Goal: Task Accomplishment & Management: Manage account settings

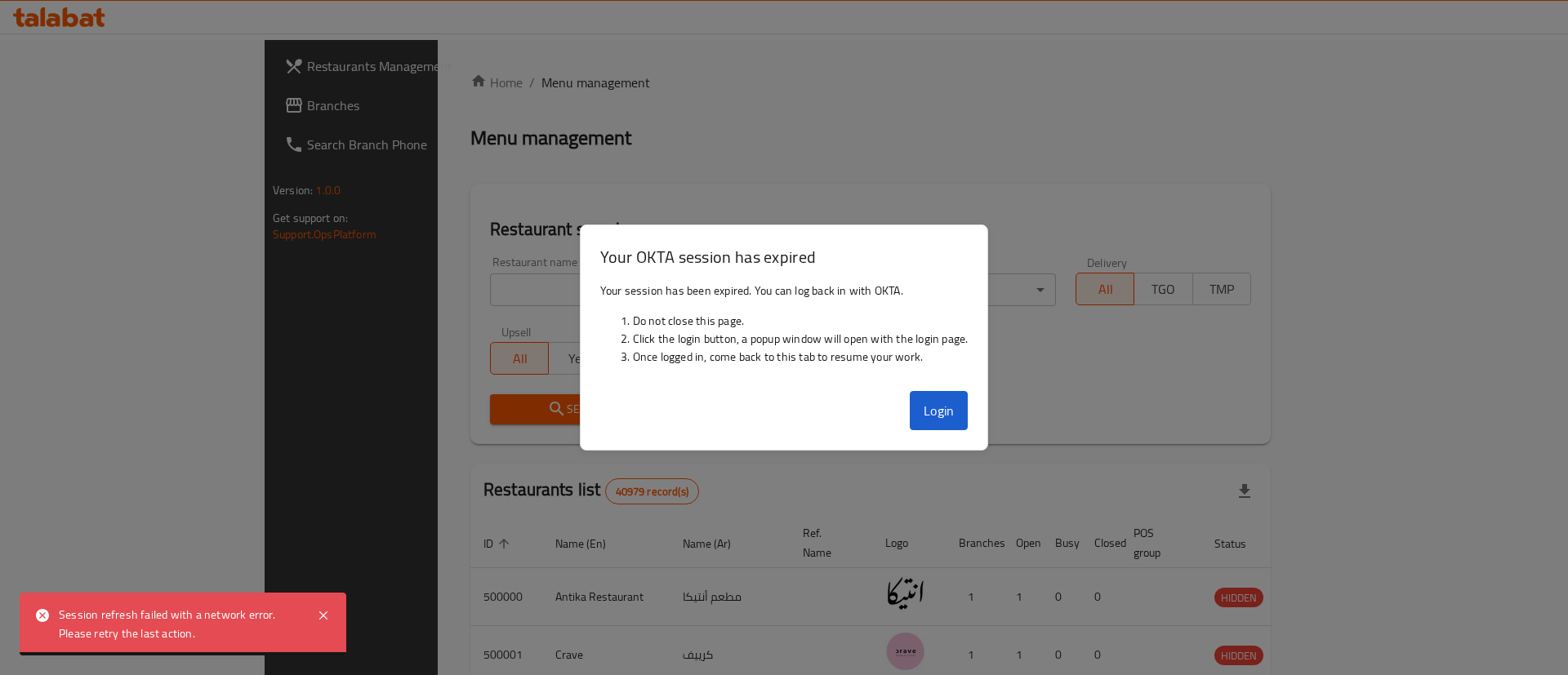
click at [953, 415] on button "Login" at bounding box center [939, 410] width 59 height 39
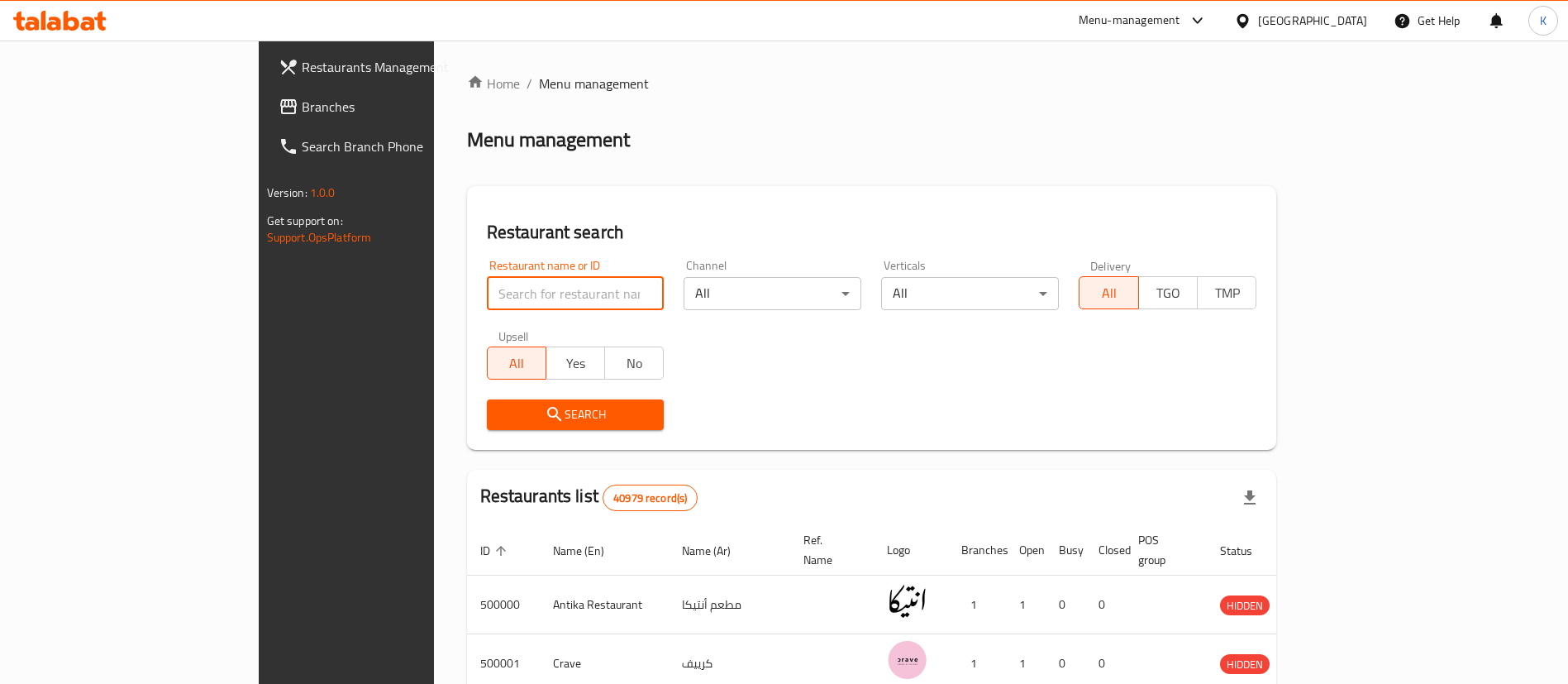
click at [487, 302] on input "search" at bounding box center [576, 294] width 178 height 33
type input "Cilantro"
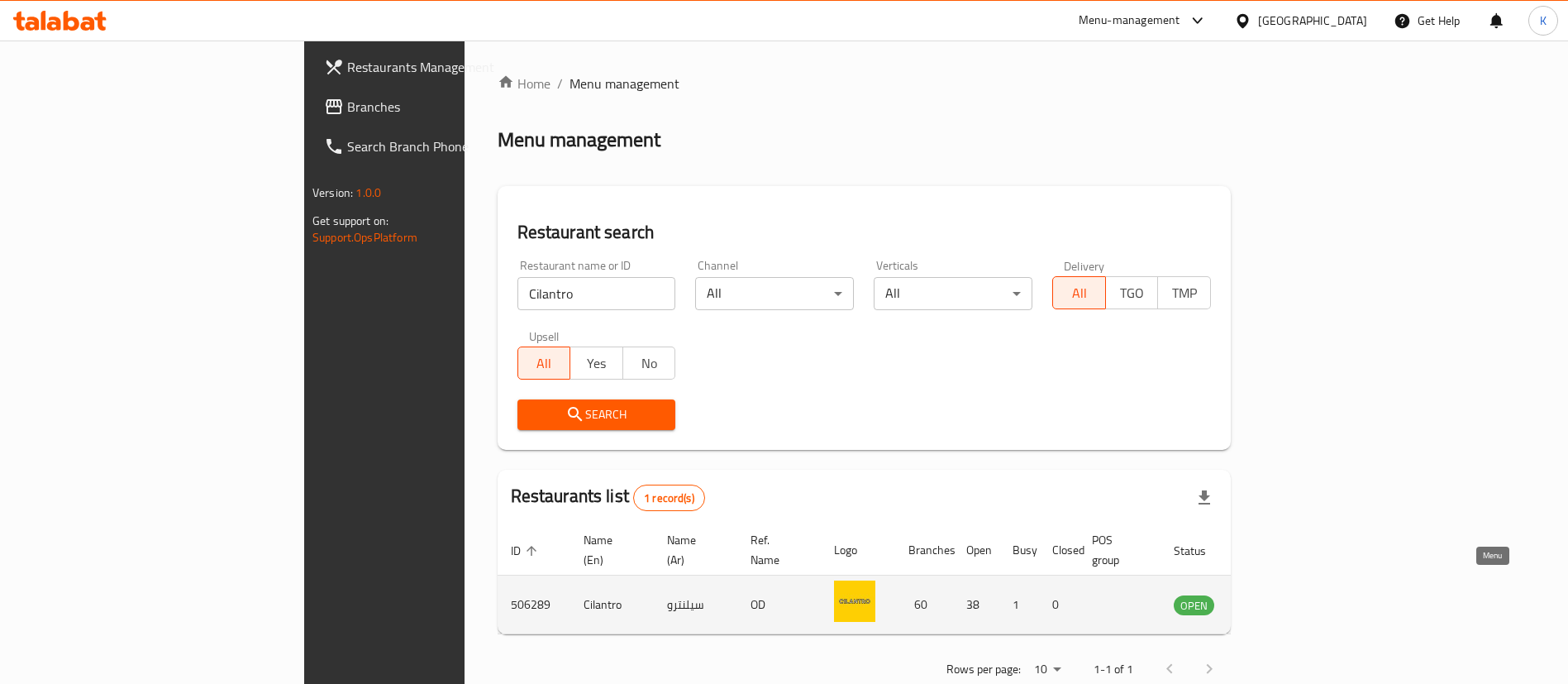
click at [1280, 599] on icon "enhanced table" at bounding box center [1269, 606] width 18 height 14
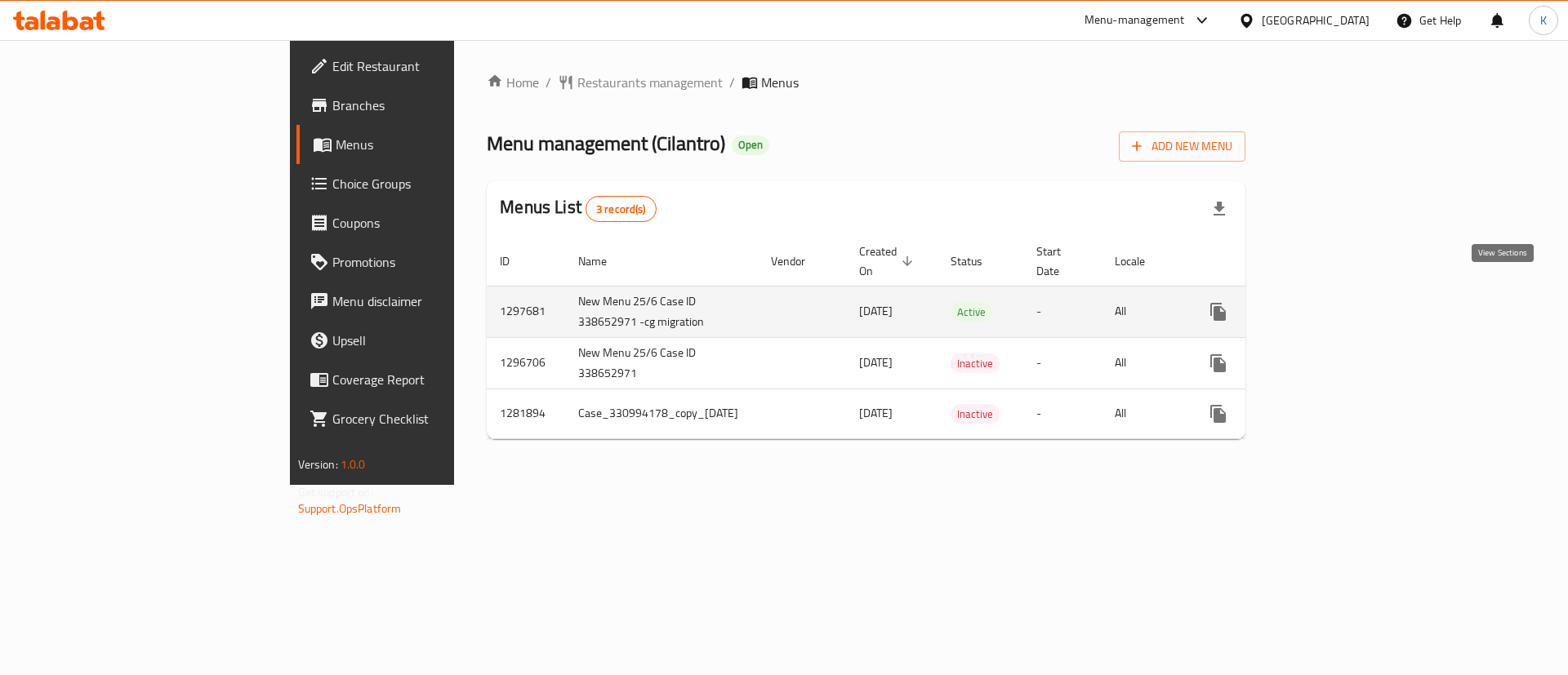
click at [1356, 292] on link "enhanced table" at bounding box center [1336, 312] width 39 height 39
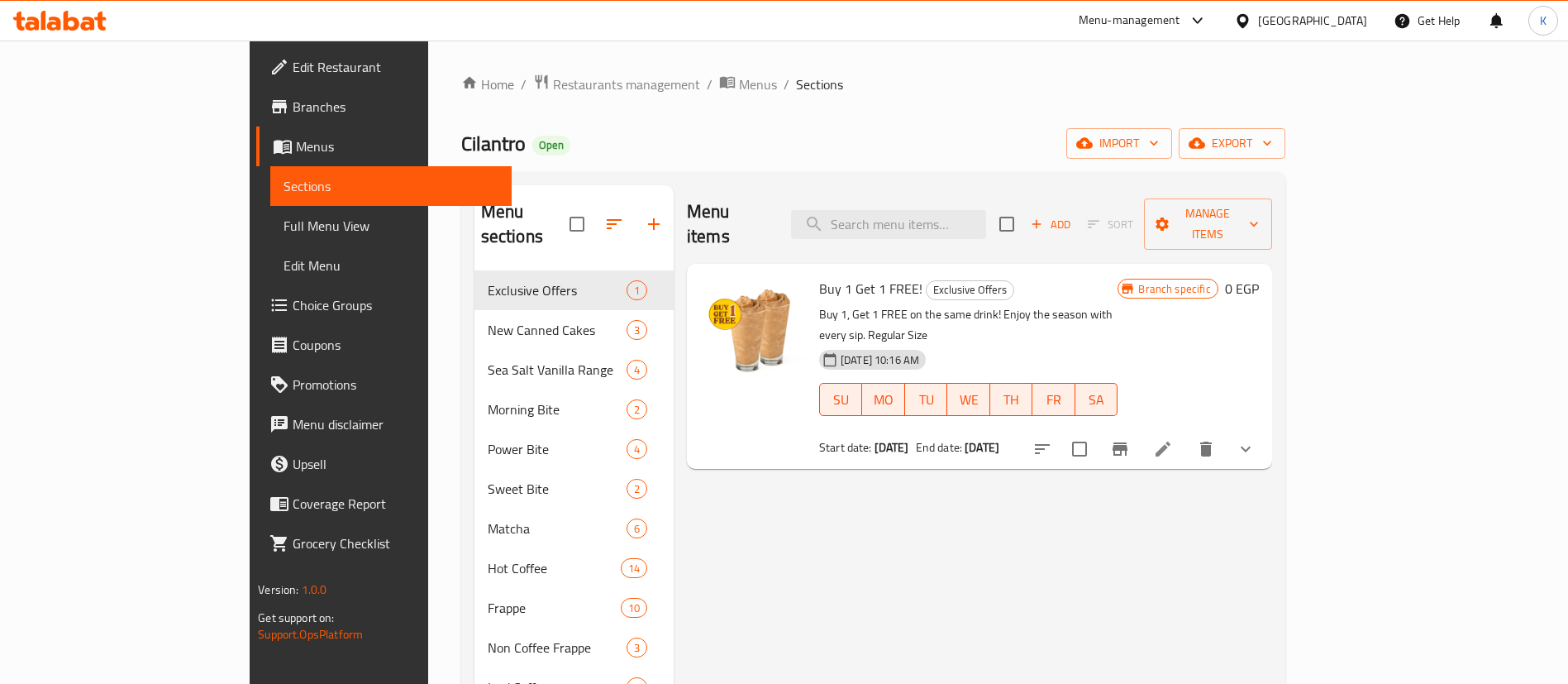
scroll to position [647, 0]
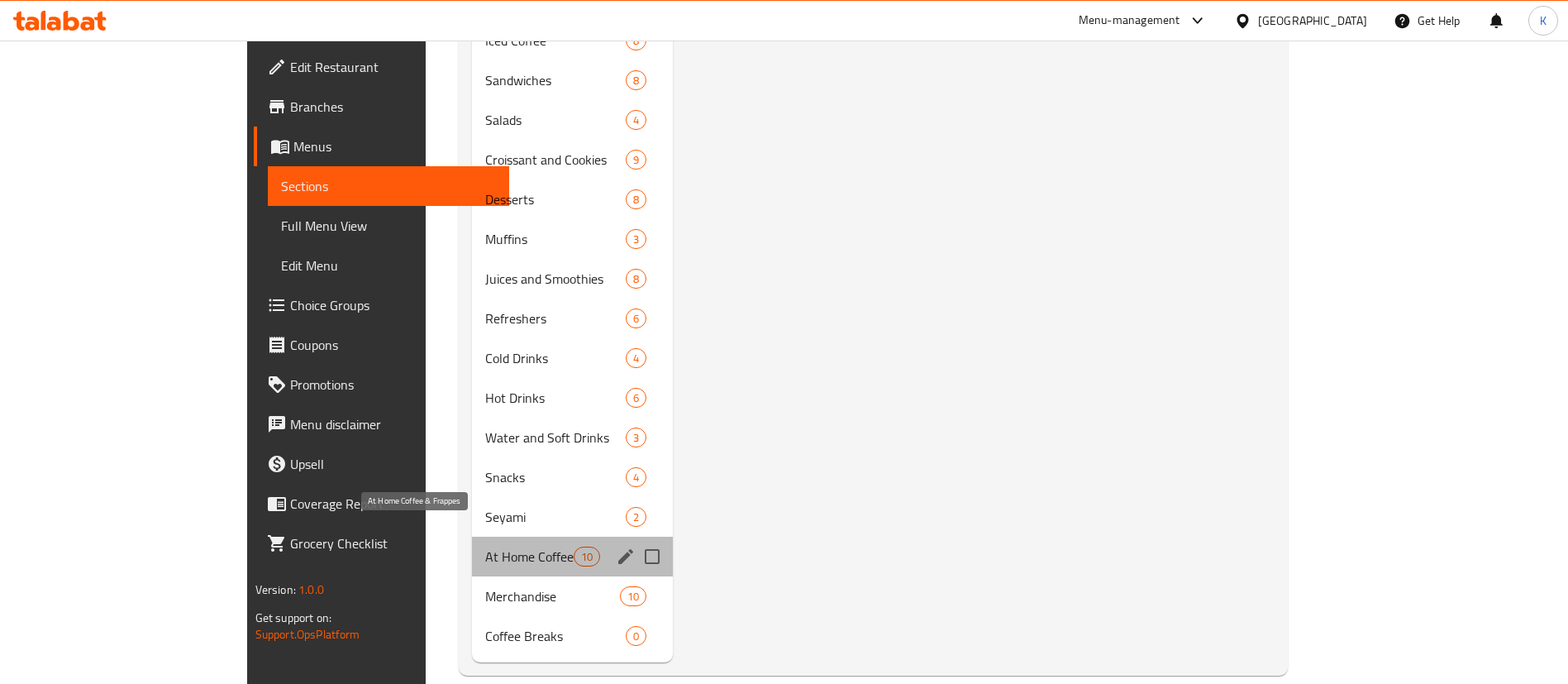
click at [485, 547] on span "At Home Coffee & Frappes" at bounding box center [528, 556] width 87 height 20
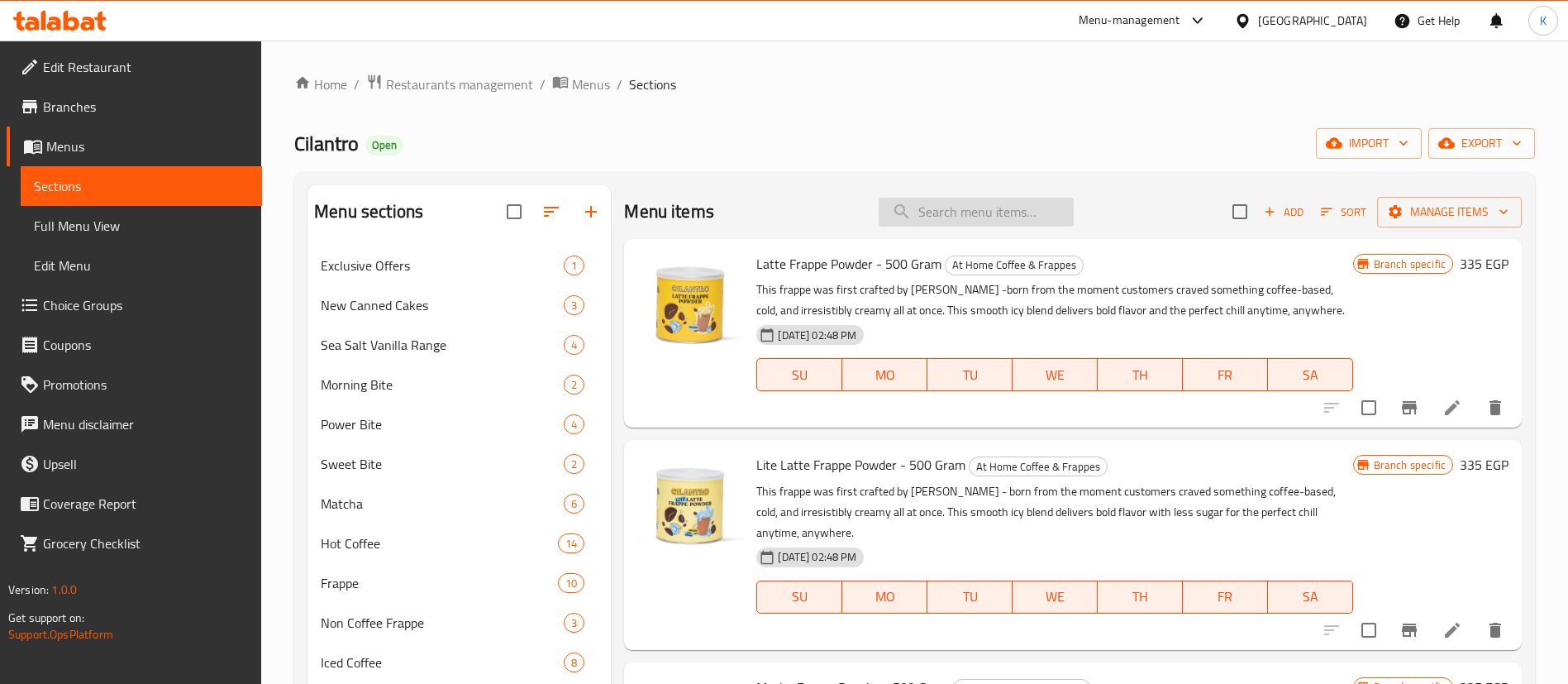
click at [966, 212] on input "search" at bounding box center [976, 212] width 195 height 29
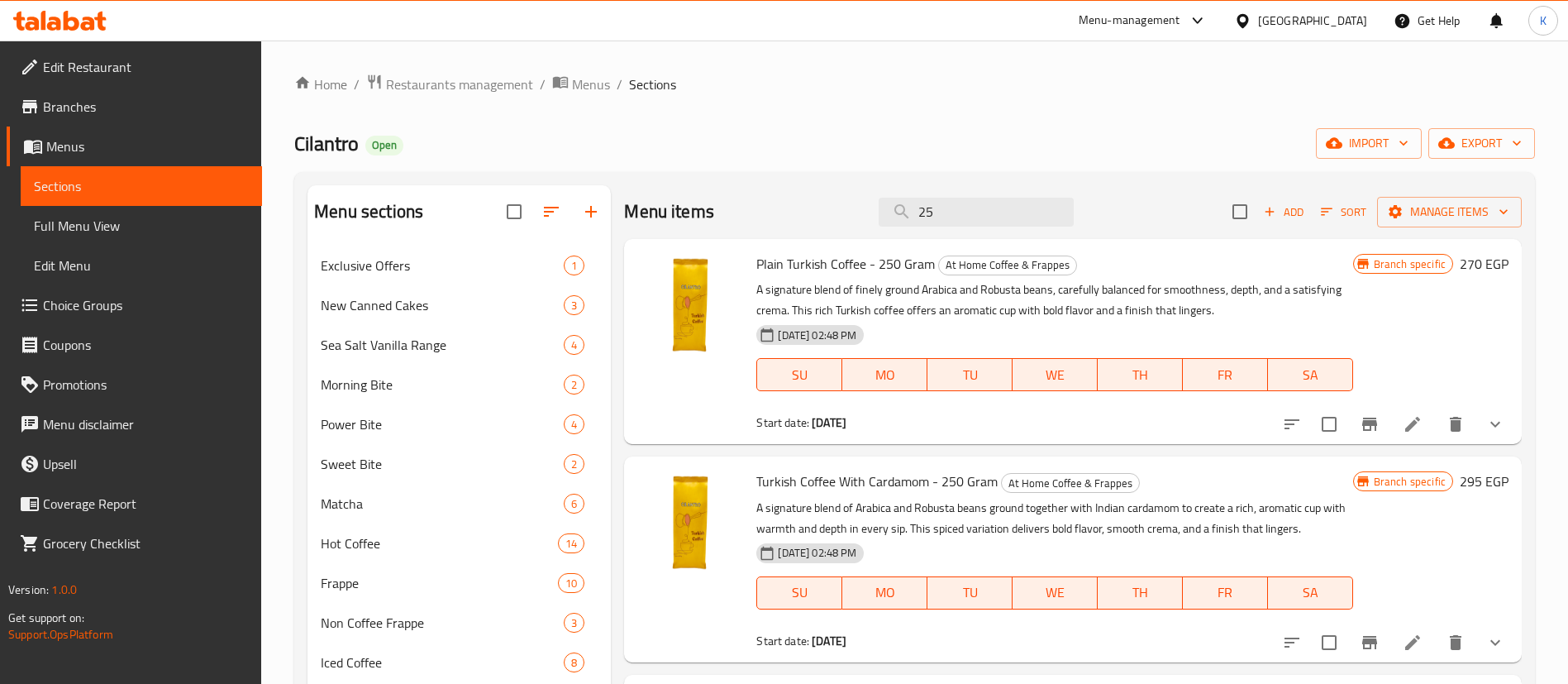
type input "2"
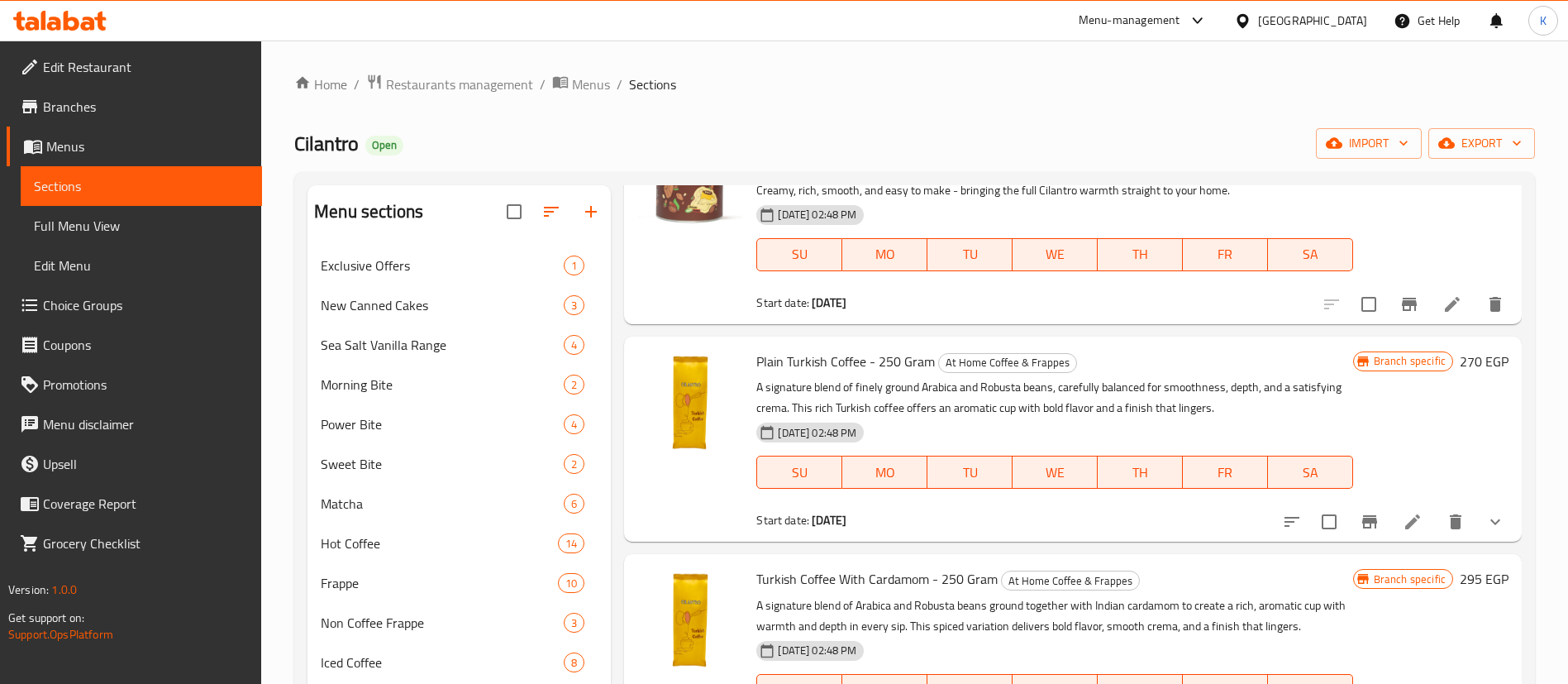
scroll to position [768, 0]
click at [1485, 529] on icon "show more" at bounding box center [1494, 519] width 20 height 20
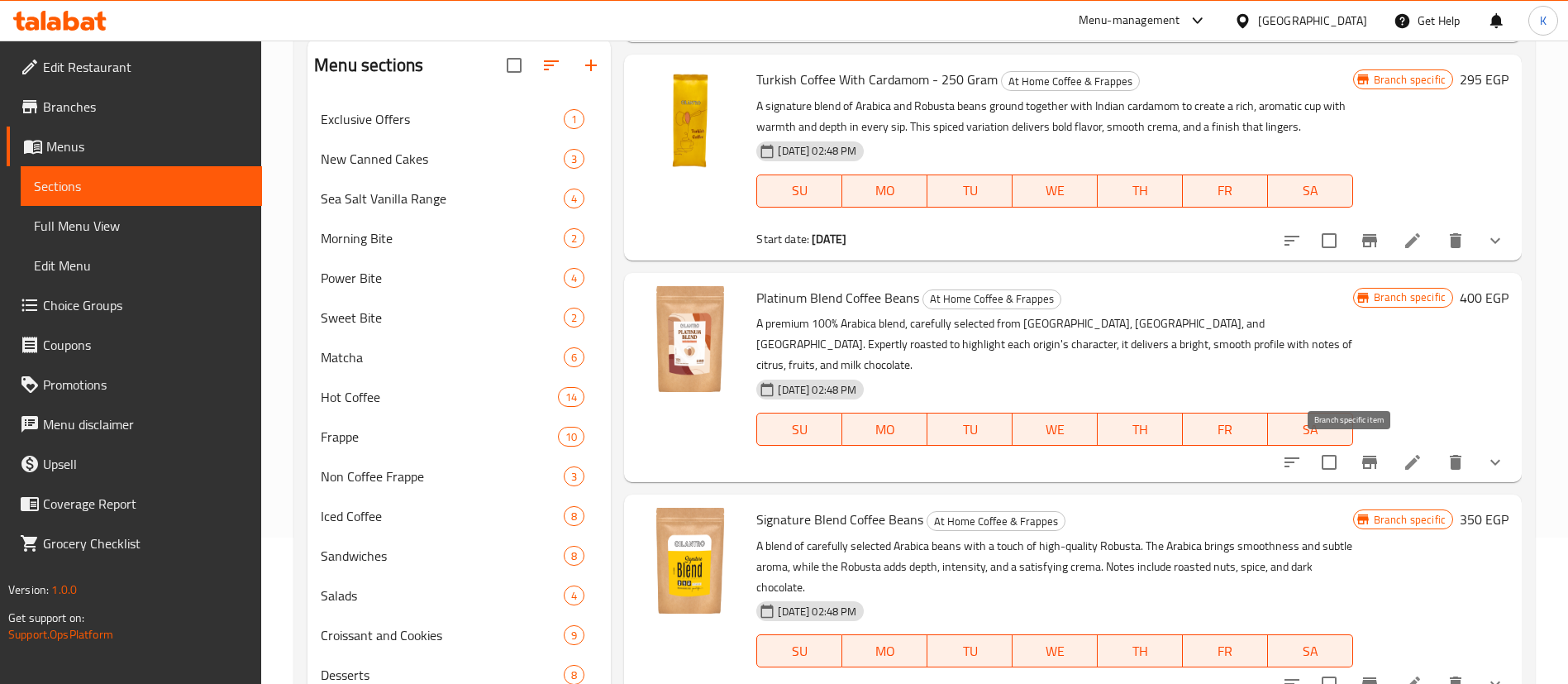
scroll to position [169, 0]
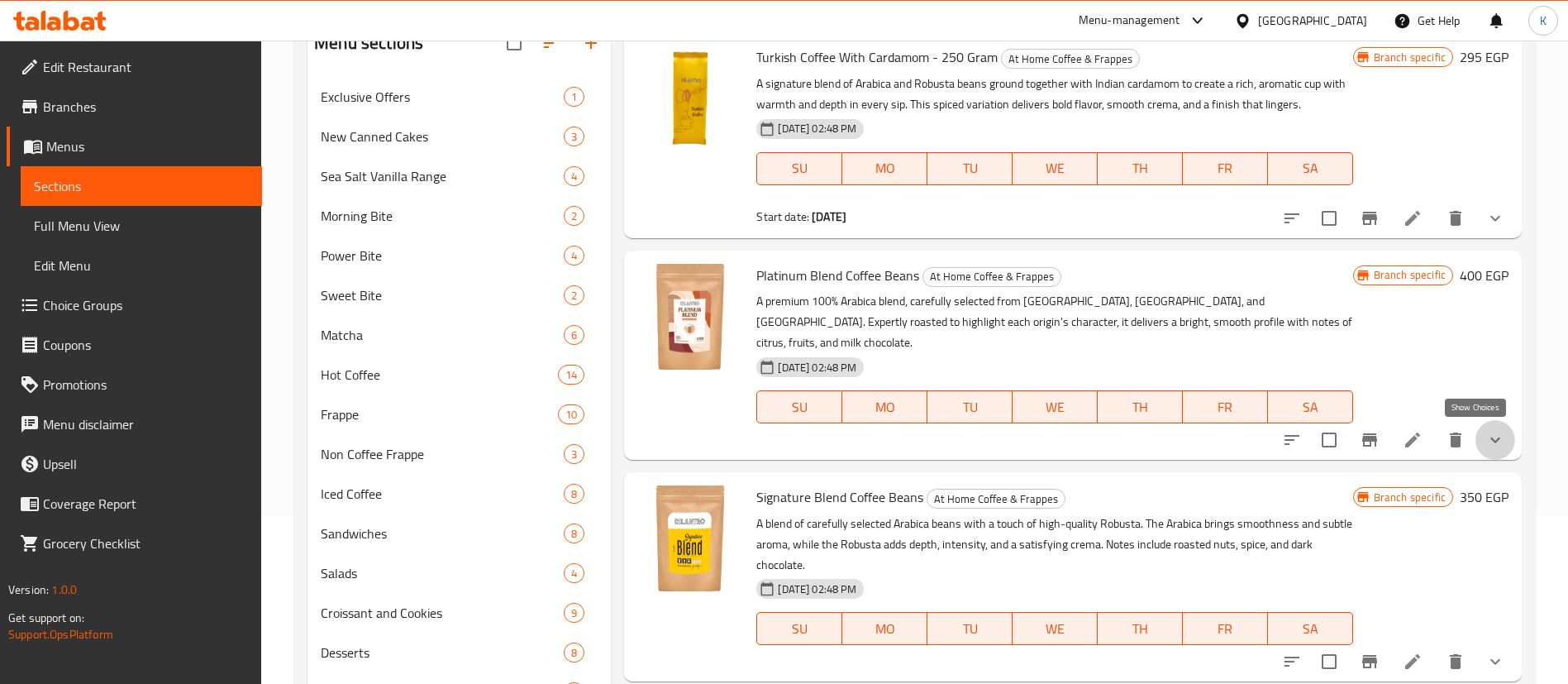
click at [1485, 436] on icon "show more" at bounding box center [1494, 440] width 20 height 20
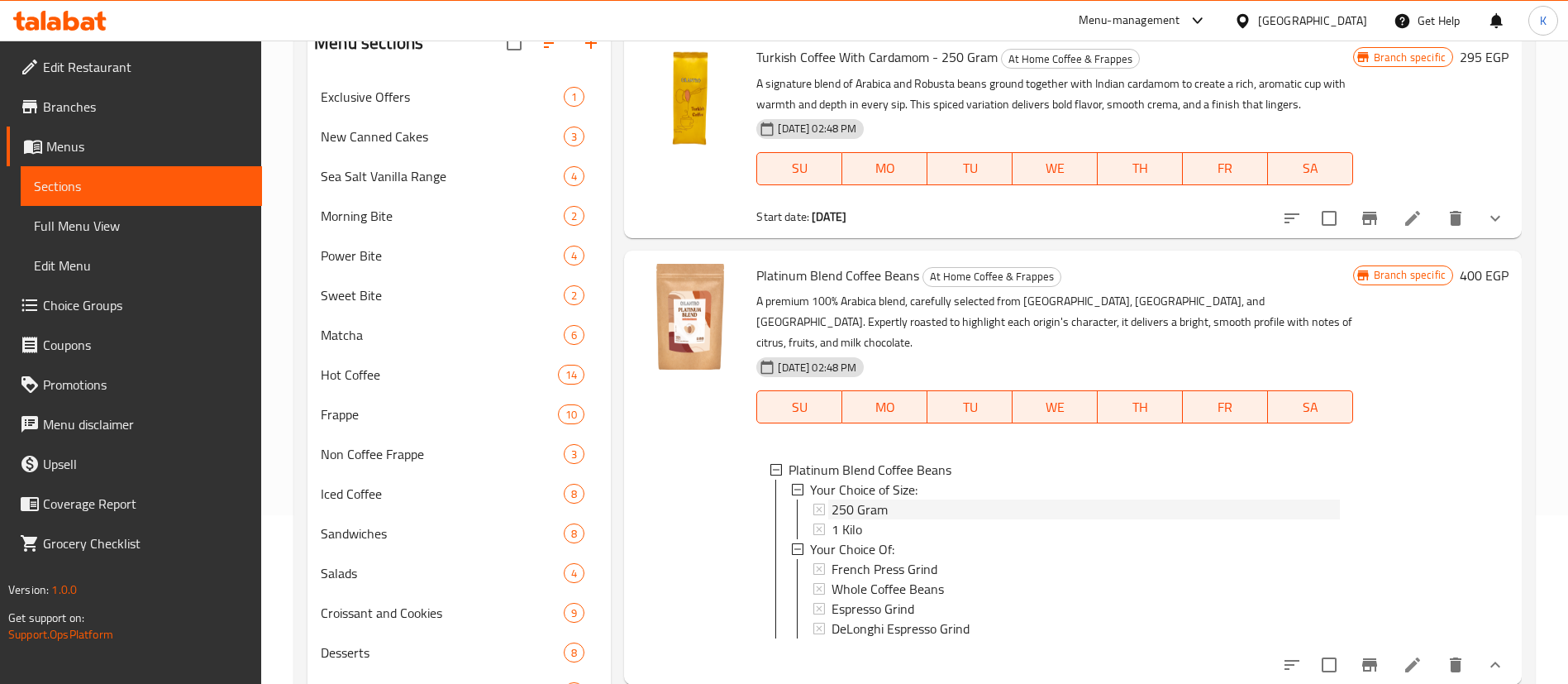
click at [957, 503] on div "250 Gram" at bounding box center [1085, 509] width 507 height 20
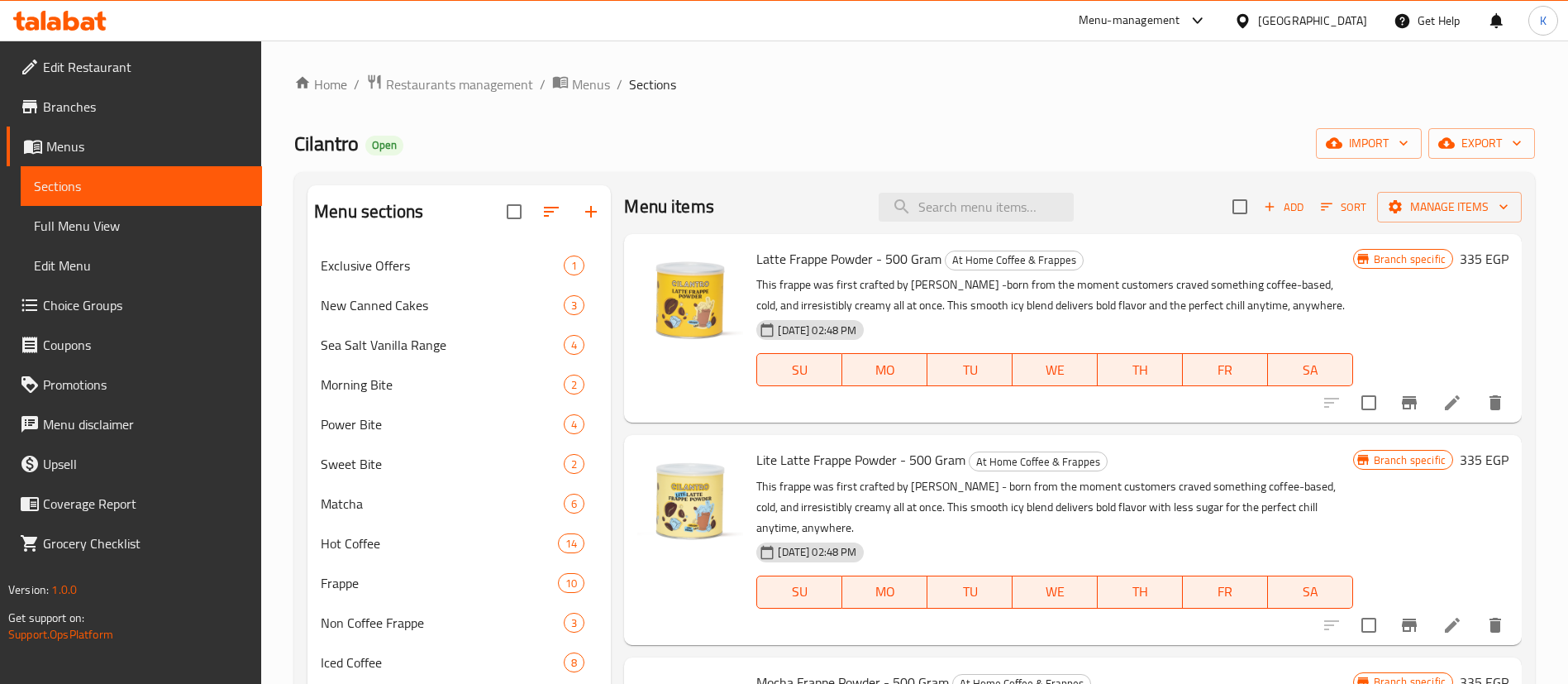
scroll to position [0, 0]
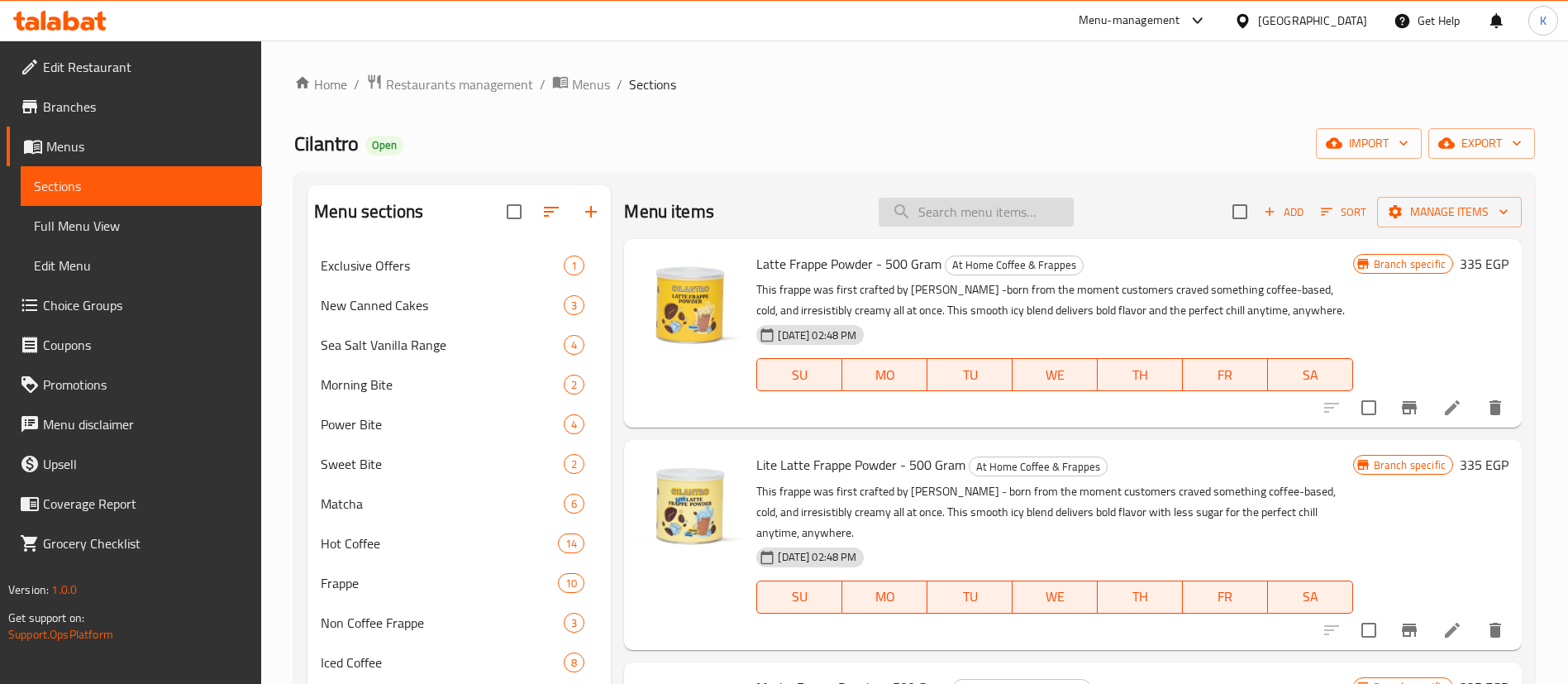
click at [957, 225] on input "search" at bounding box center [976, 212] width 195 height 29
paste input "Platinum Blend"
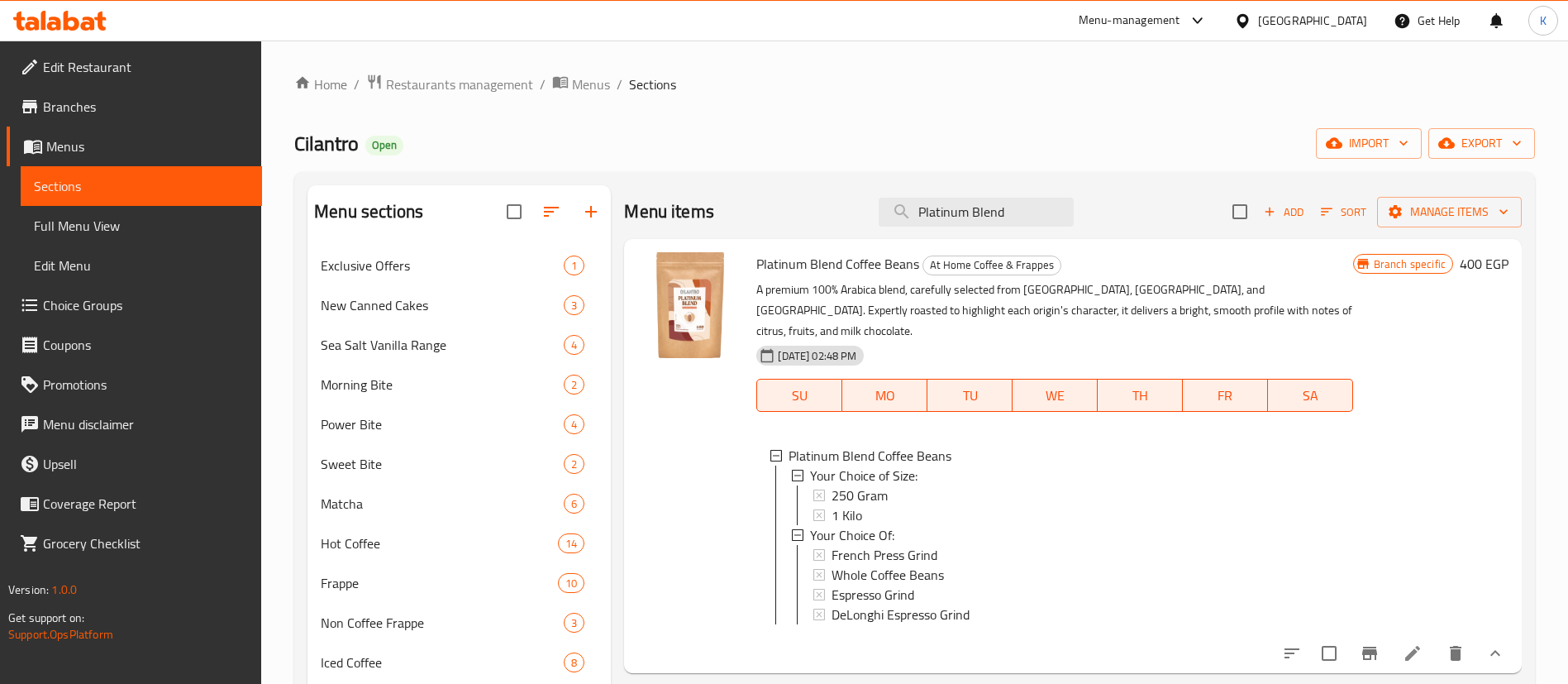
type input "Platinum Blend"
click at [891, 485] on div "250 Gram" at bounding box center [1085, 495] width 507 height 20
click at [867, 506] on div "1 Kilo" at bounding box center [1085, 515] width 507 height 20
click at [1375, 648] on icon "Branch-specific-item" at bounding box center [1370, 653] width 15 height 14
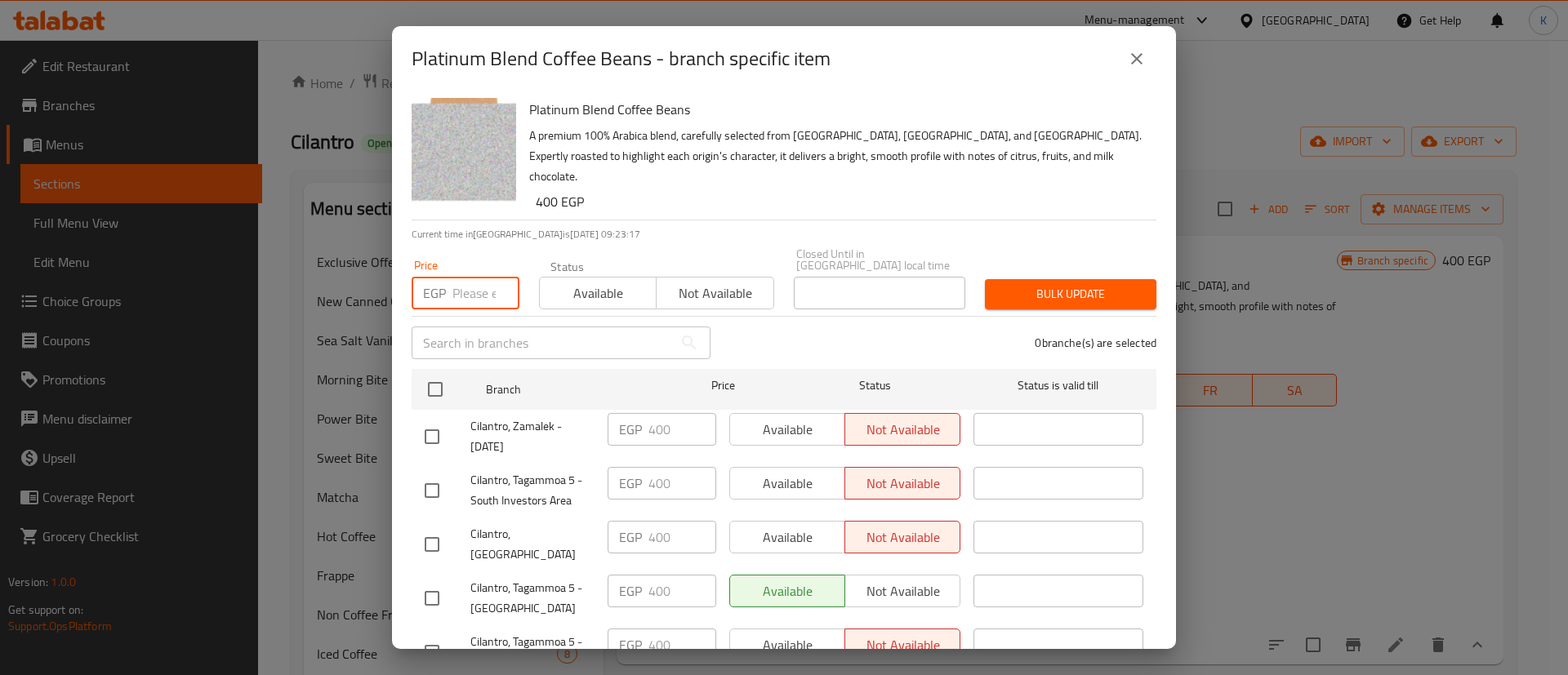
click at [468, 276] on input "number" at bounding box center [486, 292] width 67 height 33
type input "450"
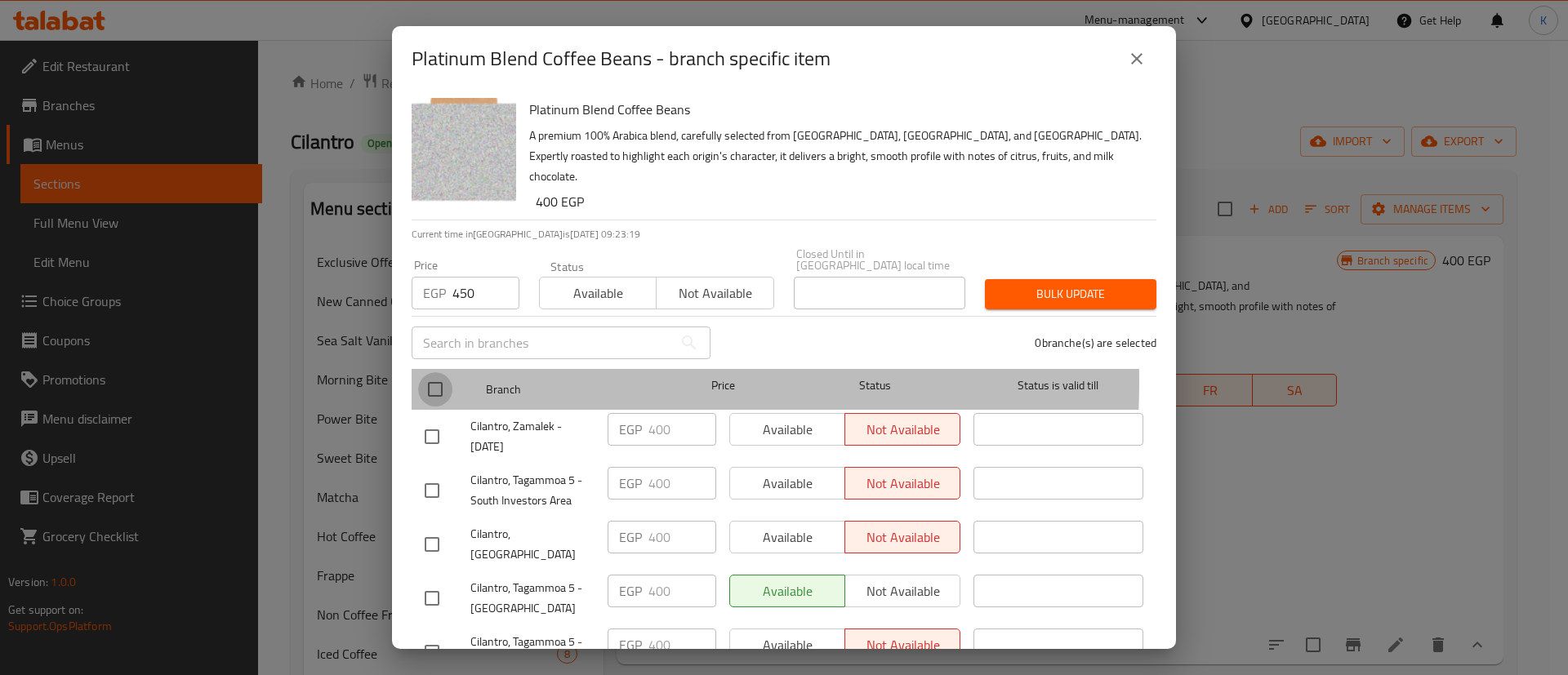
click at [433, 372] on input "checkbox" at bounding box center [435, 389] width 34 height 34
checkbox input "true"
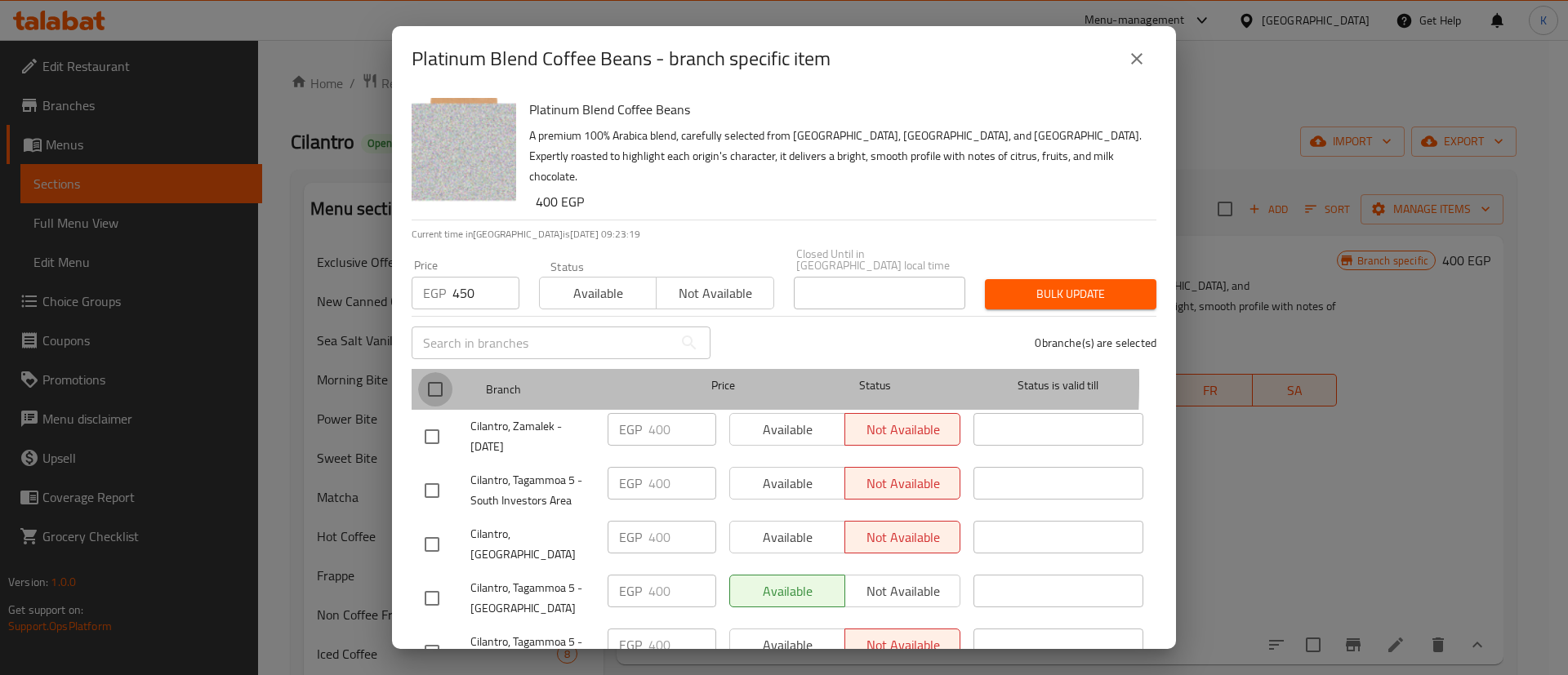
checkbox input "true"
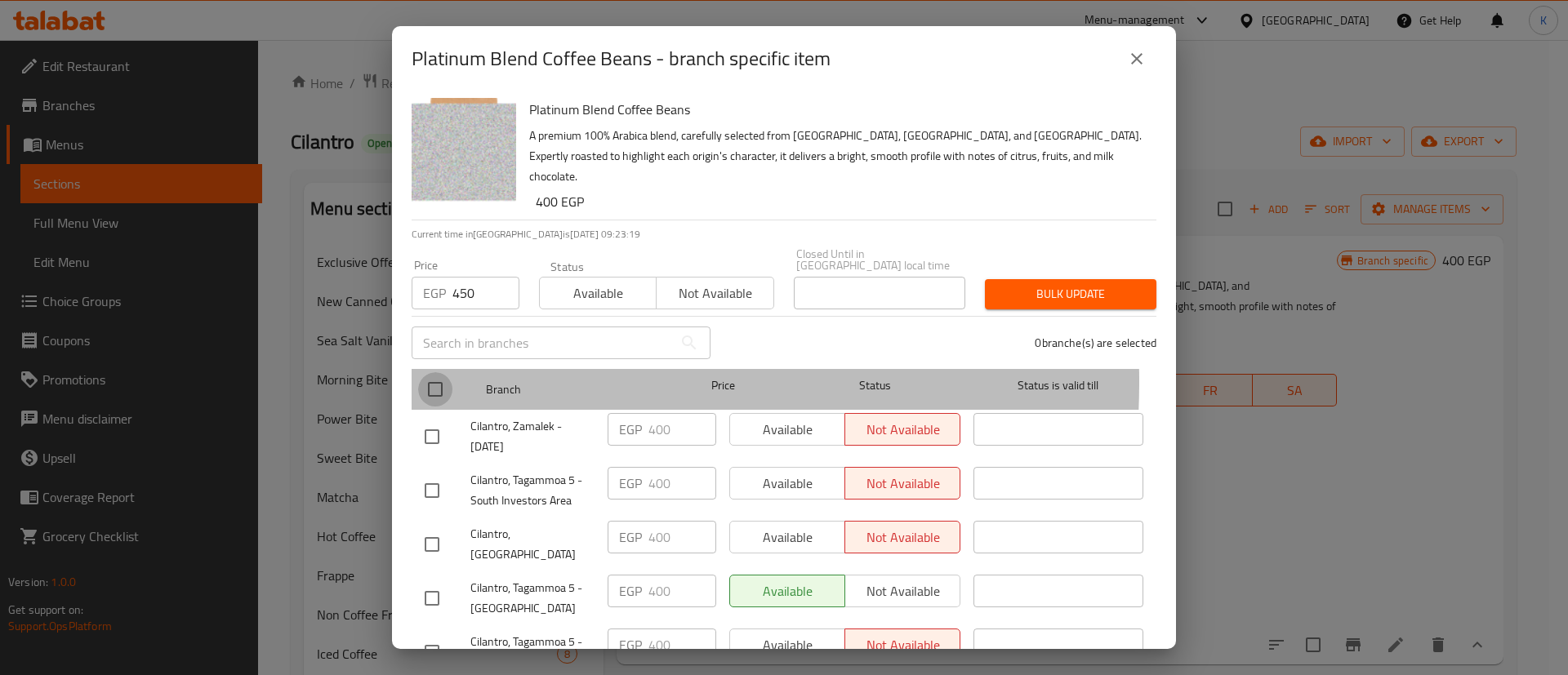
checkbox input "true"
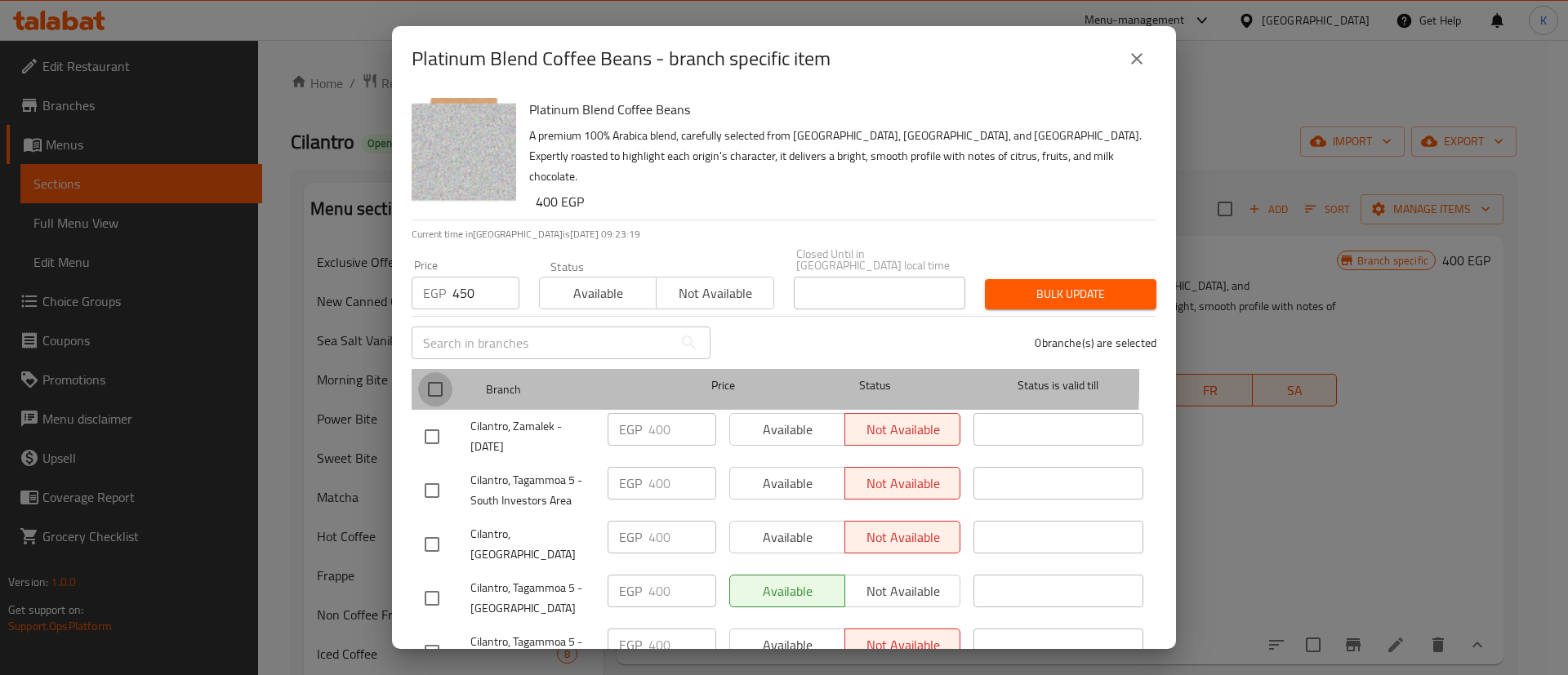
checkbox input "true"
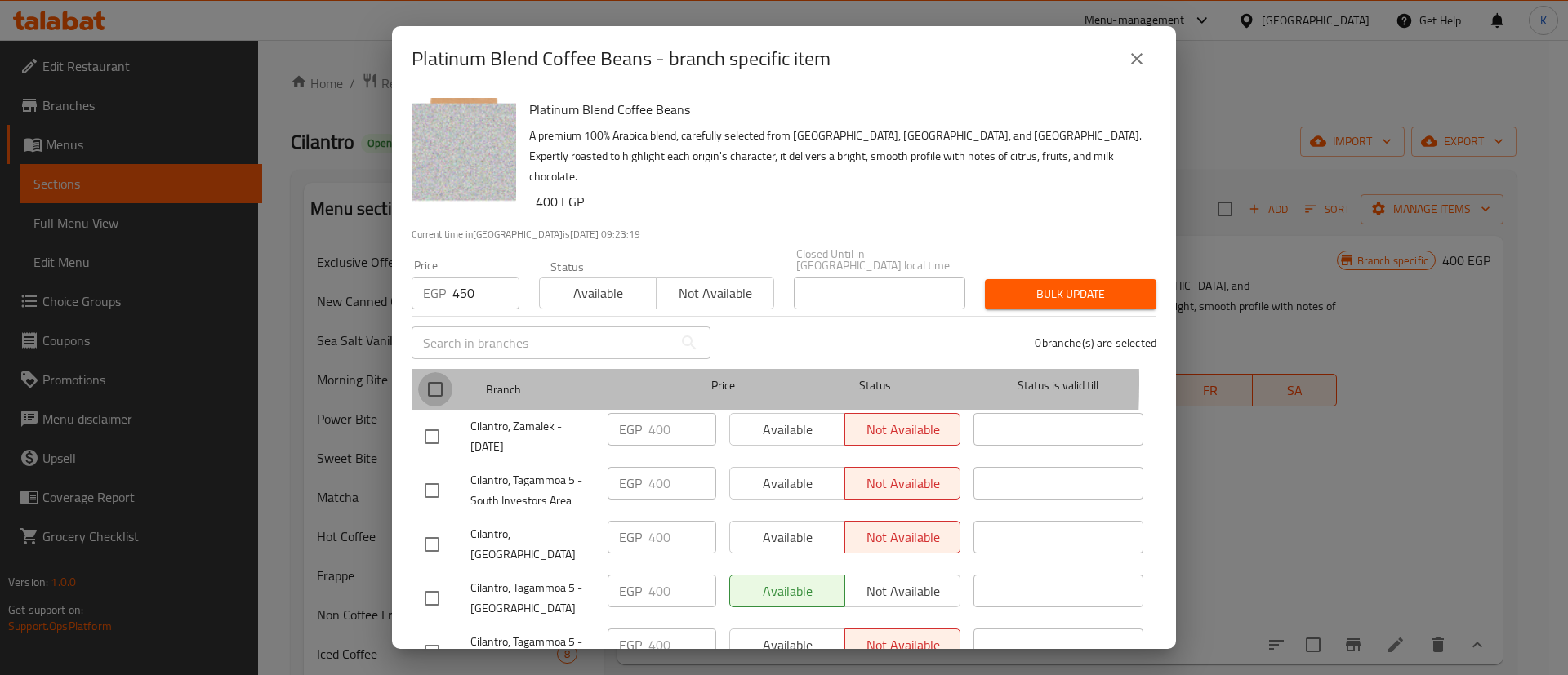
checkbox input "true"
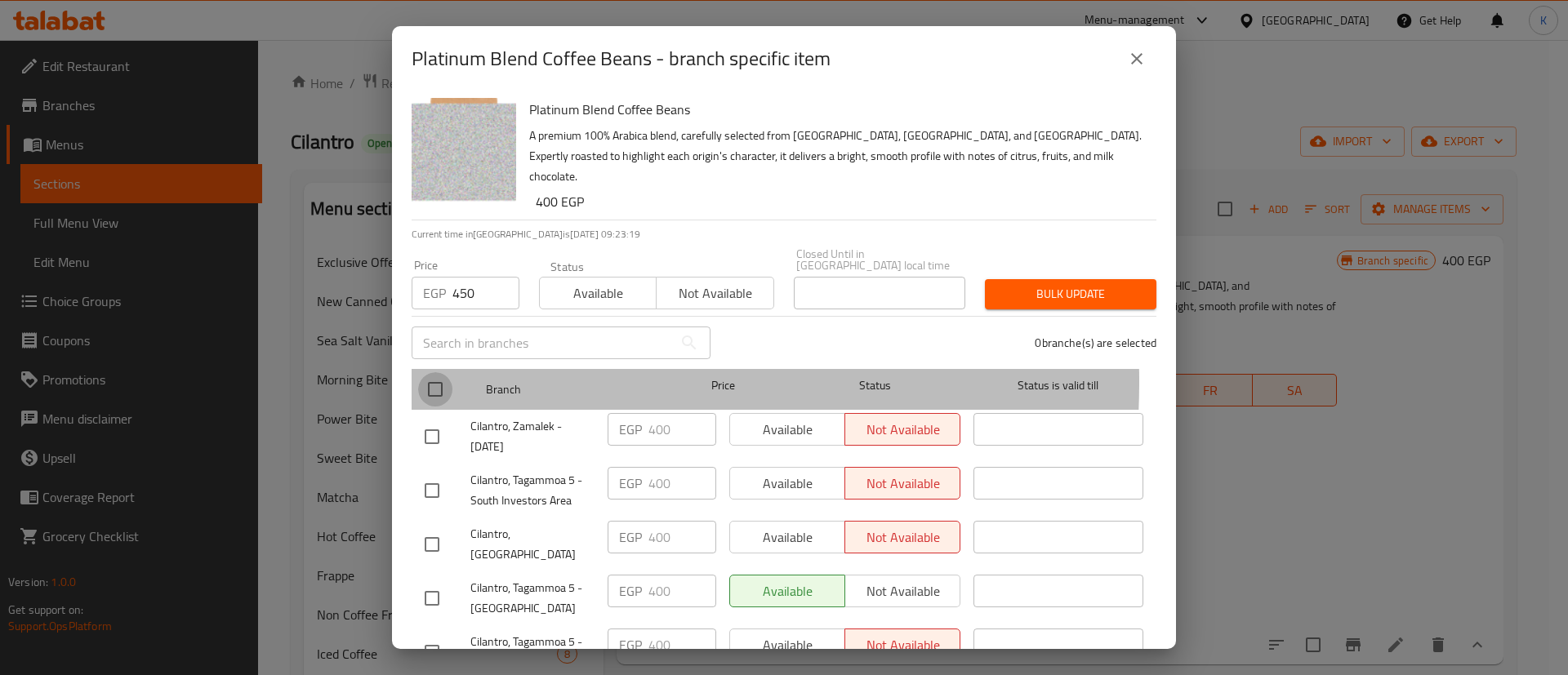
checkbox input "true"
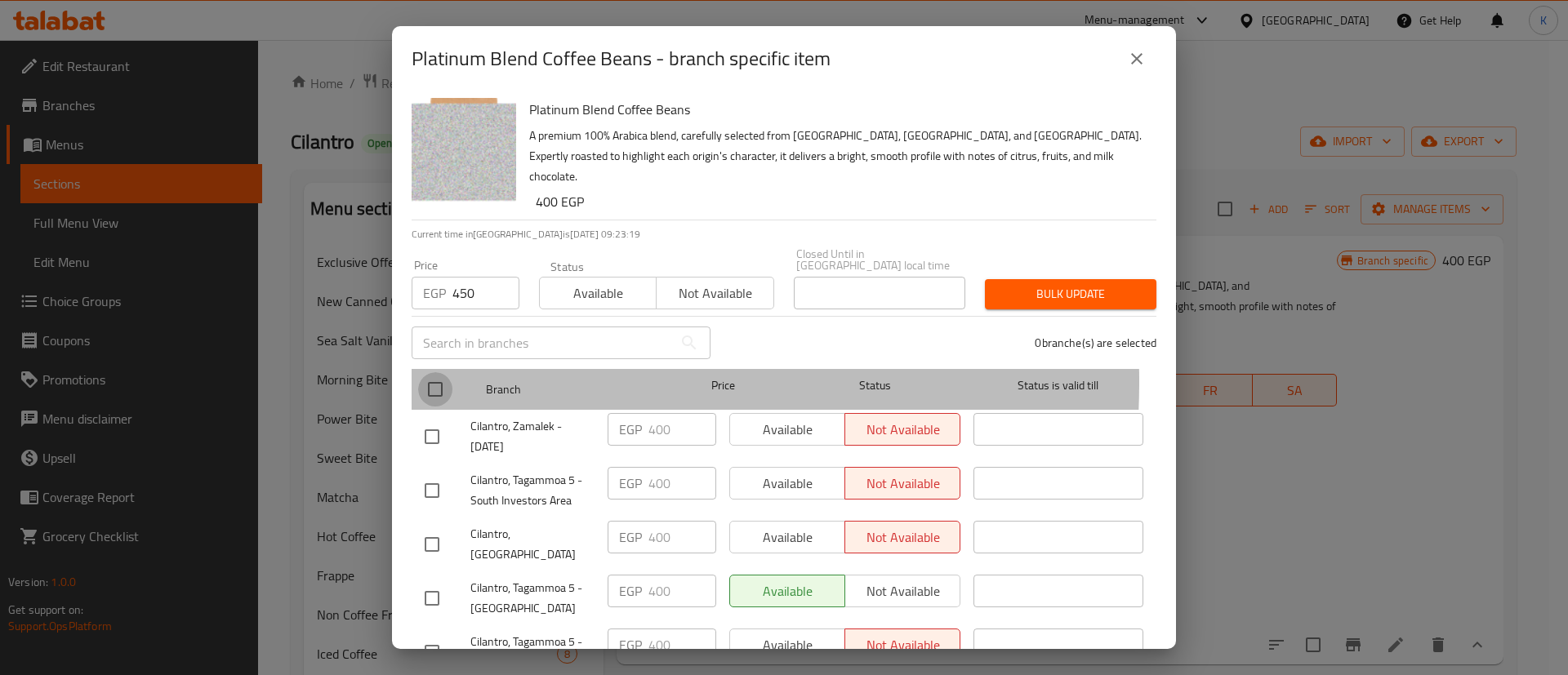
checkbox input "true"
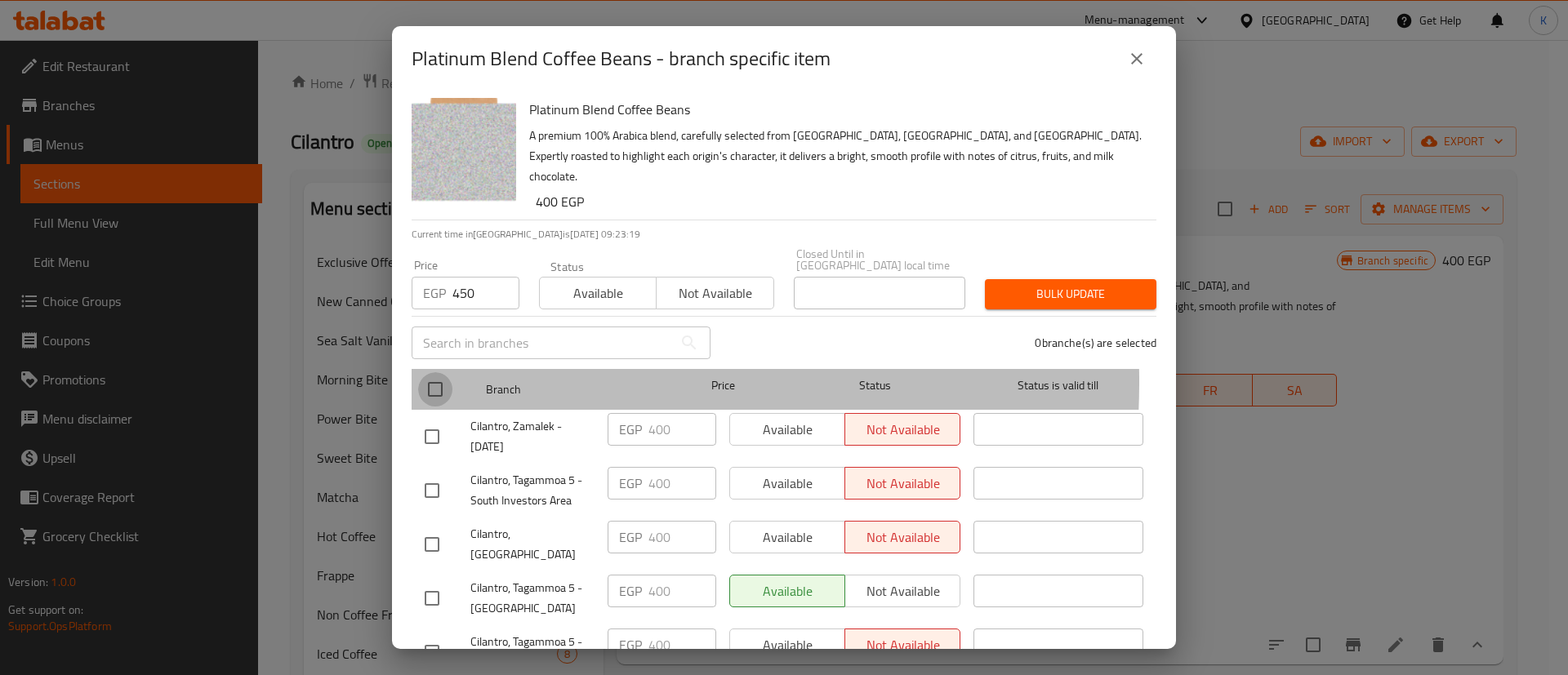
checkbox input "true"
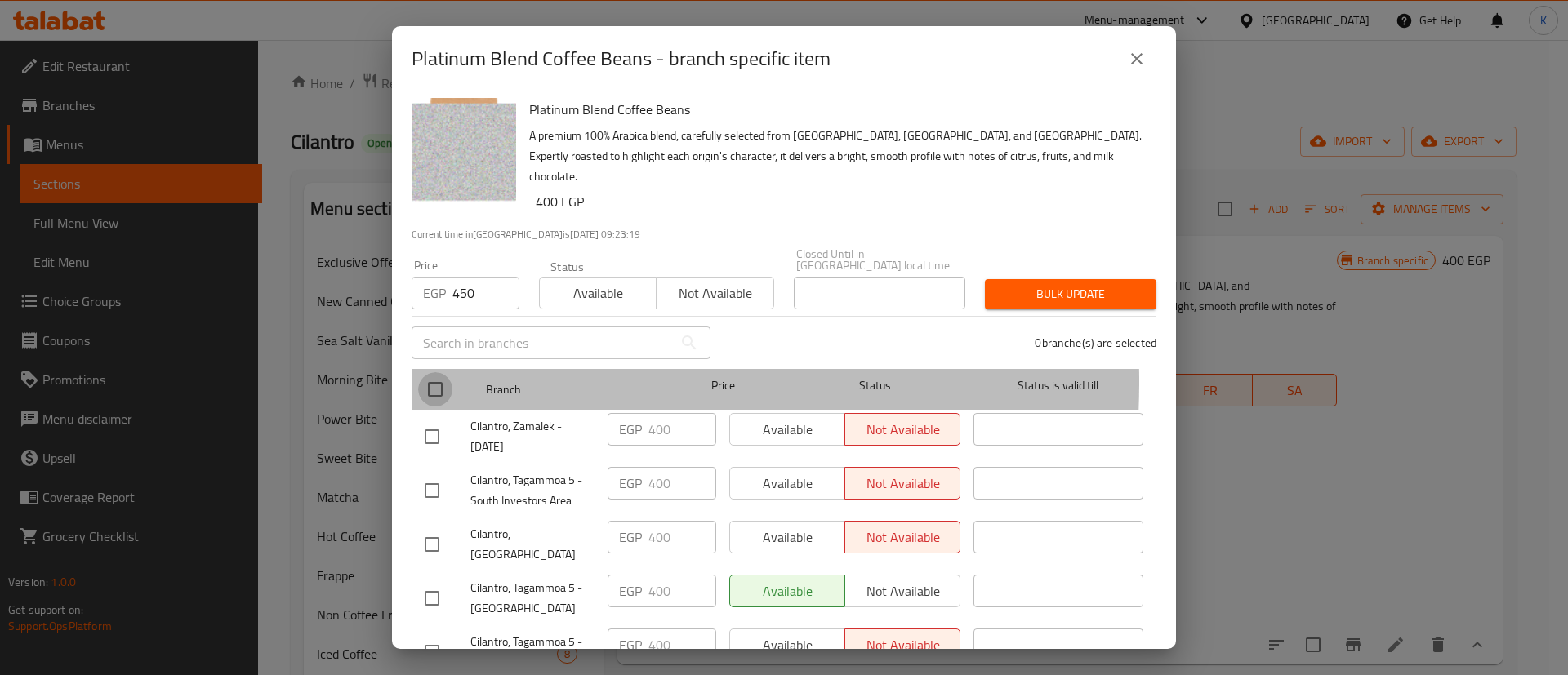
checkbox input "true"
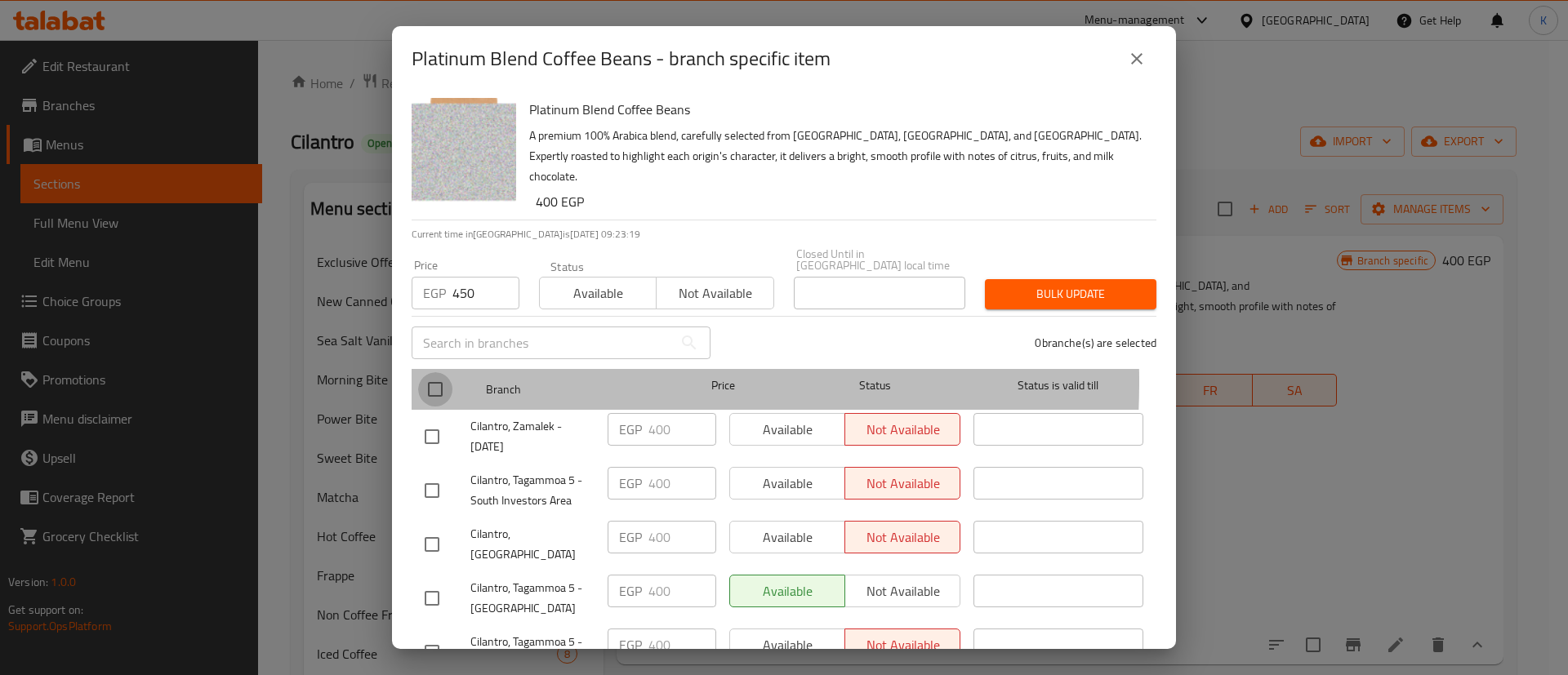
checkbox input "true"
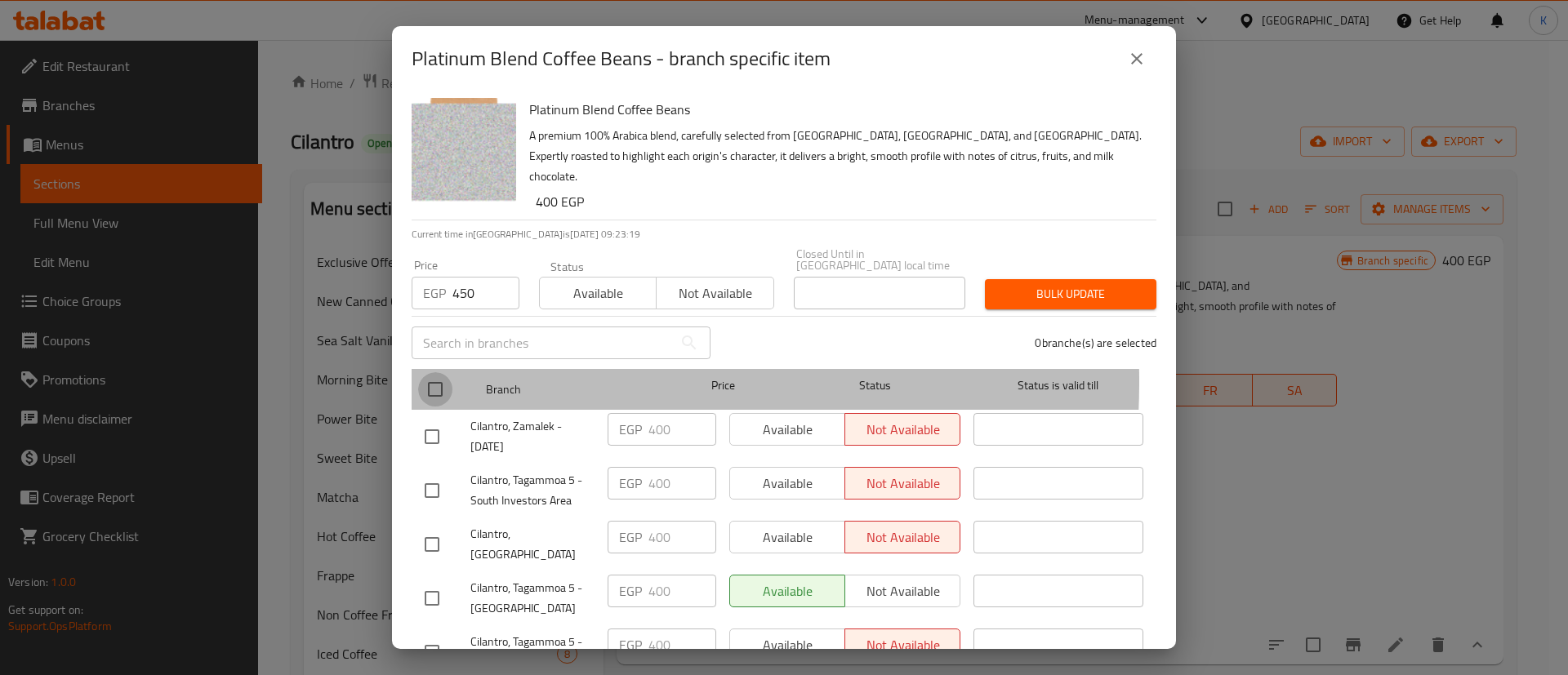
checkbox input "true"
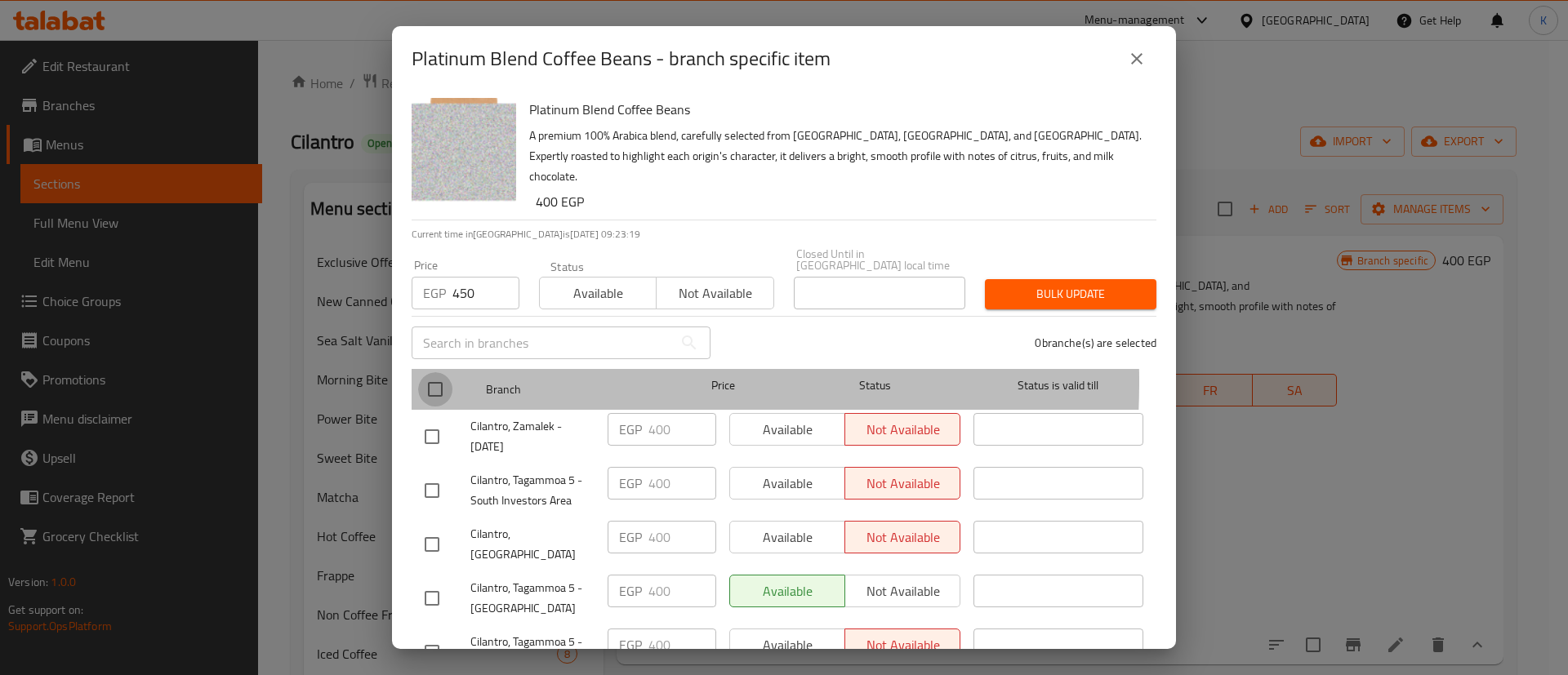
checkbox input "true"
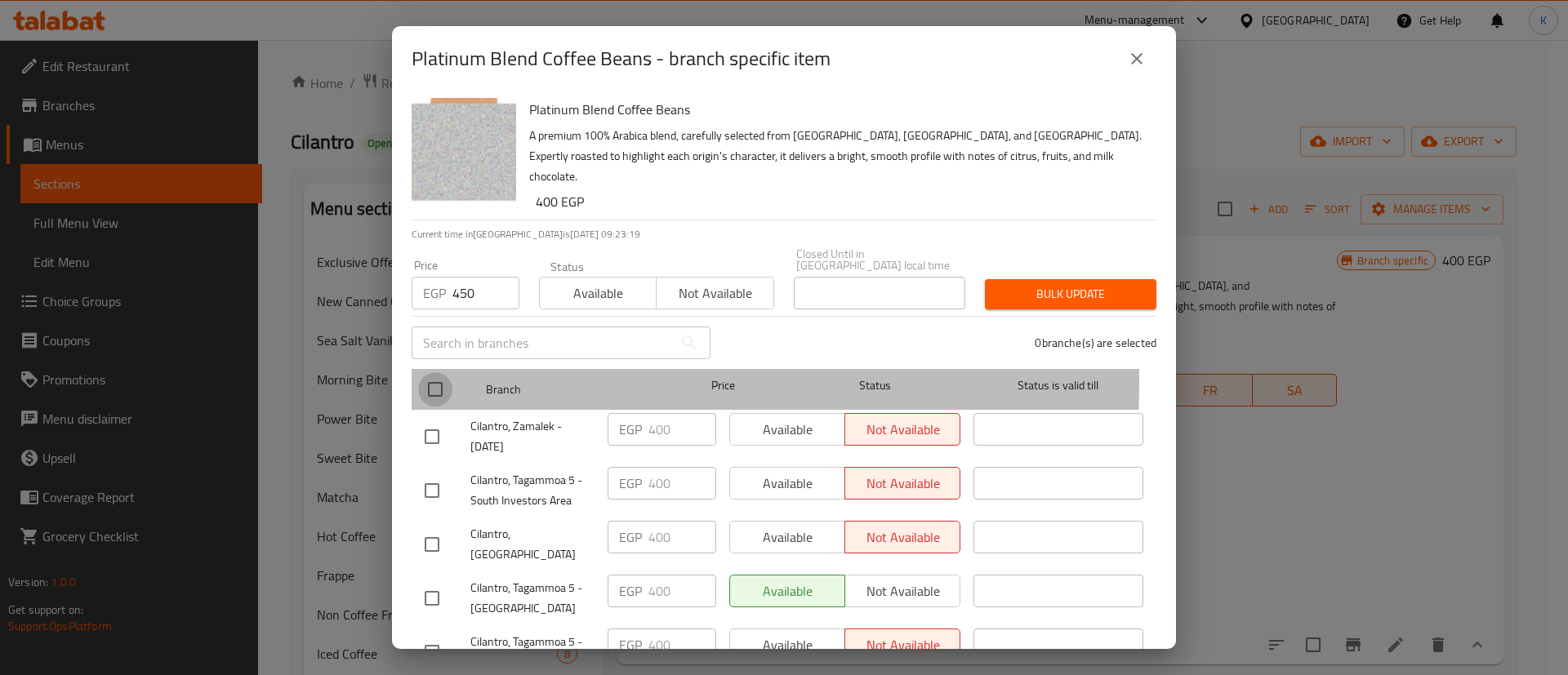
checkbox input "true"
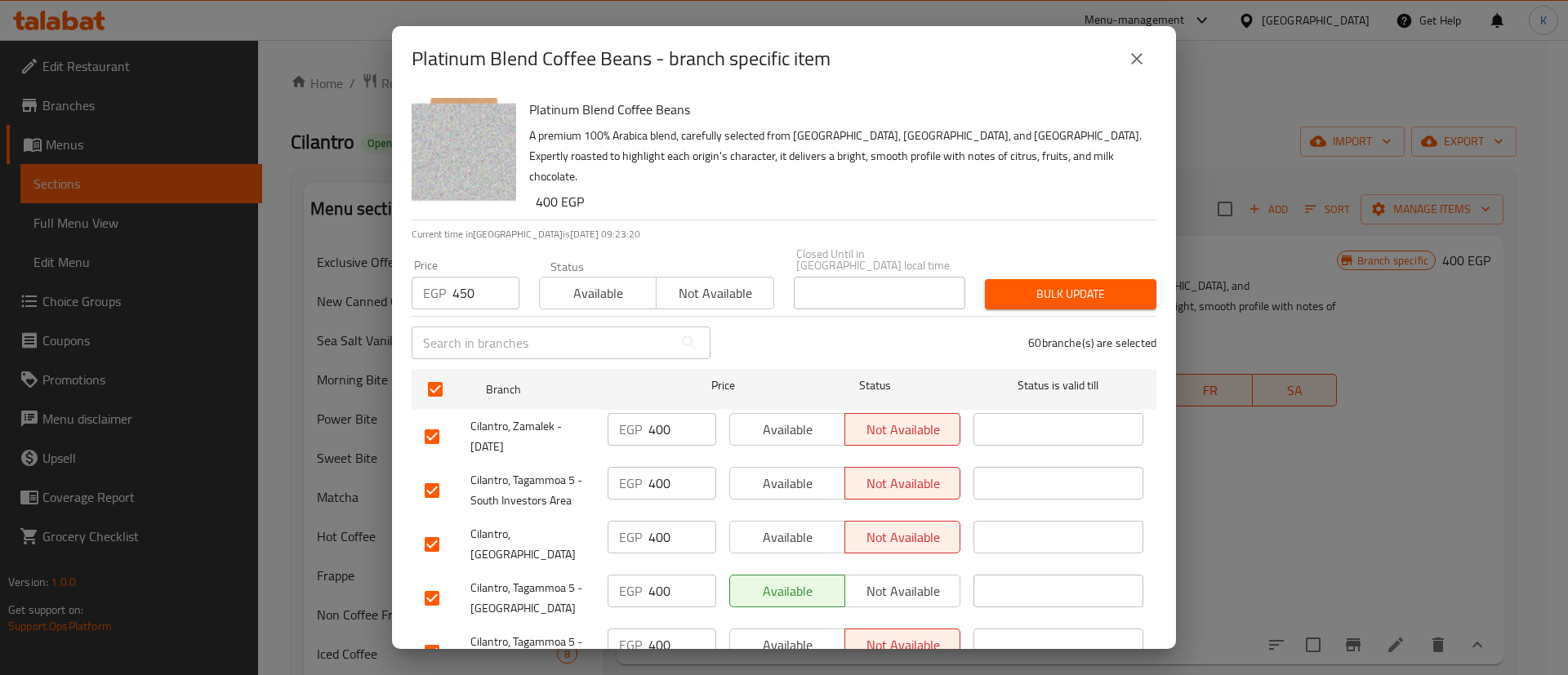
click at [1021, 284] on span "Bulk update" at bounding box center [1070, 294] width 145 height 20
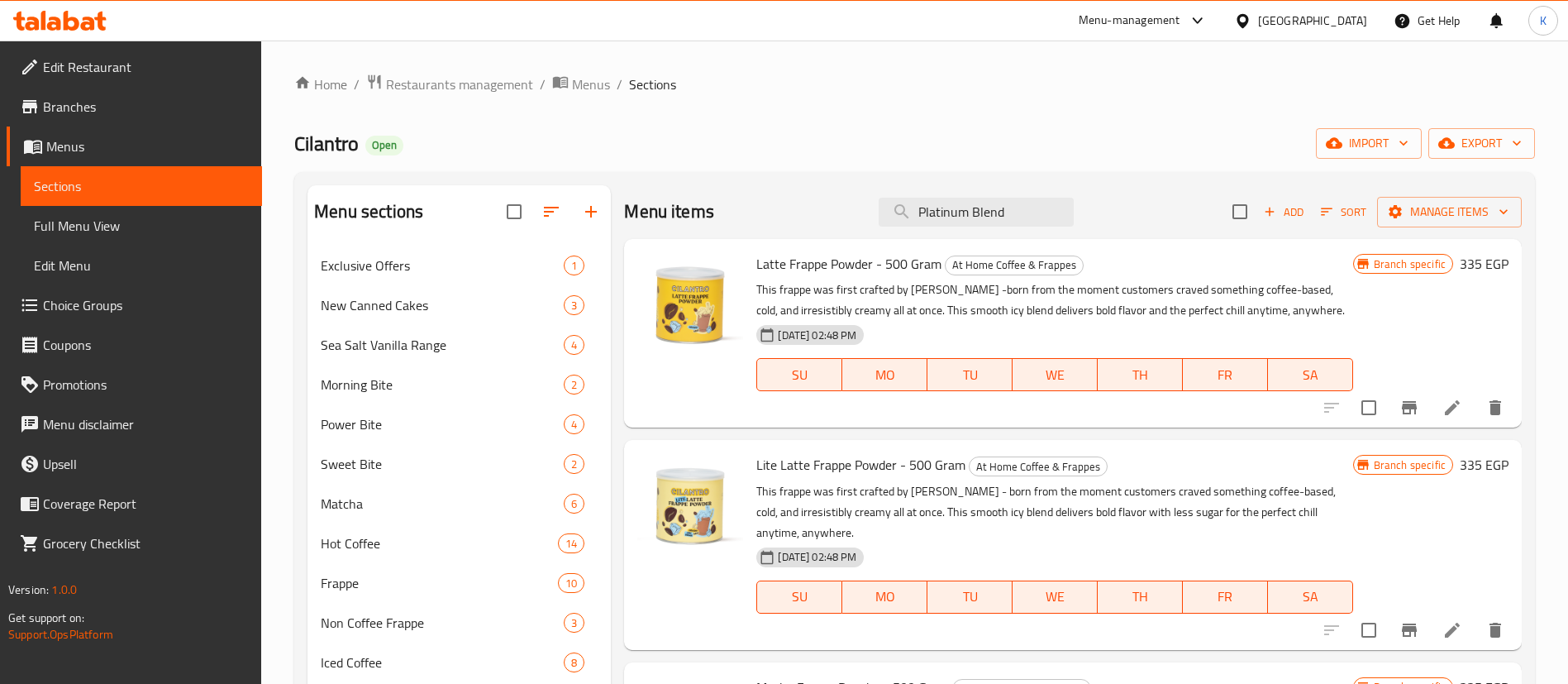
scroll to position [1100, 0]
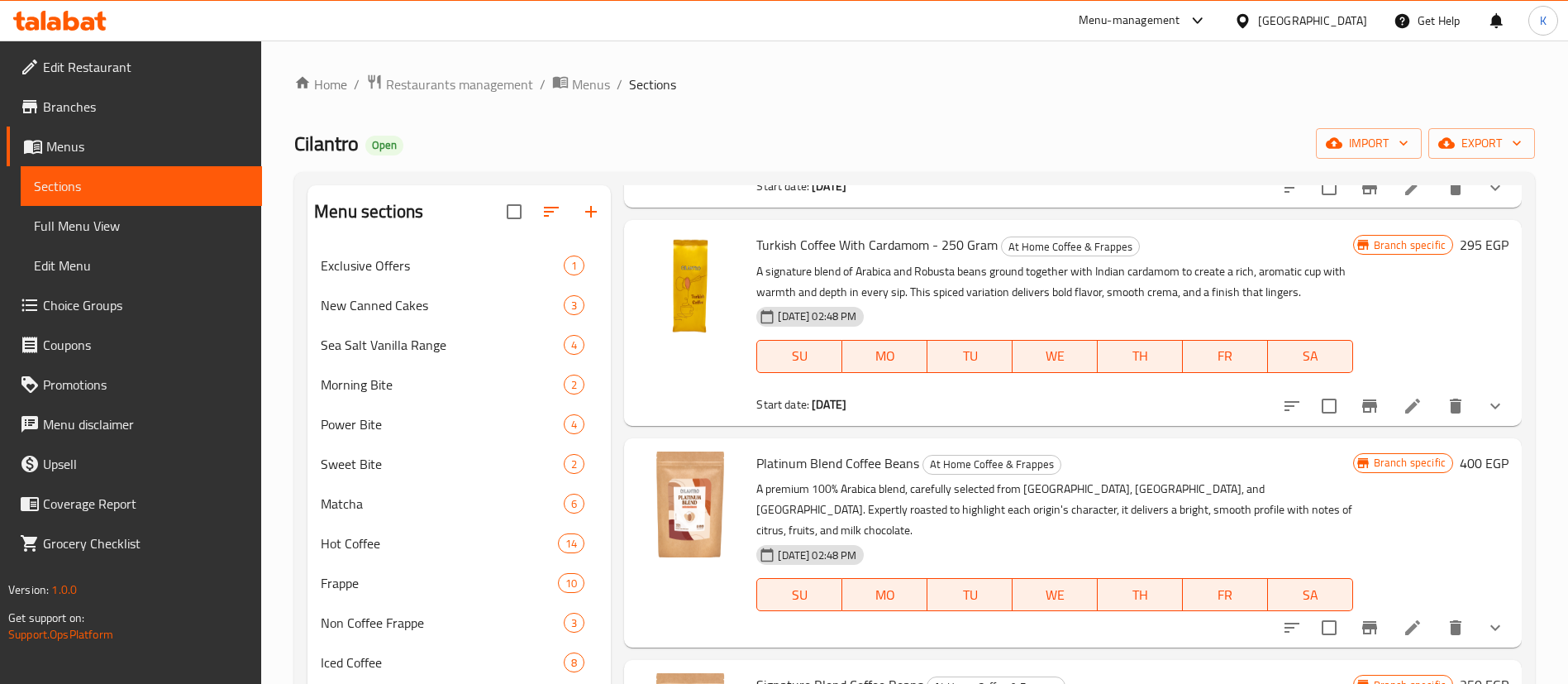
click at [1459, 458] on h6 "400 EGP" at bounding box center [1484, 463] width 49 height 23
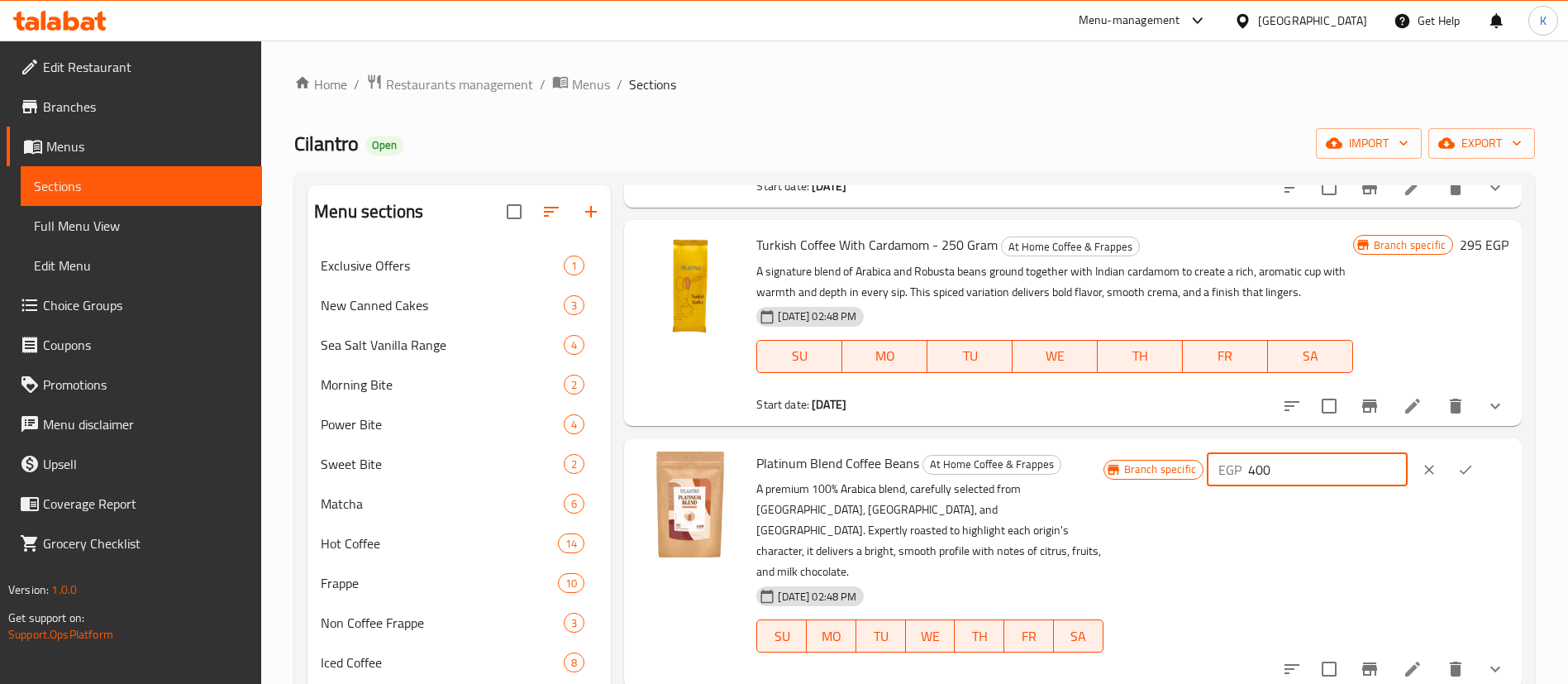
click at [1317, 463] on input "400" at bounding box center [1328, 469] width 159 height 33
type input "450"
click at [1457, 467] on icon "ok" at bounding box center [1465, 469] width 16 height 16
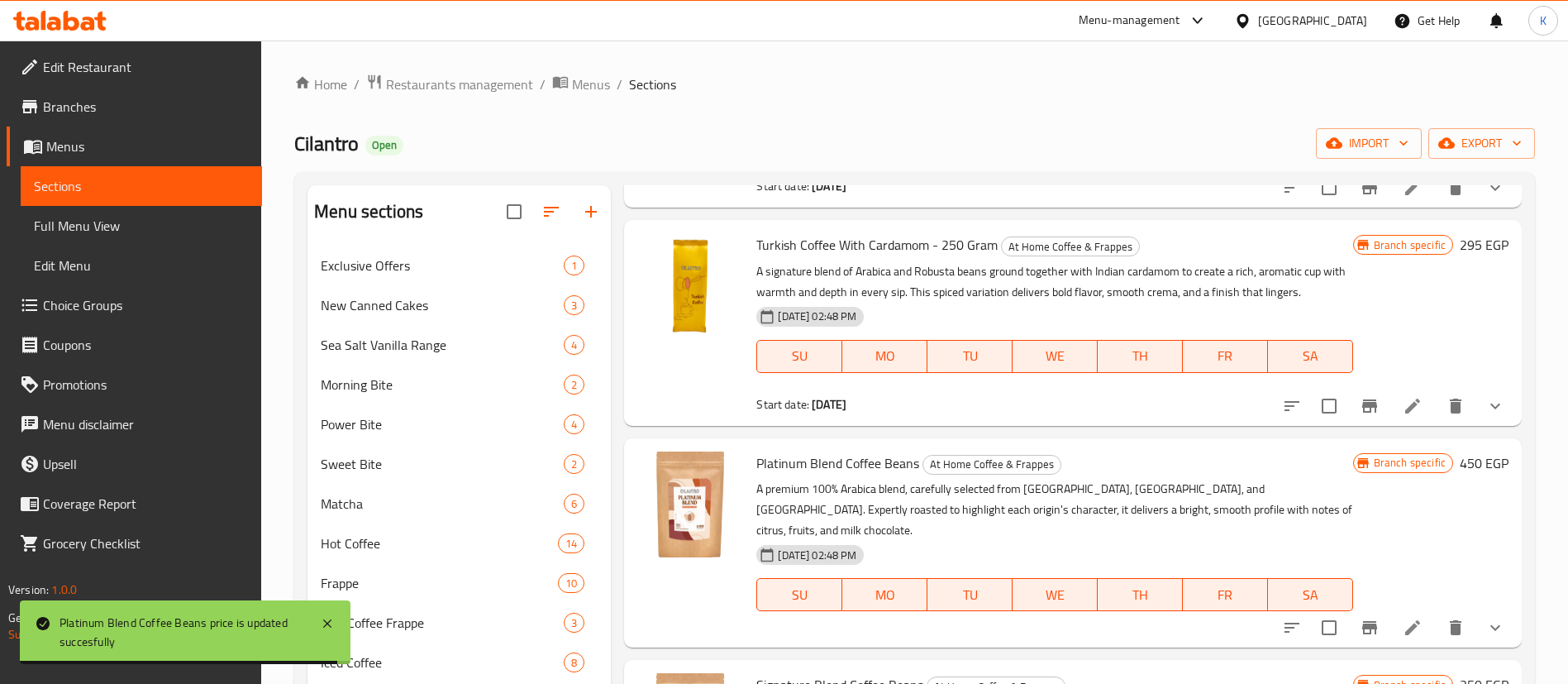
scroll to position [0, 0]
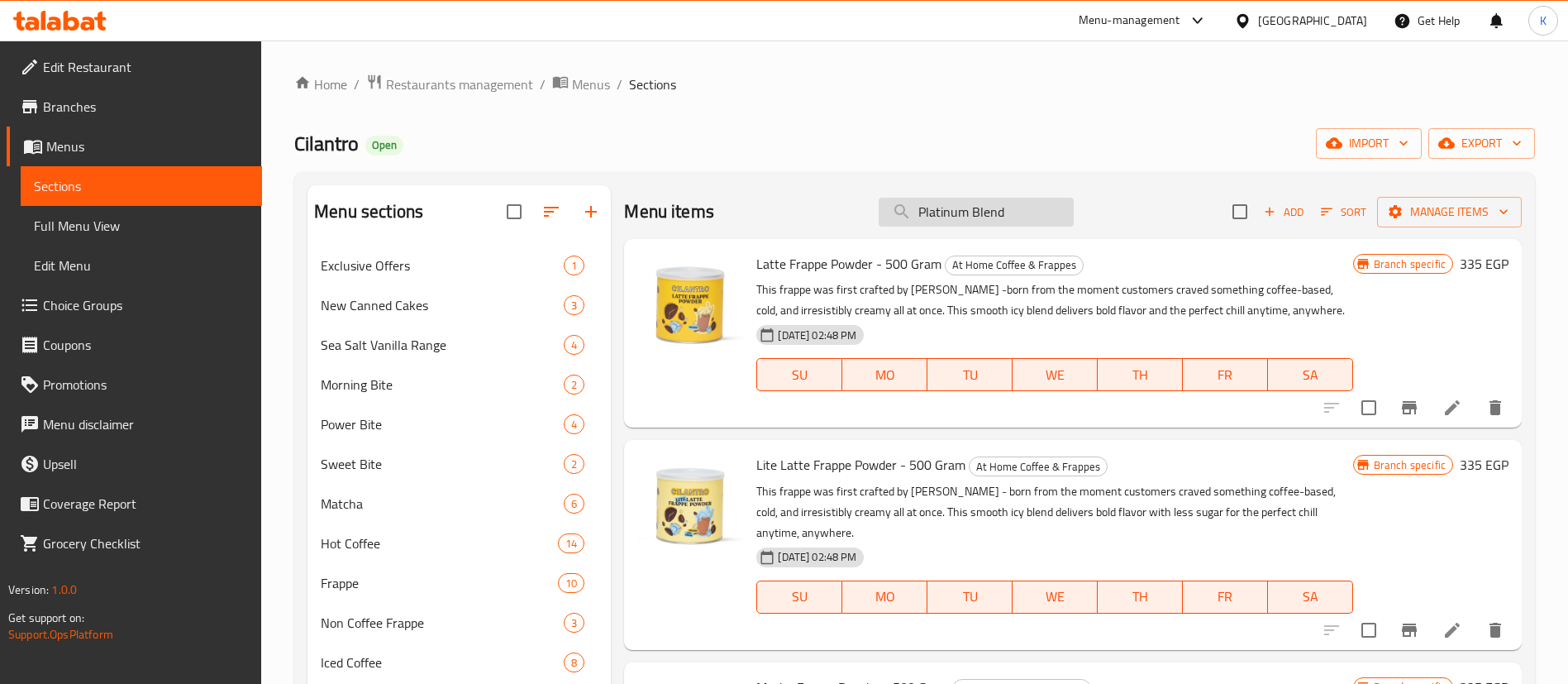
click at [996, 216] on input "Platinum Blend" at bounding box center [976, 212] width 195 height 29
paste input "Latte Frappe Powder"
type input "Latte Frappe Powder"
click at [1409, 405] on icon "Branch-specific-item" at bounding box center [1409, 408] width 15 height 14
click at [1415, 406] on icon "Branch-specific-item" at bounding box center [1409, 408] width 15 height 14
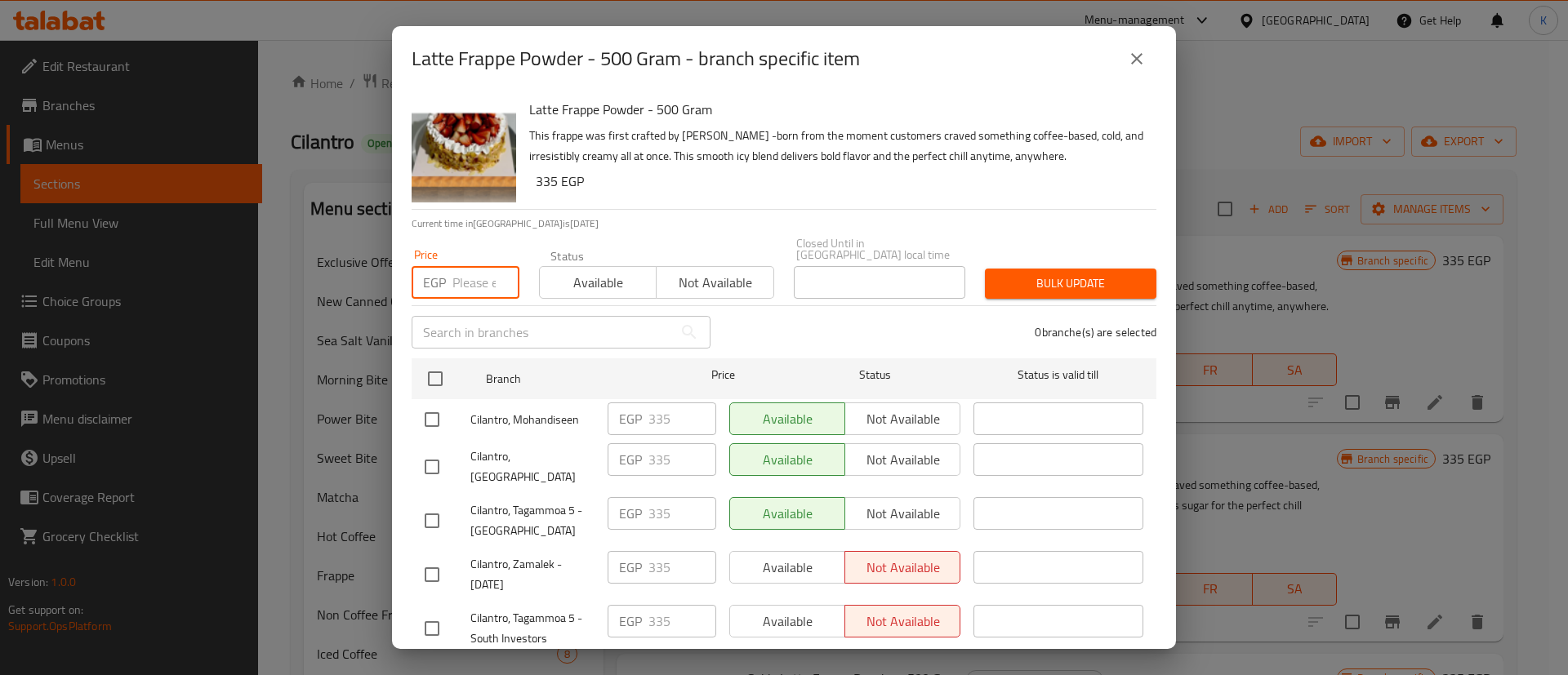
click at [458, 274] on input "number" at bounding box center [486, 282] width 67 height 33
paste input "370"
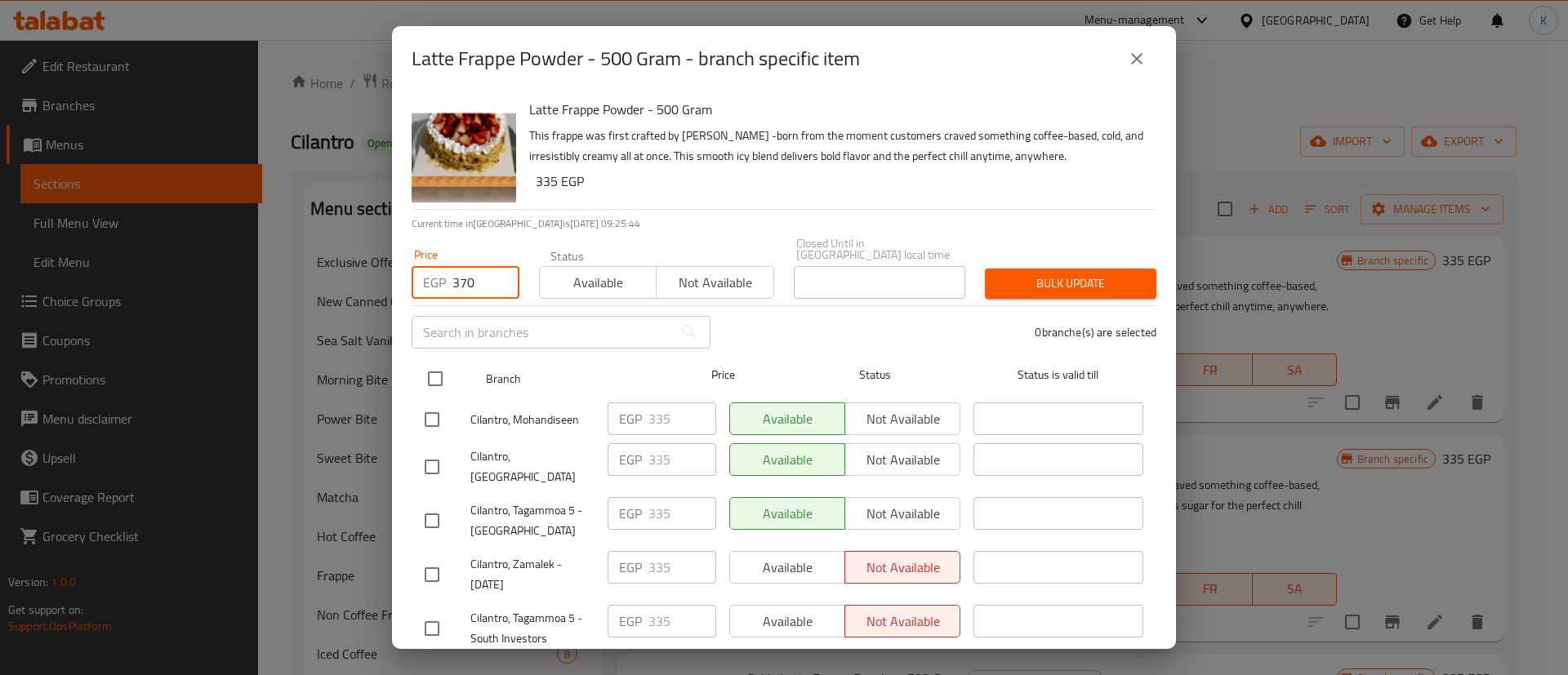
type input "370"
click at [429, 379] on input "checkbox" at bounding box center [435, 379] width 34 height 34
checkbox input "true"
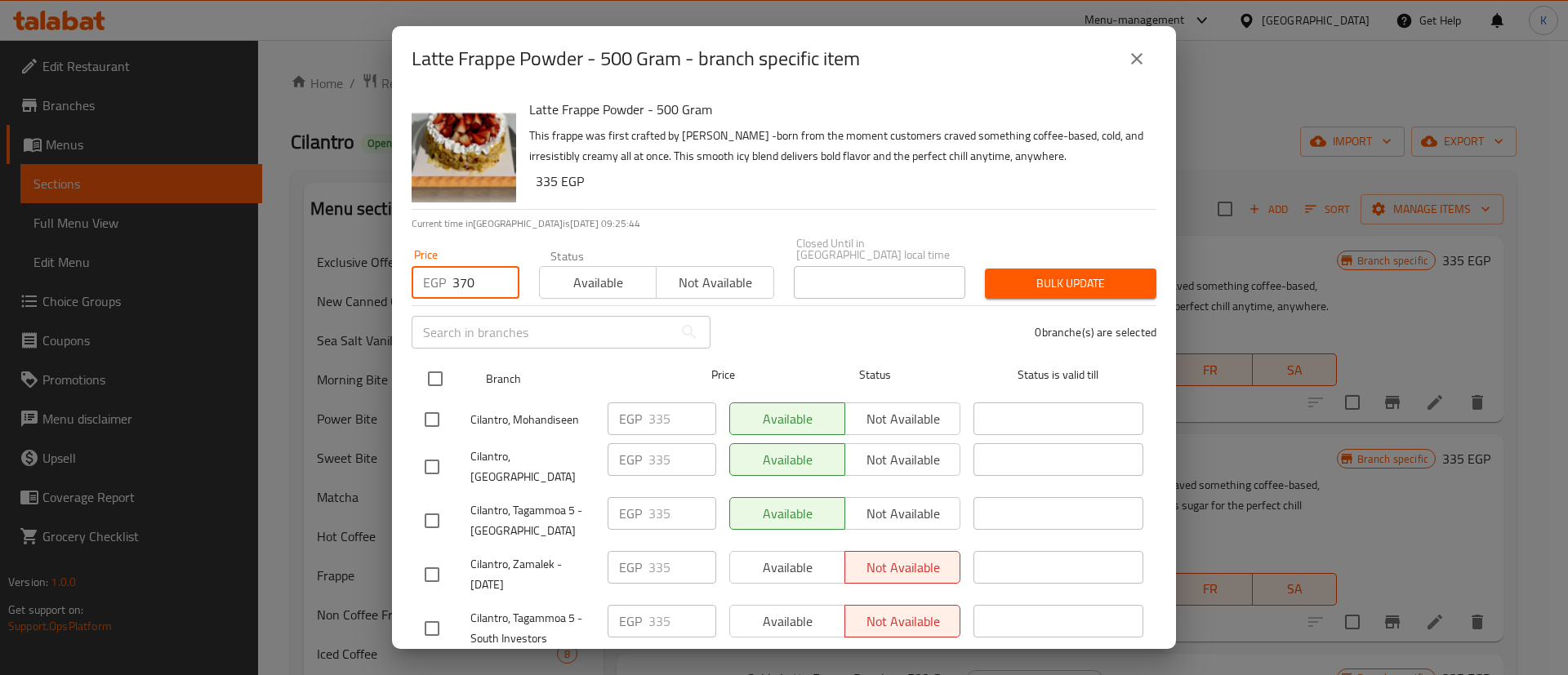
checkbox input "true"
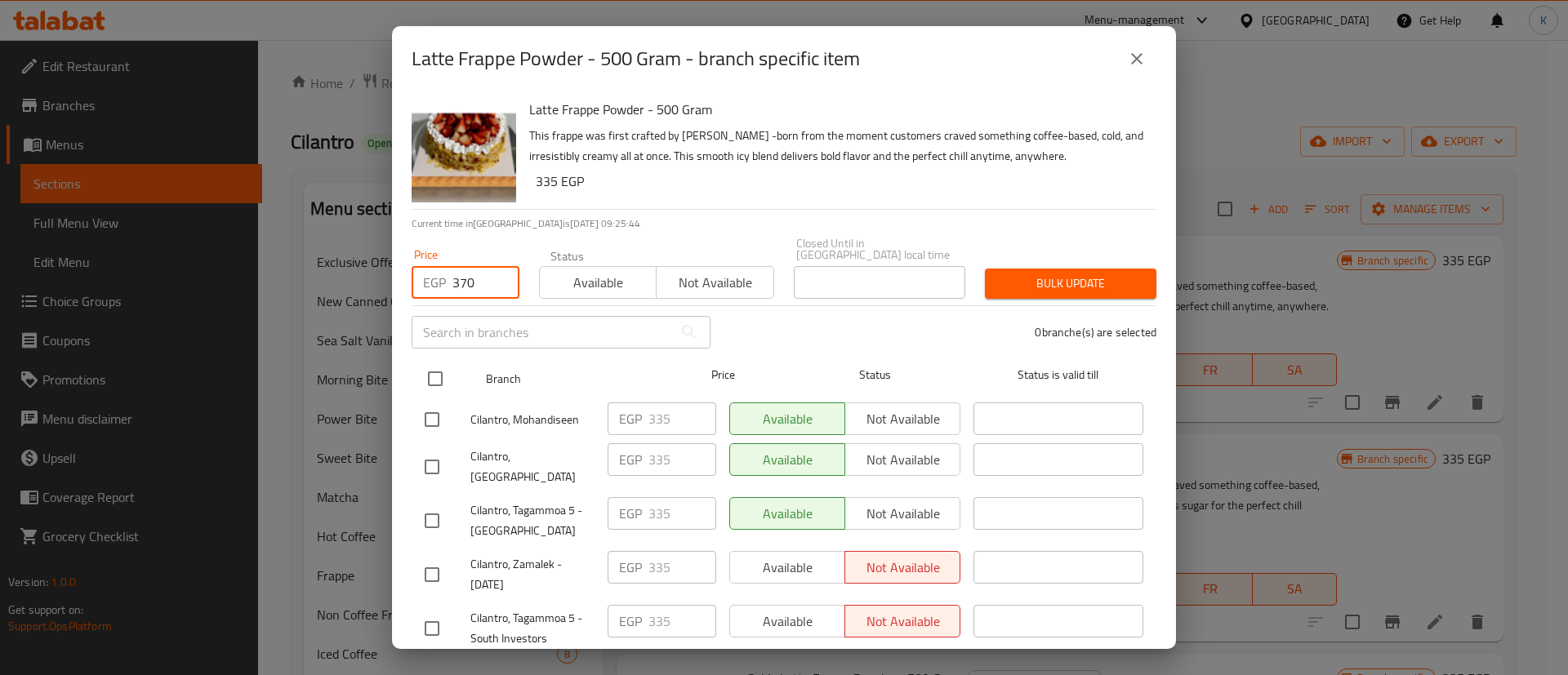
checkbox input "true"
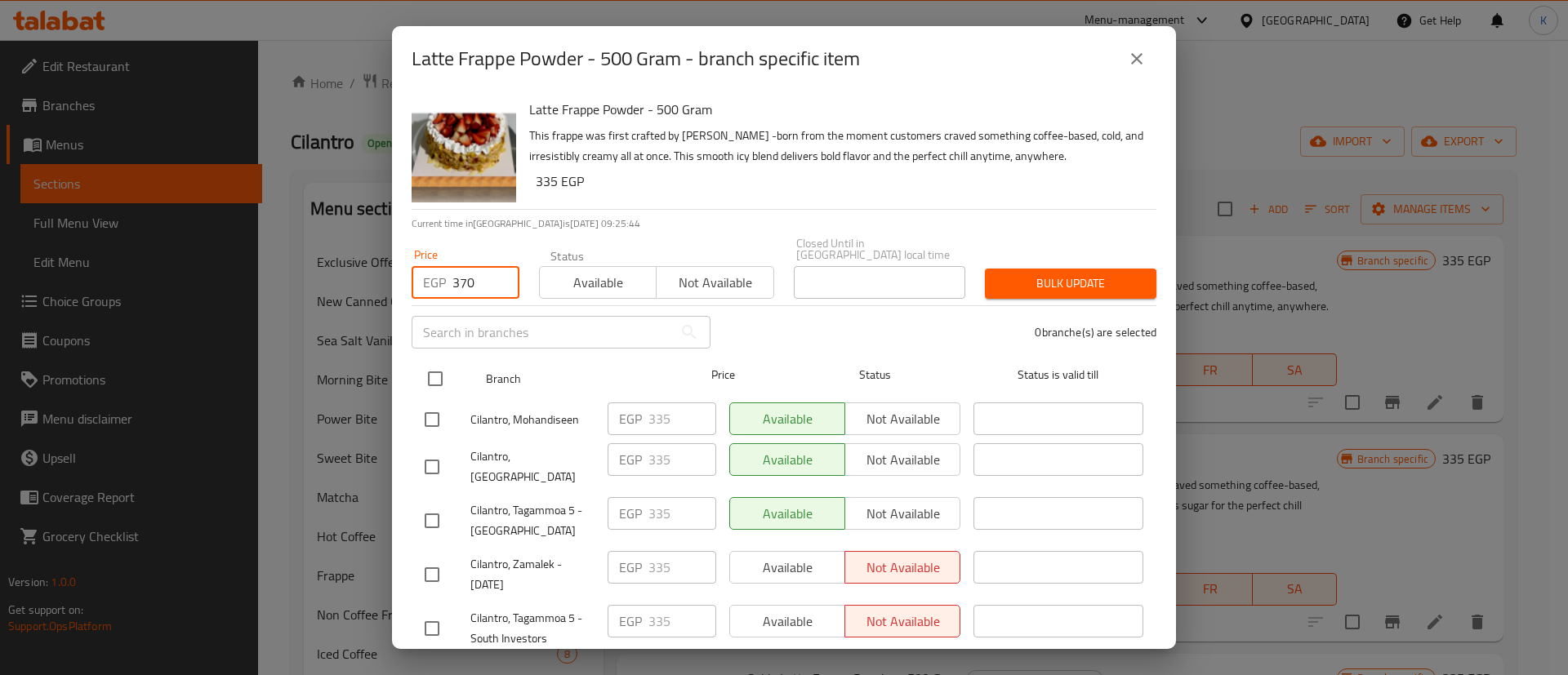
checkbox input "true"
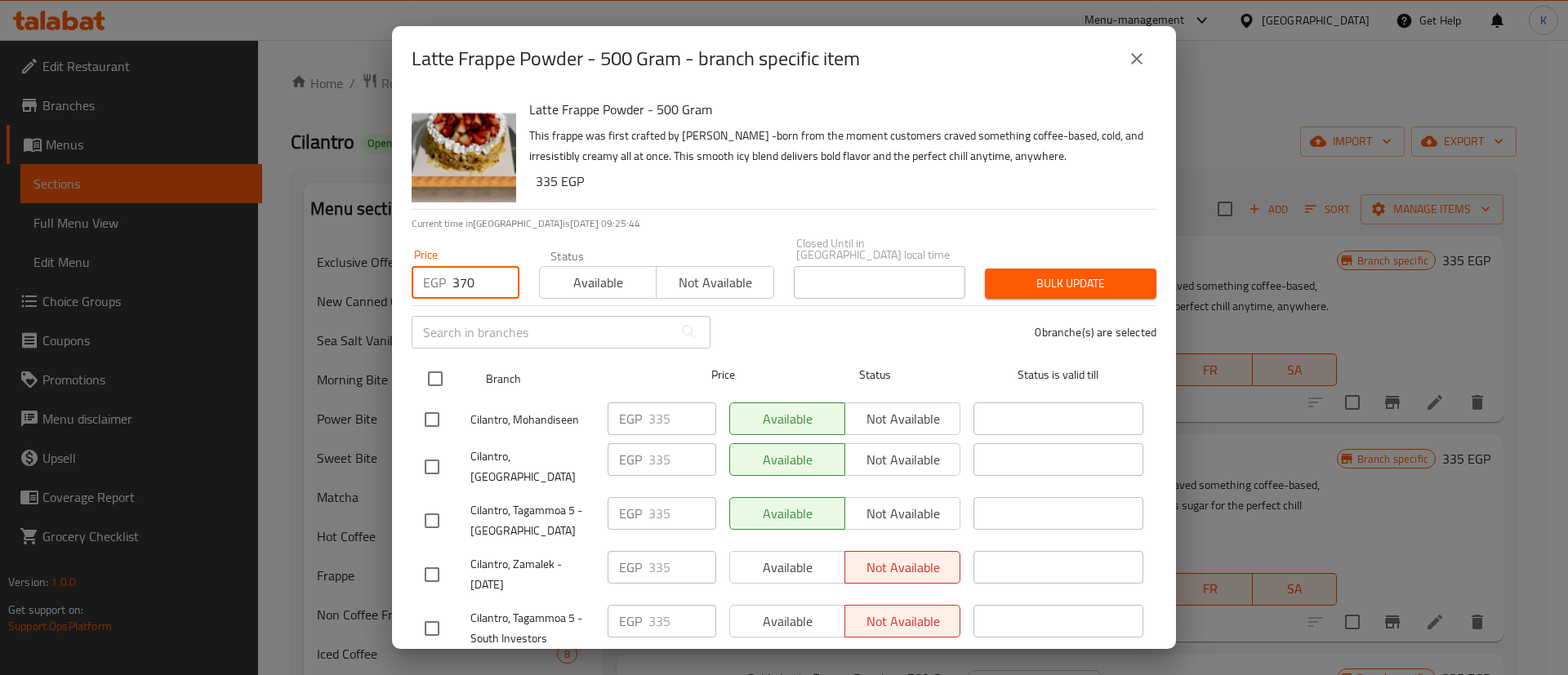
checkbox input "true"
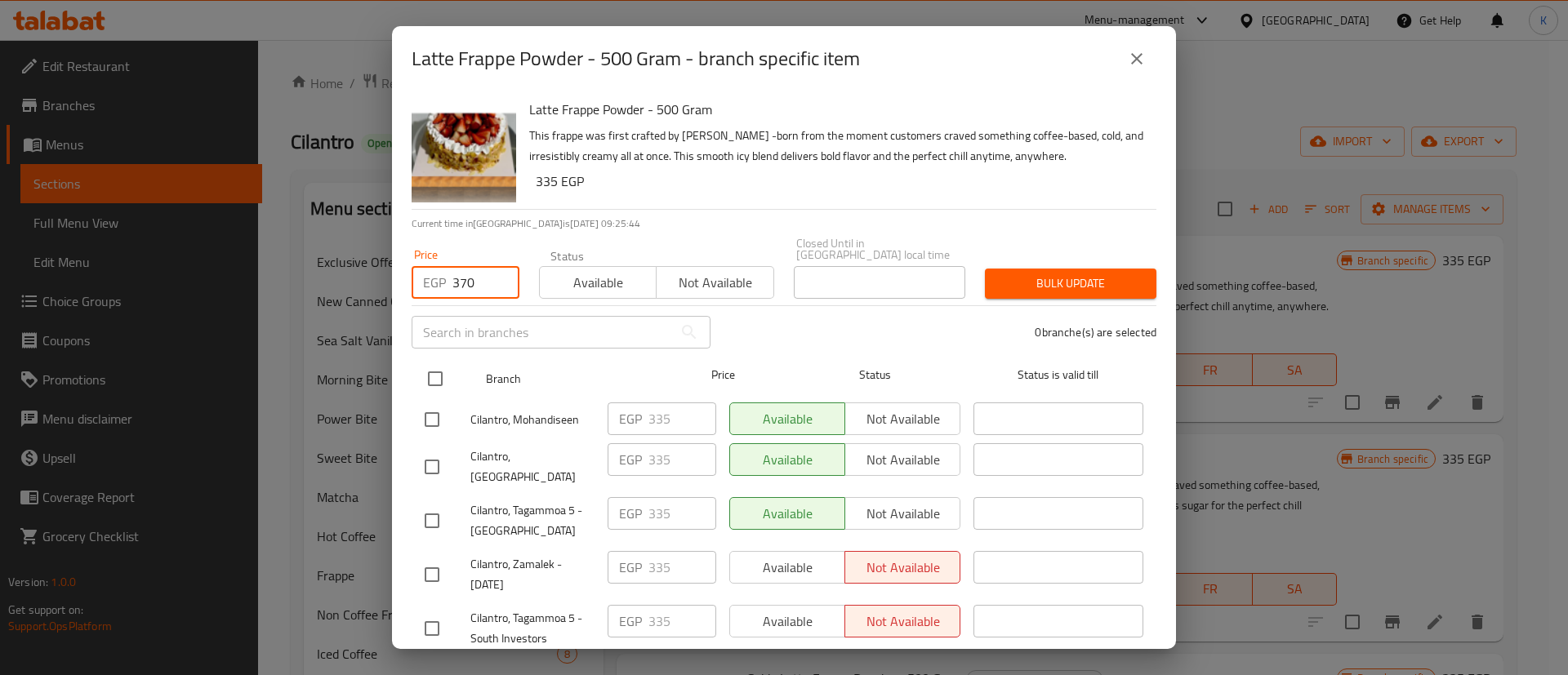
checkbox input "true"
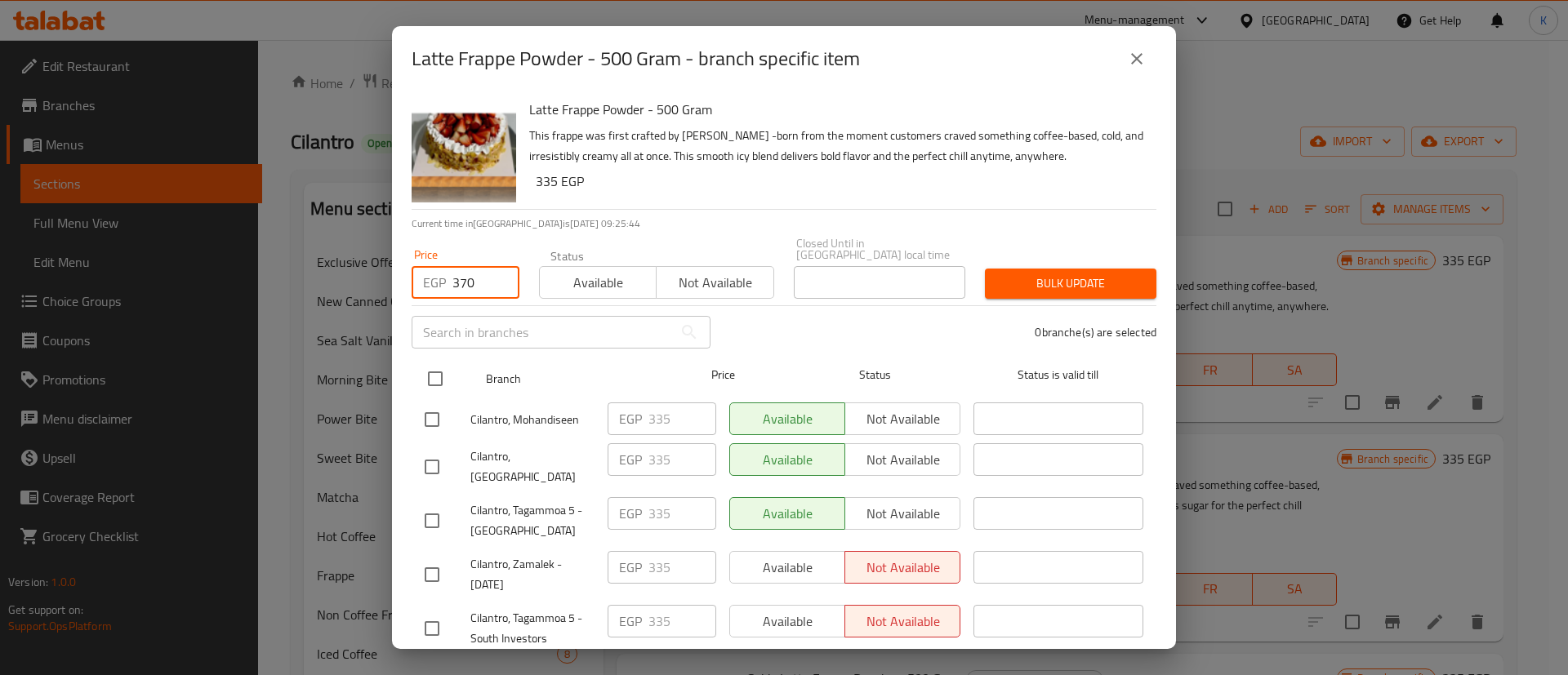
checkbox input "true"
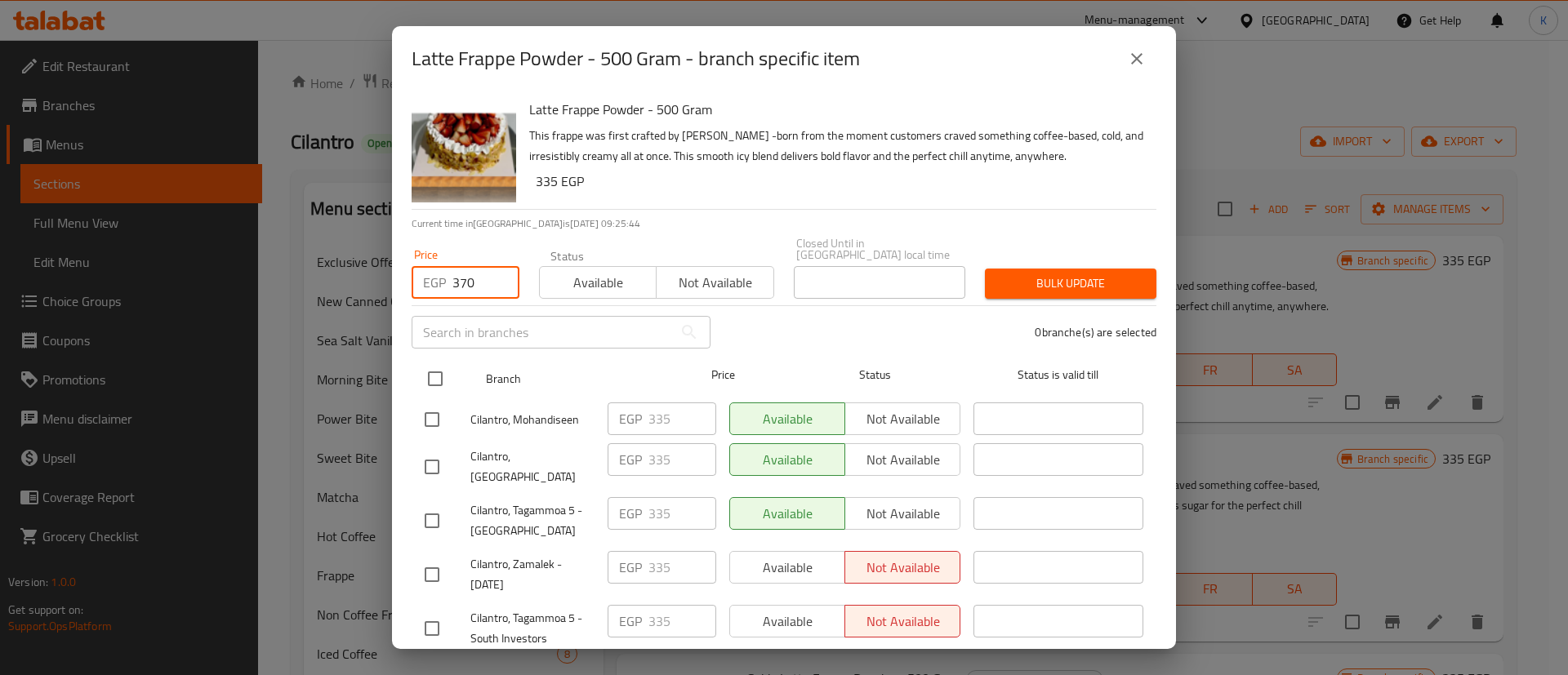
checkbox input "true"
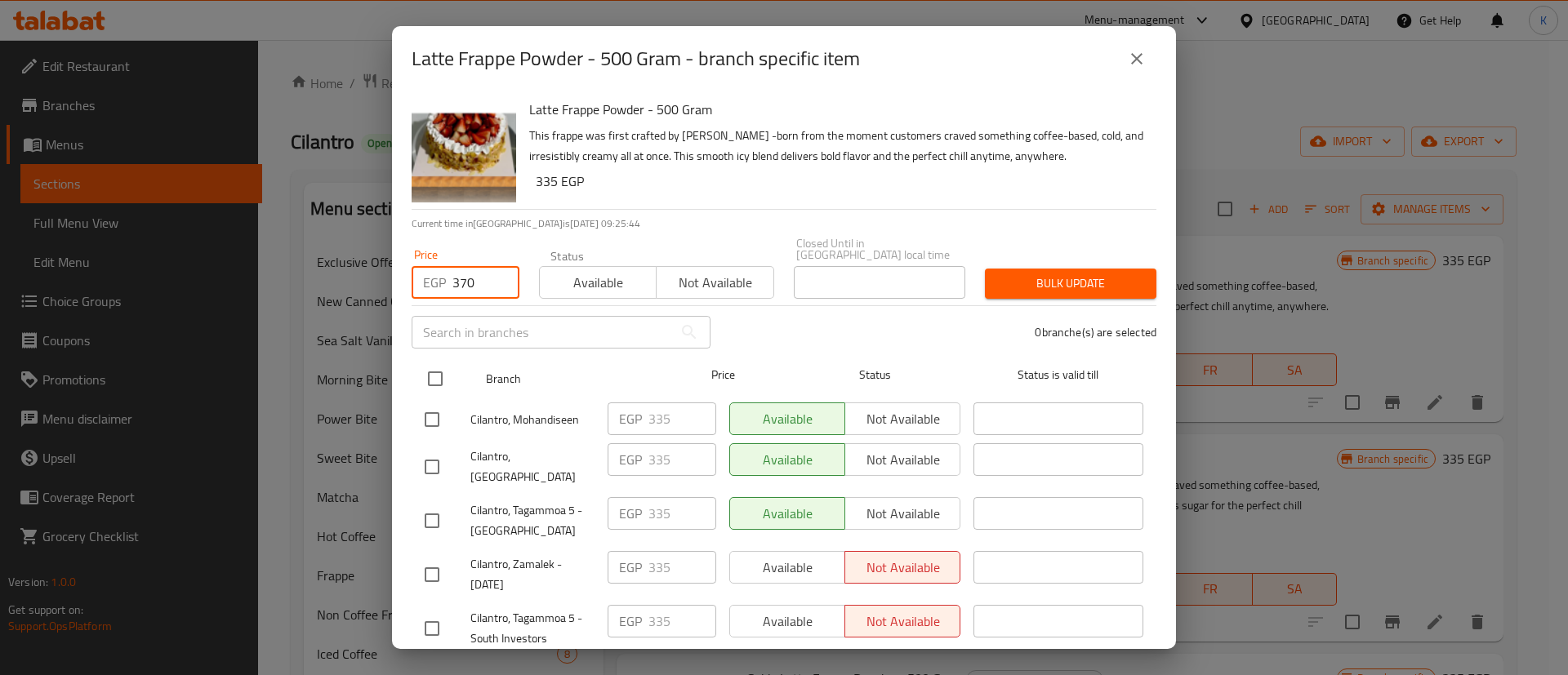
checkbox input "true"
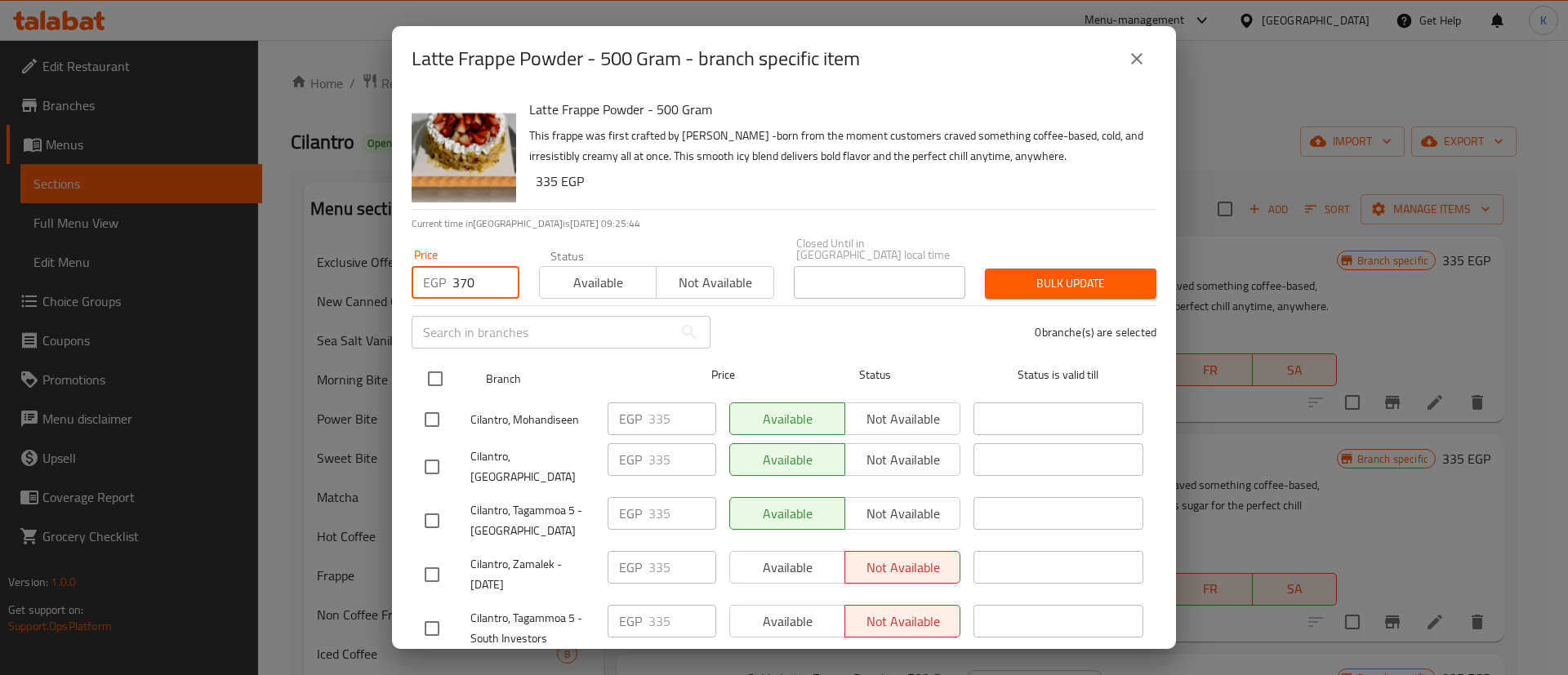
checkbox input "true"
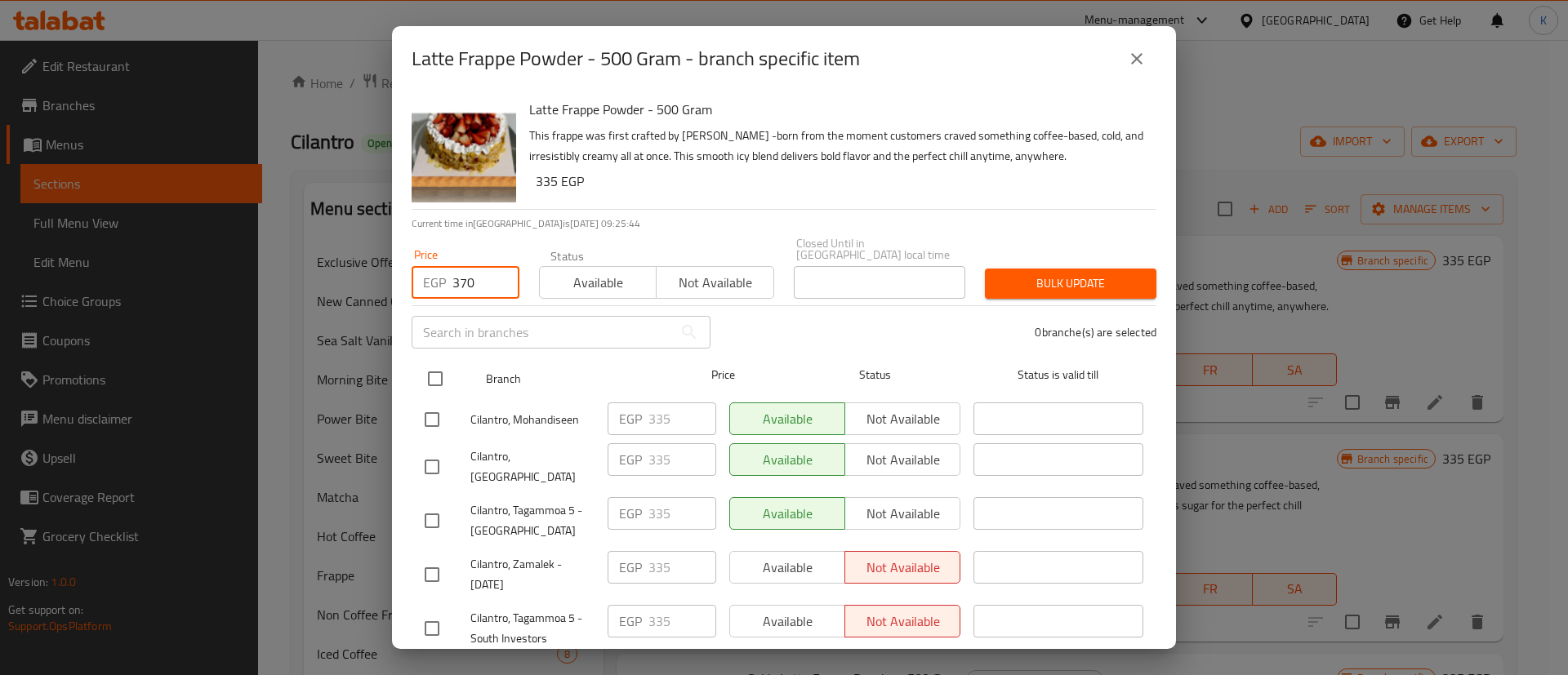
checkbox input "true"
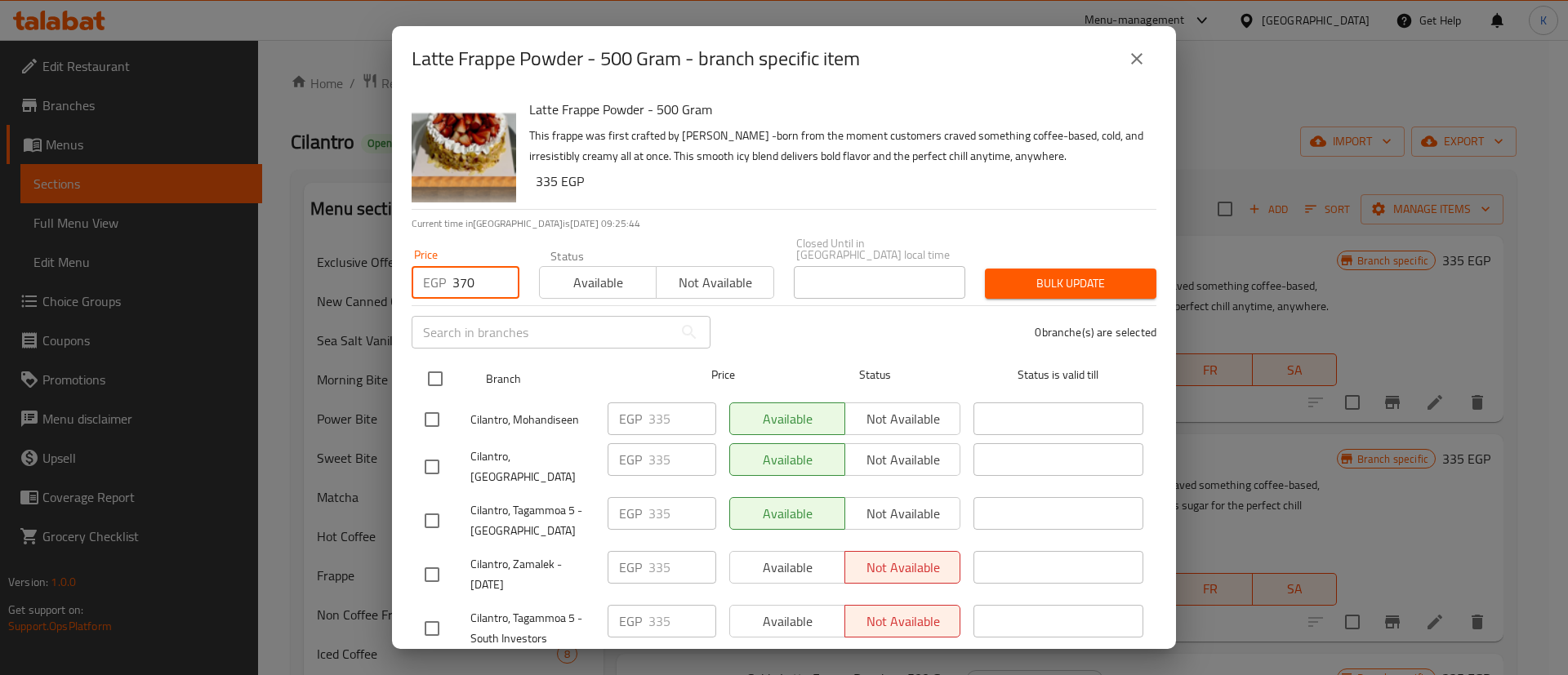
checkbox input "true"
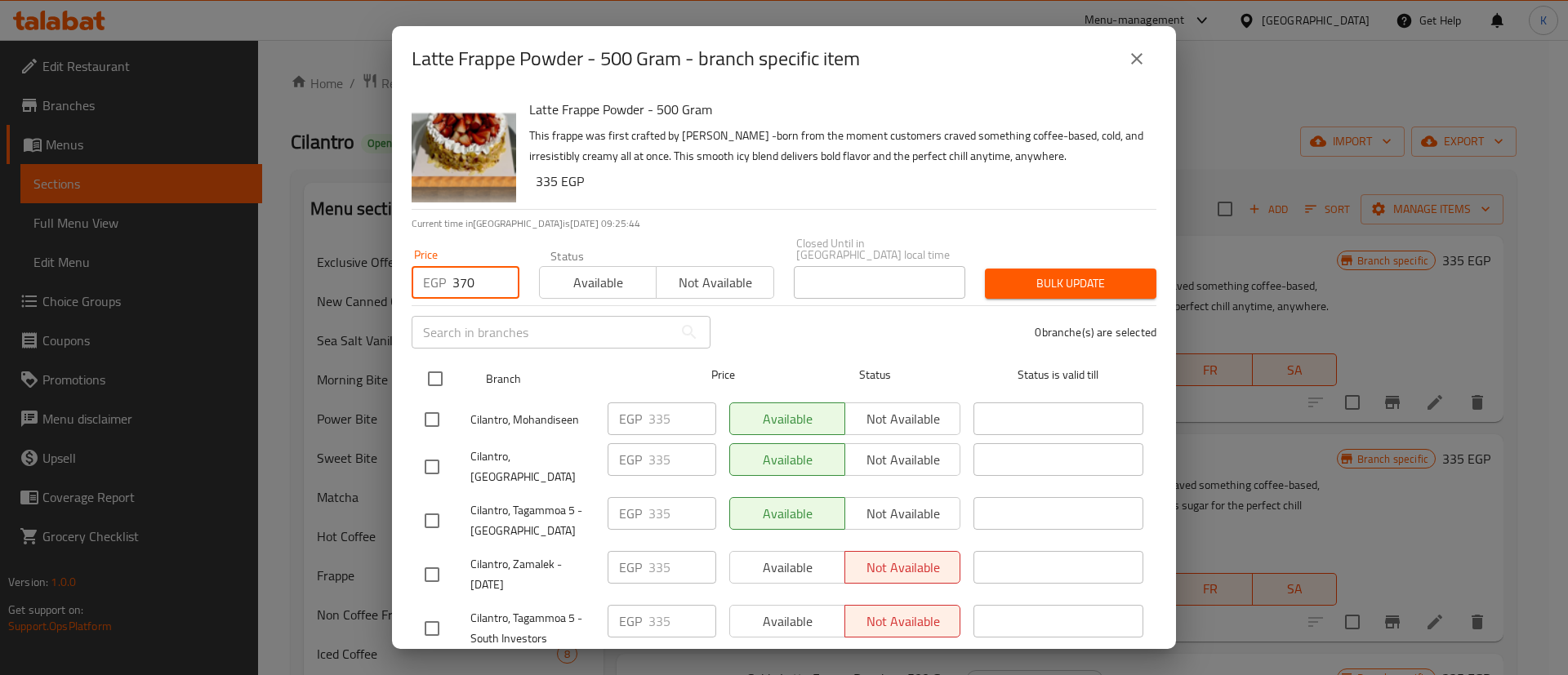
checkbox input "true"
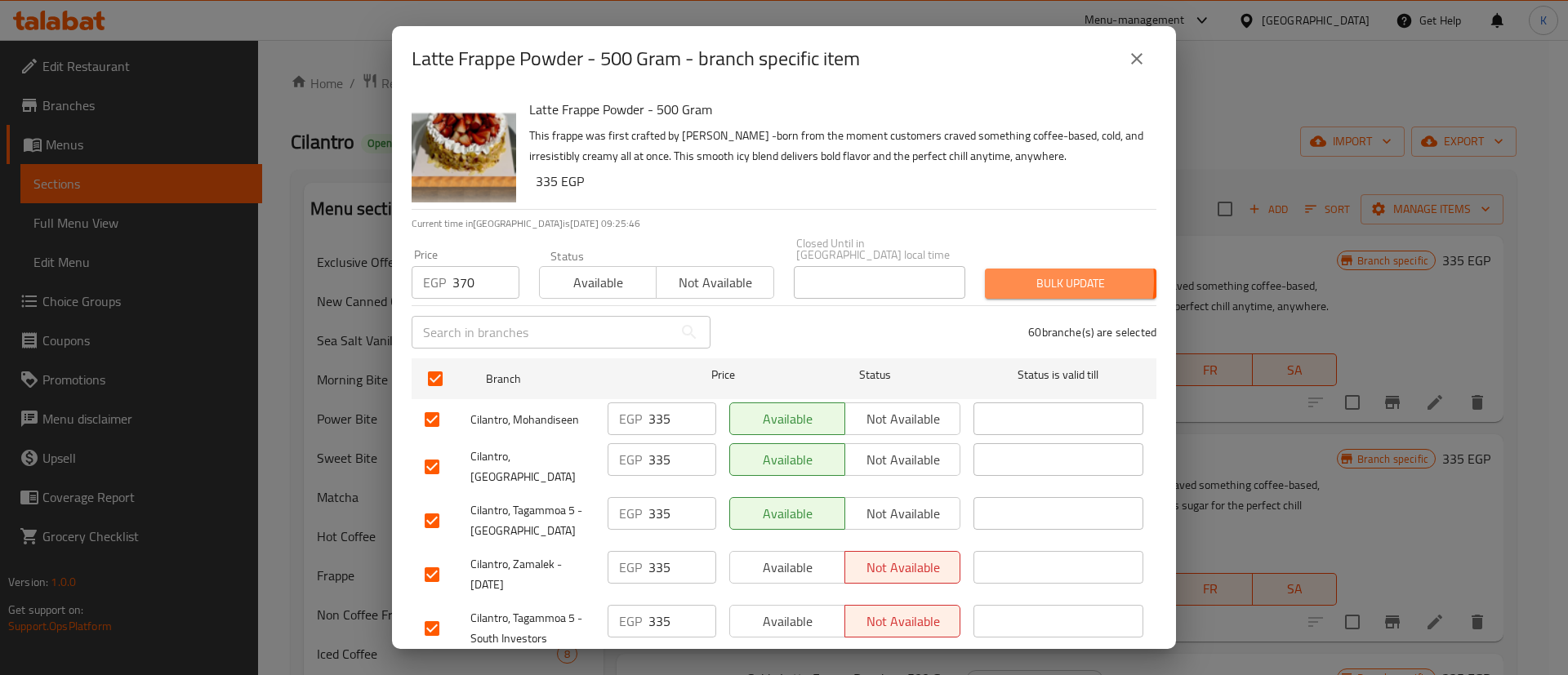
click at [1001, 274] on span "Bulk update" at bounding box center [1070, 284] width 145 height 20
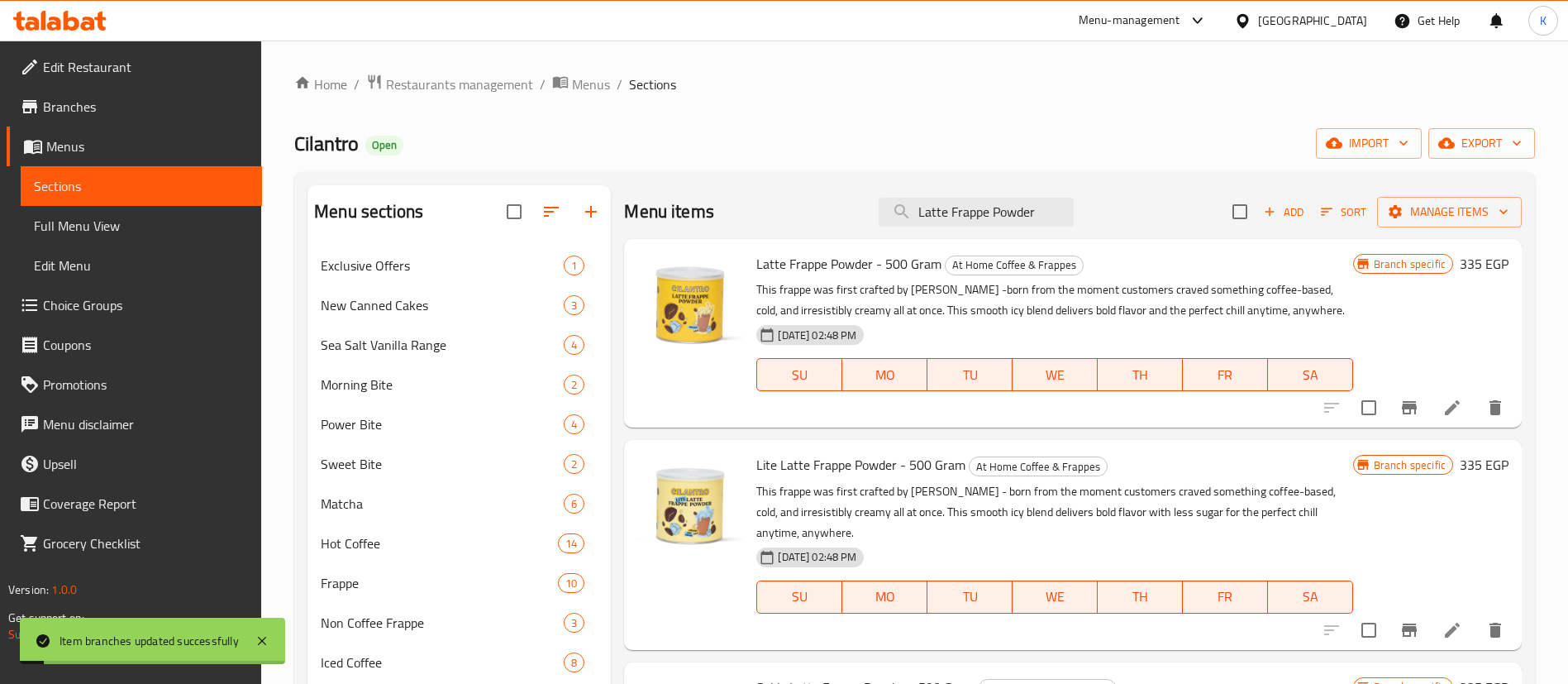
click at [1474, 268] on h6 "335 EGP" at bounding box center [1484, 263] width 49 height 23
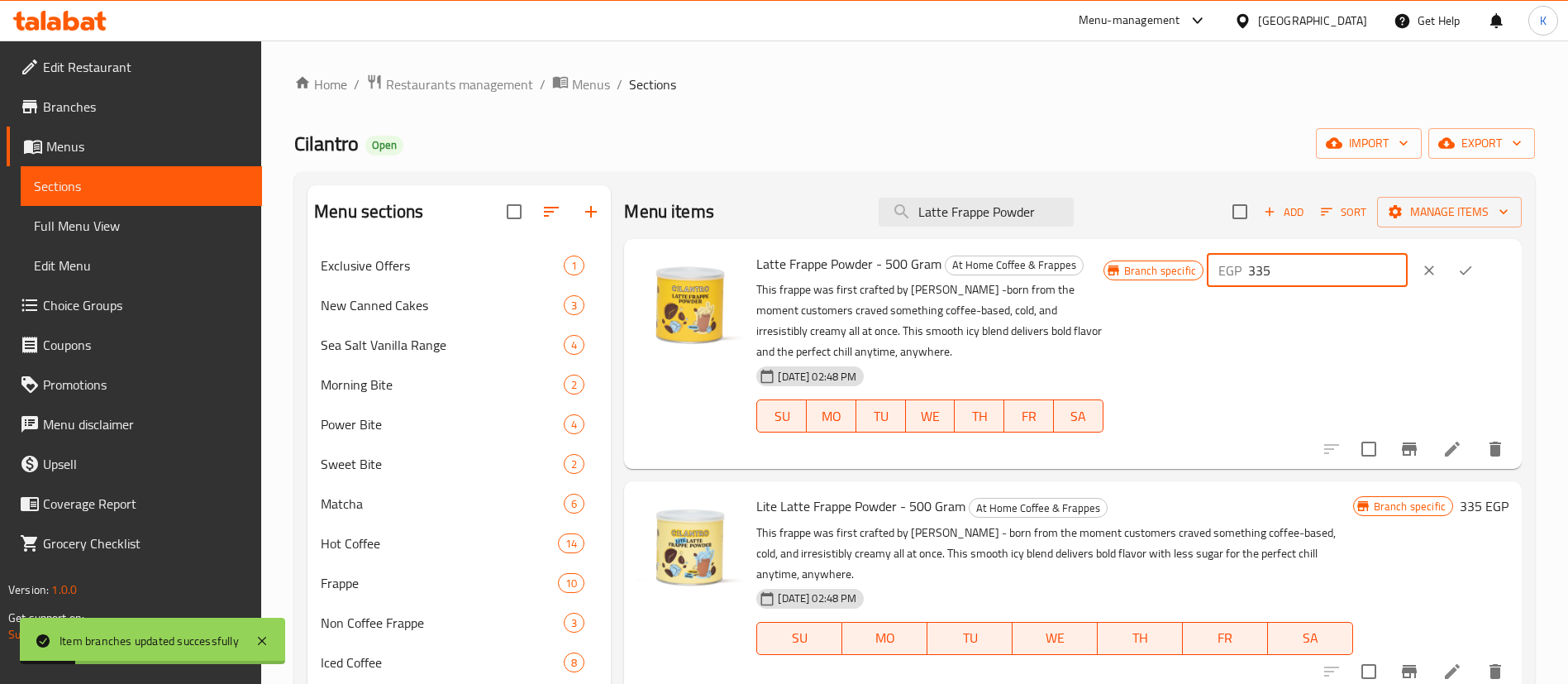
click at [1326, 265] on input "335" at bounding box center [1328, 270] width 159 height 33
paste input "70"
type input "370"
click at [1457, 266] on icon "ok" at bounding box center [1465, 270] width 16 height 16
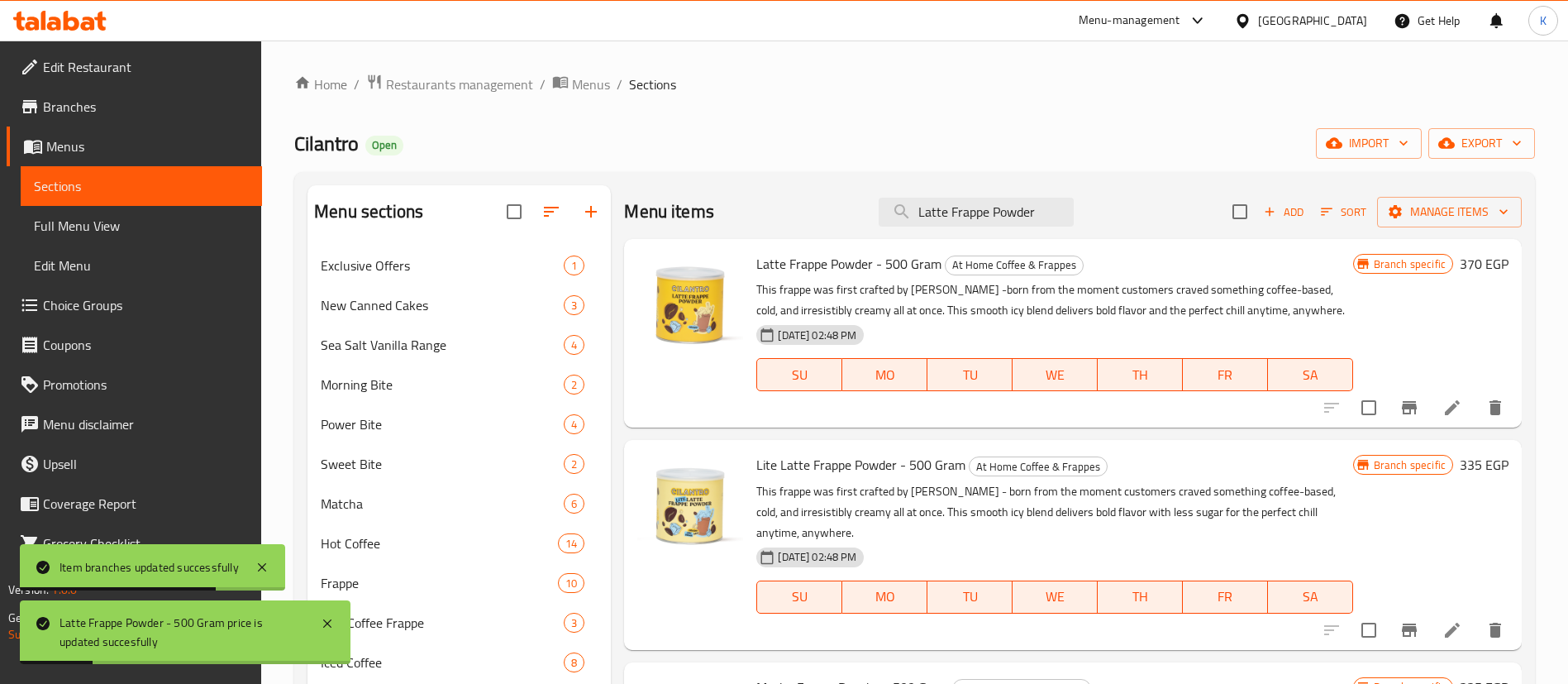
click at [1459, 467] on h6 "335 EGP" at bounding box center [1484, 464] width 49 height 23
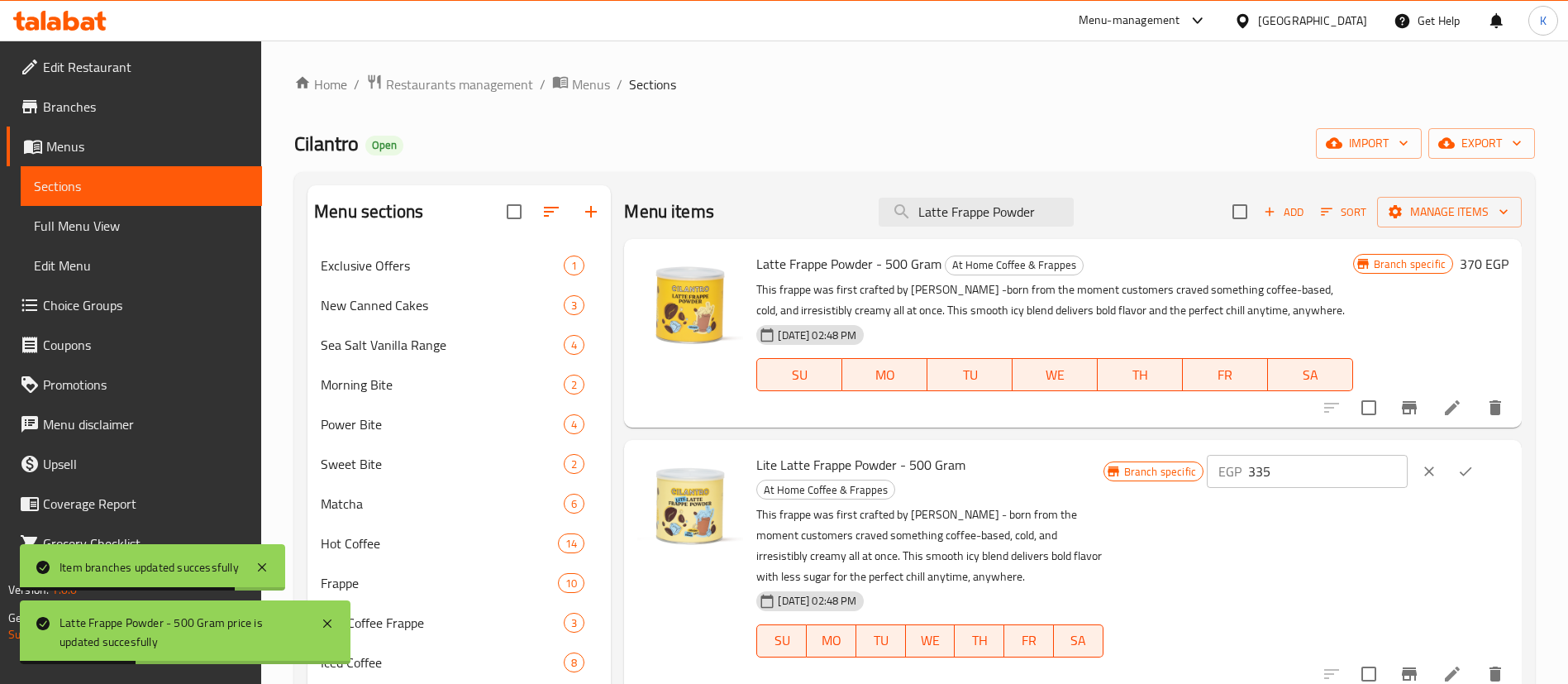
click at [1326, 473] on input "335" at bounding box center [1328, 471] width 159 height 33
paste input "70"
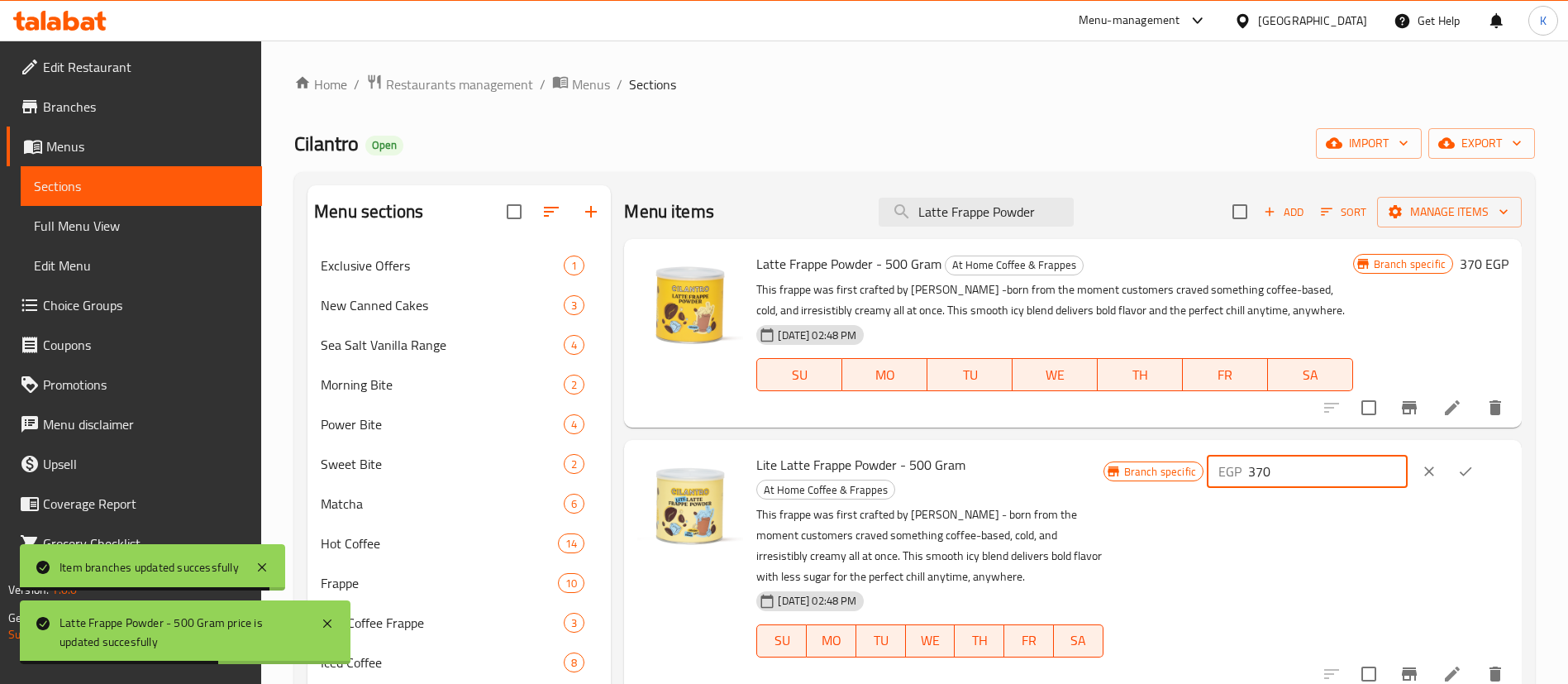
type input "370"
click at [1468, 474] on button "ok" at bounding box center [1465, 471] width 36 height 36
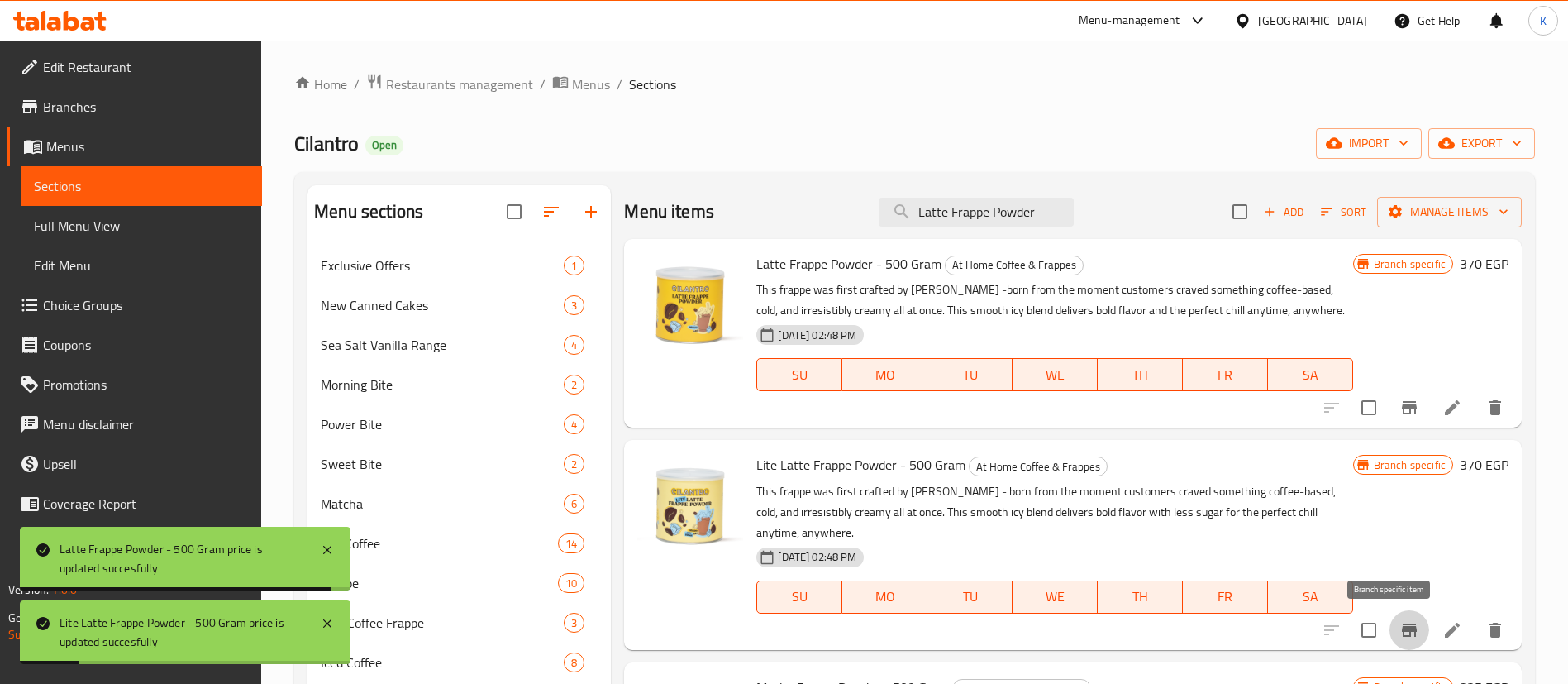
click at [1402, 636] on icon "Branch-specific-item" at bounding box center [1409, 631] width 15 height 14
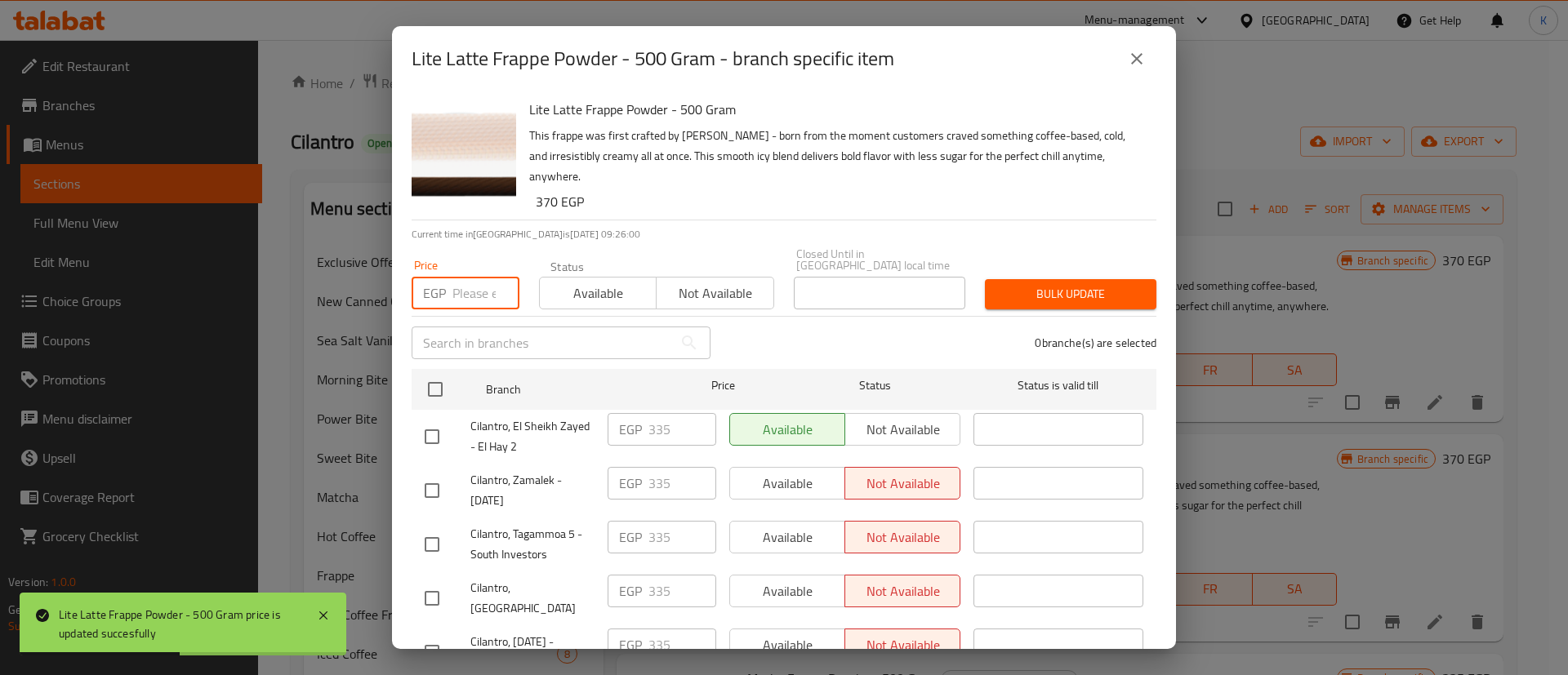
paste input "370"
click at [468, 276] on input "370" at bounding box center [486, 292] width 67 height 33
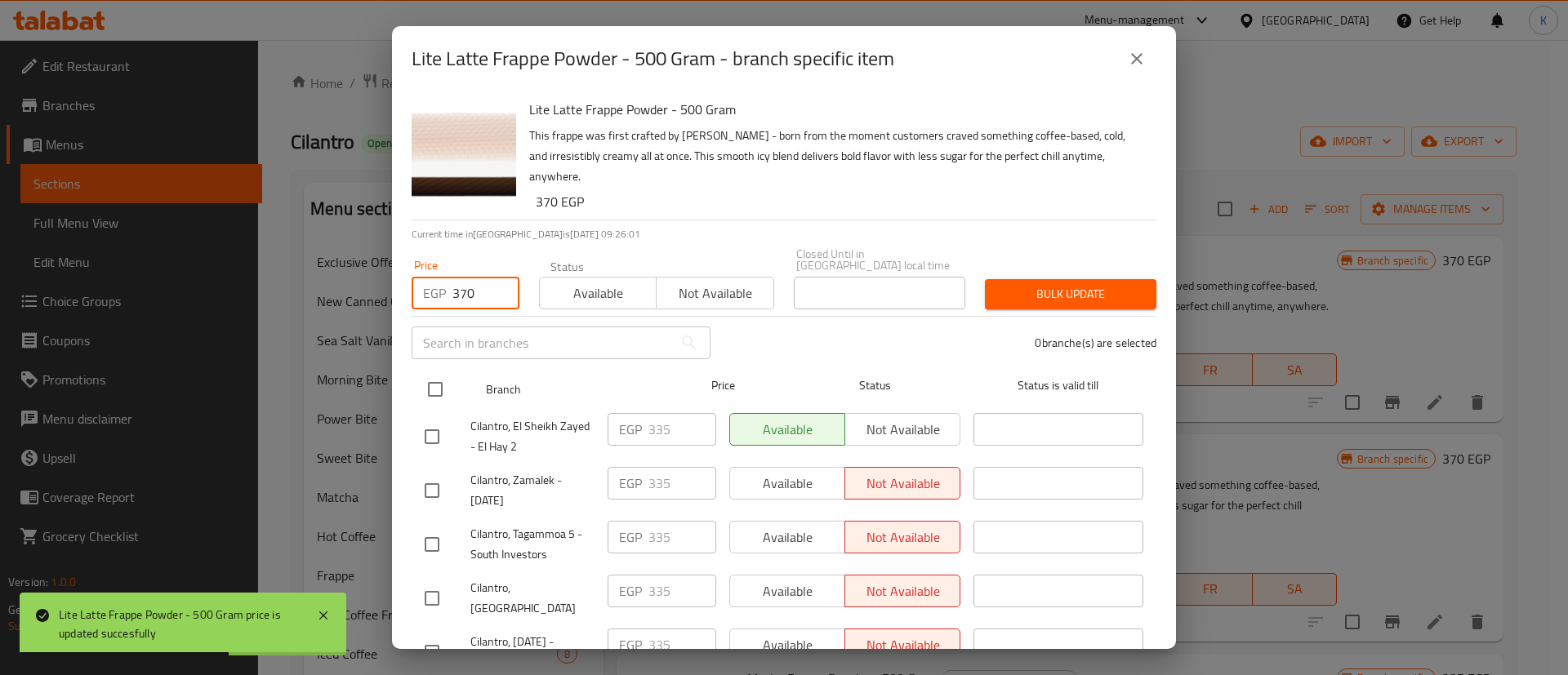
type input "370"
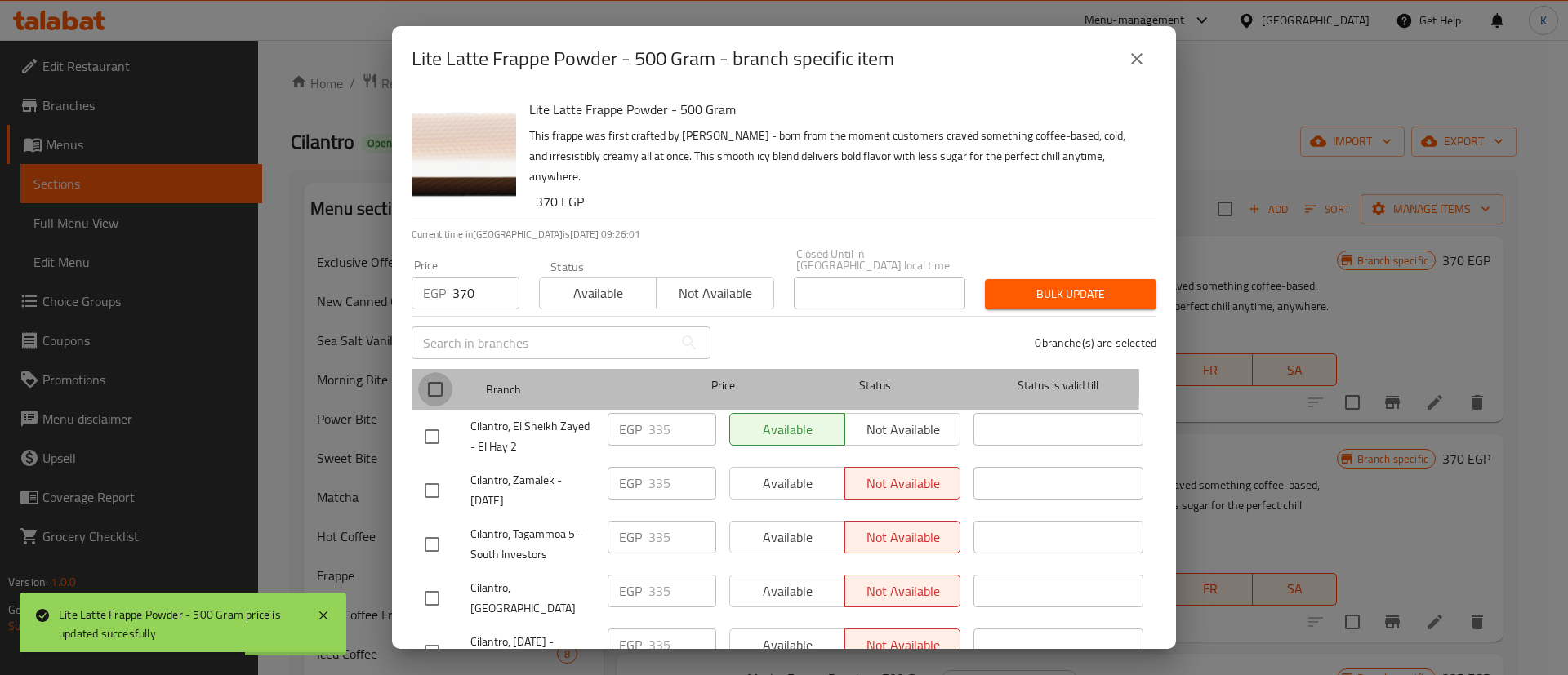
click at [438, 374] on input "checkbox" at bounding box center [435, 389] width 34 height 34
checkbox input "true"
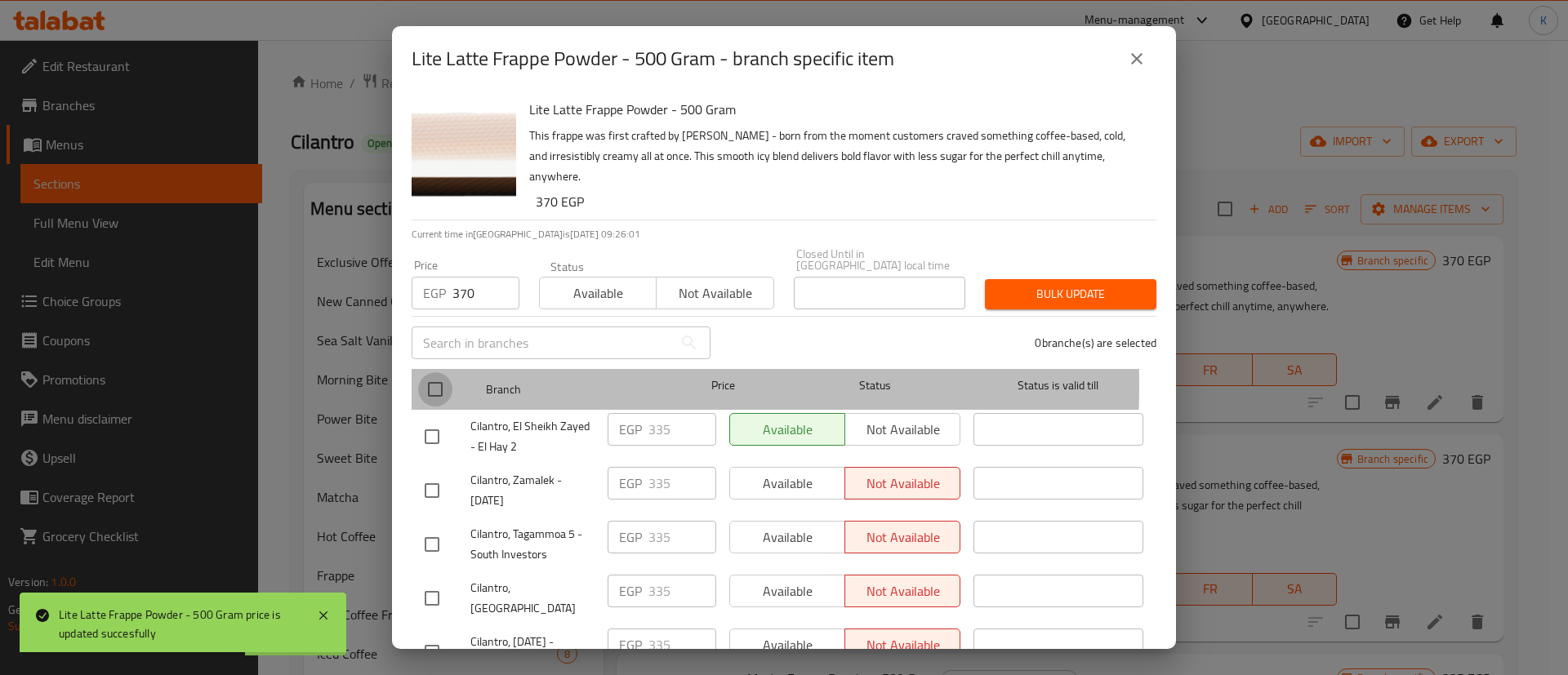
checkbox input "true"
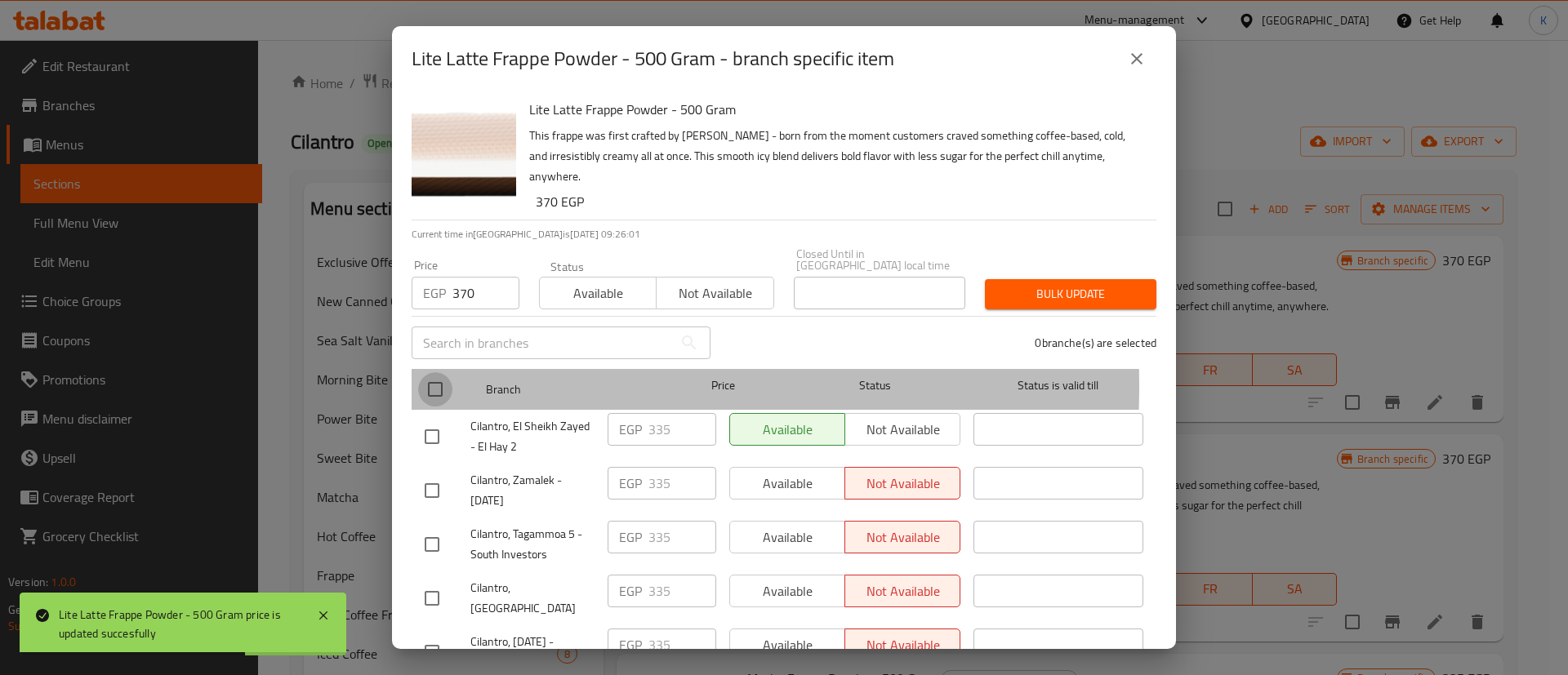
checkbox input "true"
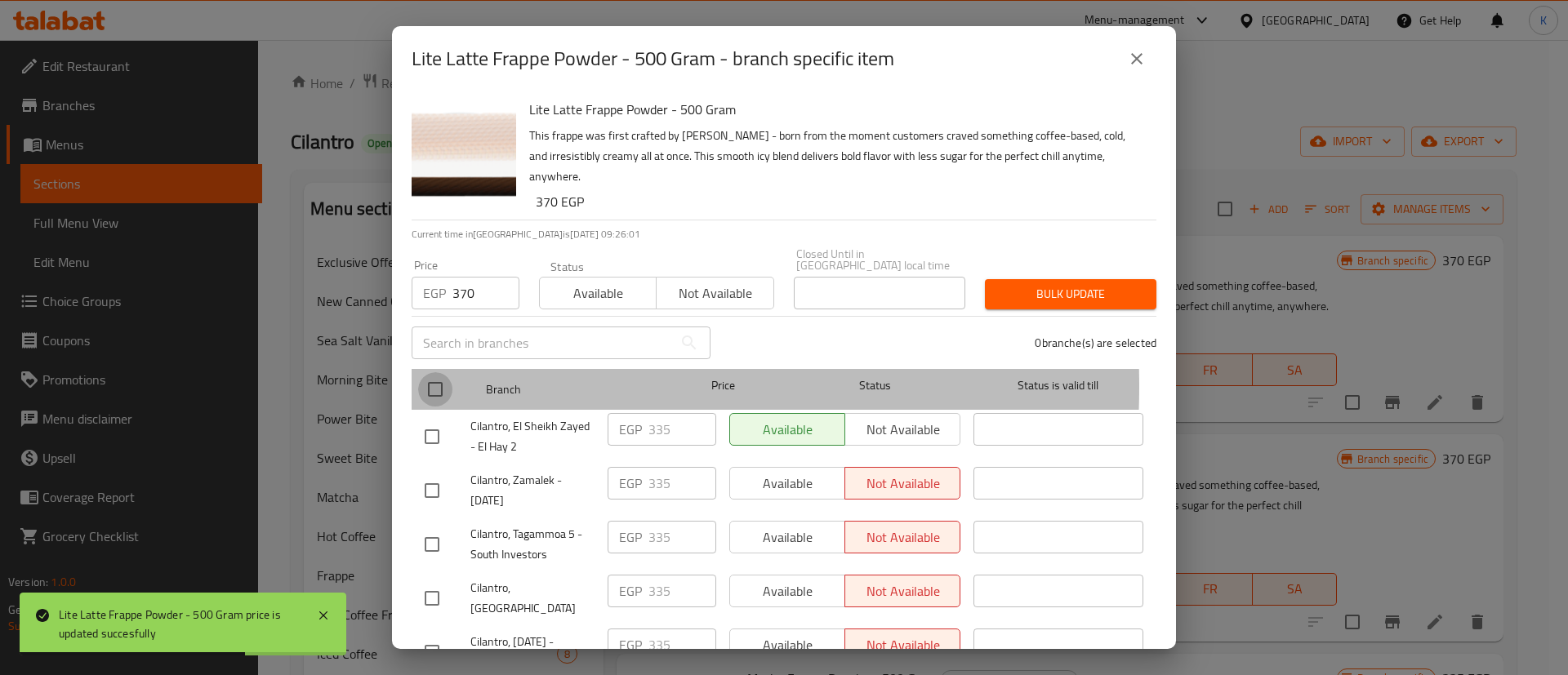
checkbox input "true"
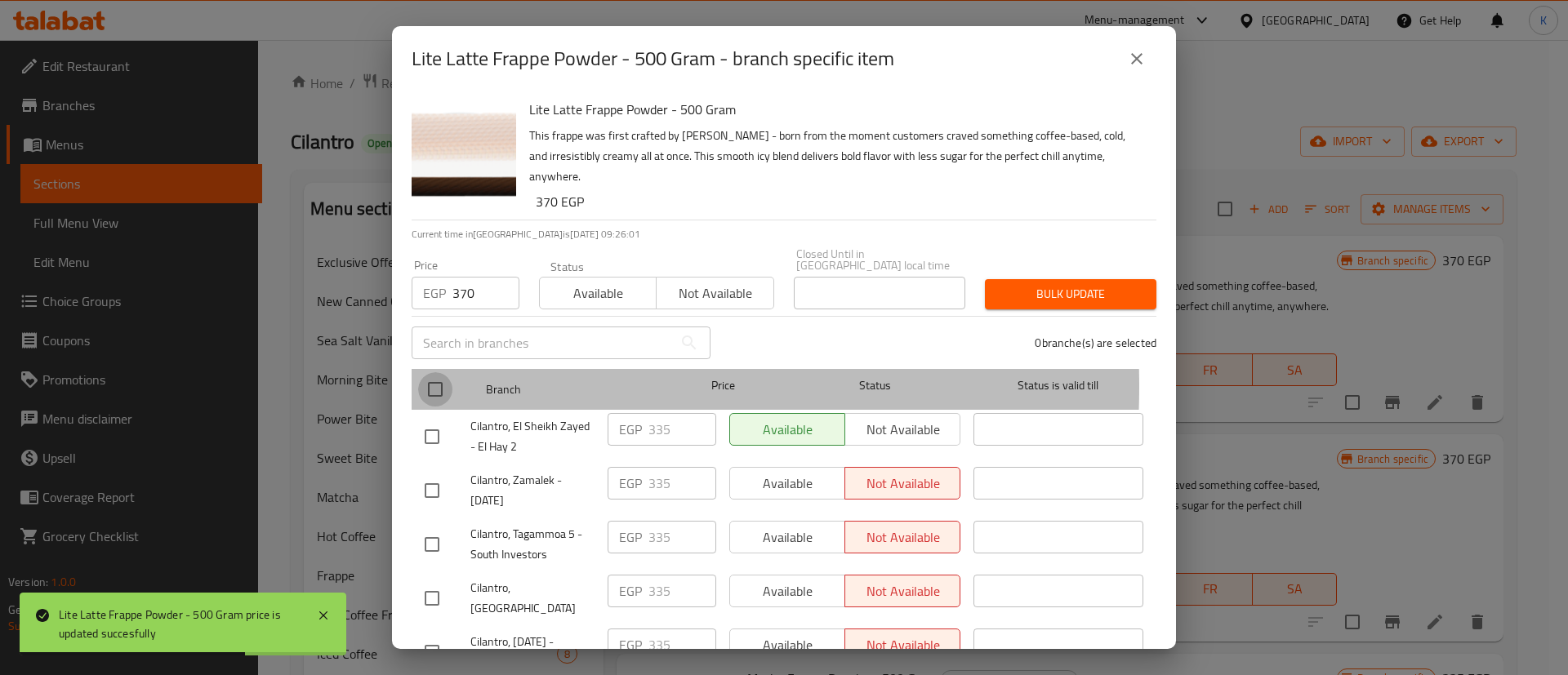
checkbox input "true"
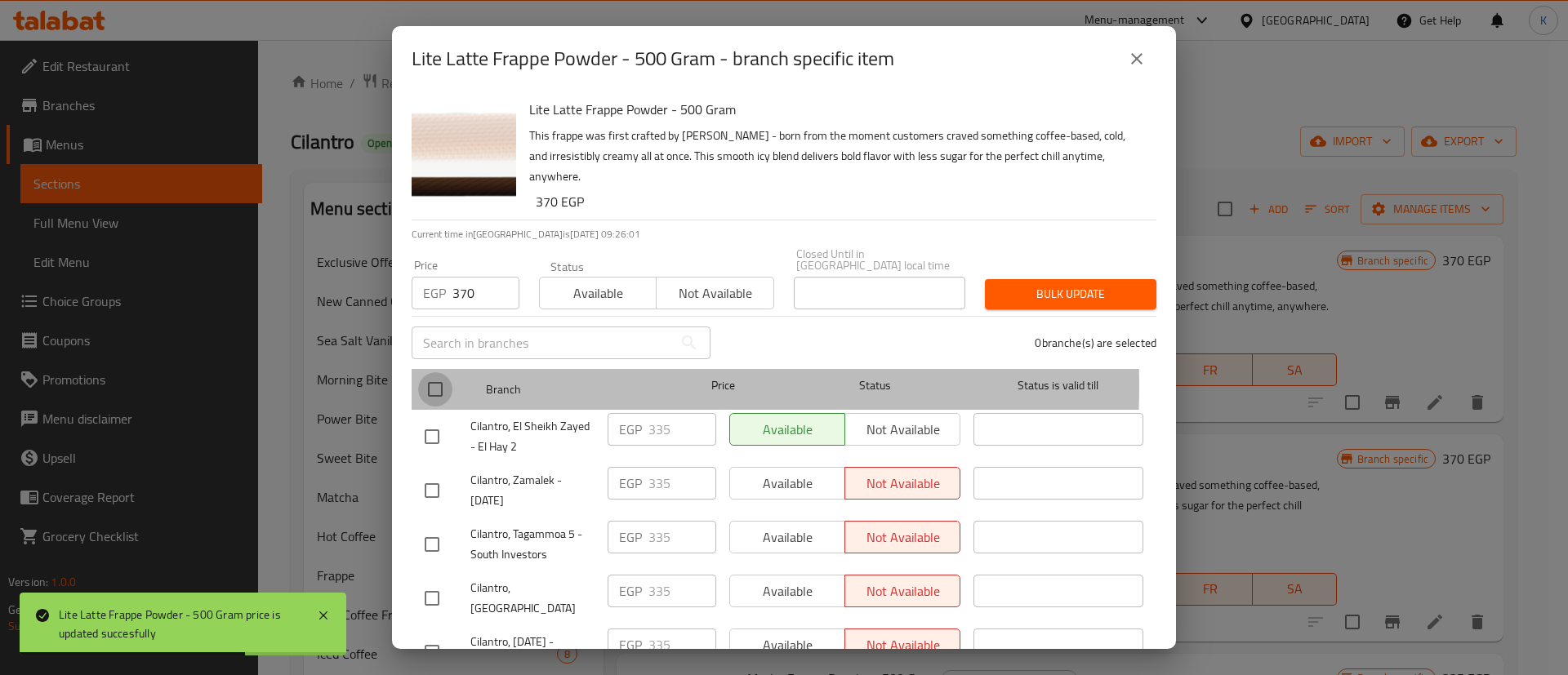
checkbox input "true"
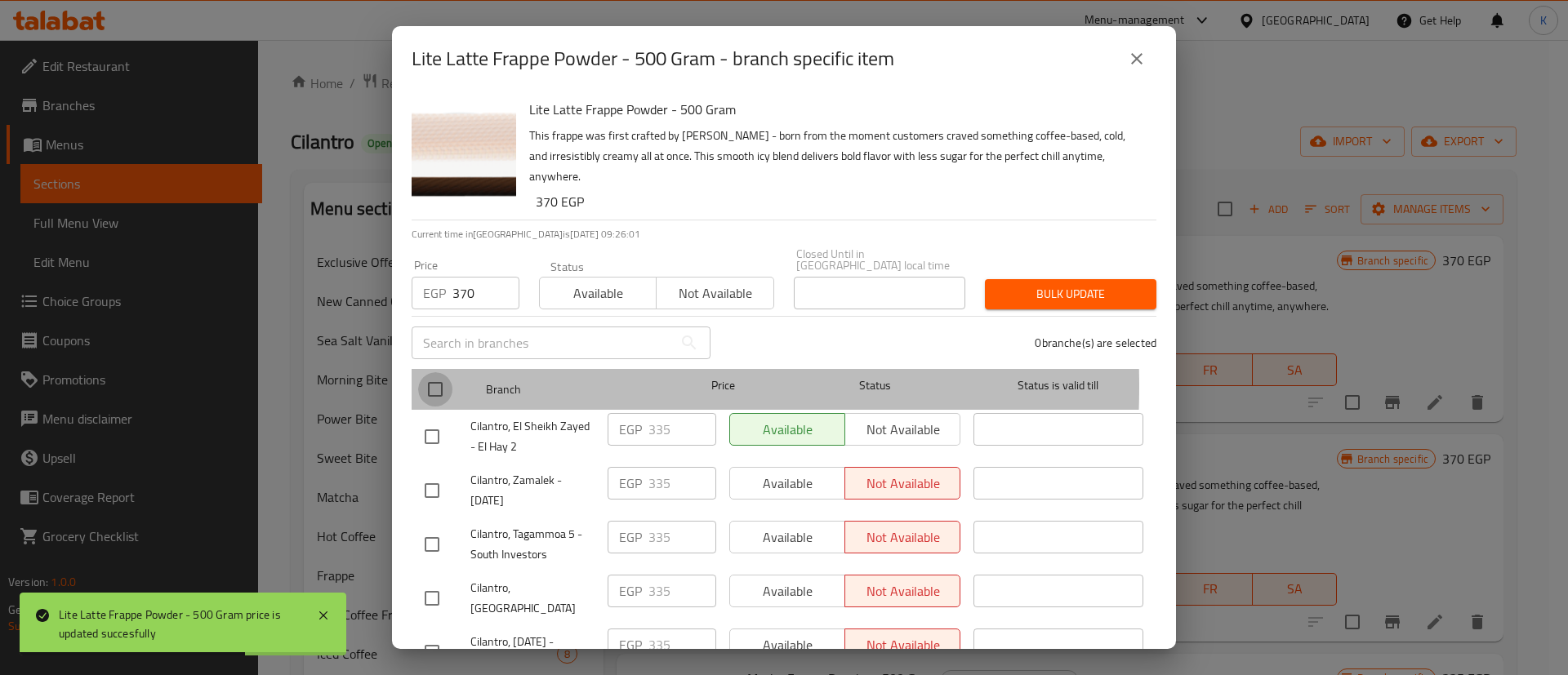
checkbox input "true"
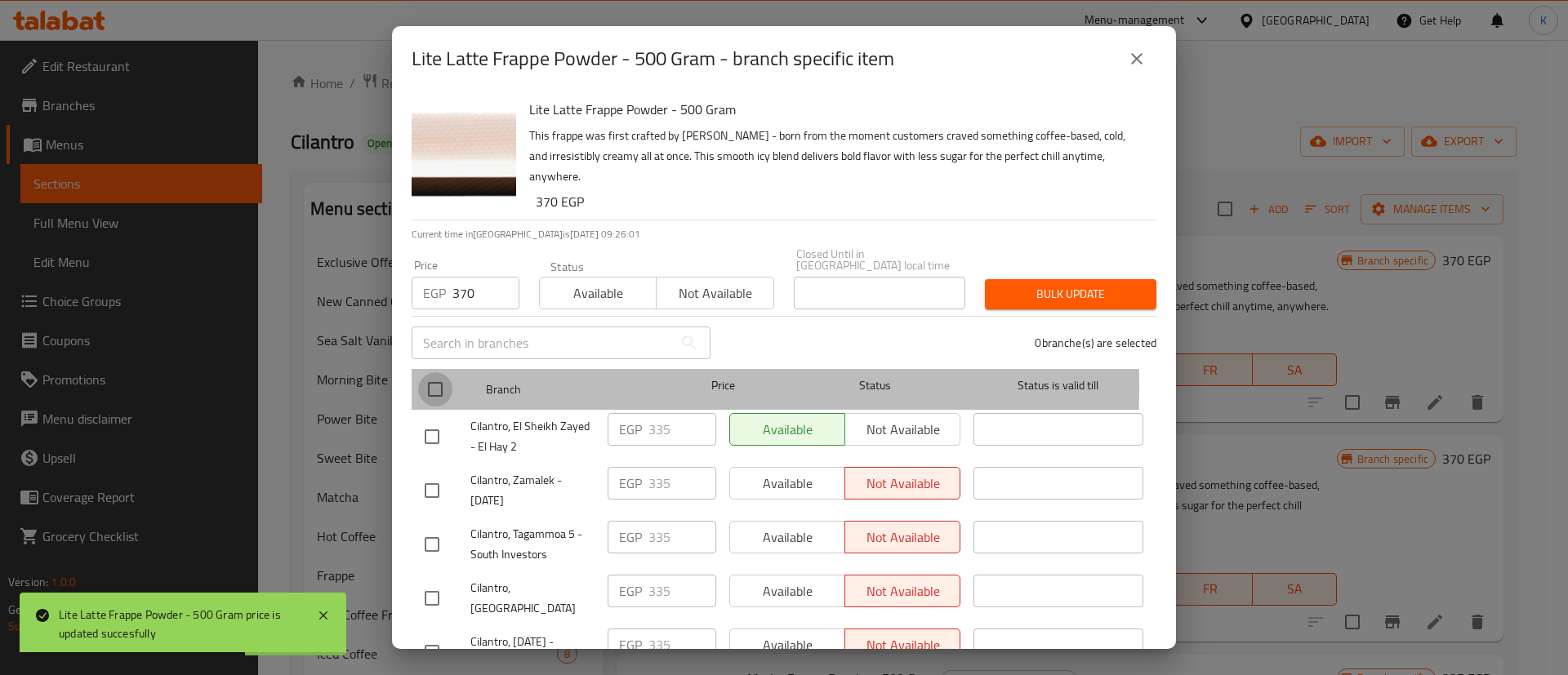
checkbox input "true"
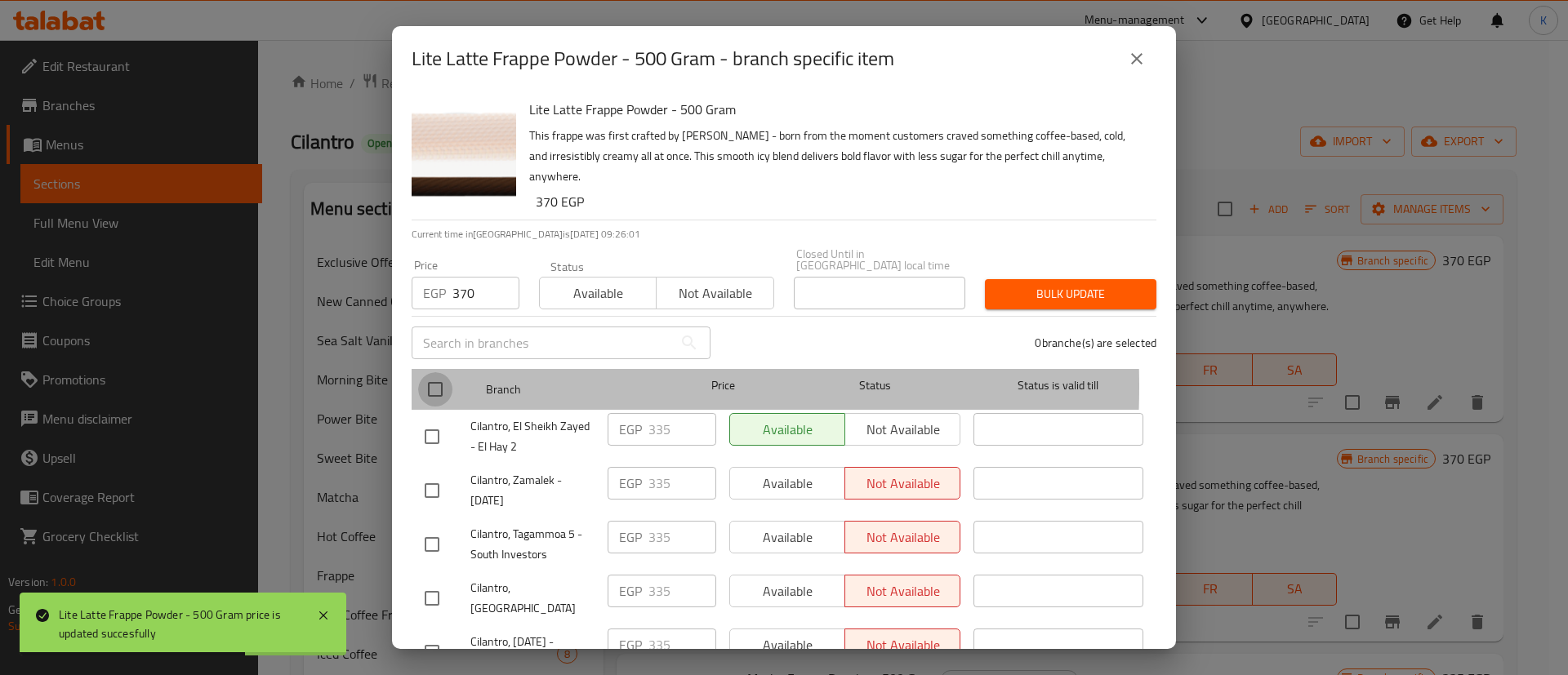
checkbox input "true"
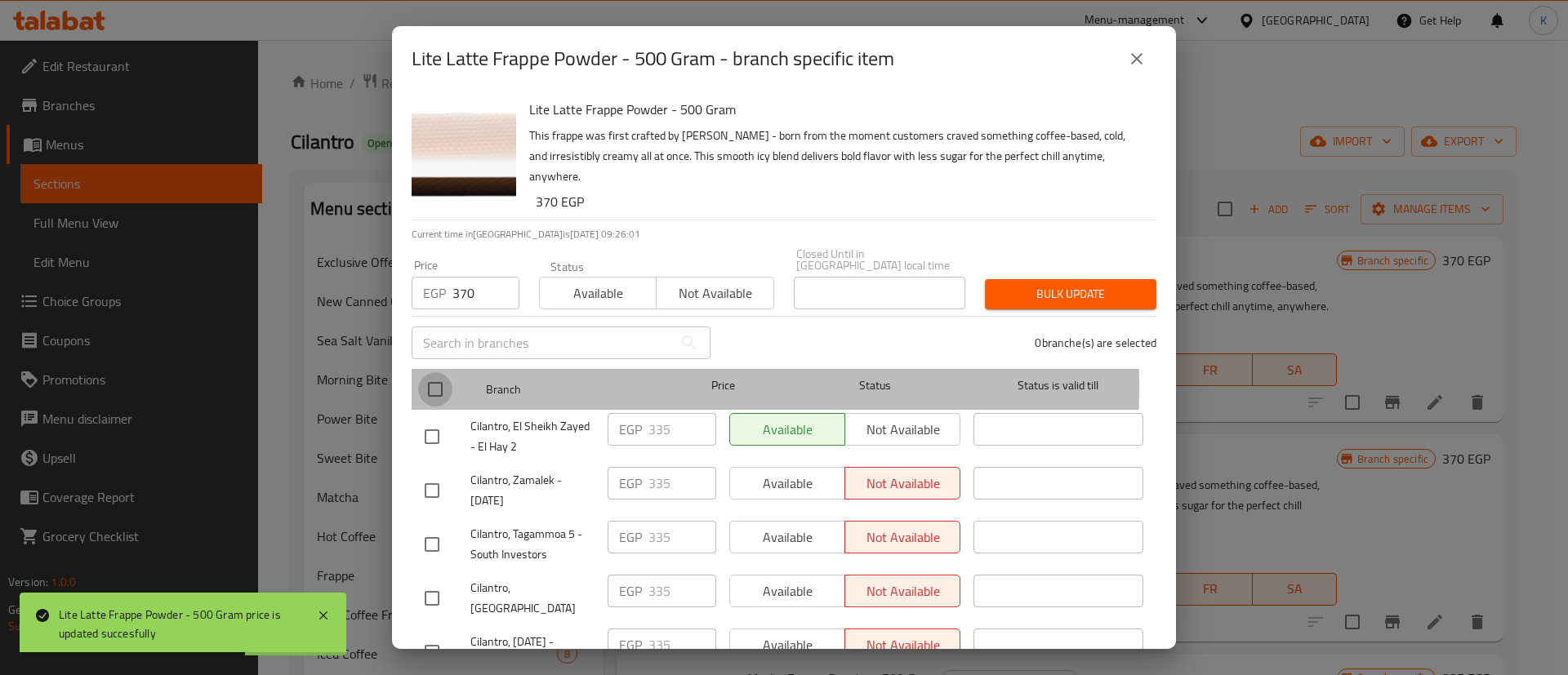
checkbox input "true"
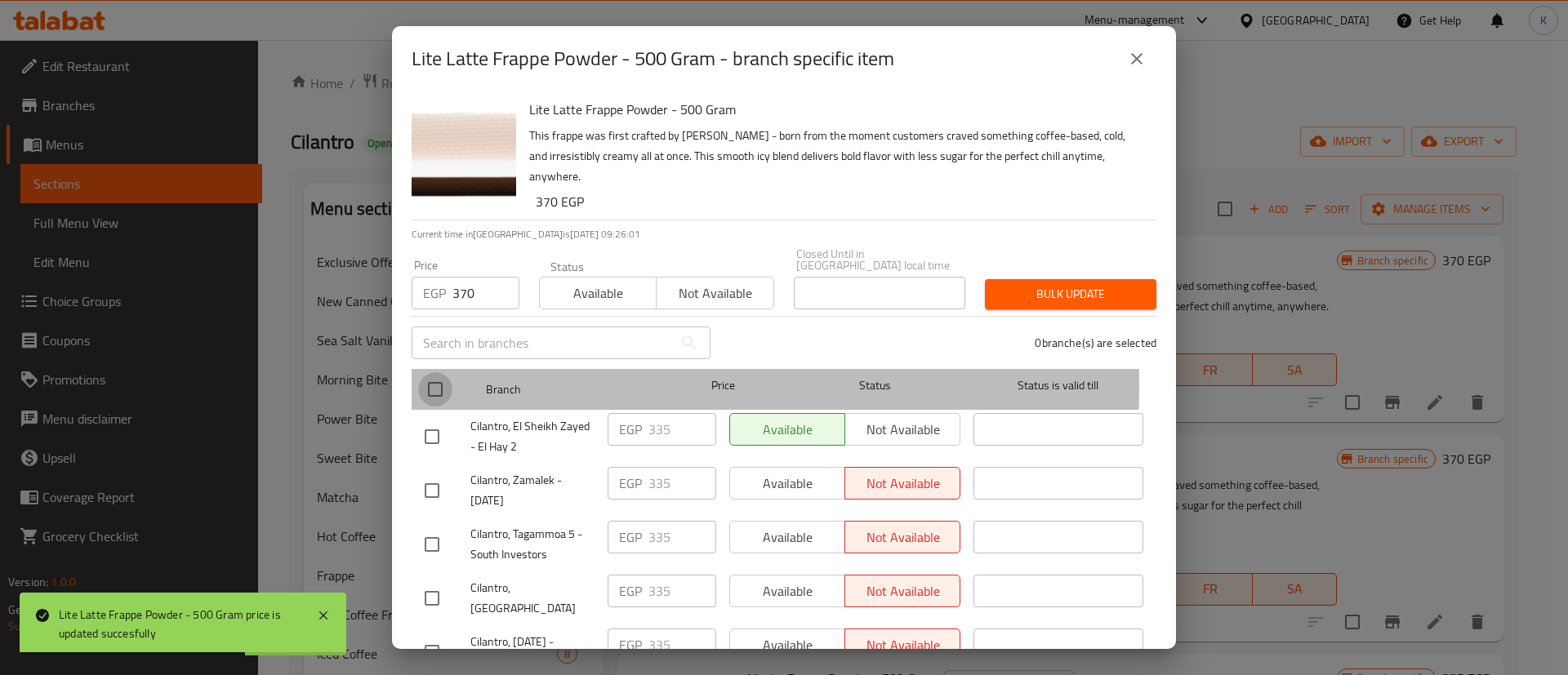
checkbox input "true"
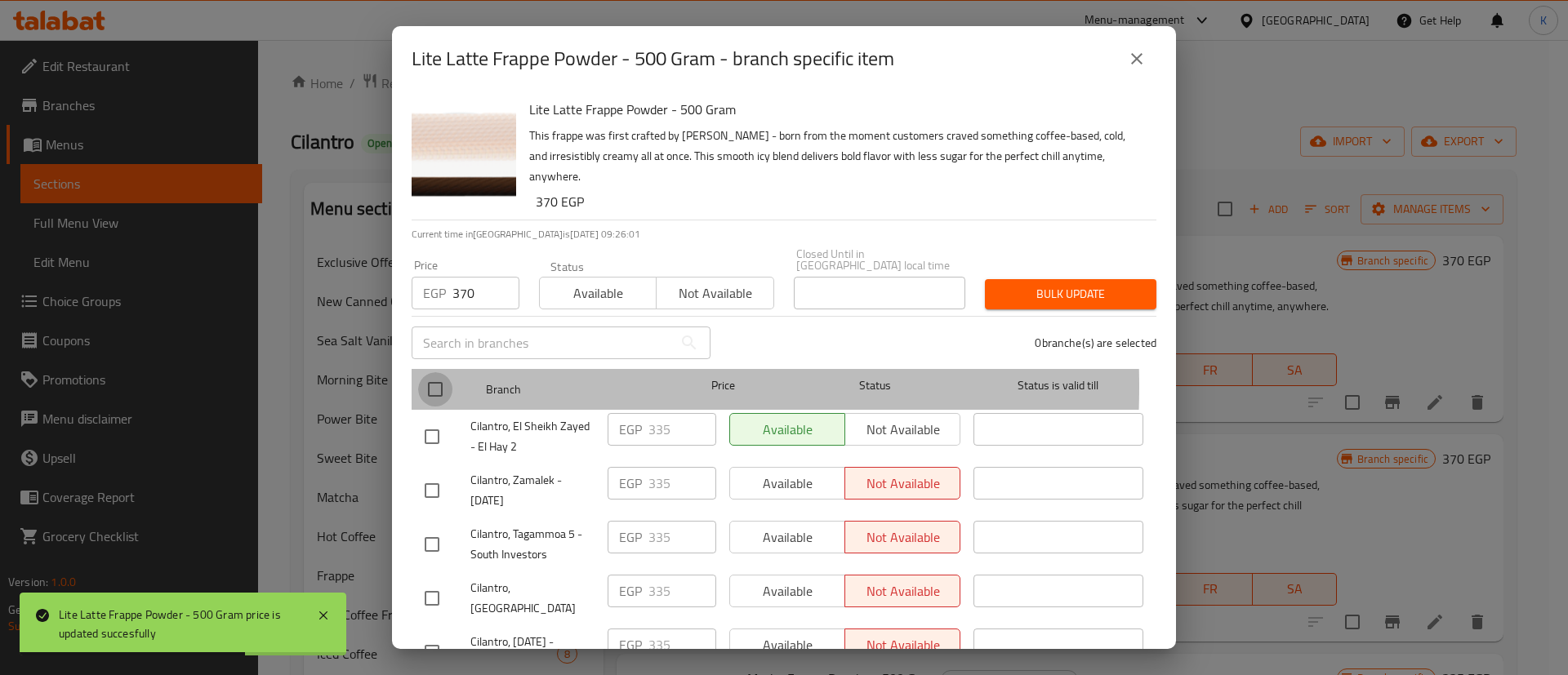
checkbox input "true"
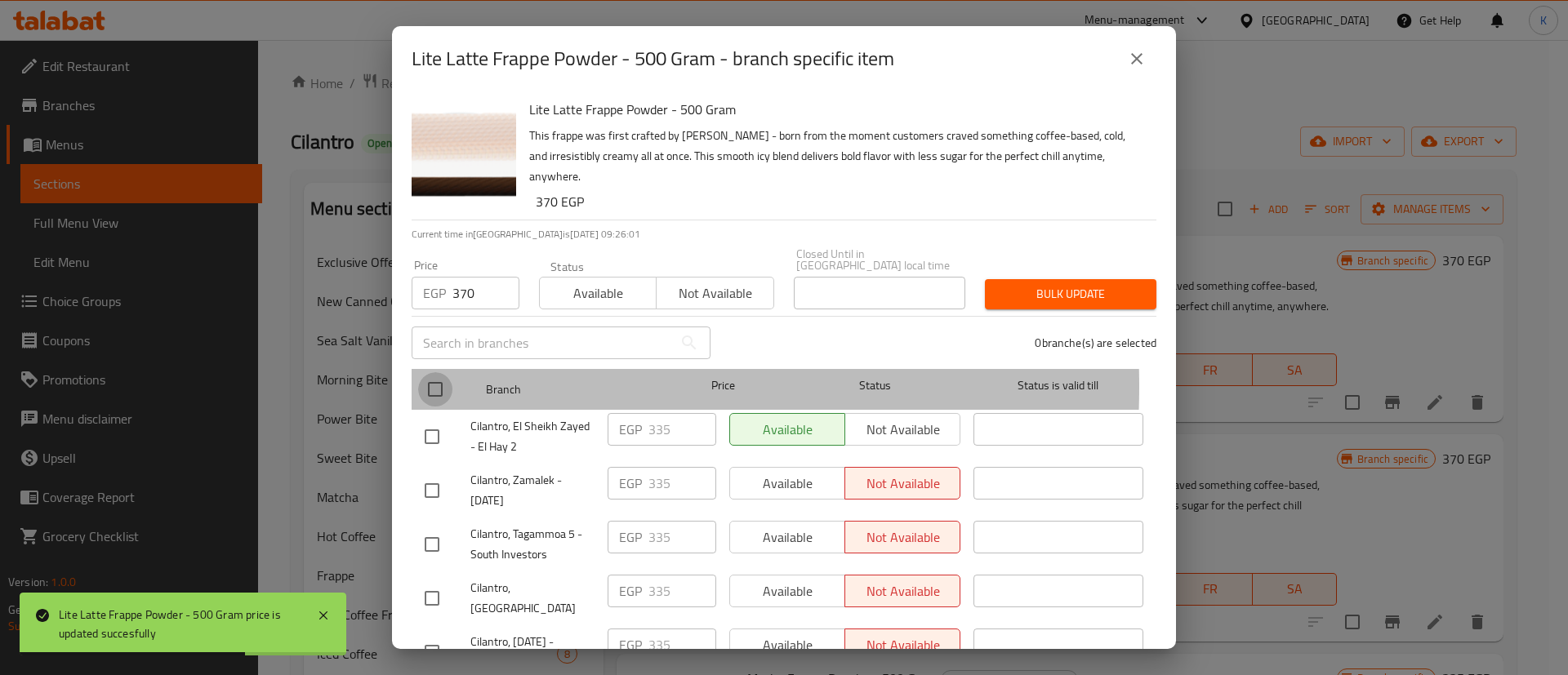
checkbox input "true"
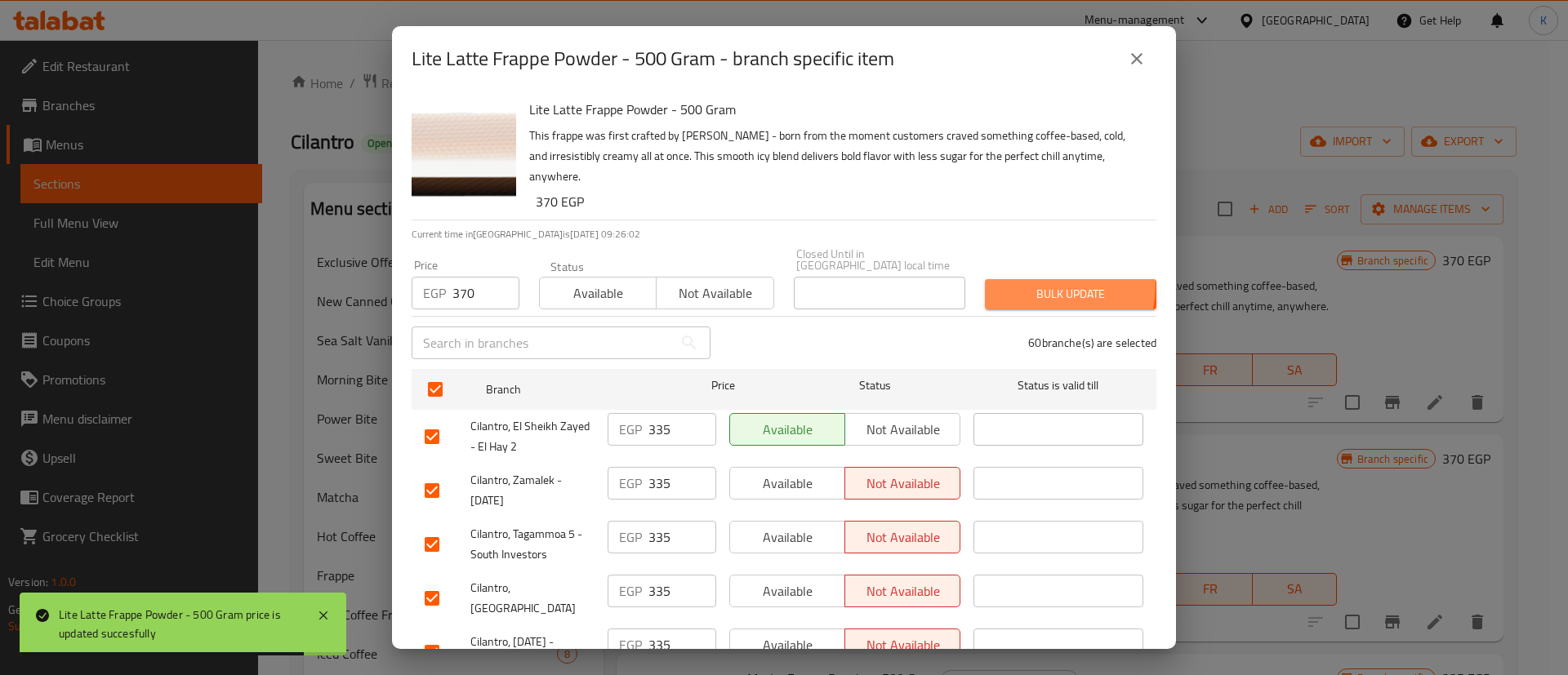
click at [1014, 284] on span "Bulk update" at bounding box center [1070, 294] width 145 height 20
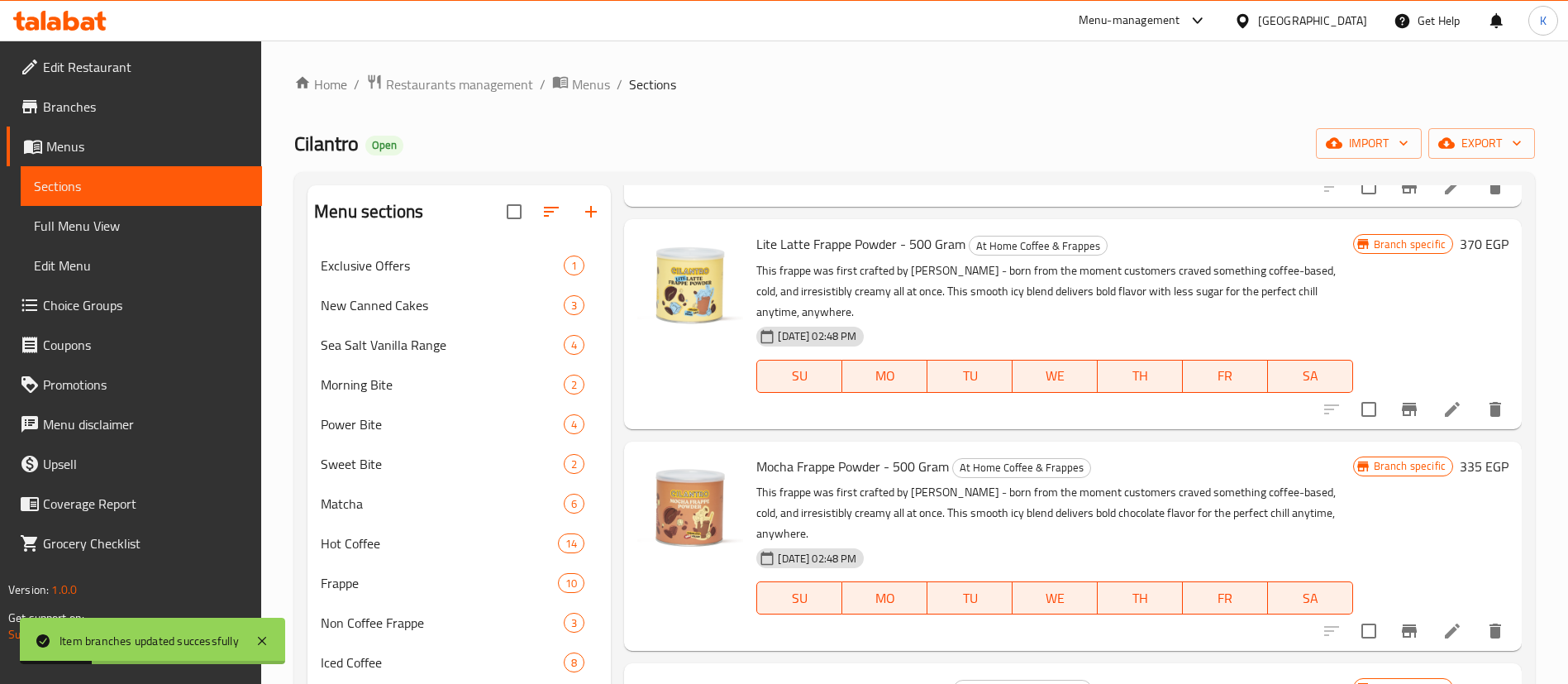
scroll to position [278, 0]
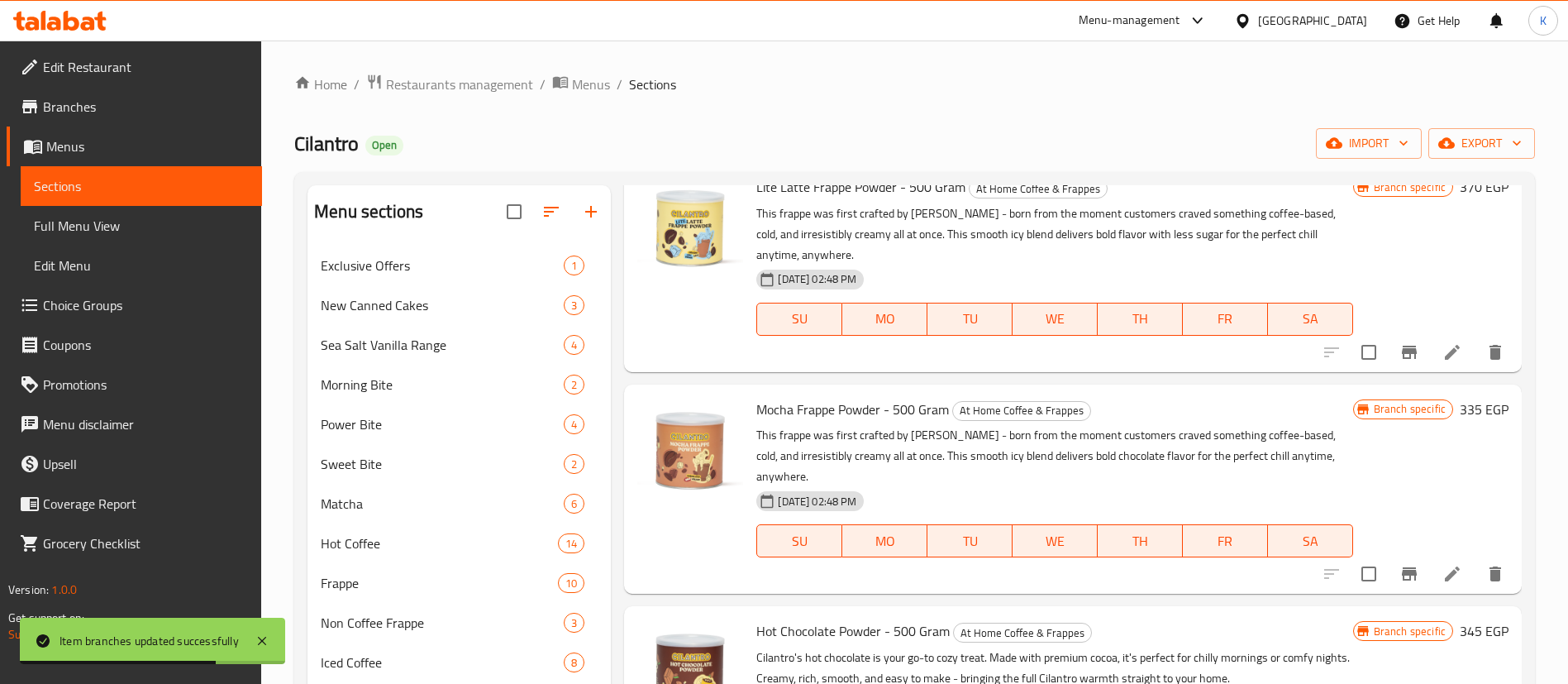
click at [1459, 414] on h6 "335 EGP" at bounding box center [1484, 409] width 49 height 23
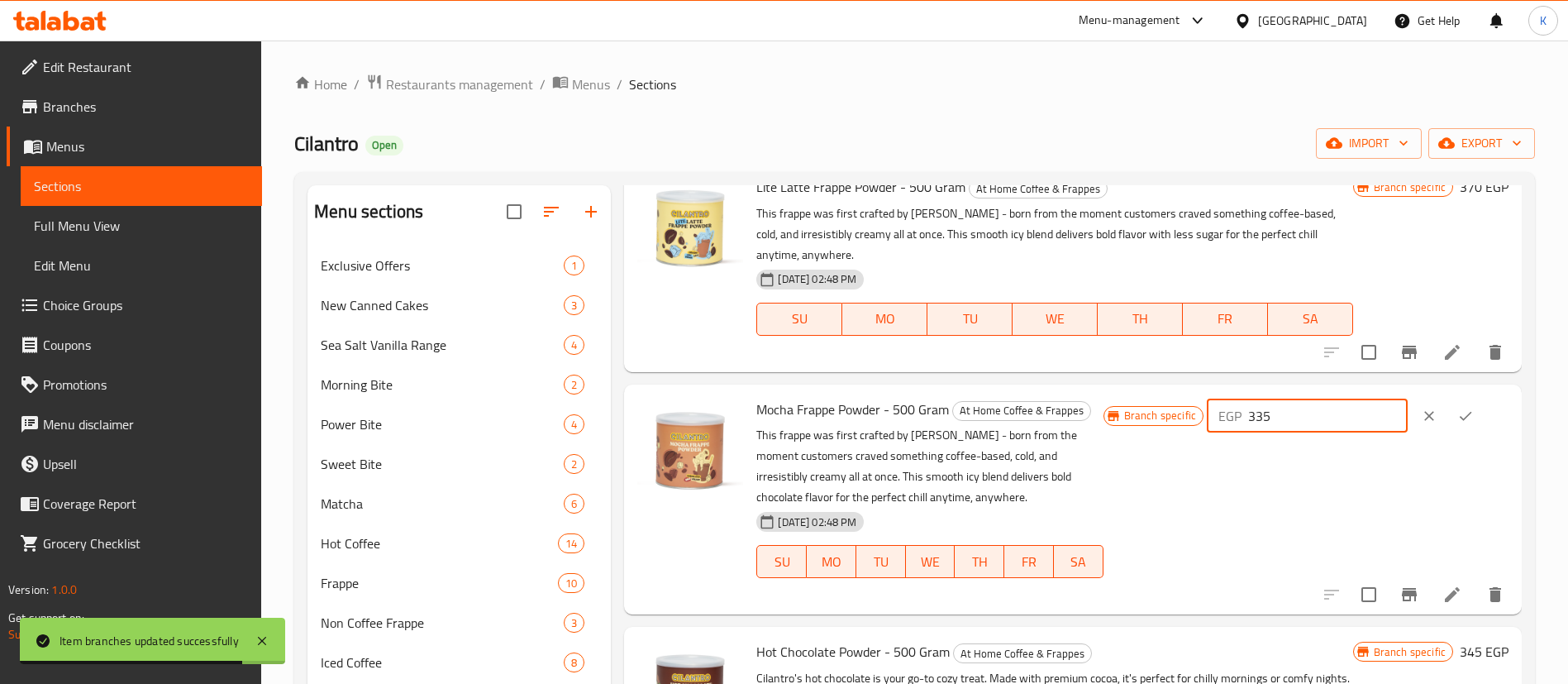
click at [1342, 412] on input "335" at bounding box center [1328, 416] width 159 height 33
paste input "70"
type input "370"
click at [1464, 418] on icon "ok" at bounding box center [1465, 416] width 16 height 16
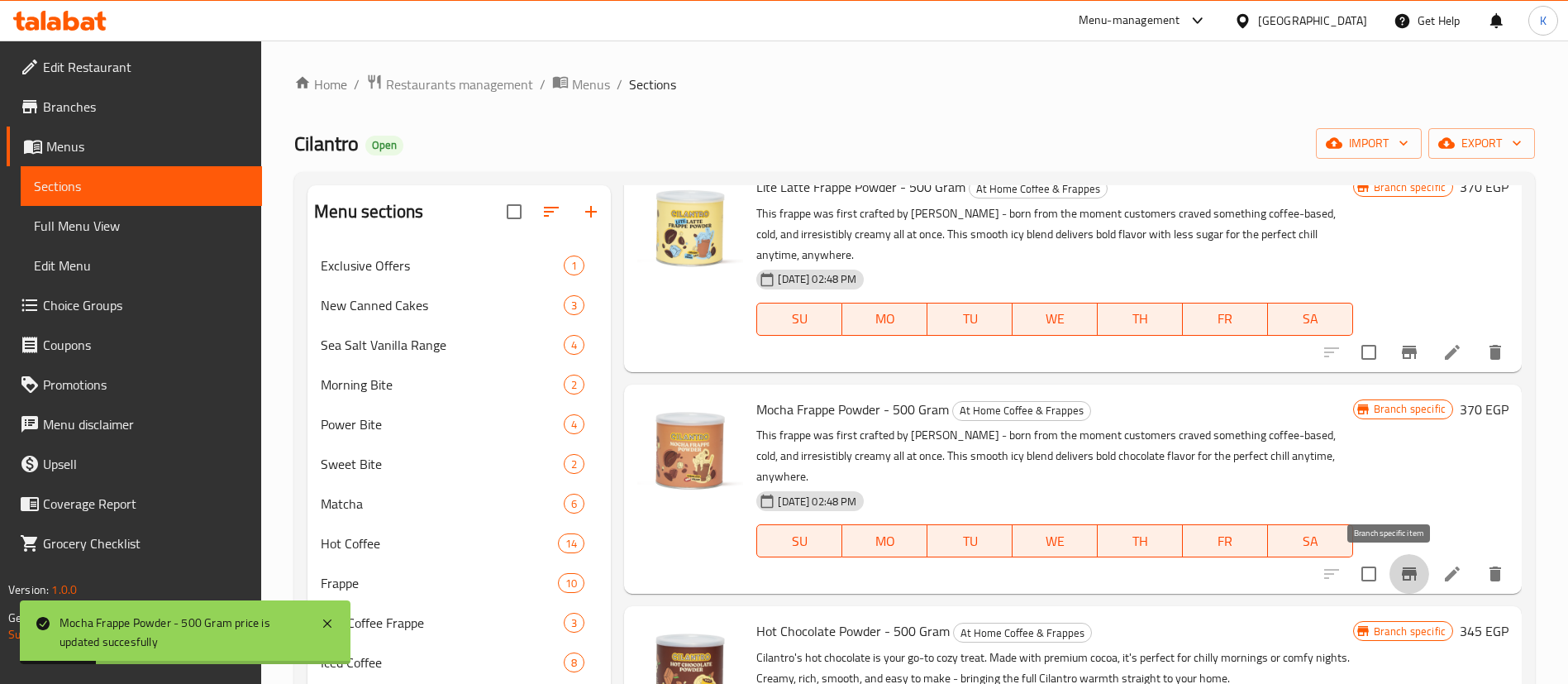
click at [1400, 576] on button "Branch-specific-item" at bounding box center [1409, 574] width 40 height 40
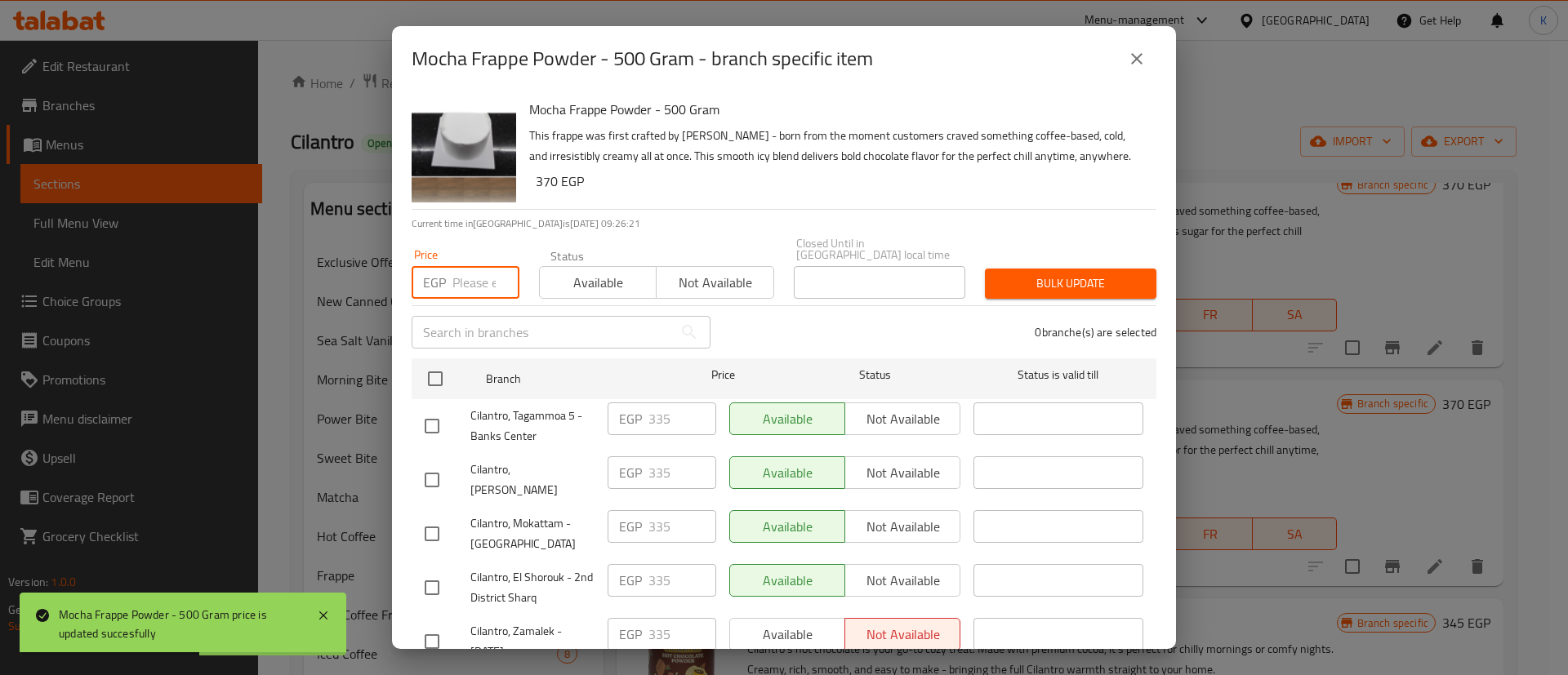
paste input "370"
click at [463, 271] on input "number" at bounding box center [486, 282] width 67 height 33
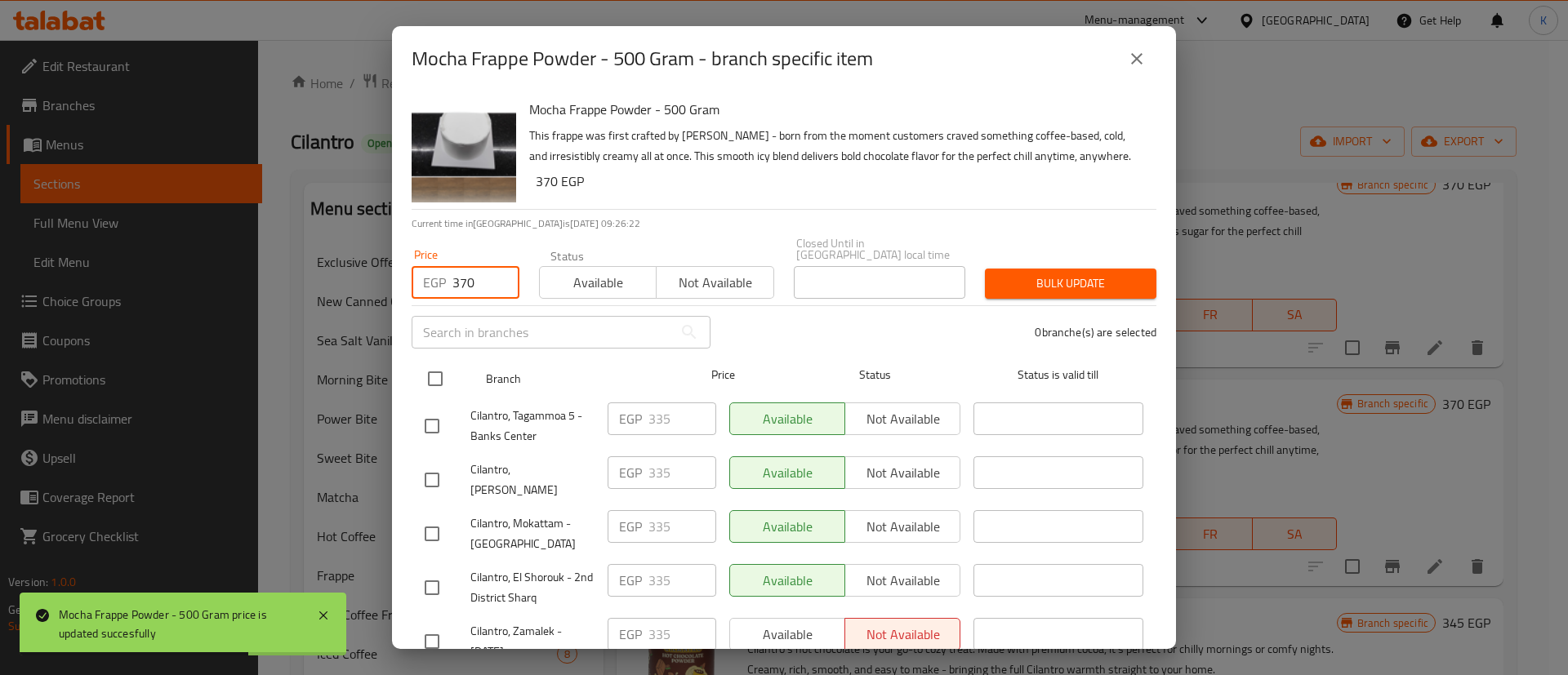
type input "370"
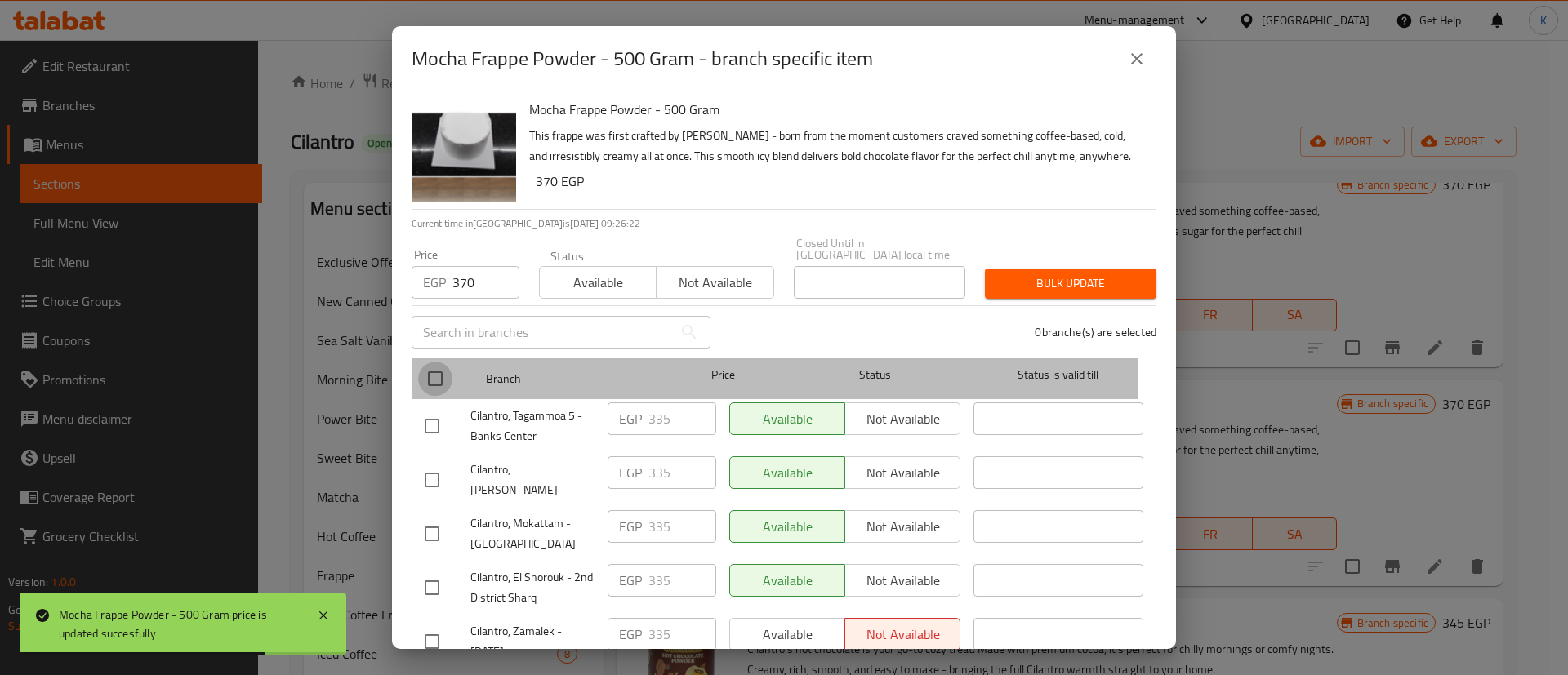
click at [429, 366] on input "checkbox" at bounding box center [435, 379] width 34 height 34
checkbox input "true"
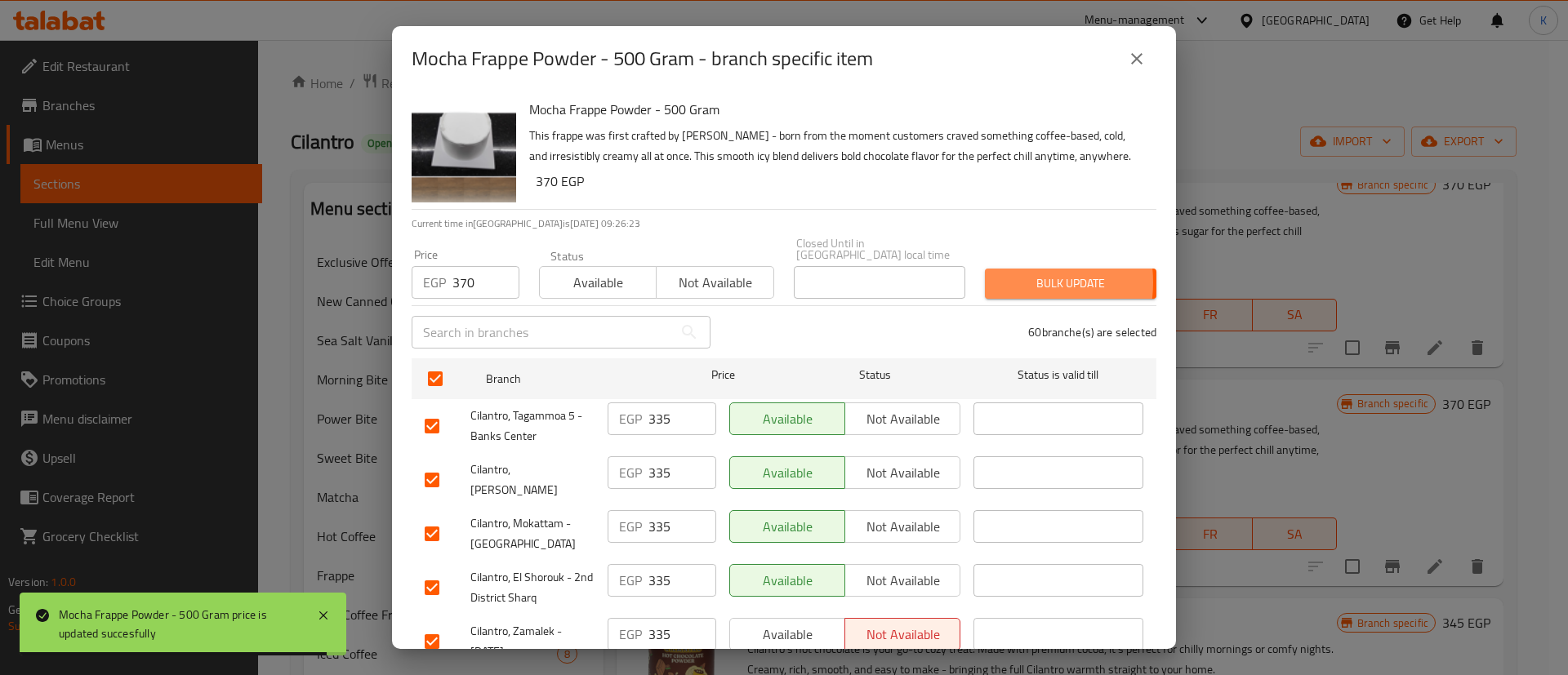
click at [998, 274] on span "Bulk update" at bounding box center [1070, 284] width 145 height 20
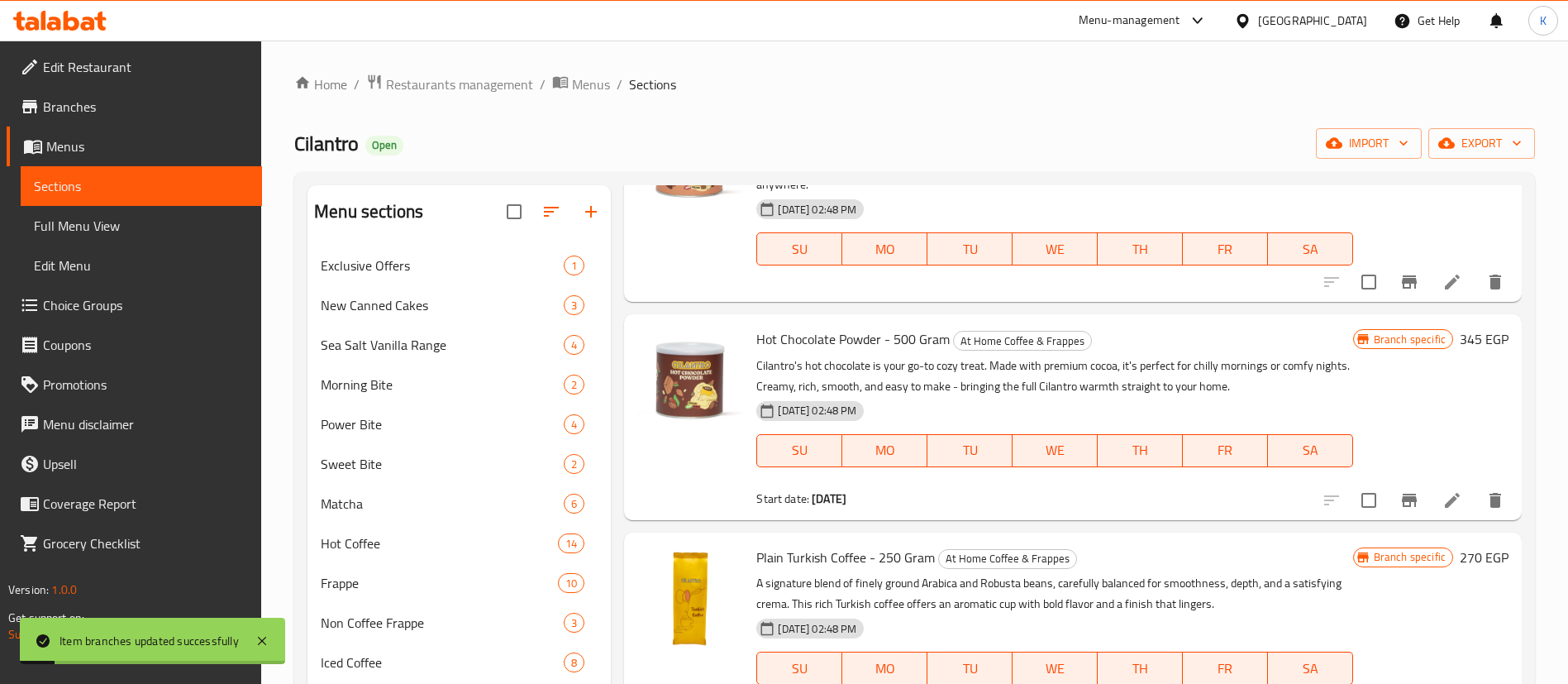
scroll to position [571, 0]
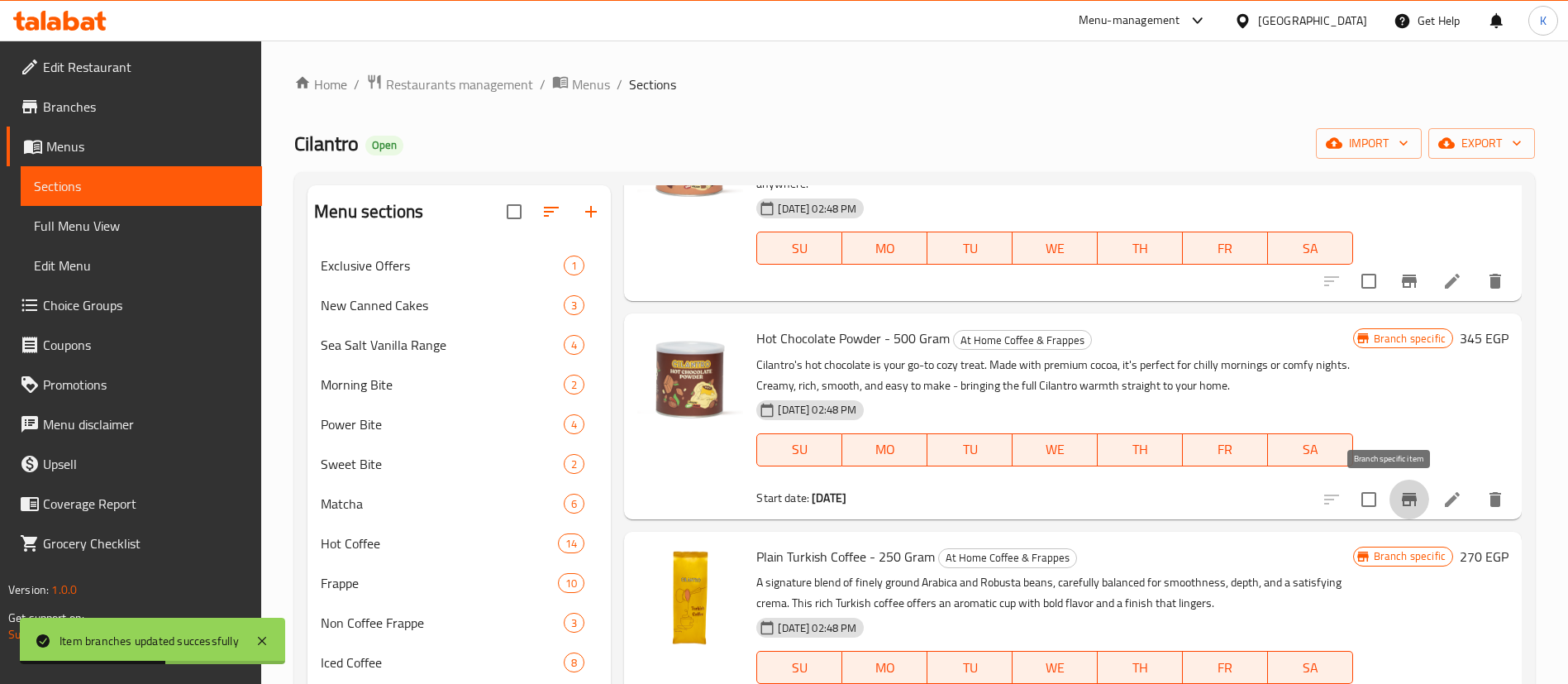
click at [1402, 496] on icon "Branch-specific-item" at bounding box center [1409, 500] width 15 height 14
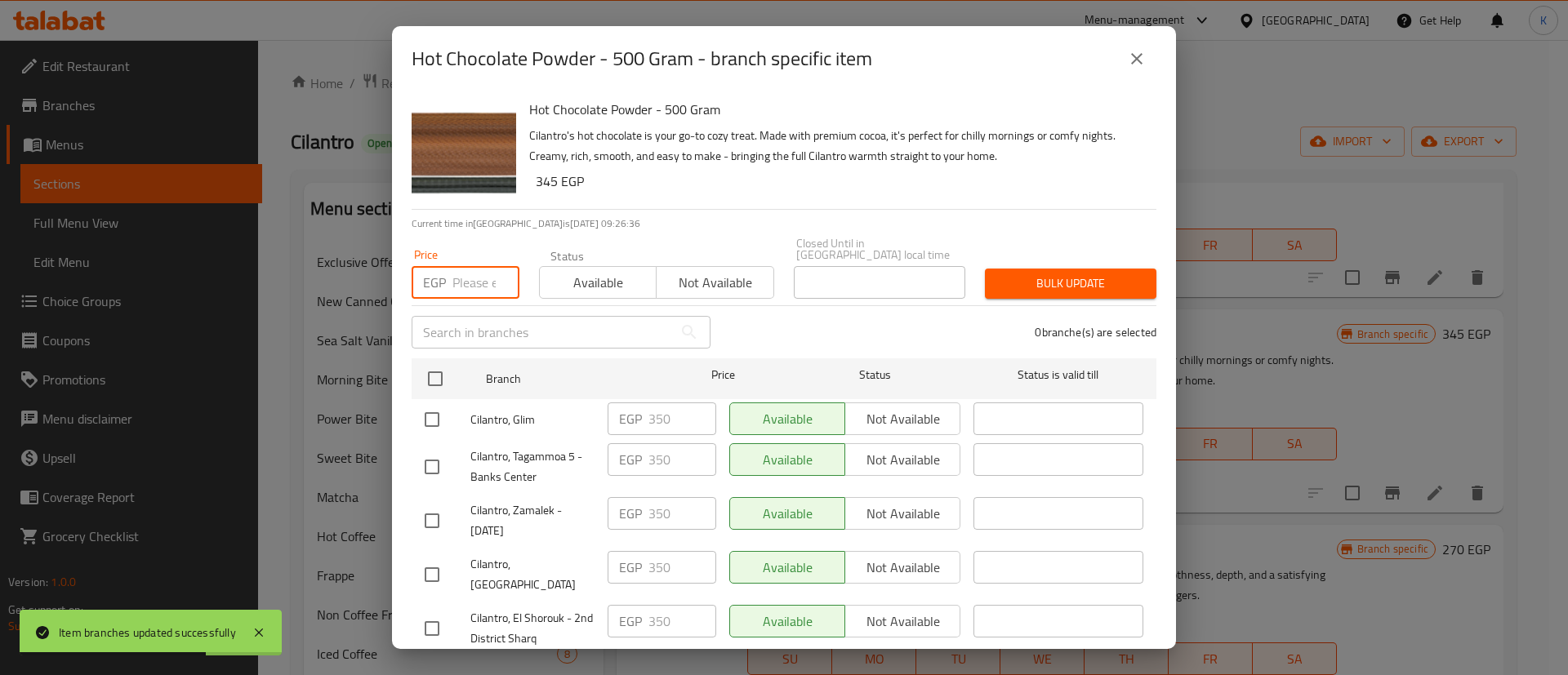
paste input "370"
click at [479, 266] on input "number" at bounding box center [486, 282] width 67 height 33
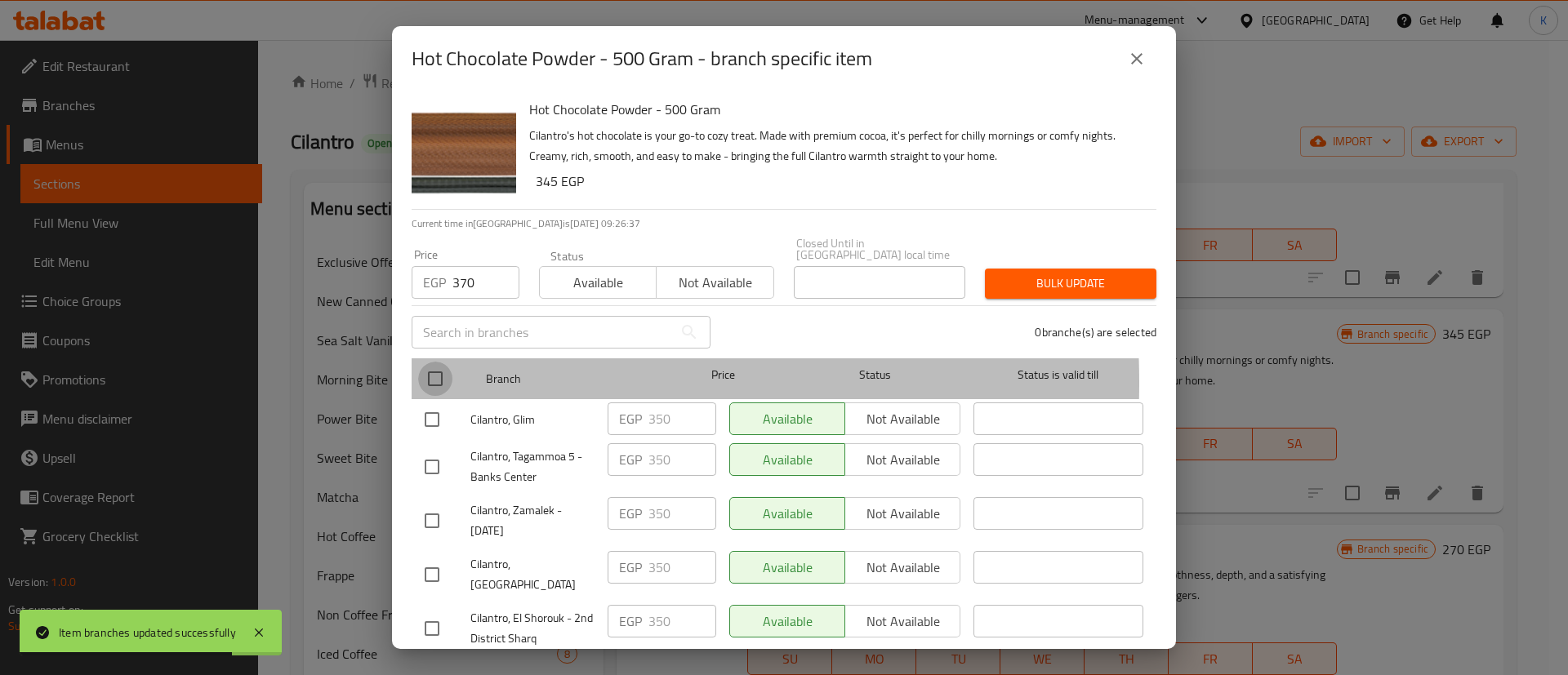
click at [426, 371] on input "checkbox" at bounding box center [435, 379] width 34 height 34
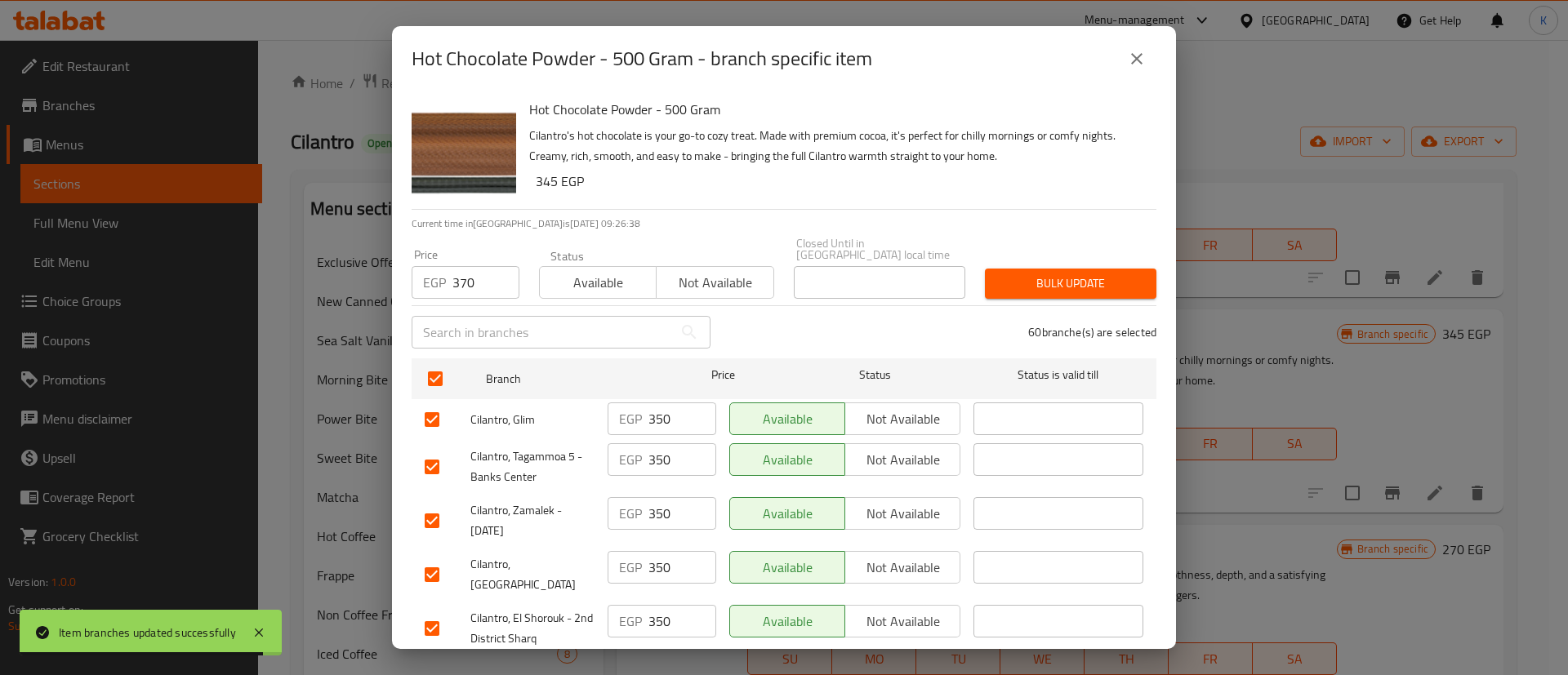
click at [1113, 259] on div "Bulk update" at bounding box center [1071, 283] width 191 height 49
click at [1084, 274] on span "Bulk update" at bounding box center [1070, 284] width 145 height 20
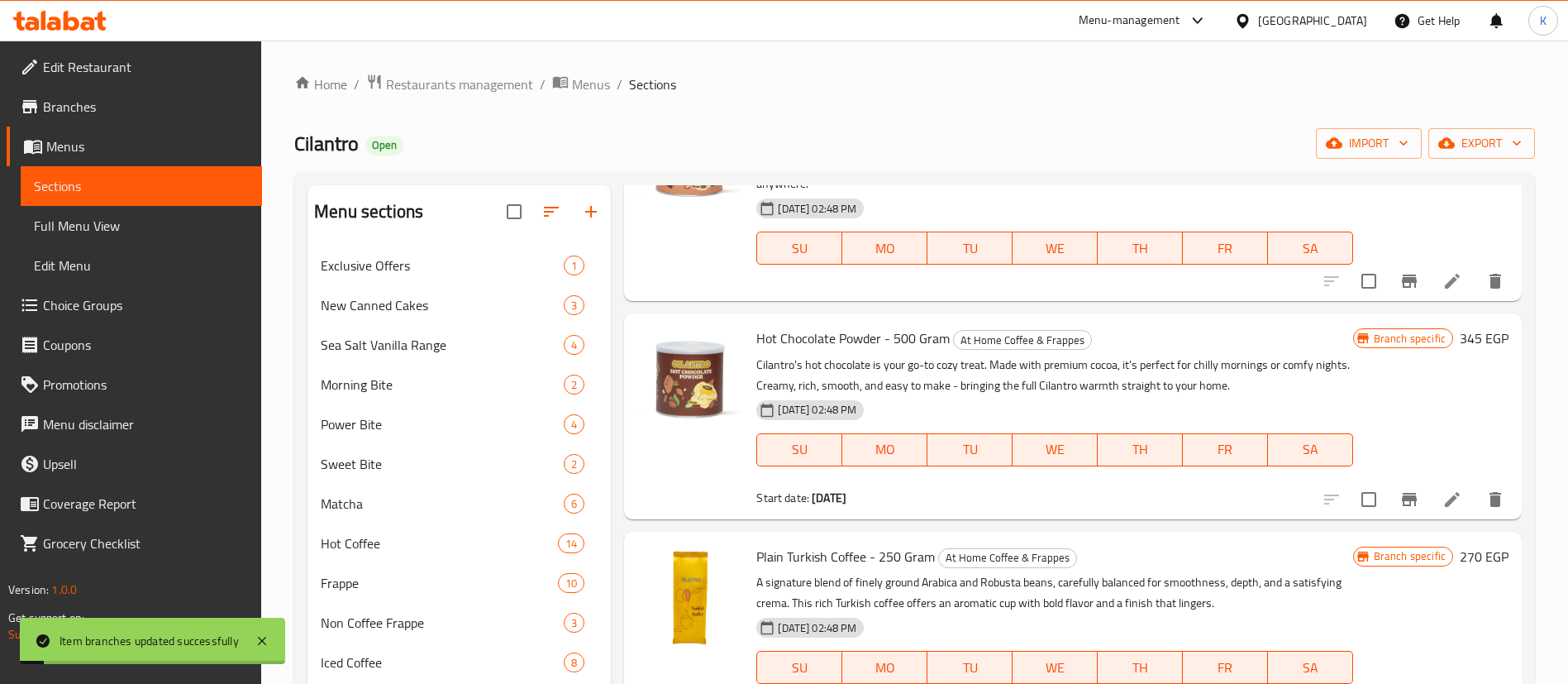
click at [1459, 334] on h6 "345 EGP" at bounding box center [1484, 338] width 49 height 23
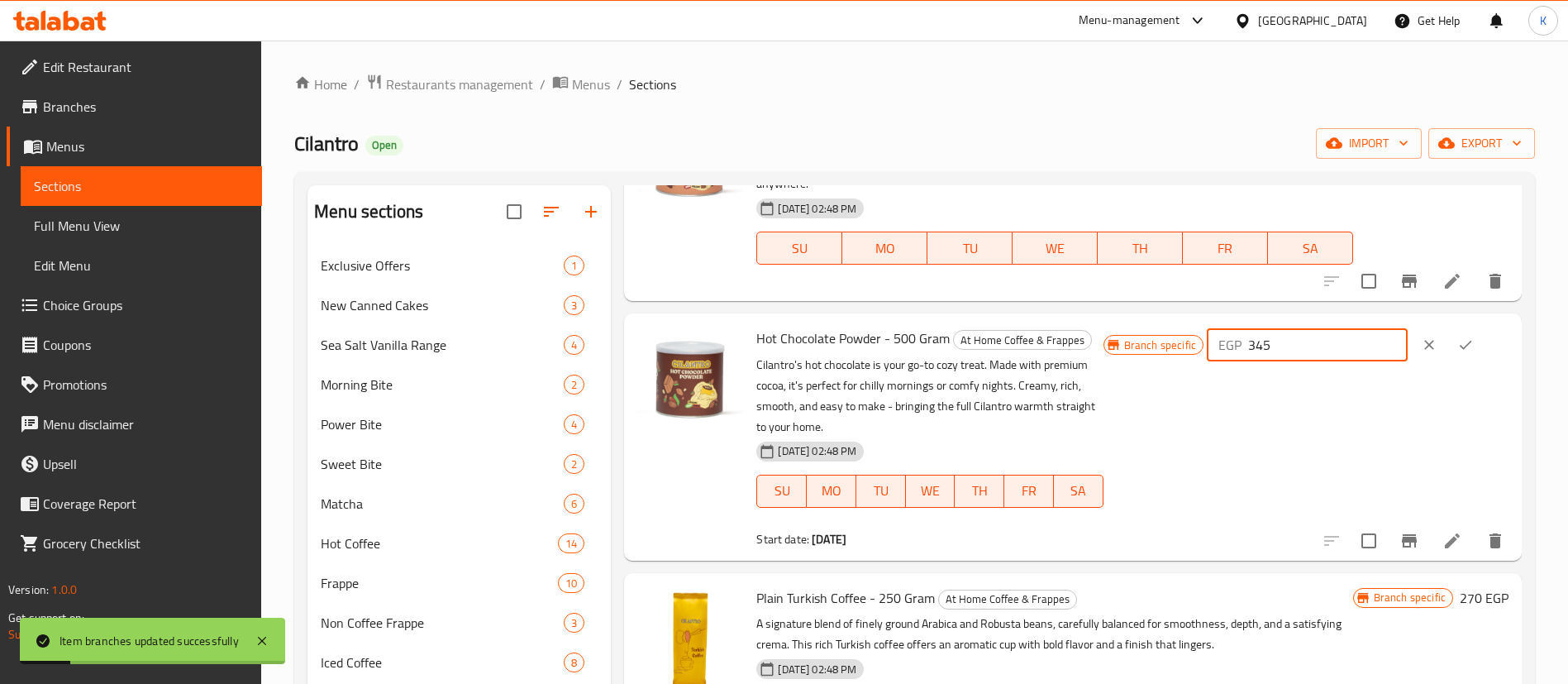
click at [1343, 338] on input "345" at bounding box center [1328, 345] width 159 height 33
paste input "70"
click at [1466, 341] on icon "ok" at bounding box center [1465, 345] width 16 height 16
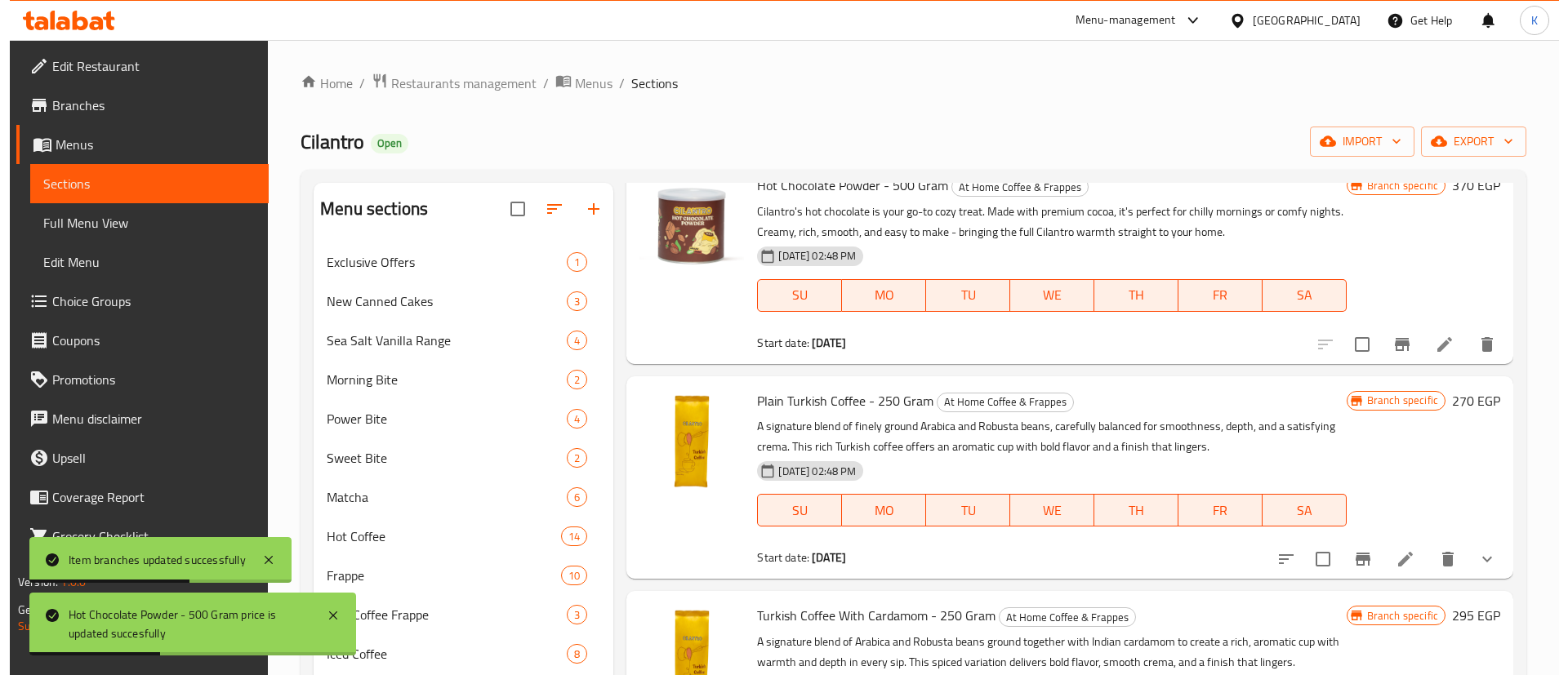
scroll to position [713, 0]
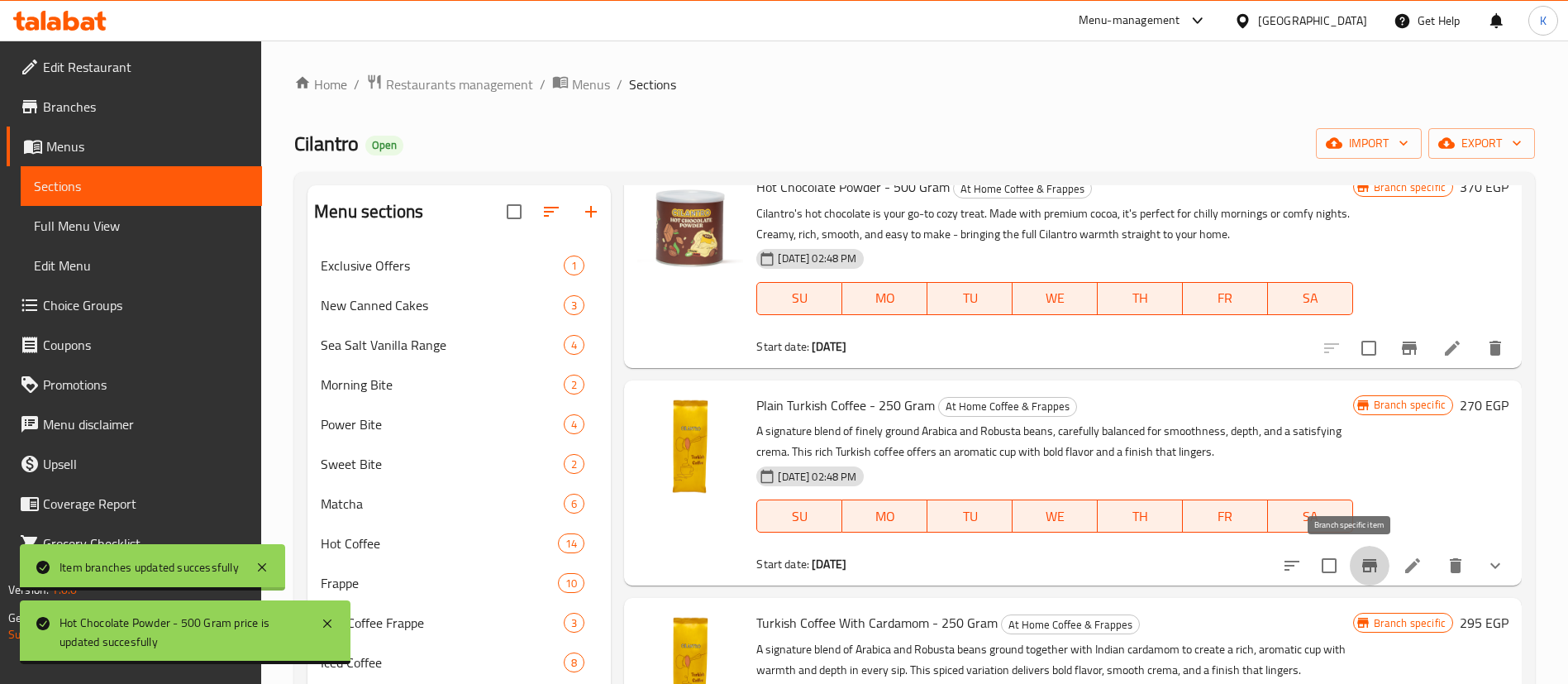
click at [1359, 561] on icon "Branch-specific-item" at bounding box center [1369, 565] width 20 height 20
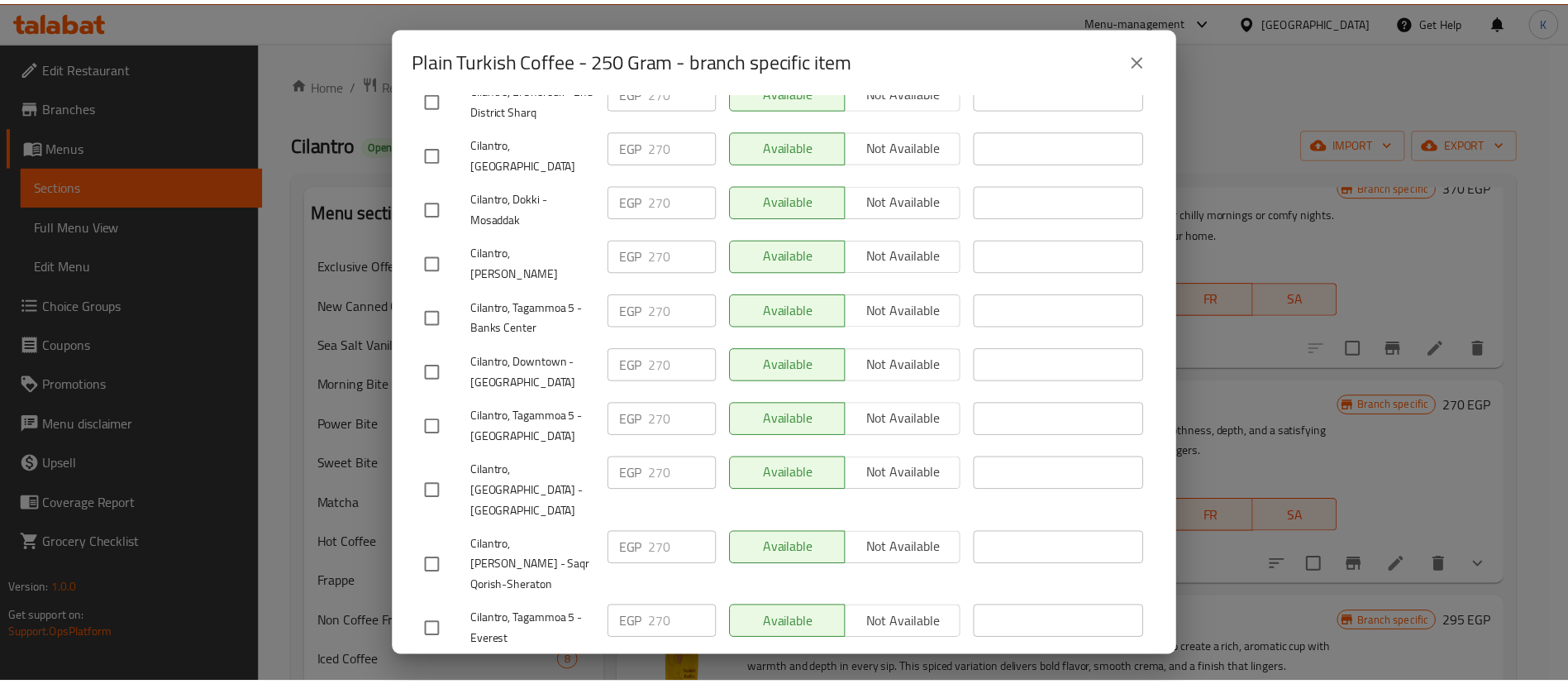
scroll to position [0, 0]
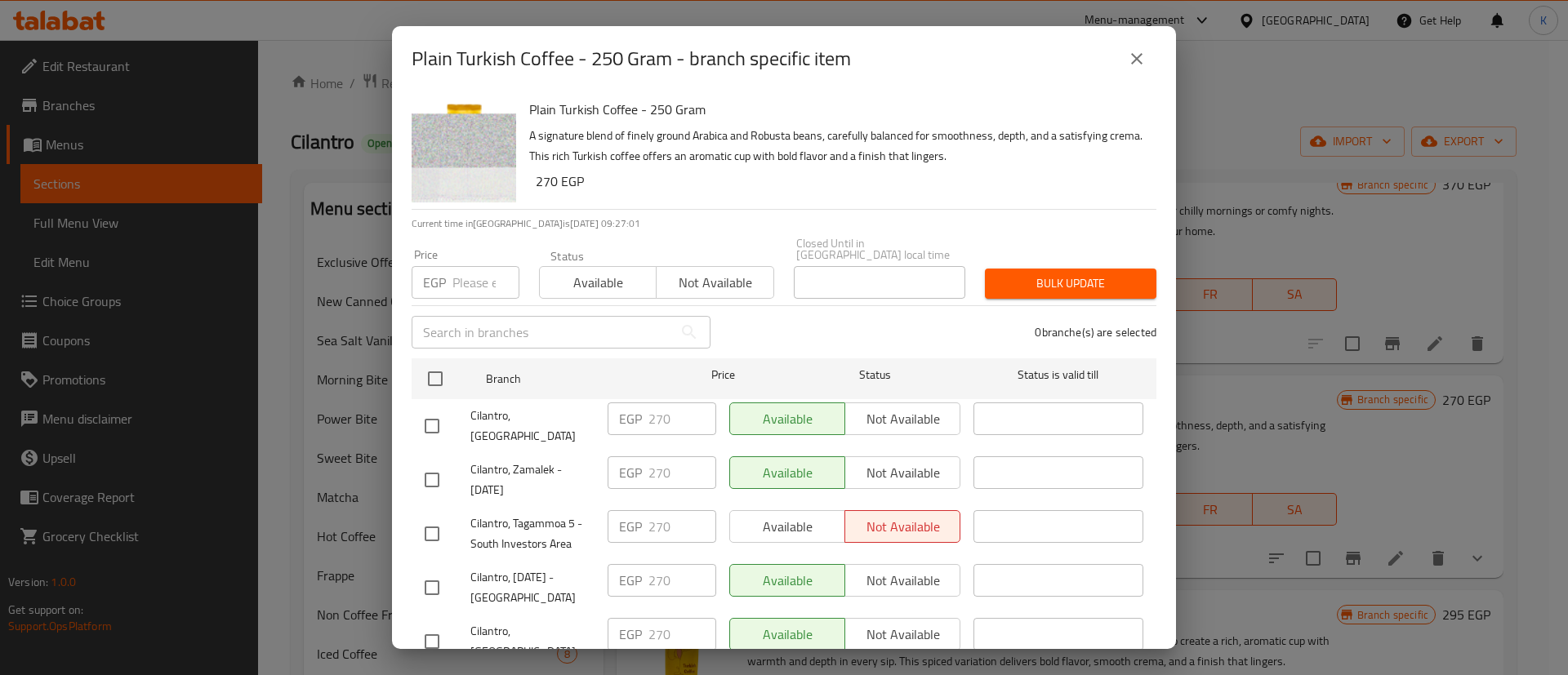
click at [442, 276] on p "EGP" at bounding box center [434, 282] width 23 height 19
click at [451, 278] on div "EGP Price" at bounding box center [465, 282] width 108 height 33
paste input "290"
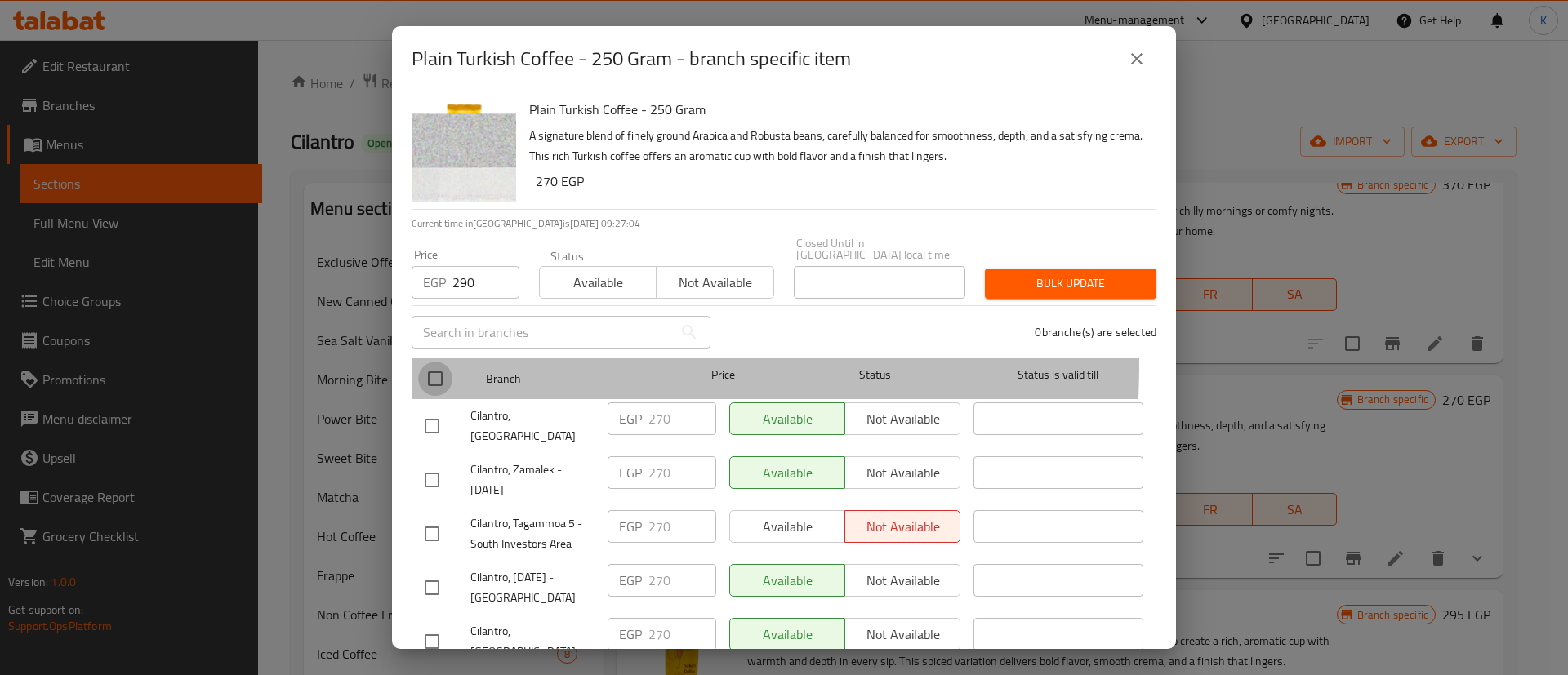
click at [431, 362] on input "checkbox" at bounding box center [435, 379] width 34 height 34
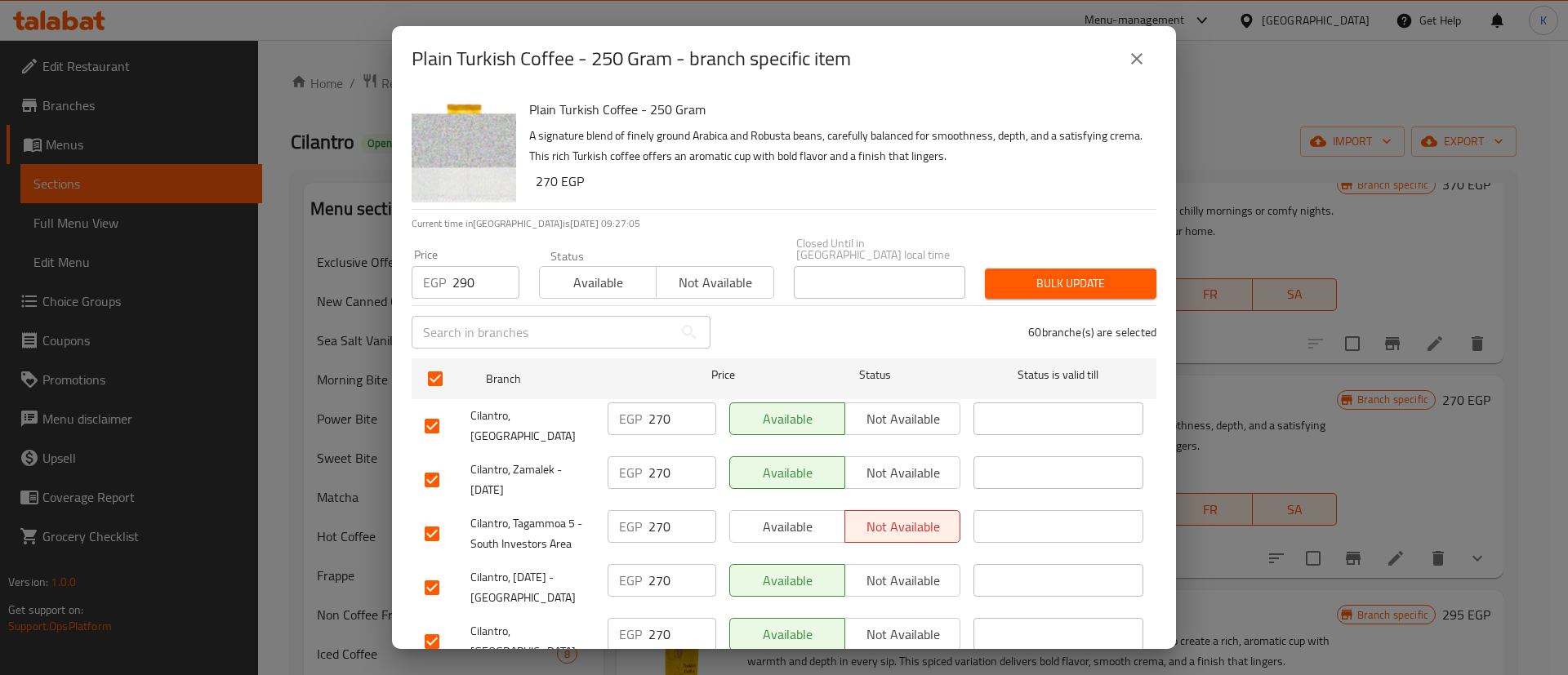
click at [985, 269] on button "Bulk update" at bounding box center [1070, 284] width 172 height 30
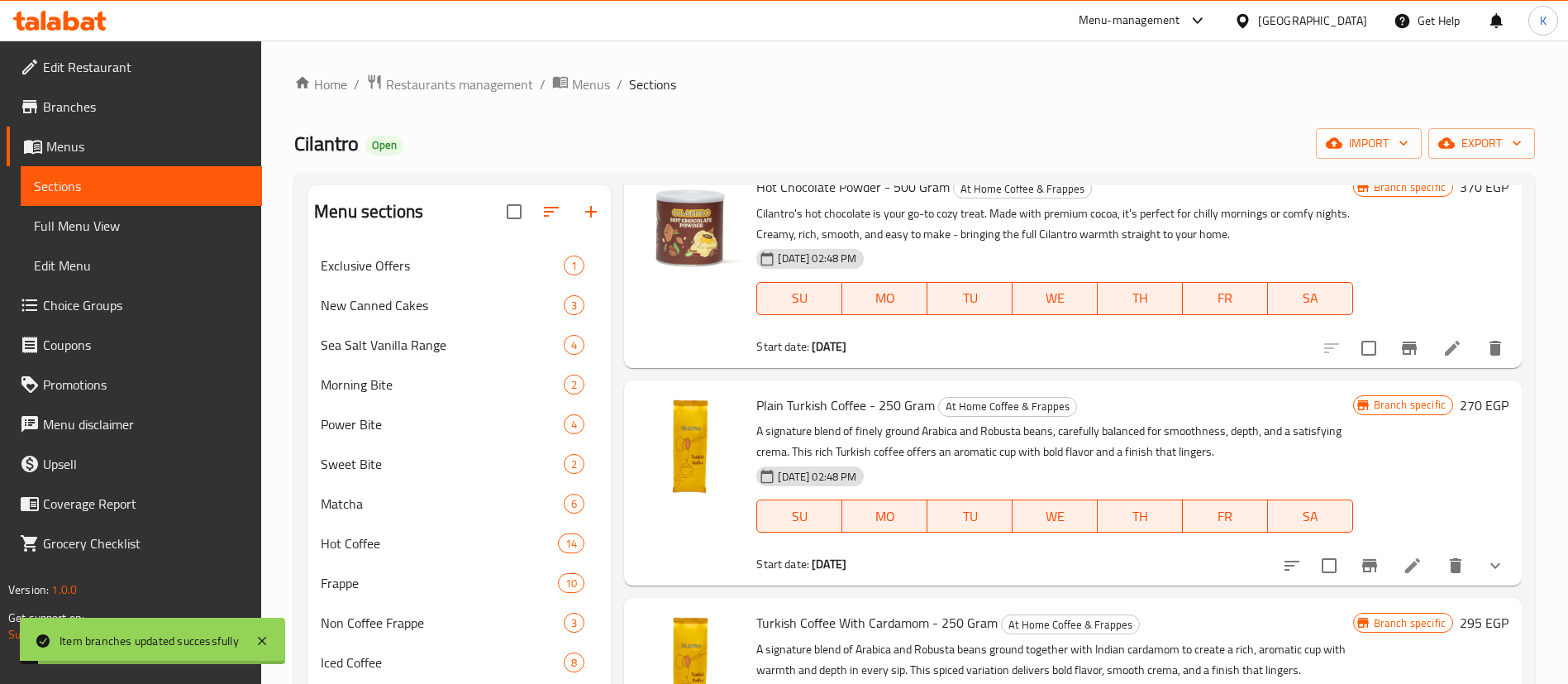
click at [1459, 406] on h6 "270 EGP" at bounding box center [1484, 405] width 49 height 23
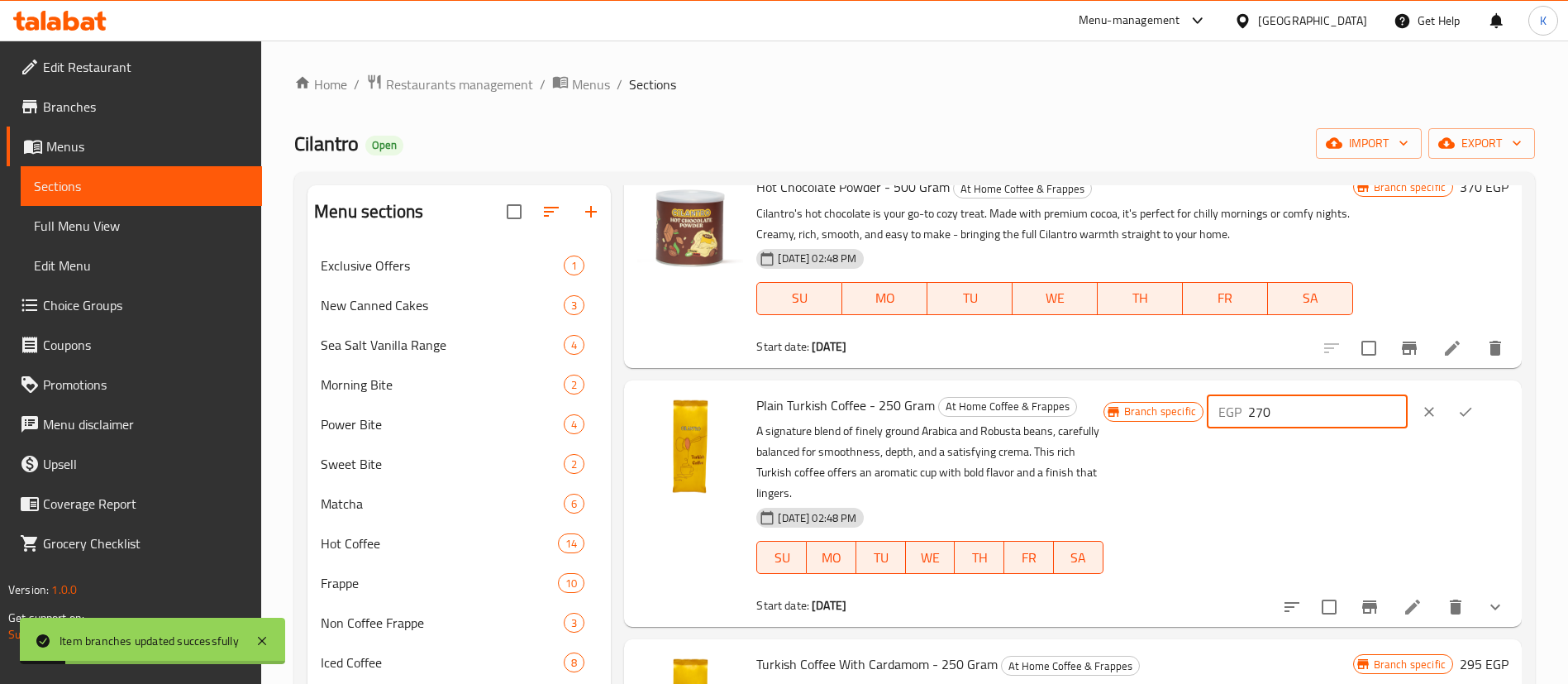
click at [1309, 411] on input "270" at bounding box center [1328, 412] width 159 height 33
click at [1464, 417] on icon "ok" at bounding box center [1465, 412] width 16 height 16
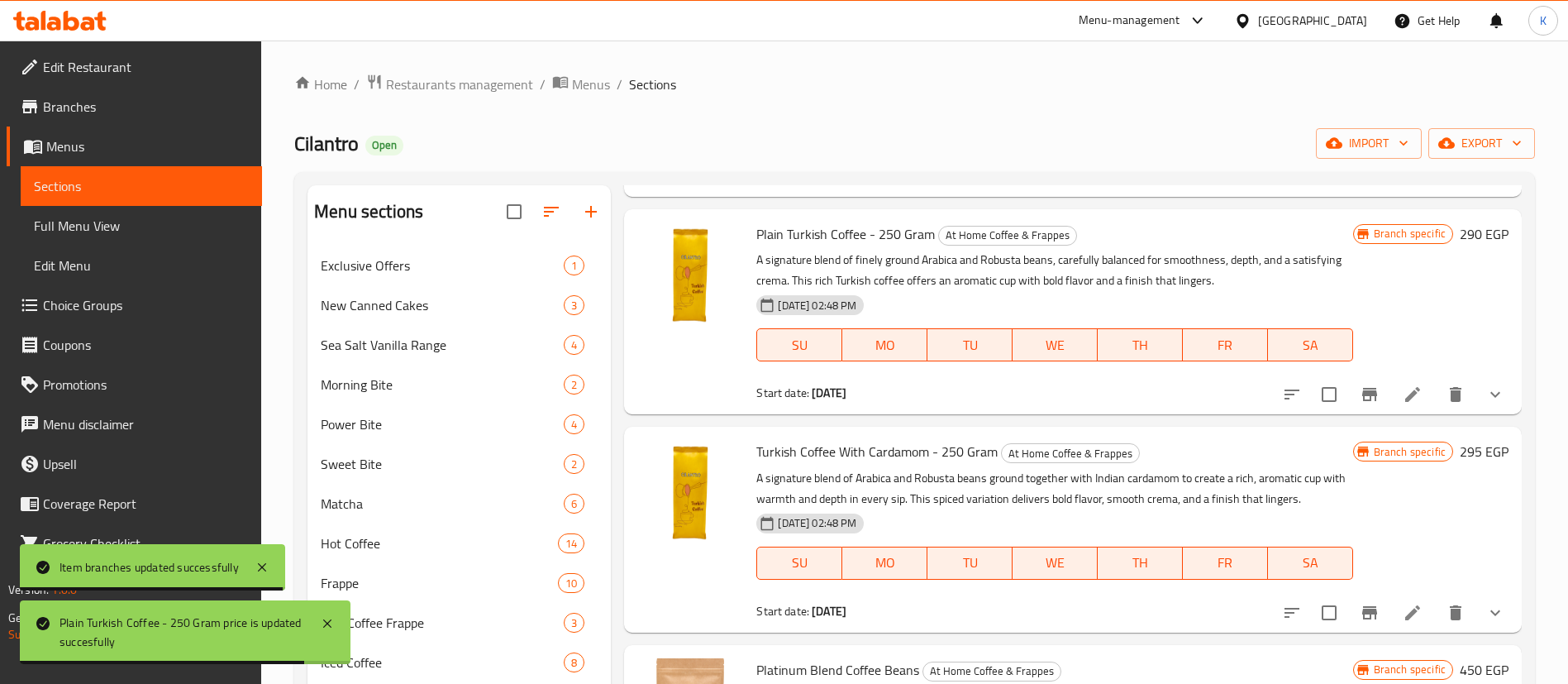
scroll to position [900, 0]
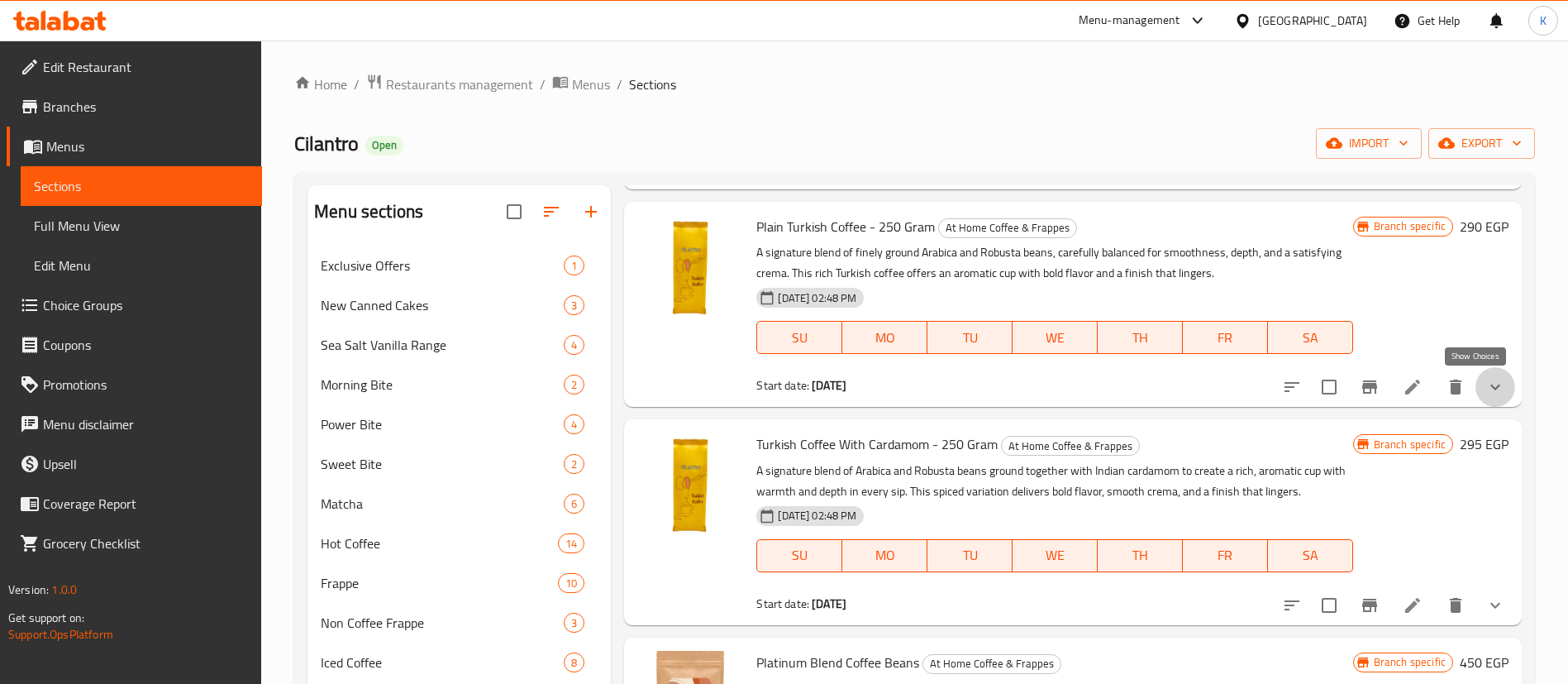
click at [1485, 380] on icon "show more" at bounding box center [1494, 386] width 20 height 20
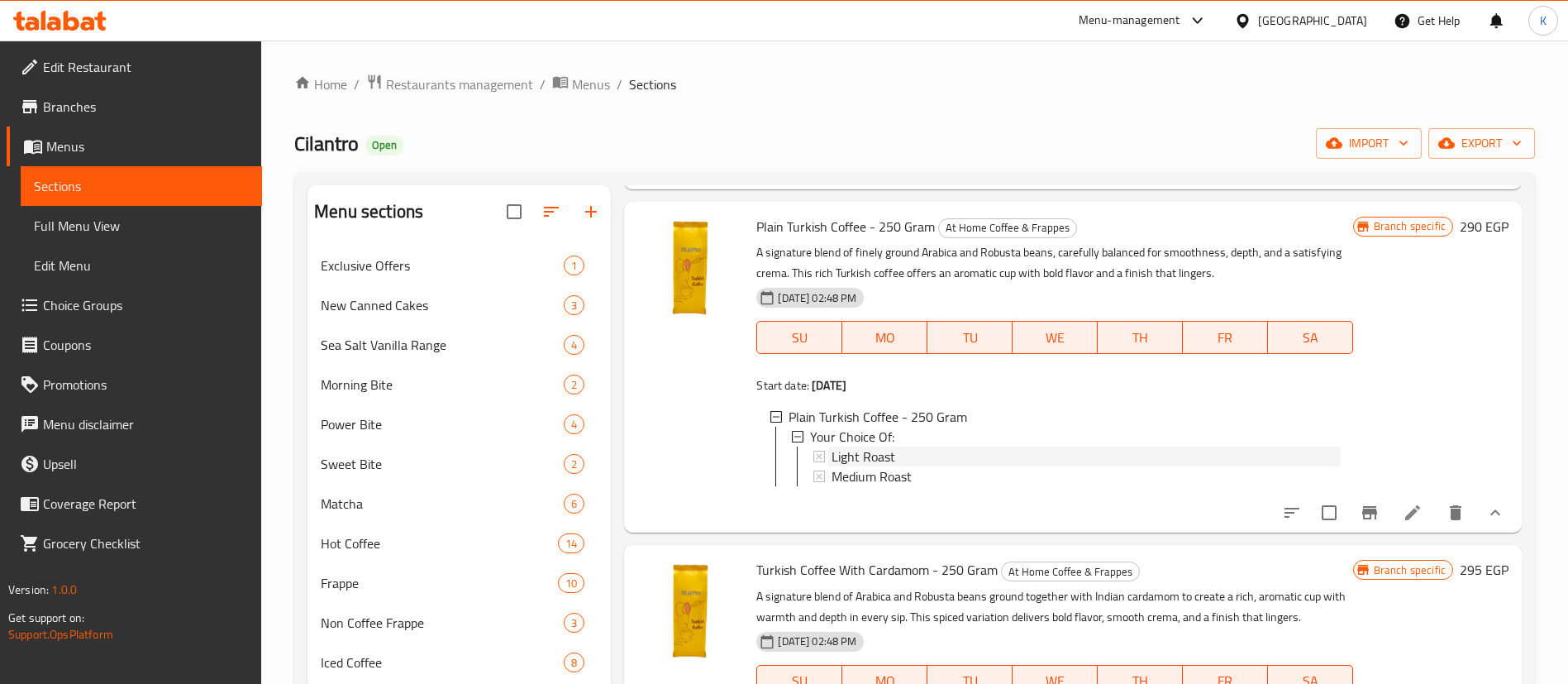
click at [862, 456] on span "Light Roast" at bounding box center [863, 456] width 64 height 20
click at [865, 477] on span "Medium Roast" at bounding box center [872, 476] width 81 height 20
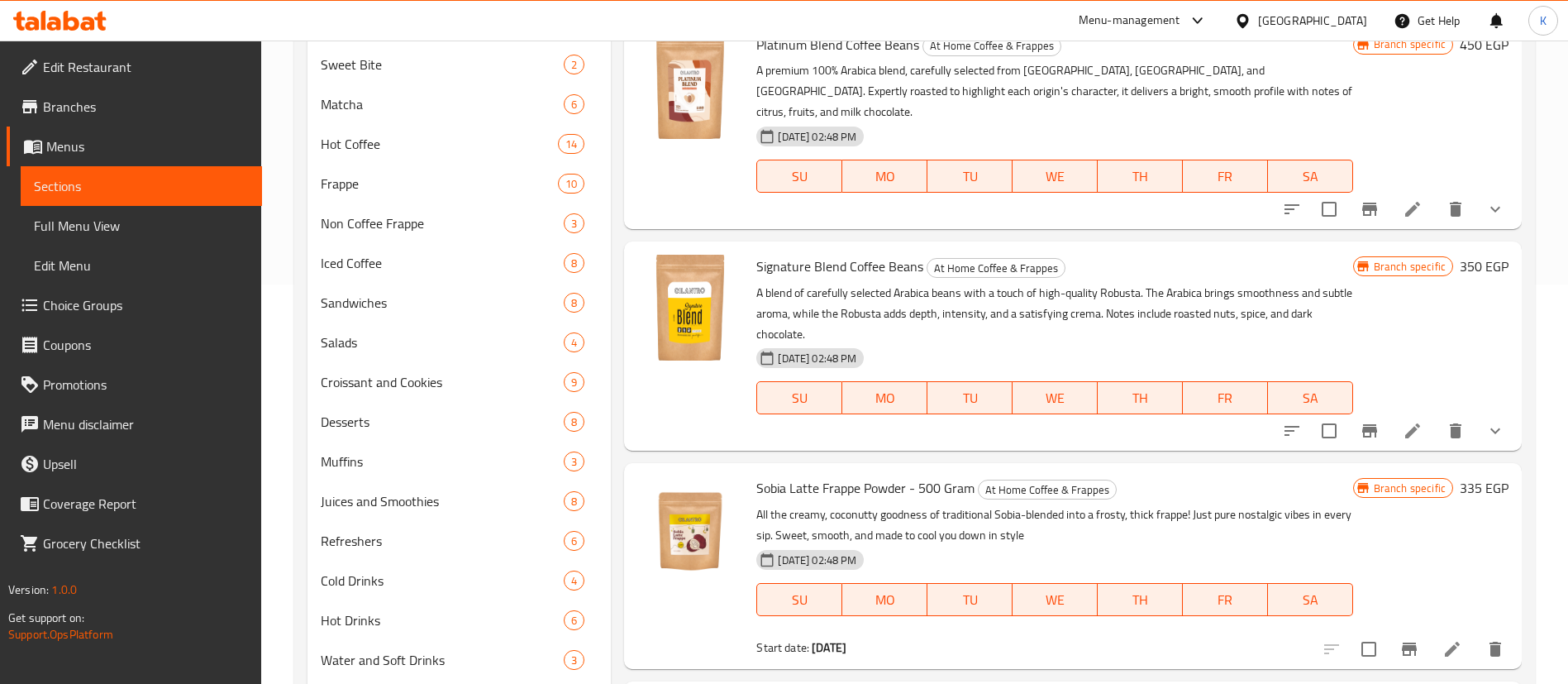
scroll to position [401, 0]
click at [1491, 431] on button "show more" at bounding box center [1495, 429] width 40 height 40
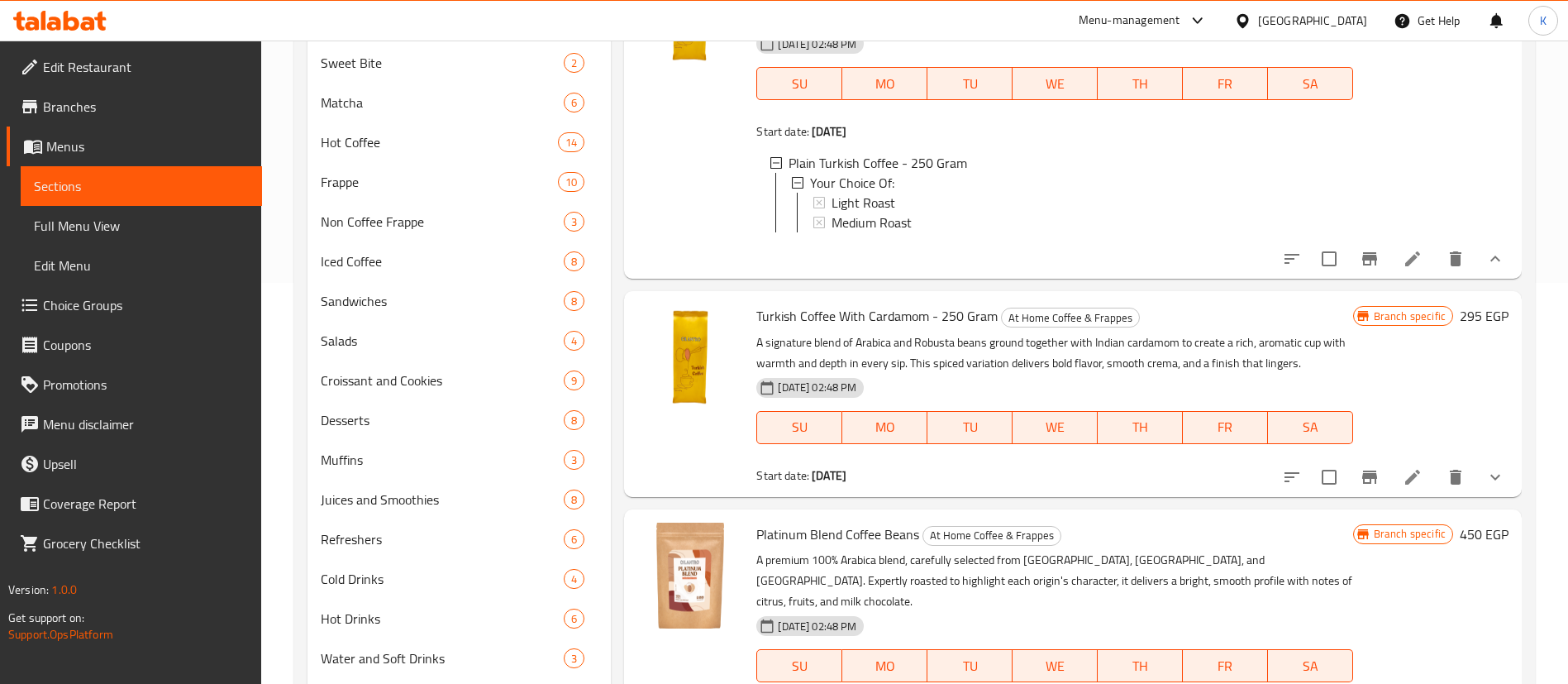
scroll to position [754, 0]
click at [1359, 486] on icon "Branch-specific-item" at bounding box center [1369, 476] width 20 height 20
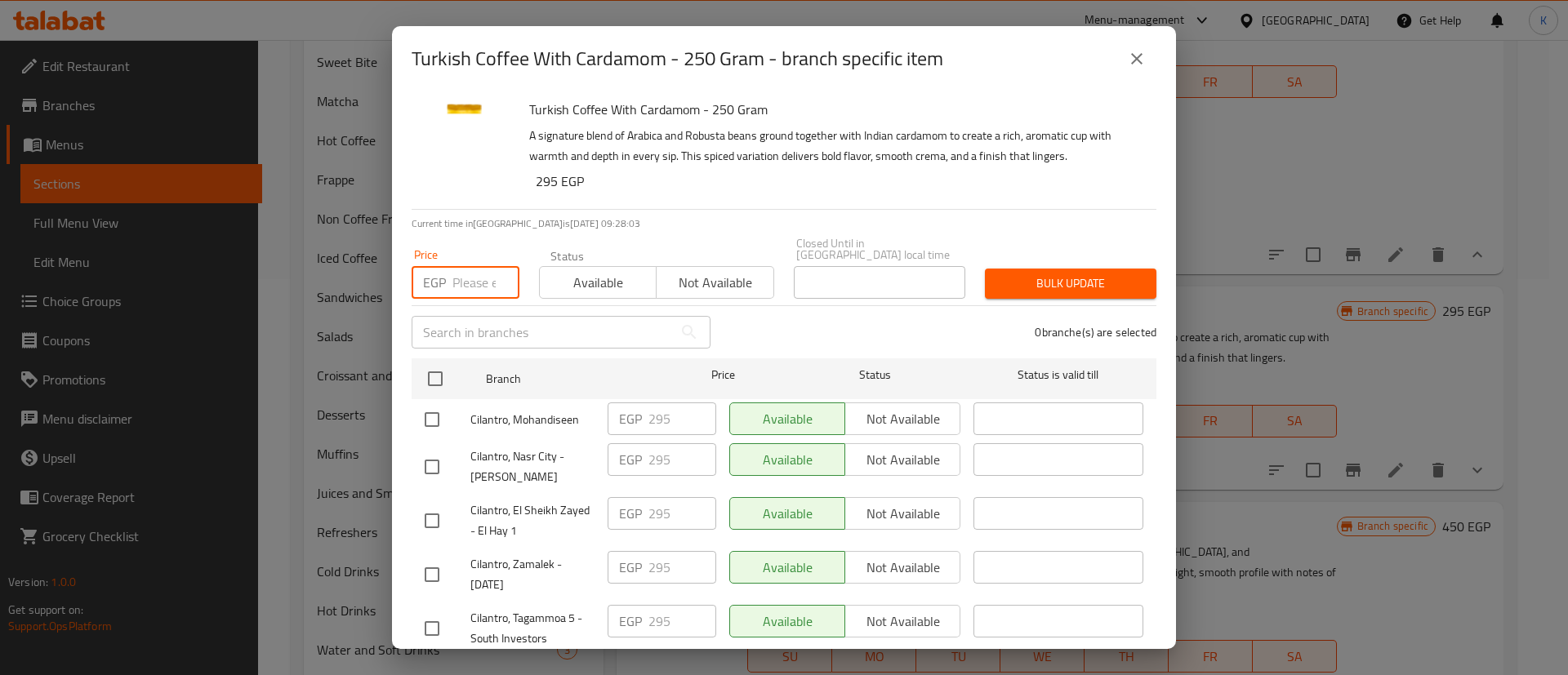
click at [473, 272] on input "number" at bounding box center [486, 282] width 67 height 33
paste input "310"
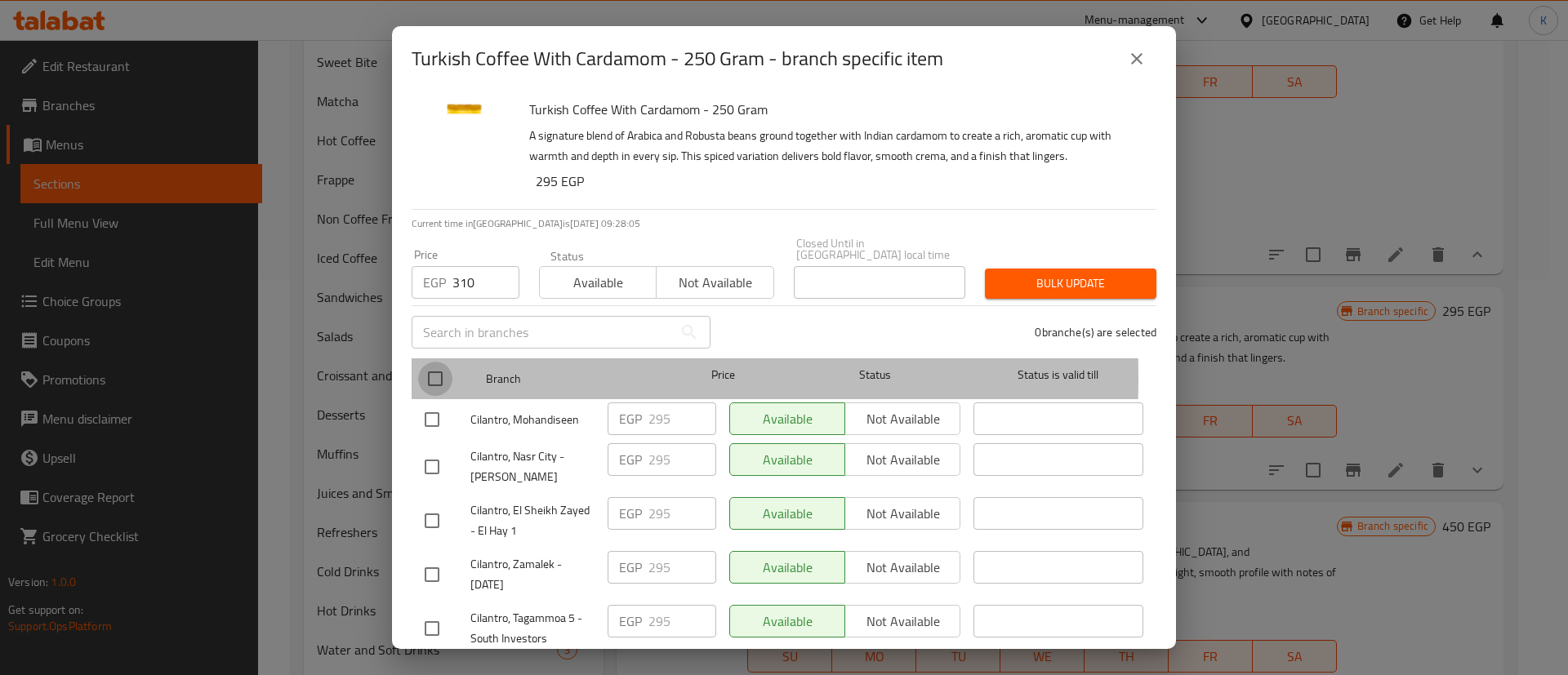
click at [438, 367] on input "checkbox" at bounding box center [435, 379] width 34 height 34
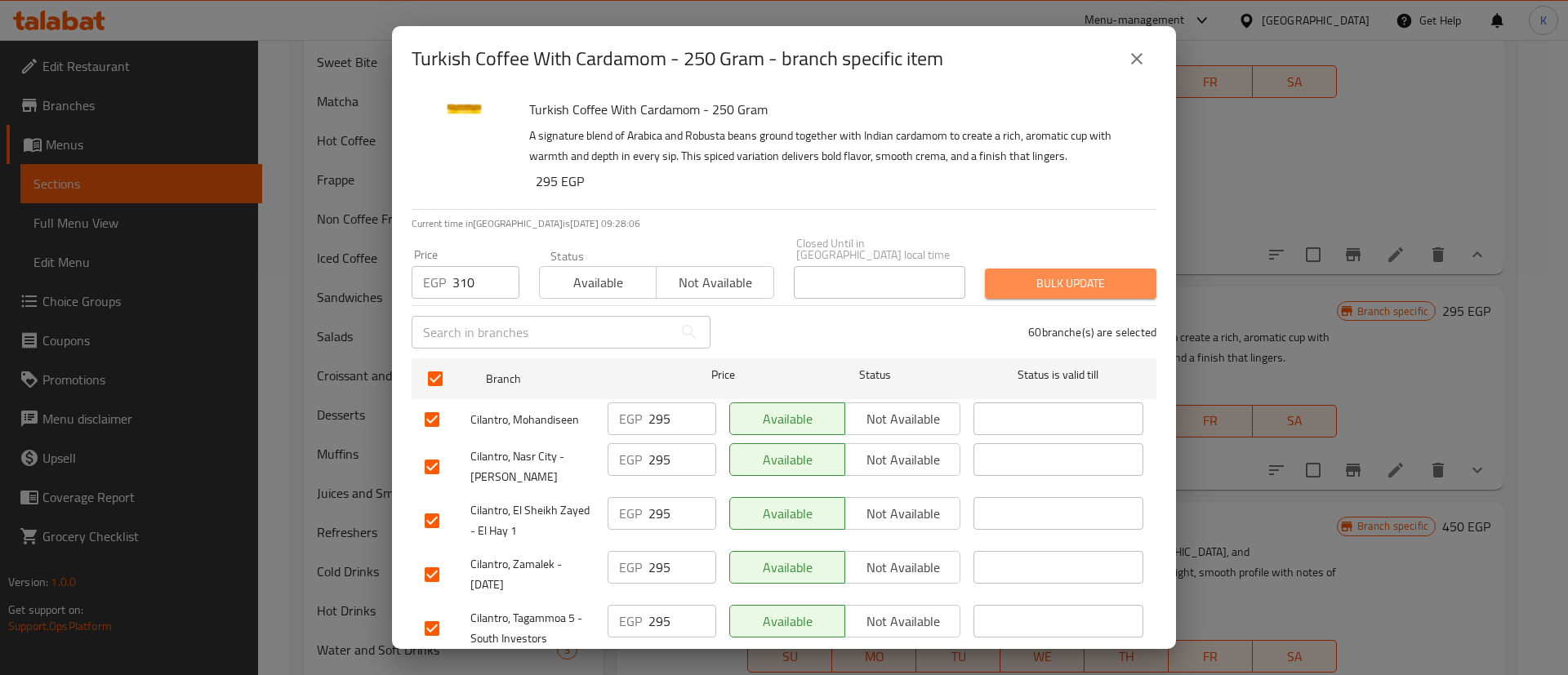
click at [1080, 274] on span "Bulk update" at bounding box center [1070, 284] width 145 height 20
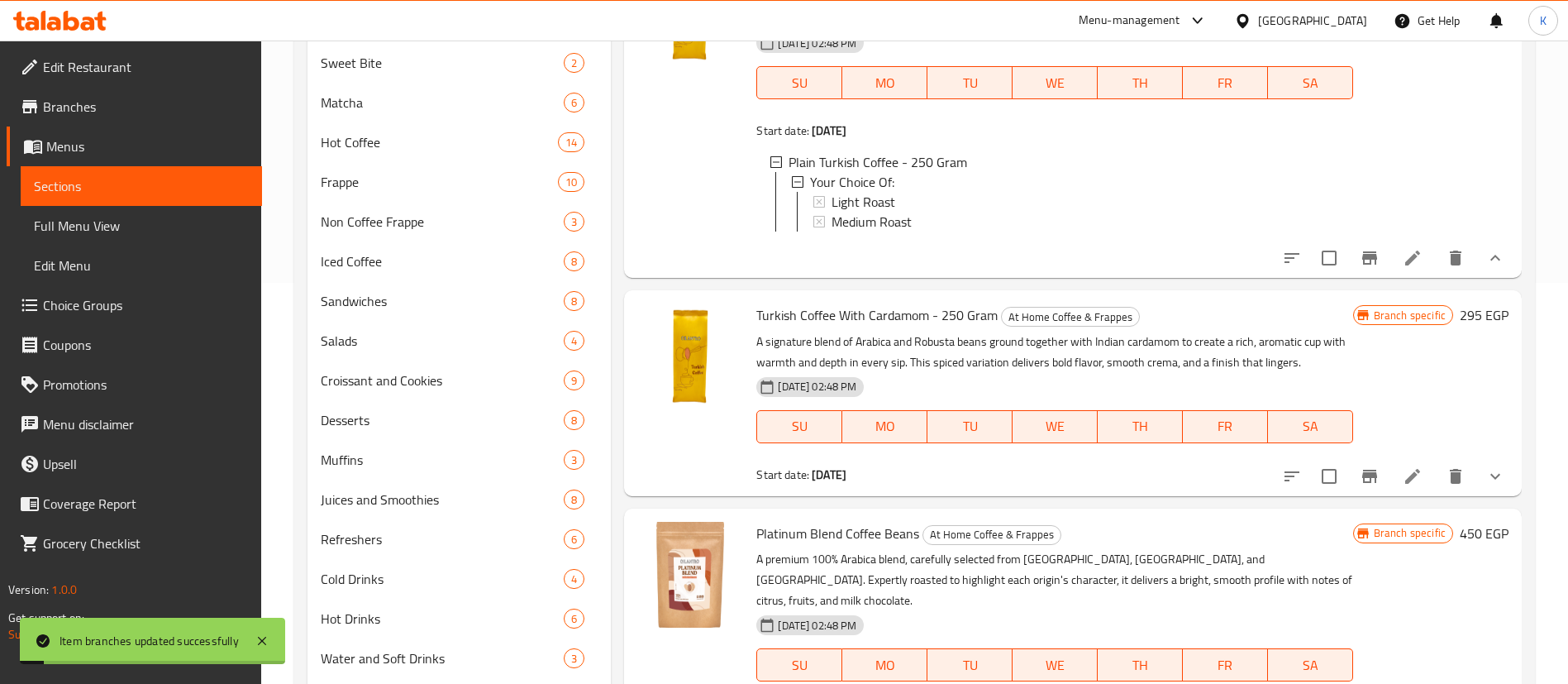
click at [1459, 327] on h6 "295 EGP" at bounding box center [1484, 315] width 49 height 23
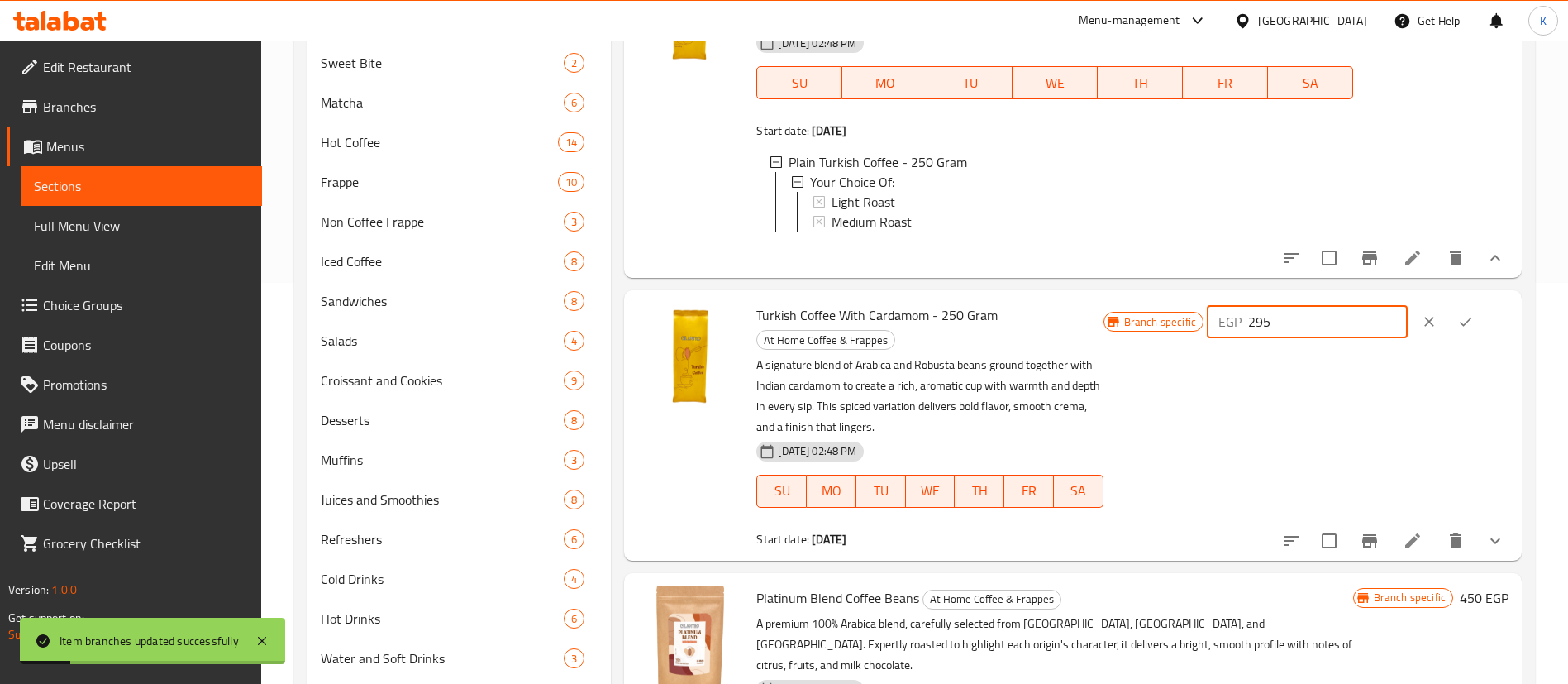
click at [1325, 339] on input "295" at bounding box center [1328, 322] width 159 height 33
paste input "310"
click at [1464, 327] on icon "ok" at bounding box center [1465, 322] width 13 height 9
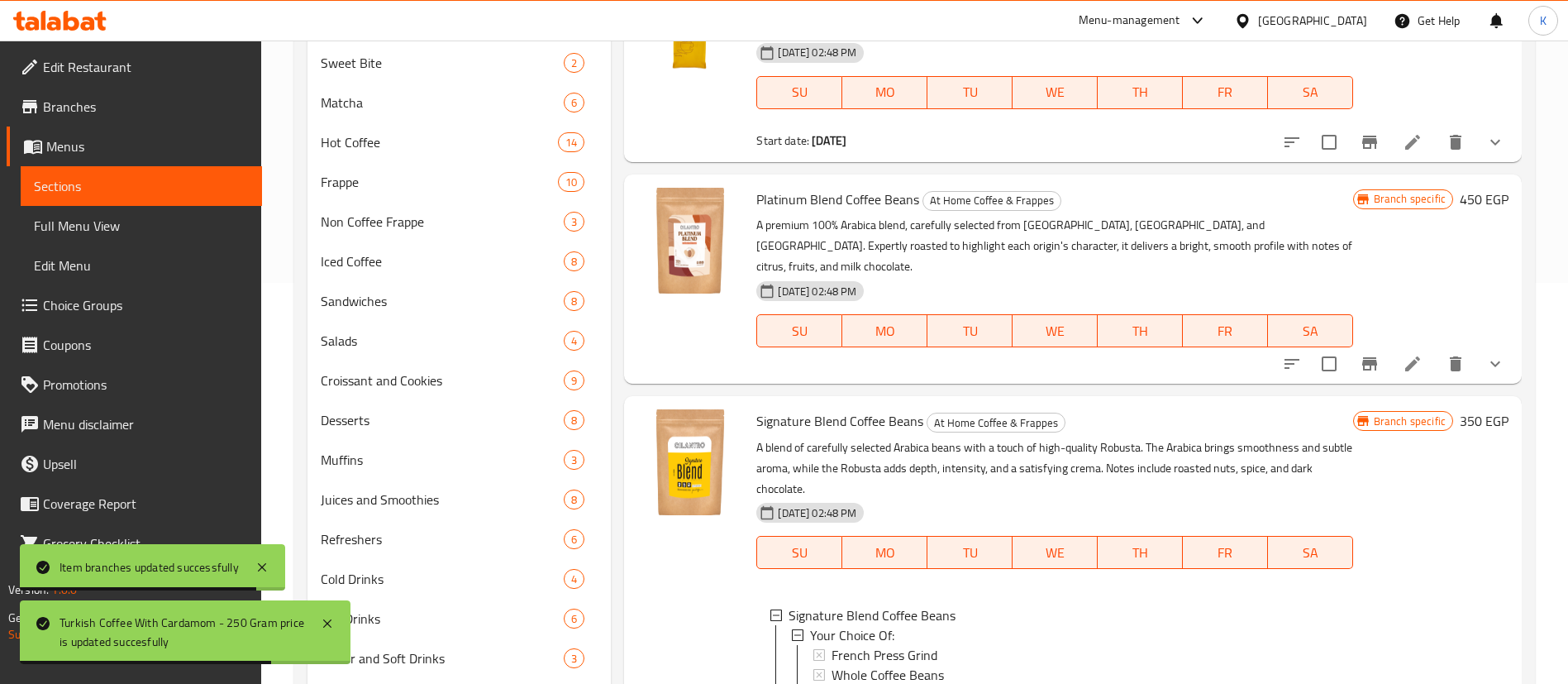
scroll to position [1090, 0]
click at [1487, 359] on button "show more" at bounding box center [1495, 362] width 40 height 40
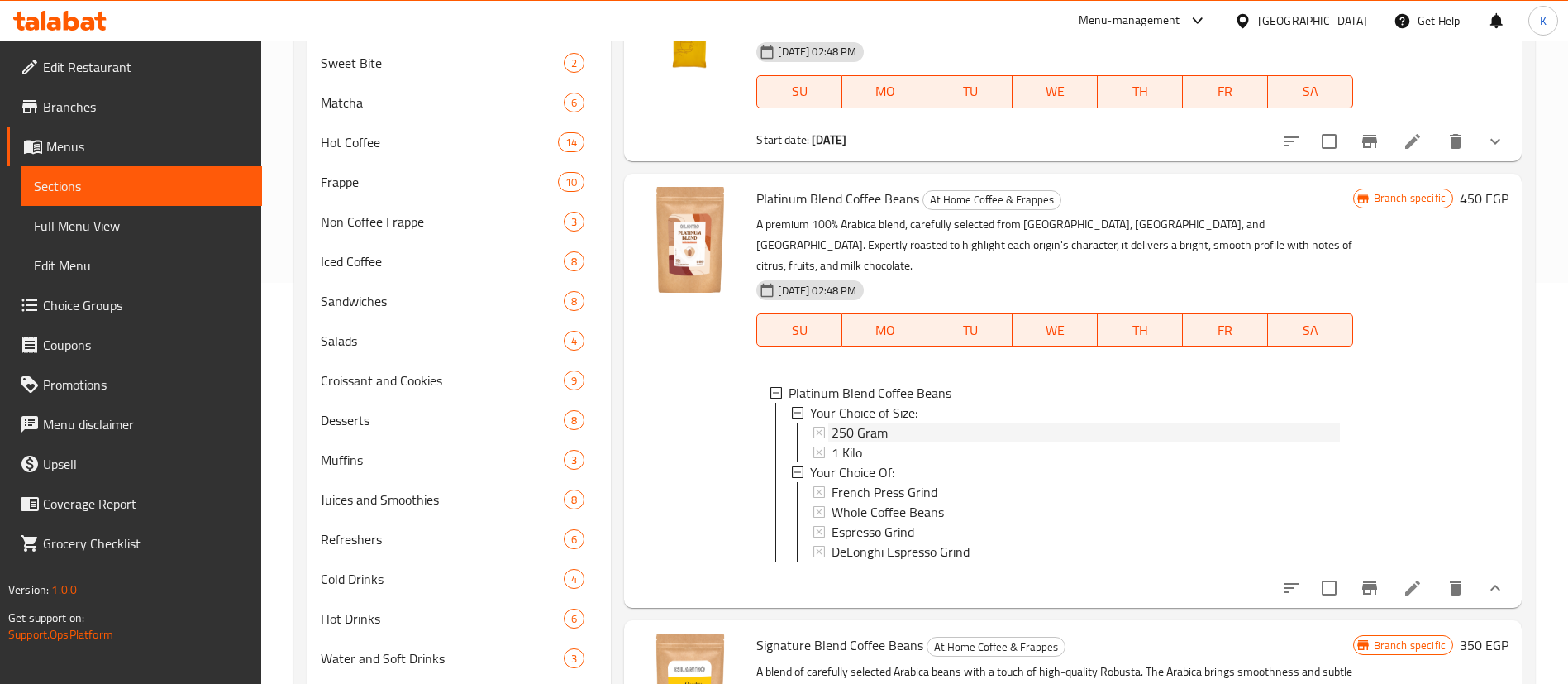
click at [955, 423] on div "250 Gram" at bounding box center [1085, 432] width 507 height 20
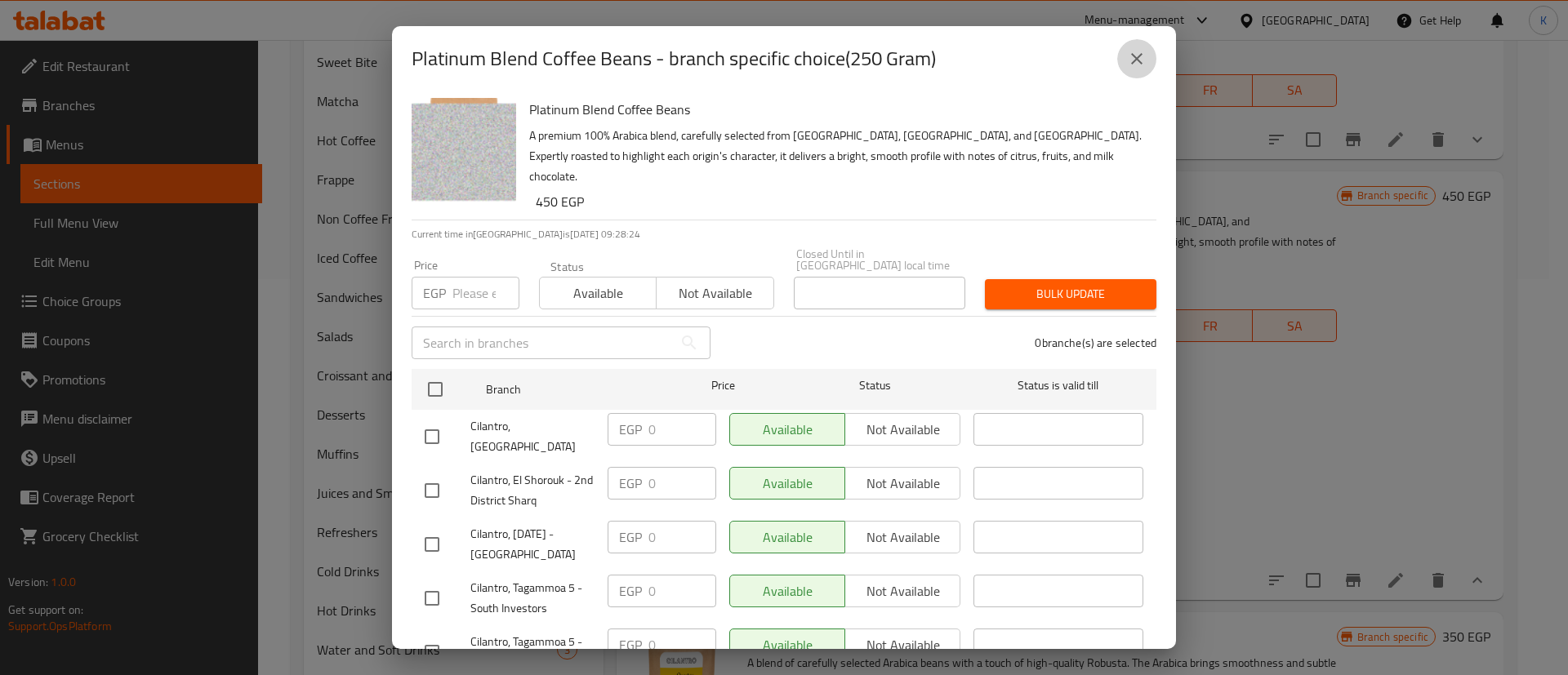
click at [1136, 50] on icon "close" at bounding box center [1136, 58] width 19 height 19
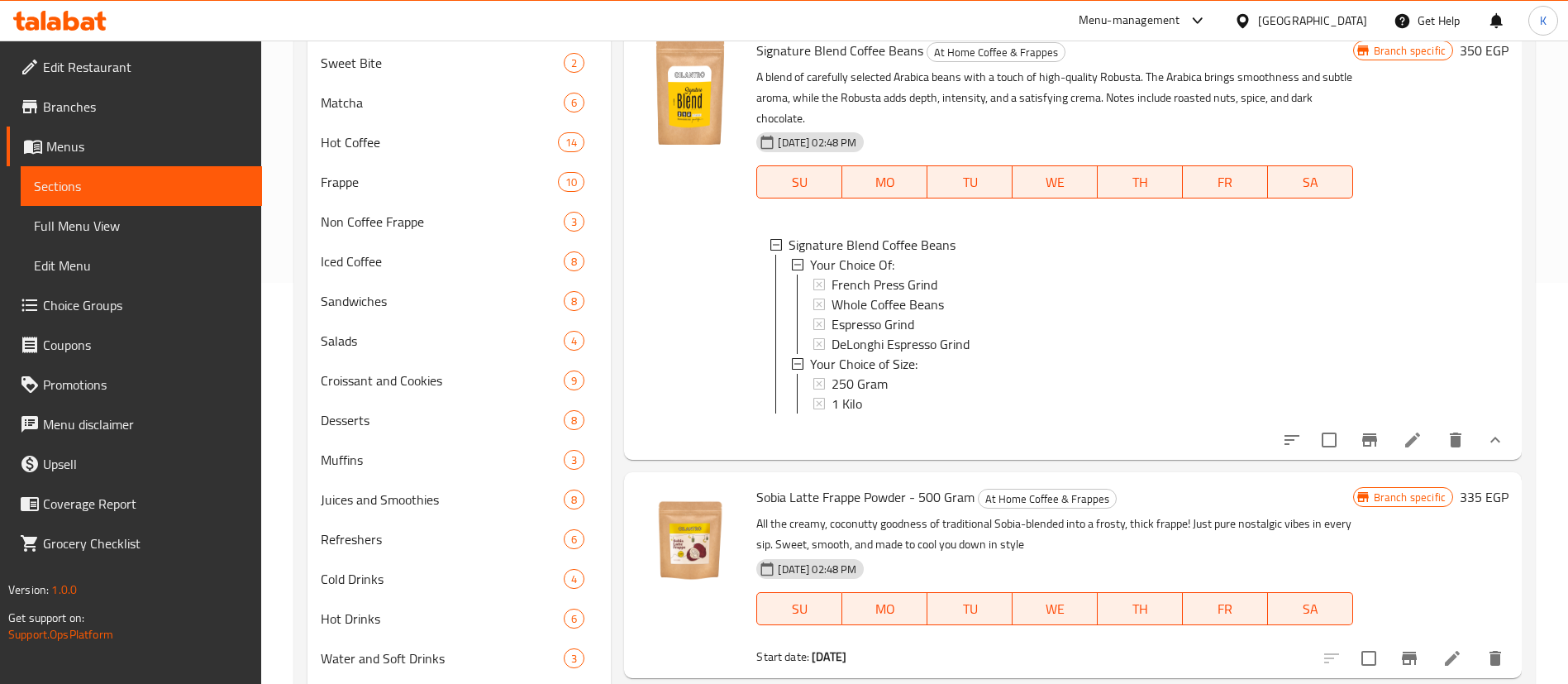
scroll to position [1692, 0]
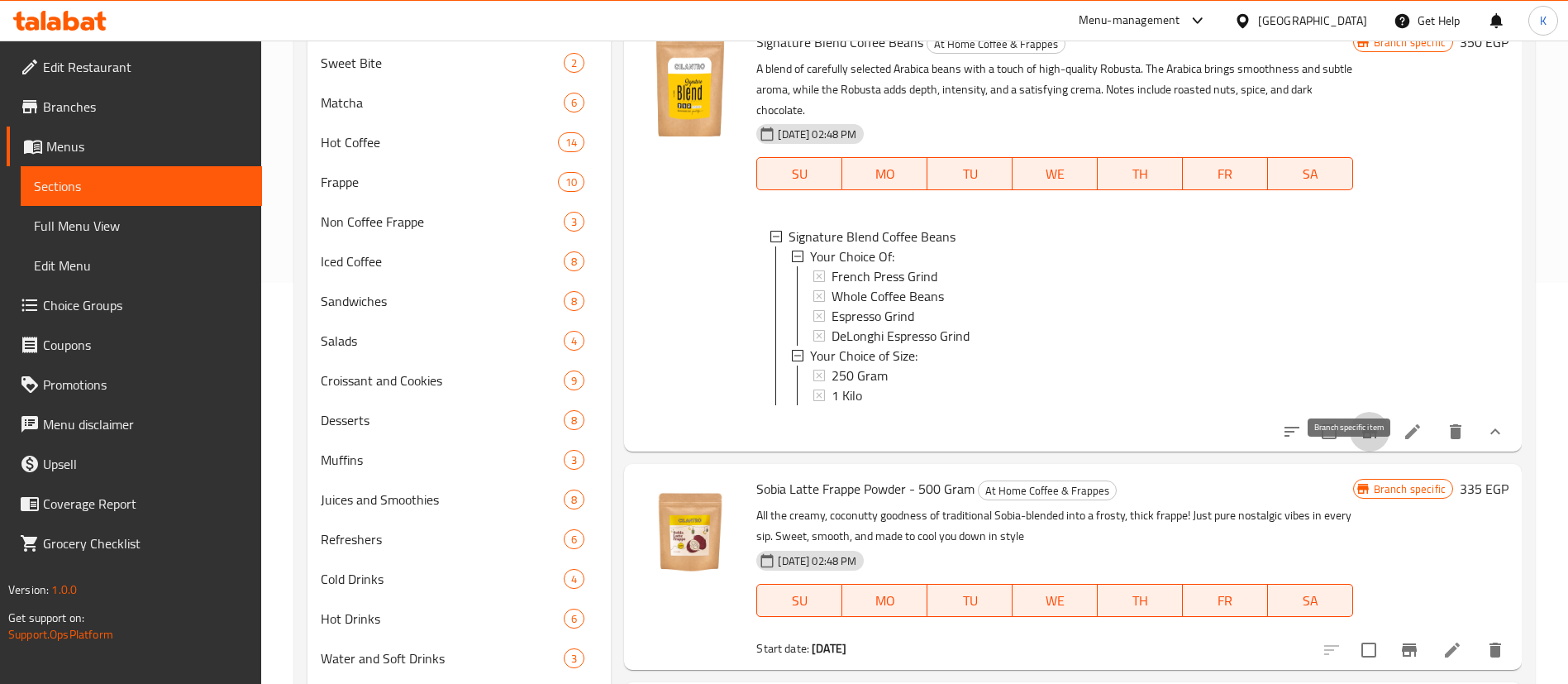
click at [1353, 451] on button "Branch-specific-item" at bounding box center [1370, 431] width 40 height 40
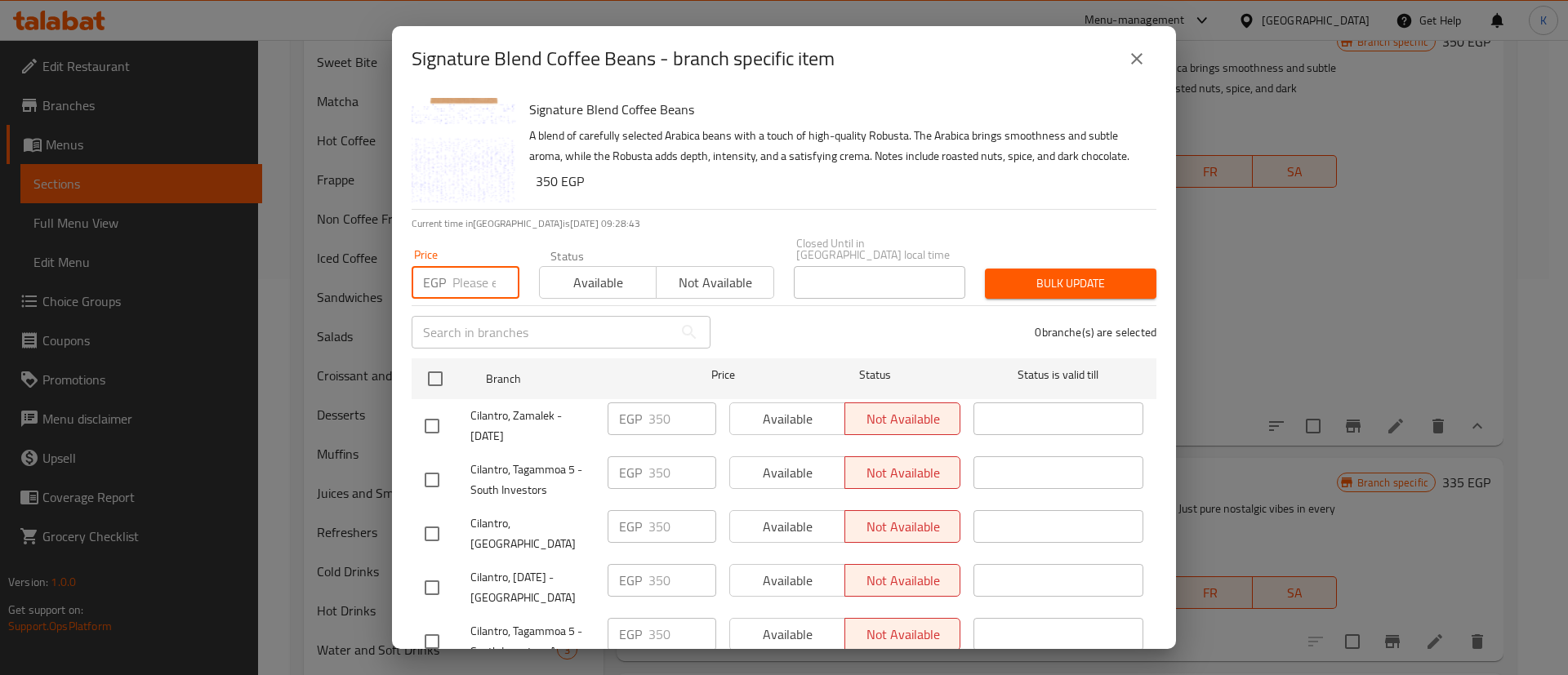
click at [459, 281] on input "number" at bounding box center [486, 282] width 67 height 33
paste input "390"
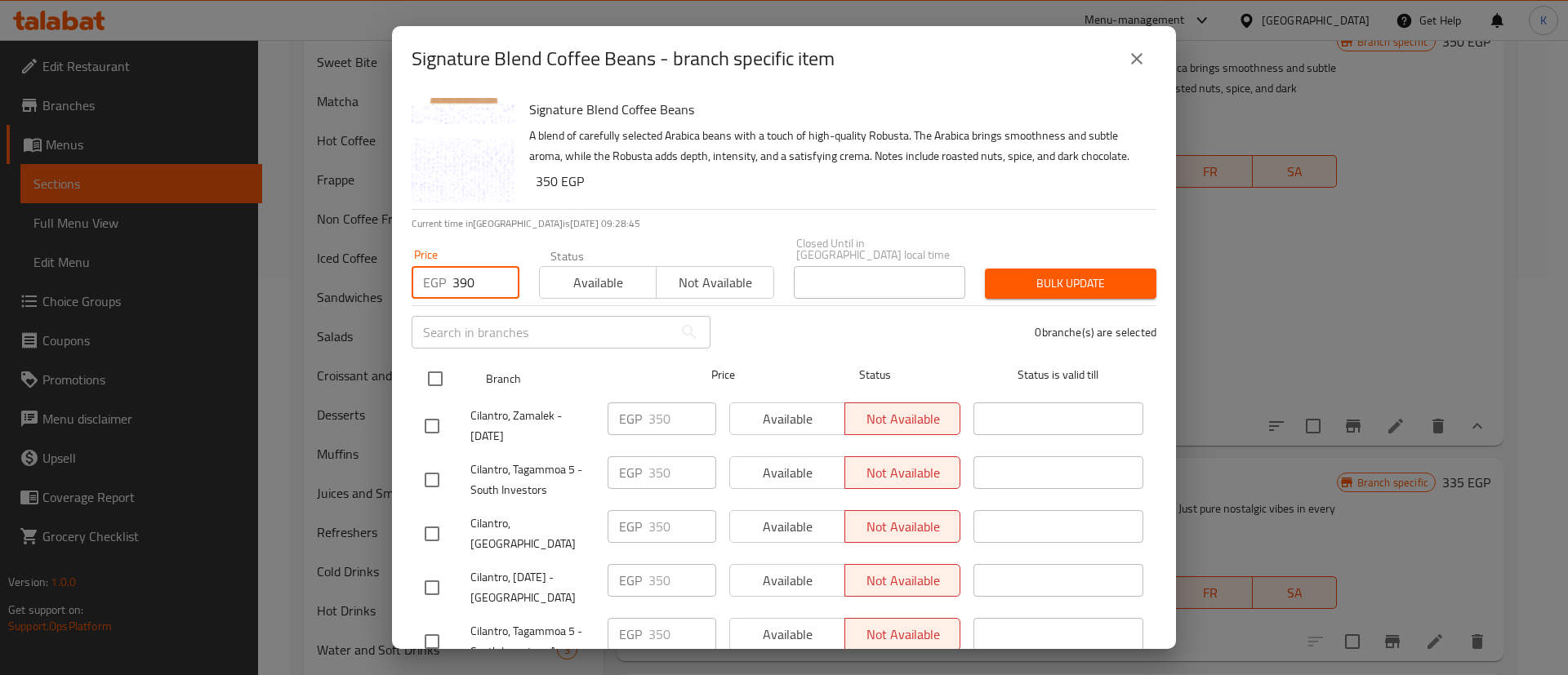
click at [440, 385] on input "checkbox" at bounding box center [435, 379] width 34 height 34
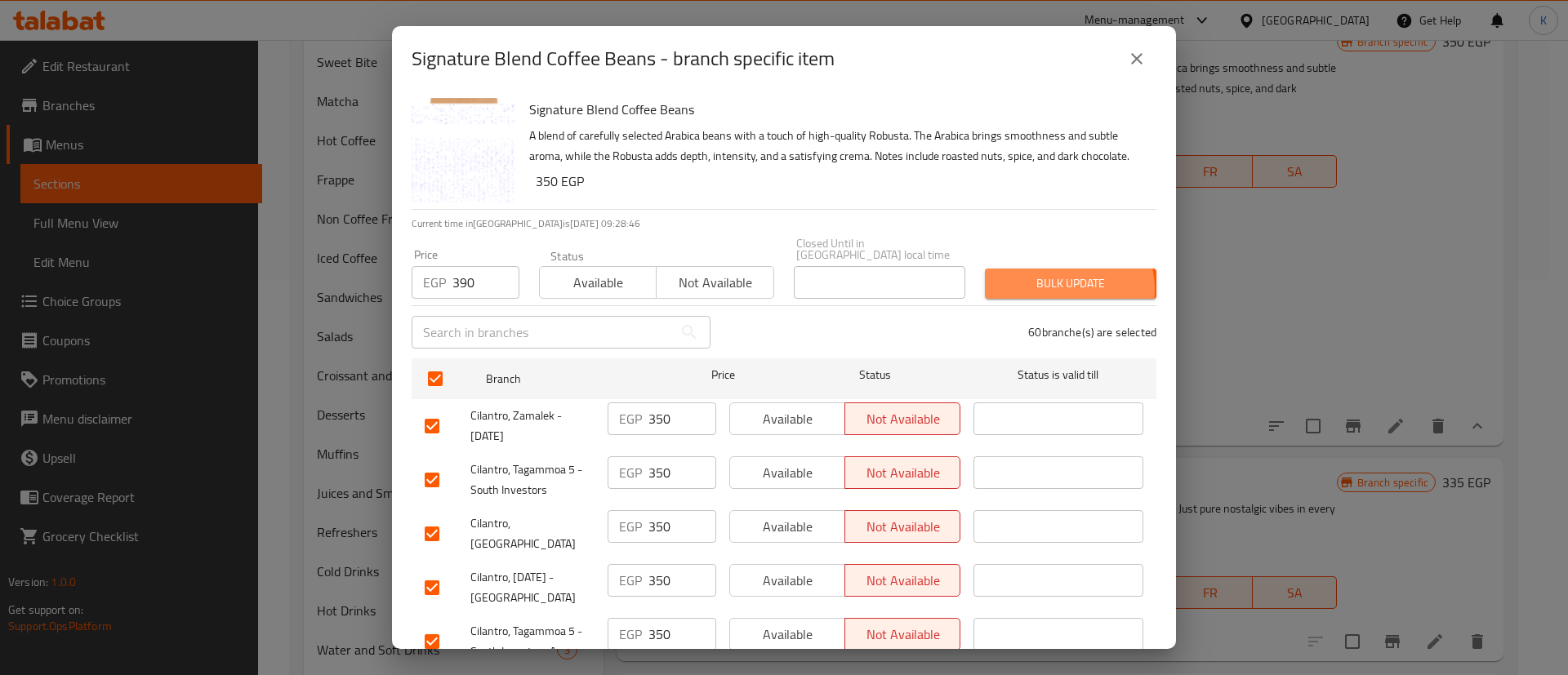
click at [1053, 288] on span "Bulk update" at bounding box center [1070, 284] width 145 height 20
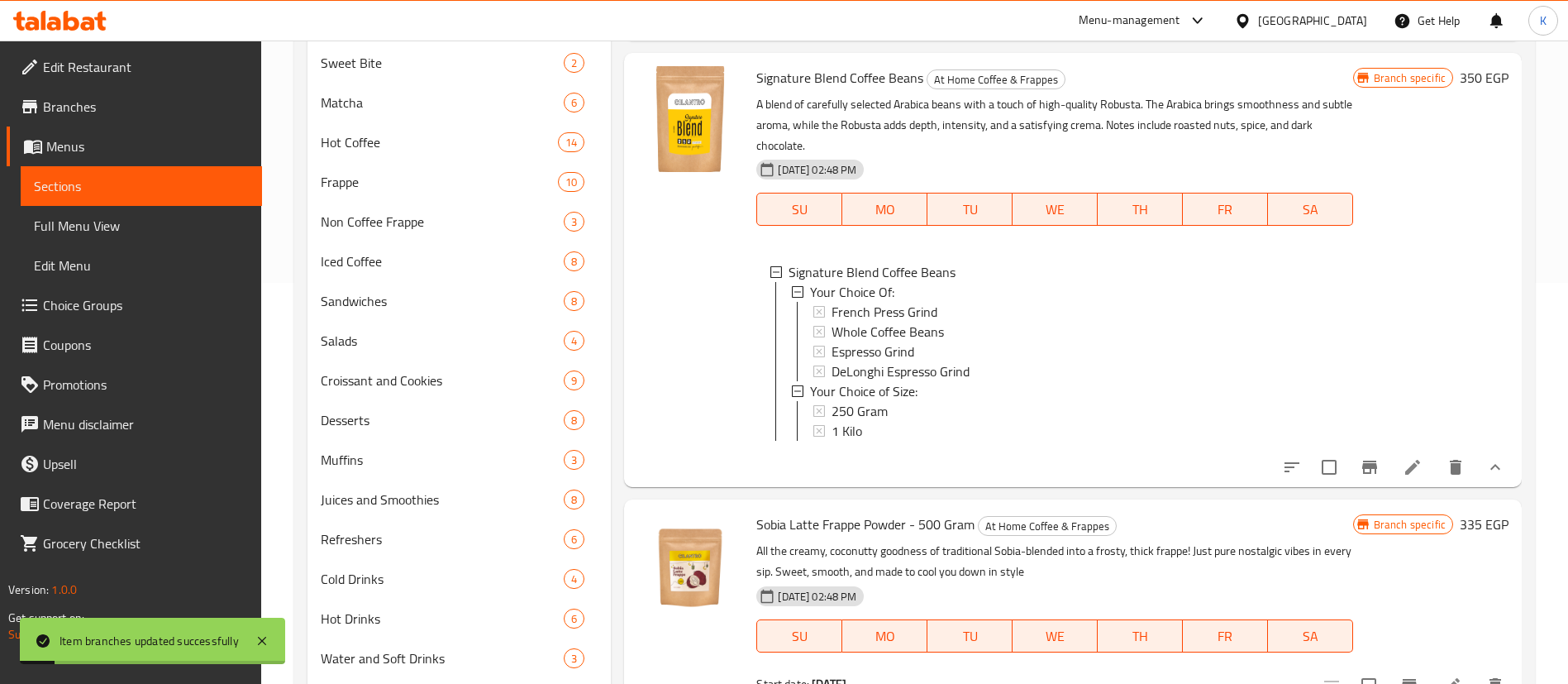
scroll to position [1655, 0]
click at [1464, 91] on h6 "350 EGP" at bounding box center [1484, 79] width 49 height 23
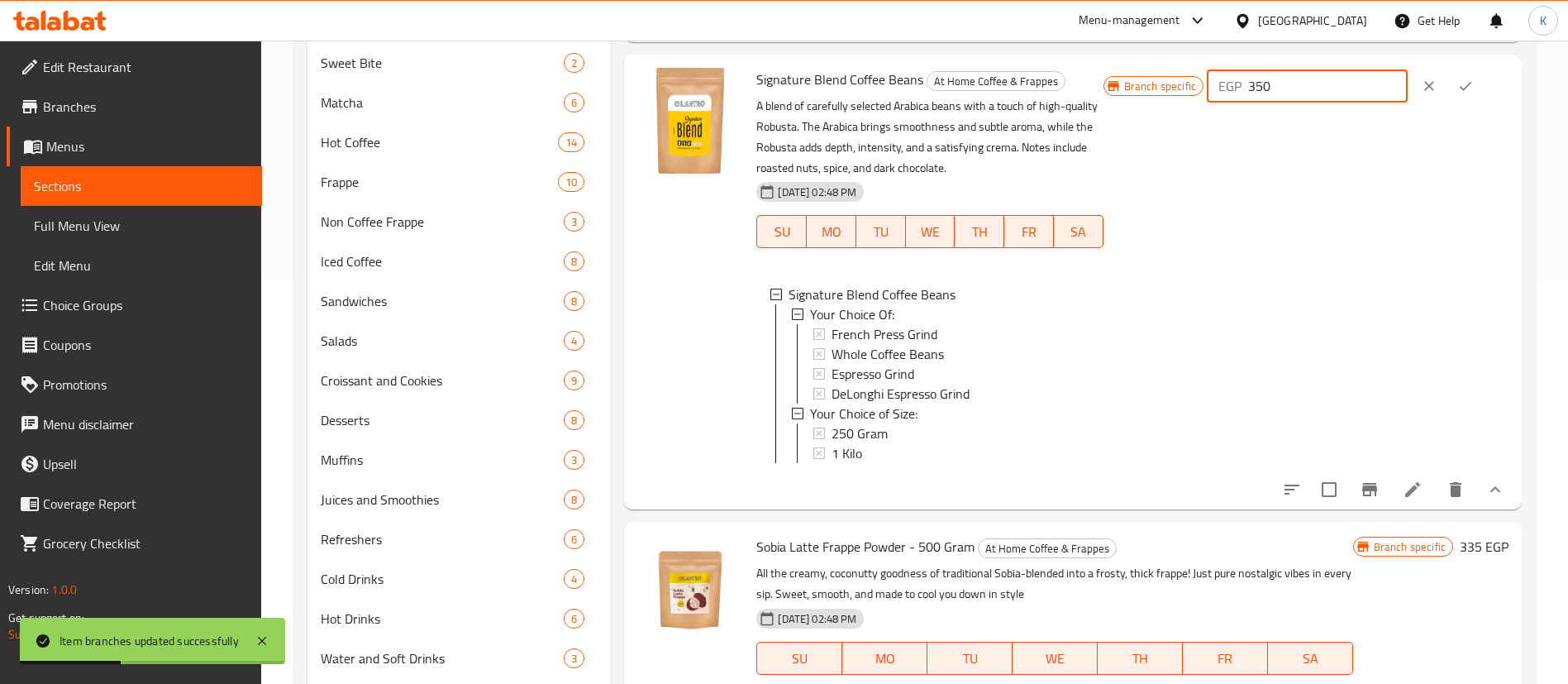
click at [1355, 103] on input "350" at bounding box center [1328, 86] width 159 height 33
click at [1459, 91] on icon "ok" at bounding box center [1465, 86] width 13 height 9
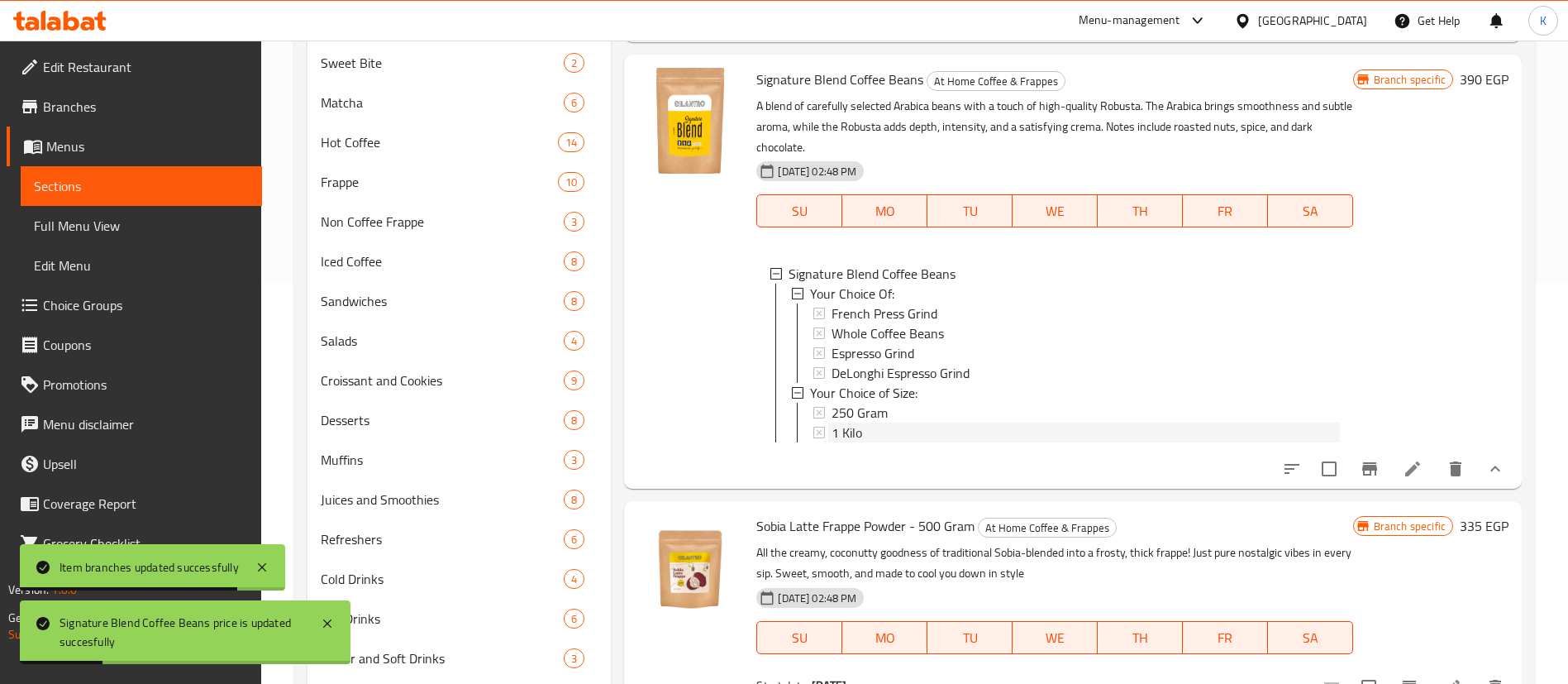
click at [889, 442] on div "1 Kilo" at bounding box center [1085, 432] width 507 height 20
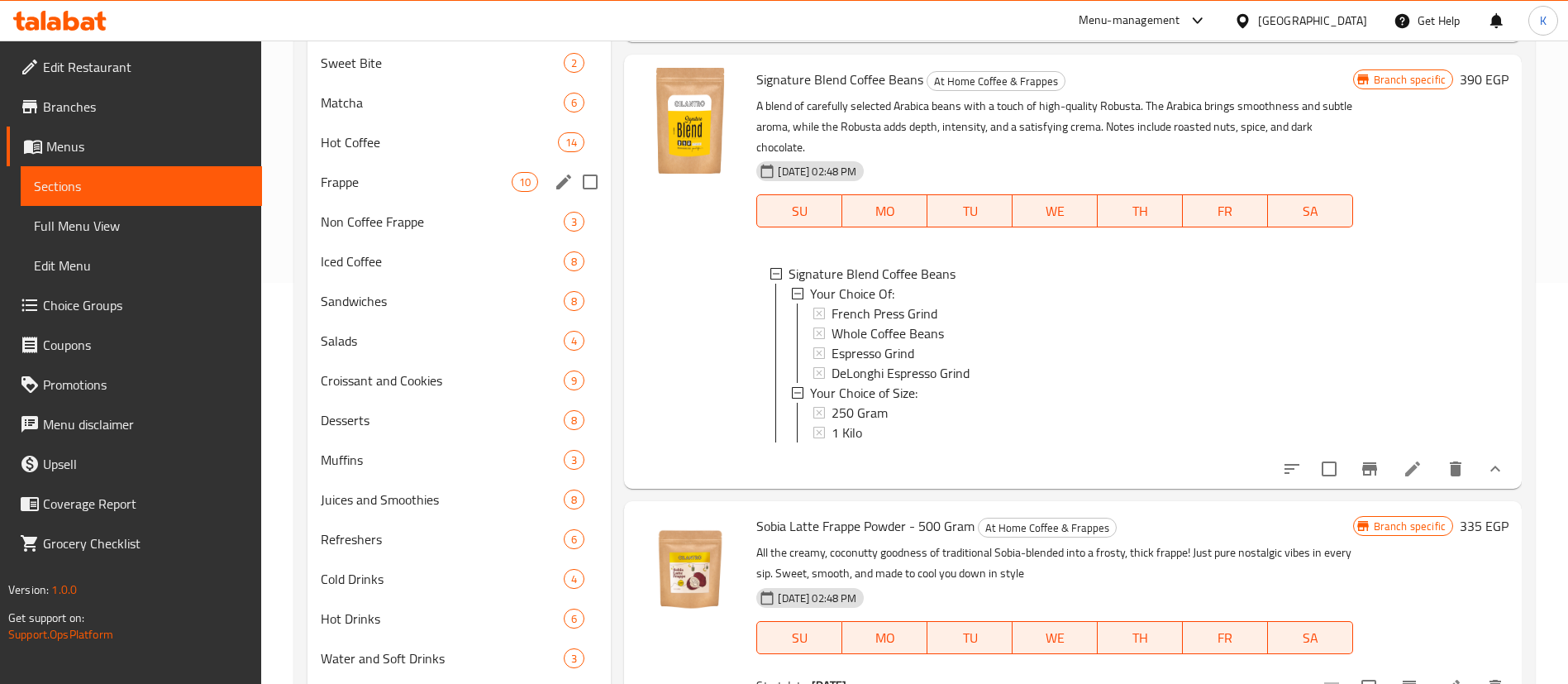
scroll to position [0, 0]
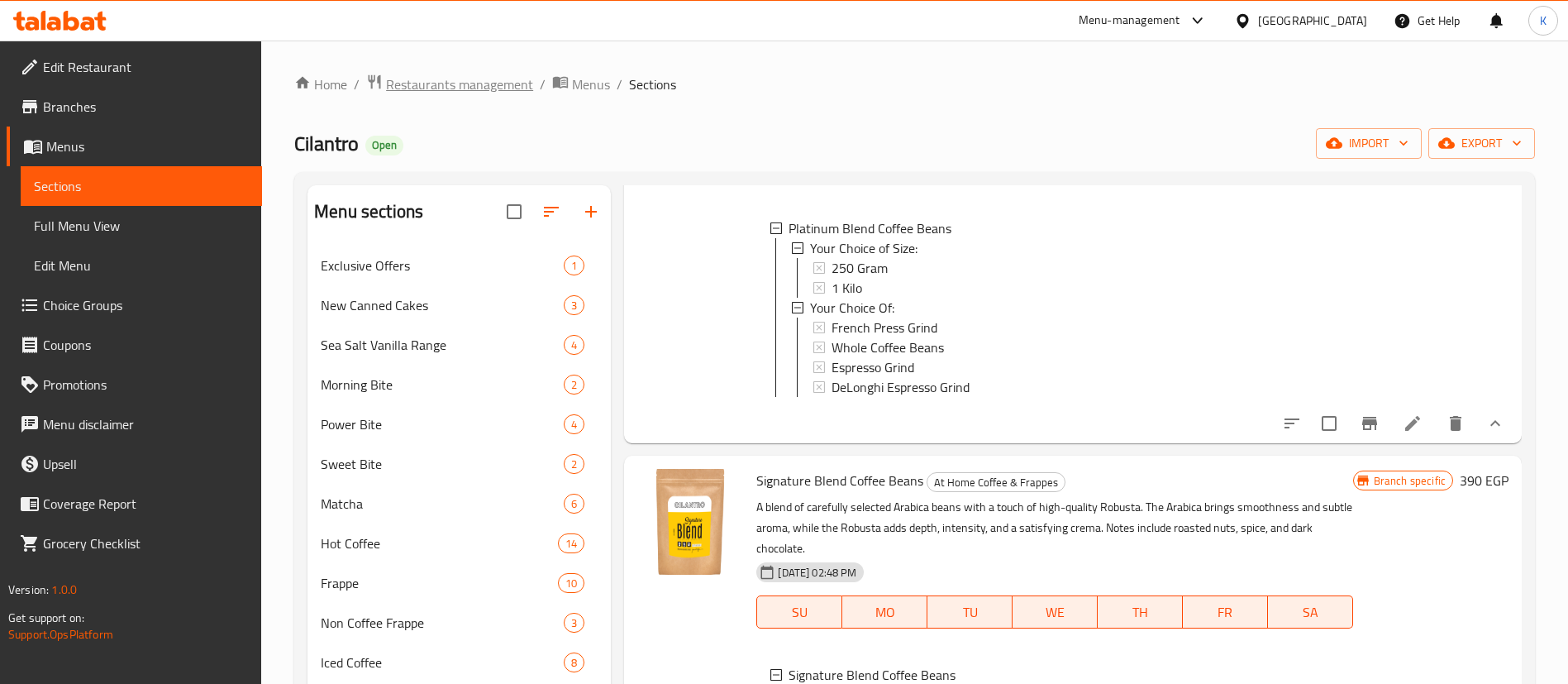
click at [502, 83] on span "Restaurants management" at bounding box center [459, 84] width 147 height 20
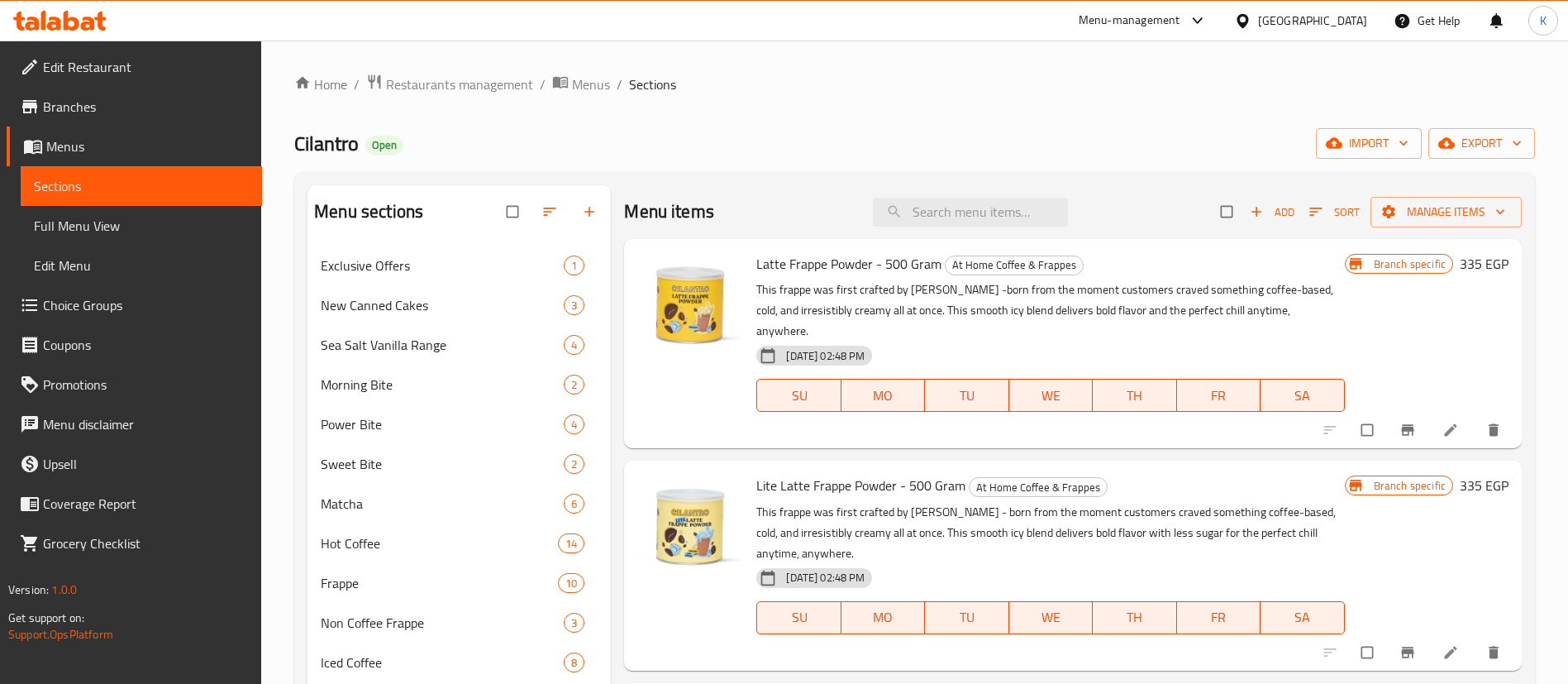
click at [98, 306] on span "Choice Groups" at bounding box center [146, 305] width 206 height 20
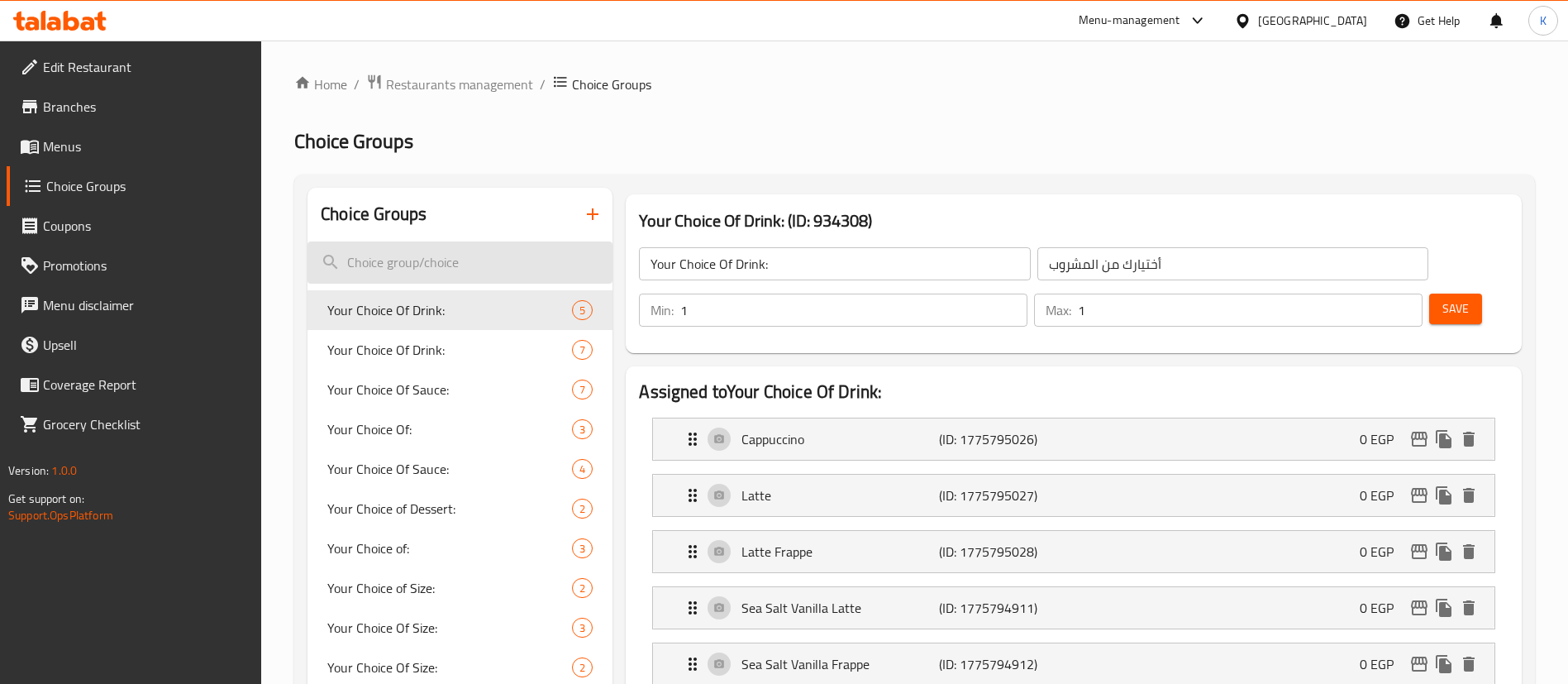
click at [558, 255] on input "search" at bounding box center [460, 263] width 305 height 42
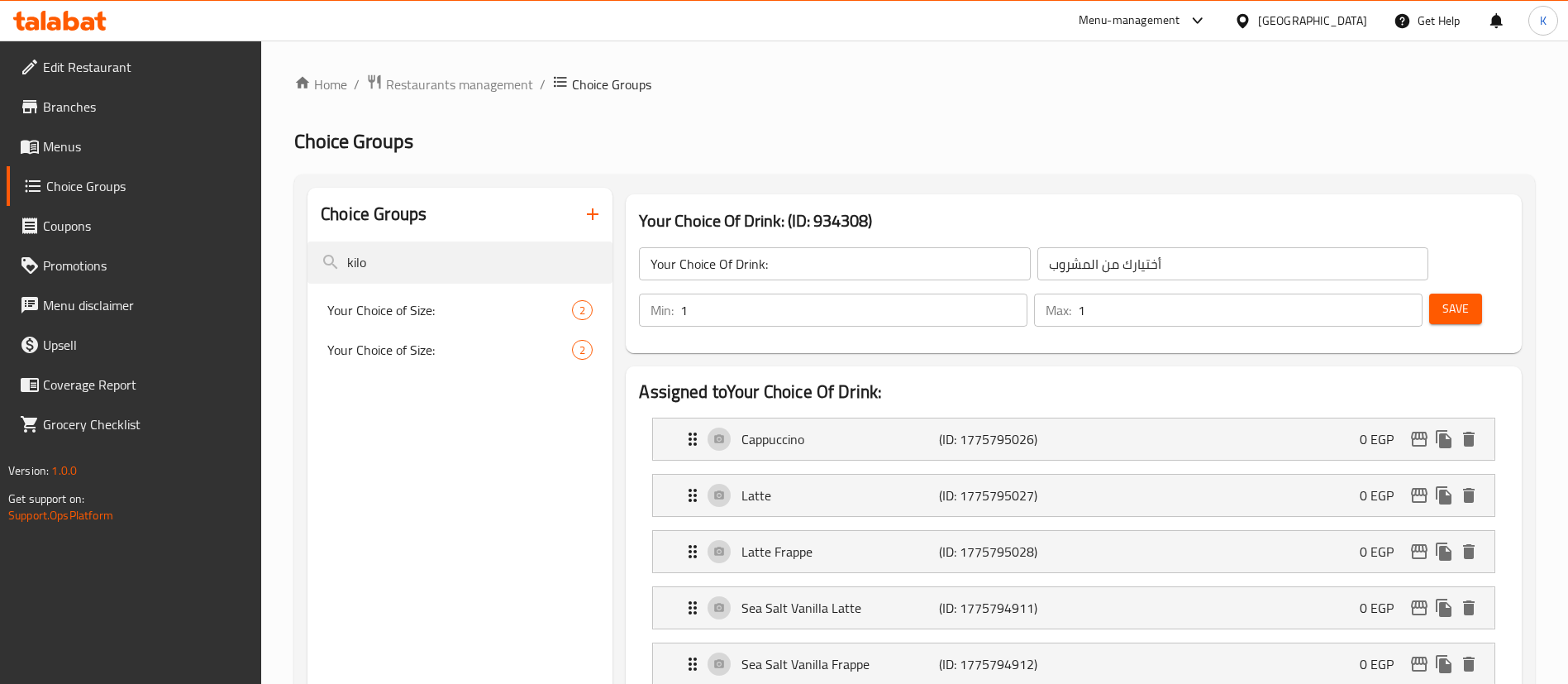
type input "kilo"
click at [402, 284] on nav "Your Choice of Size: 2 Your Choice of Size: 2" at bounding box center [460, 329] width 305 height 93
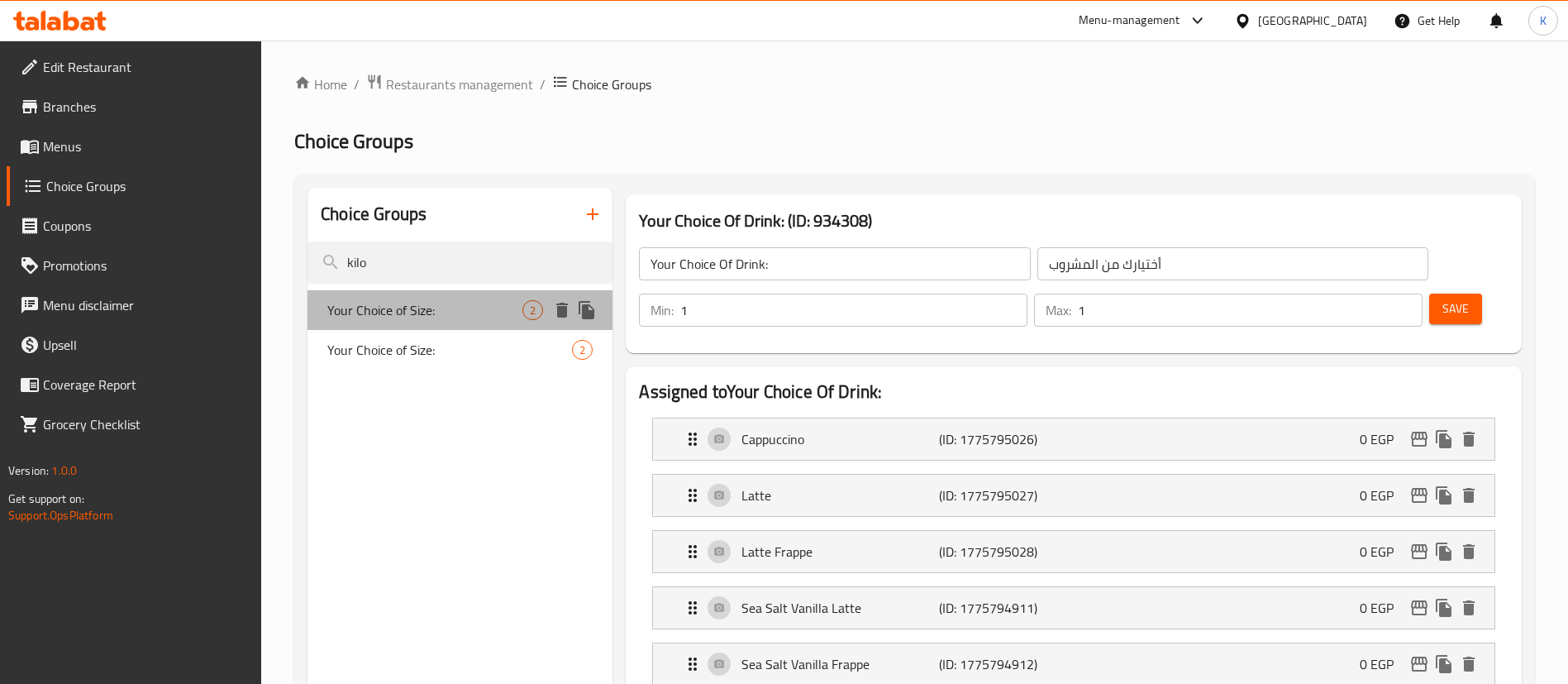
click at [399, 300] on span "Your Choice of Size:" at bounding box center [425, 310] width 195 height 20
type input "Your Choice of Size:"
type input "اختيارك من الحجم:"
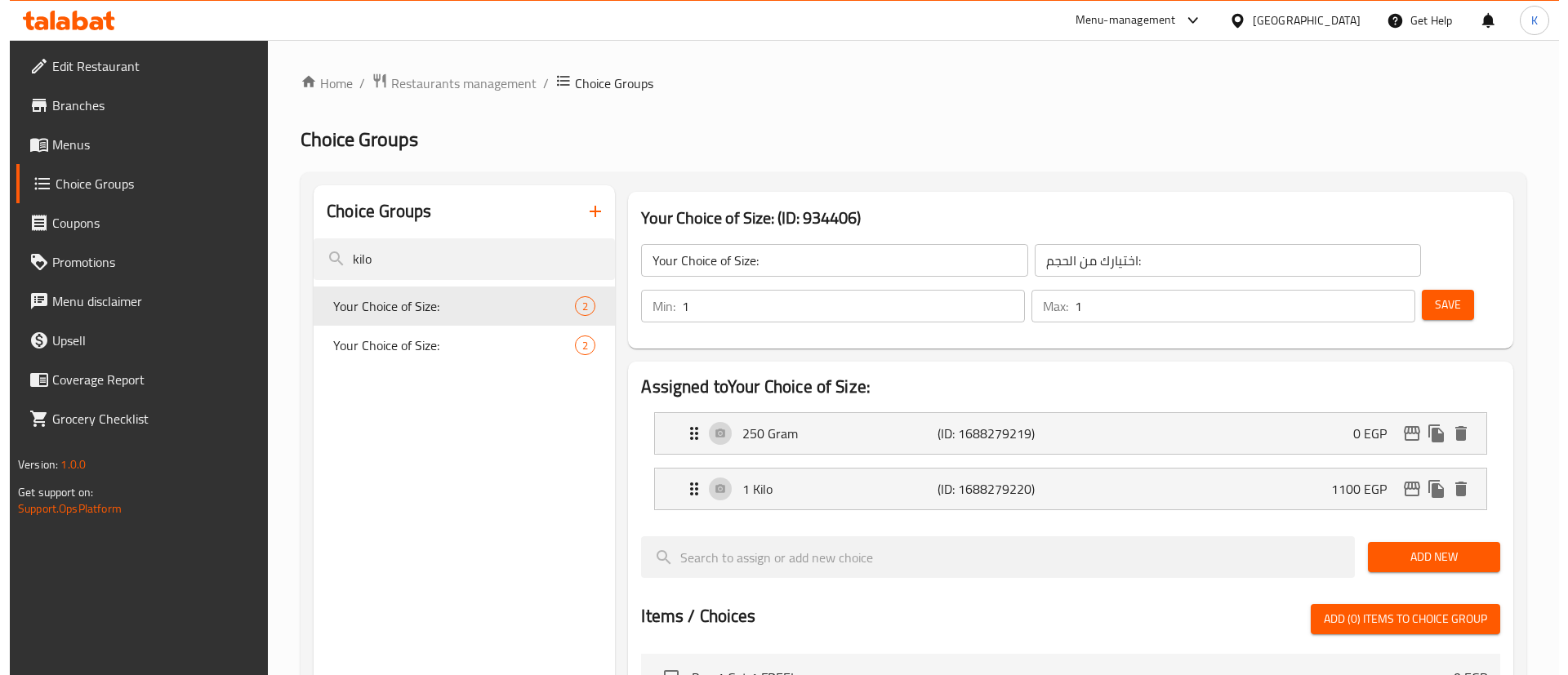
scroll to position [511, 0]
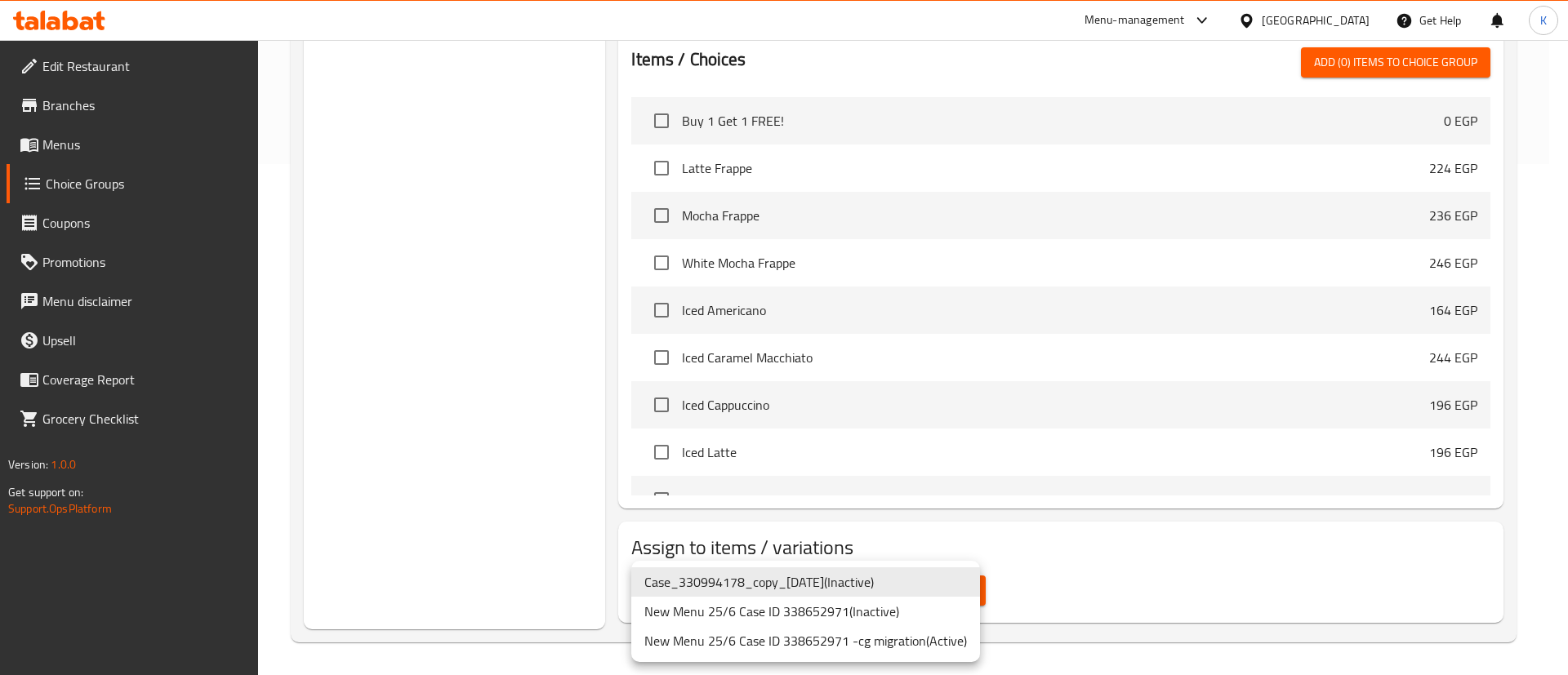
click at [869, 647] on li "New Menu 25/6 Case ID 338652971 -cg migration ( Active )" at bounding box center [805, 641] width 349 height 29
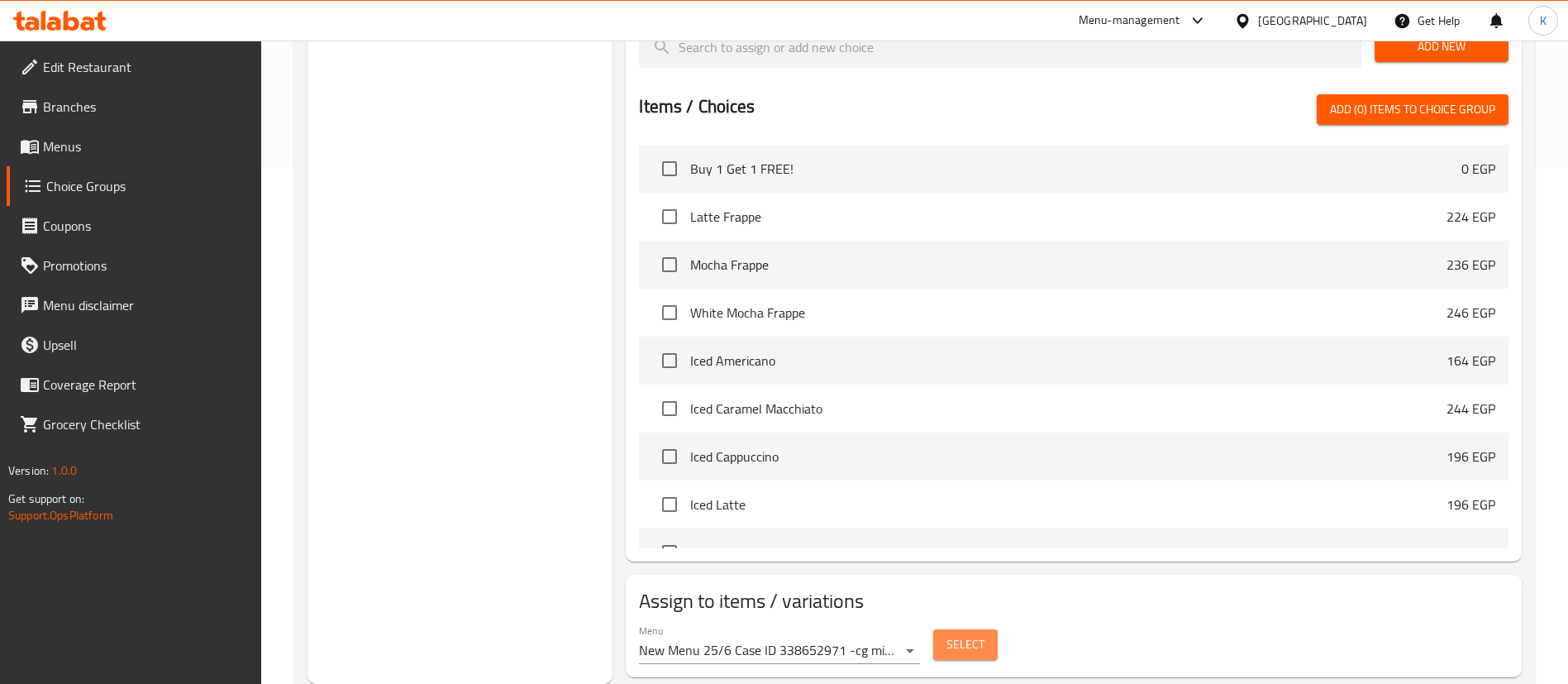
click at [952, 635] on span "Select" at bounding box center [965, 645] width 38 height 20
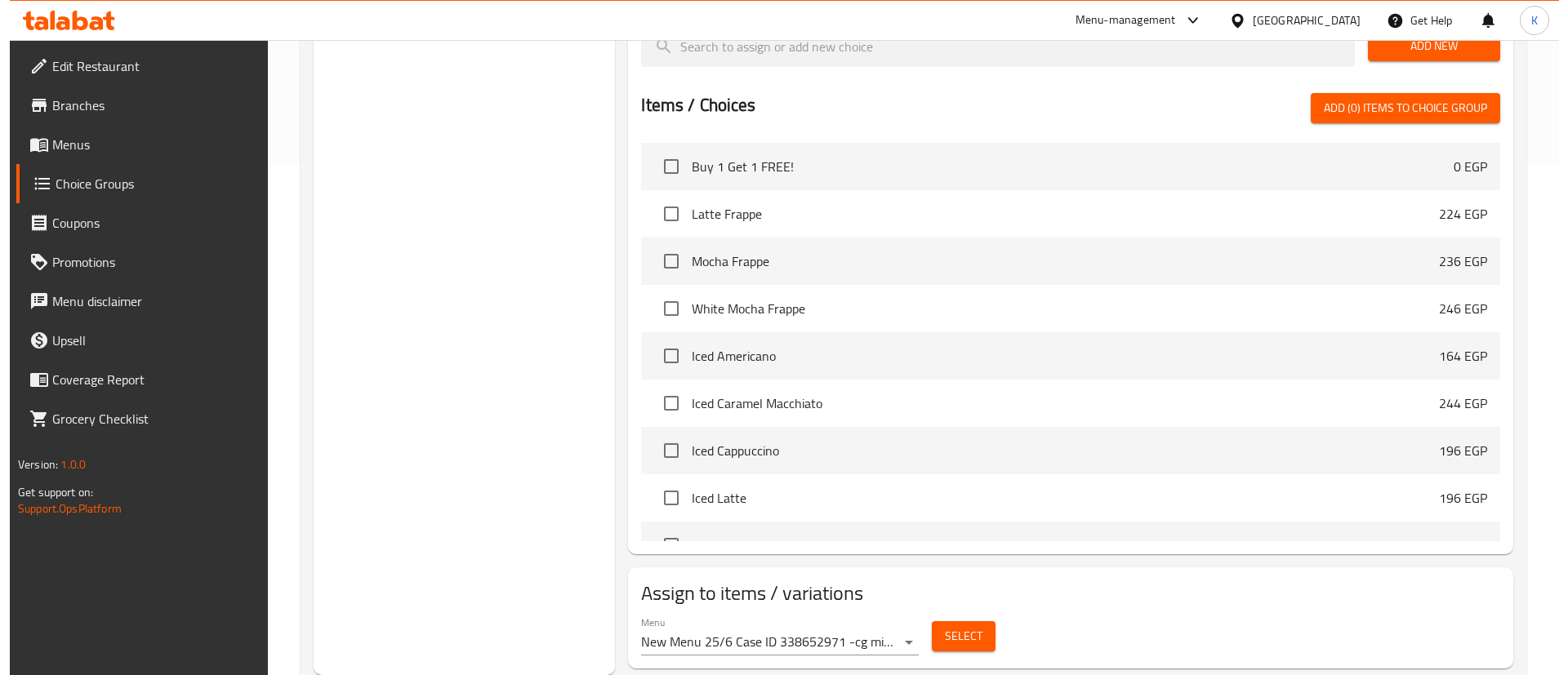
scroll to position [0, 0]
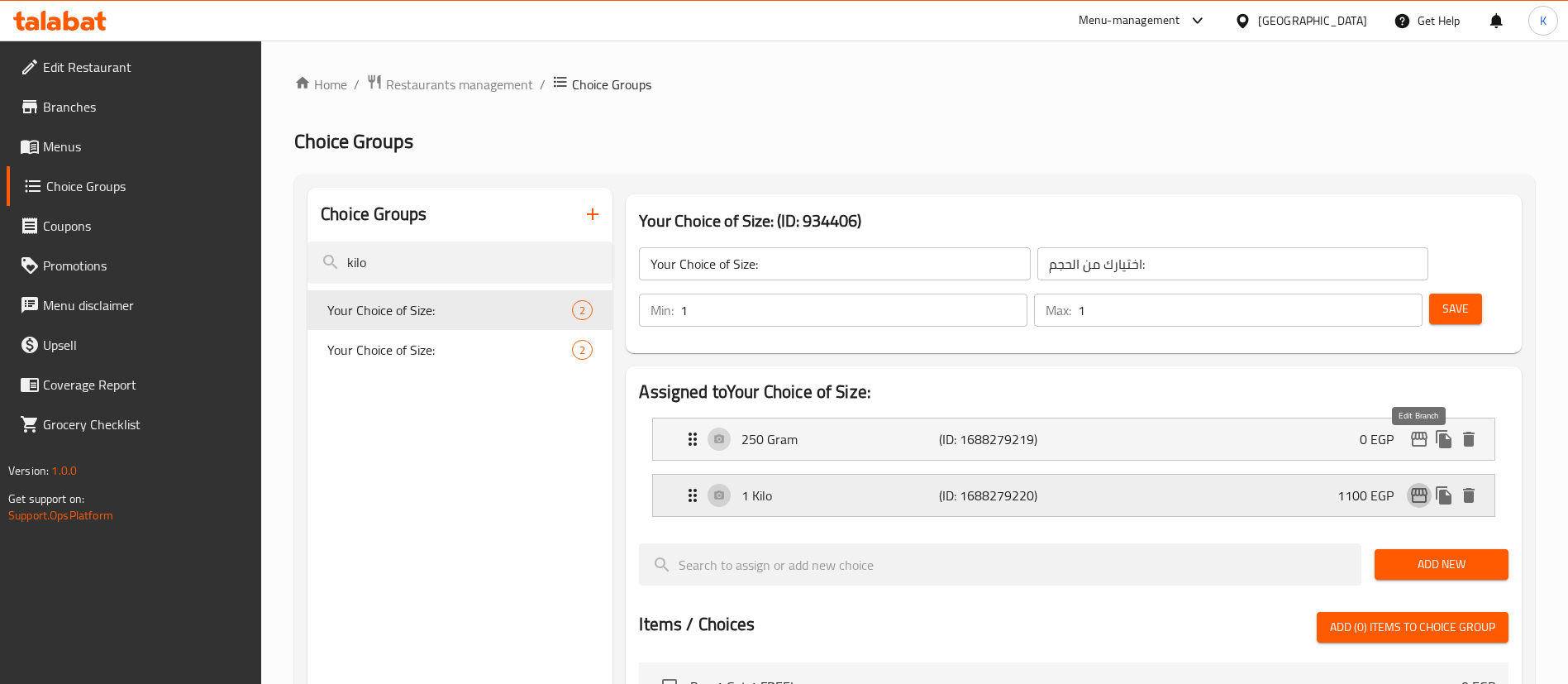
click at [1411, 485] on icon "edit" at bounding box center [1419, 495] width 20 height 20
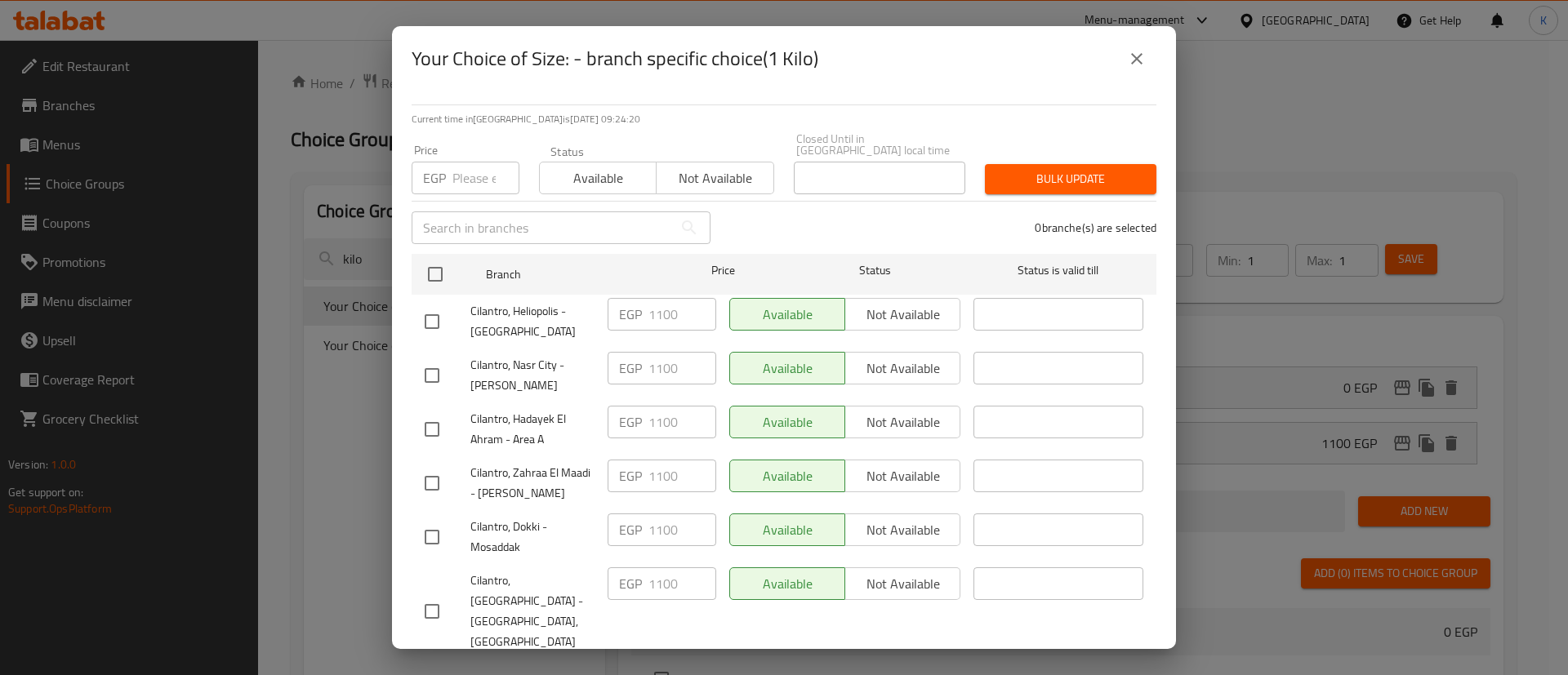
click at [450, 168] on div "EGP Price" at bounding box center [465, 178] width 108 height 33
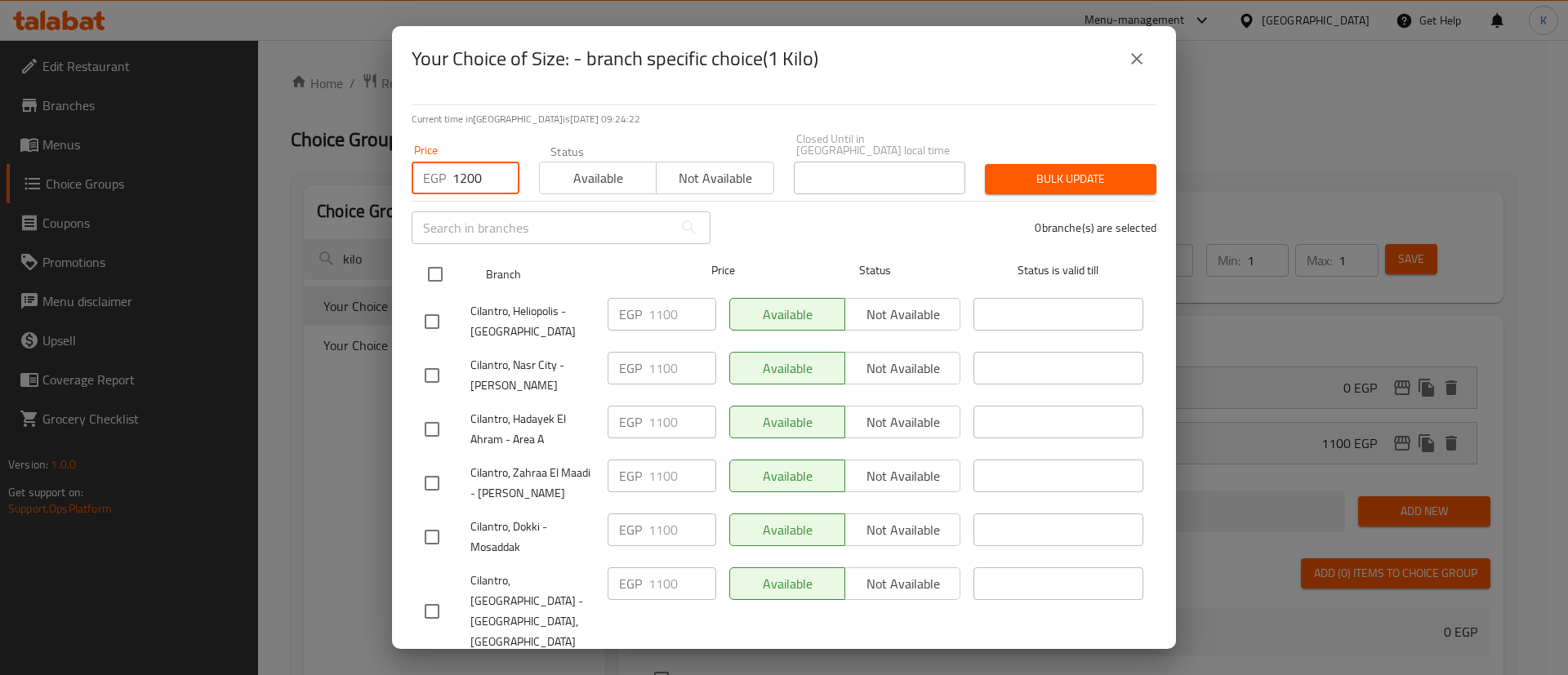
type input "1200"
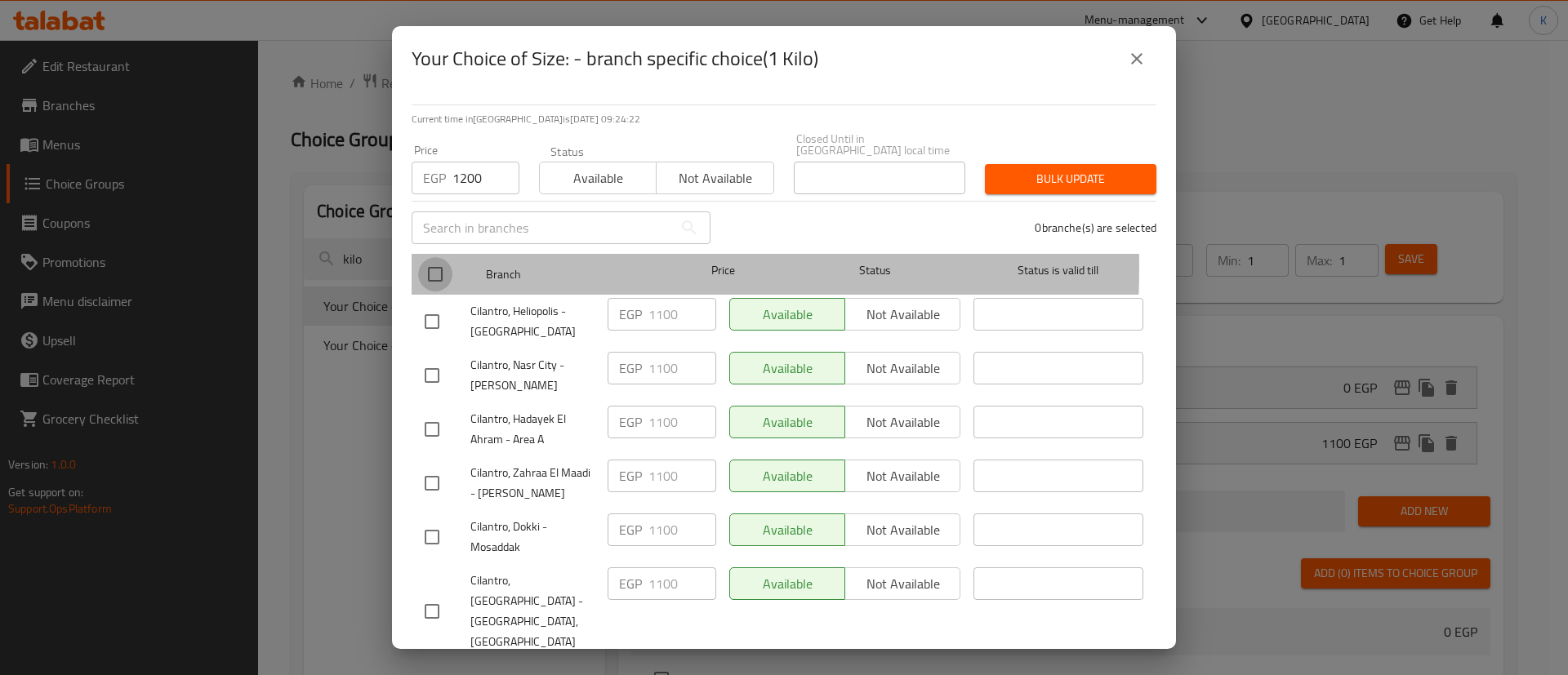
click at [442, 257] on input "checkbox" at bounding box center [435, 274] width 34 height 34
checkbox input "true"
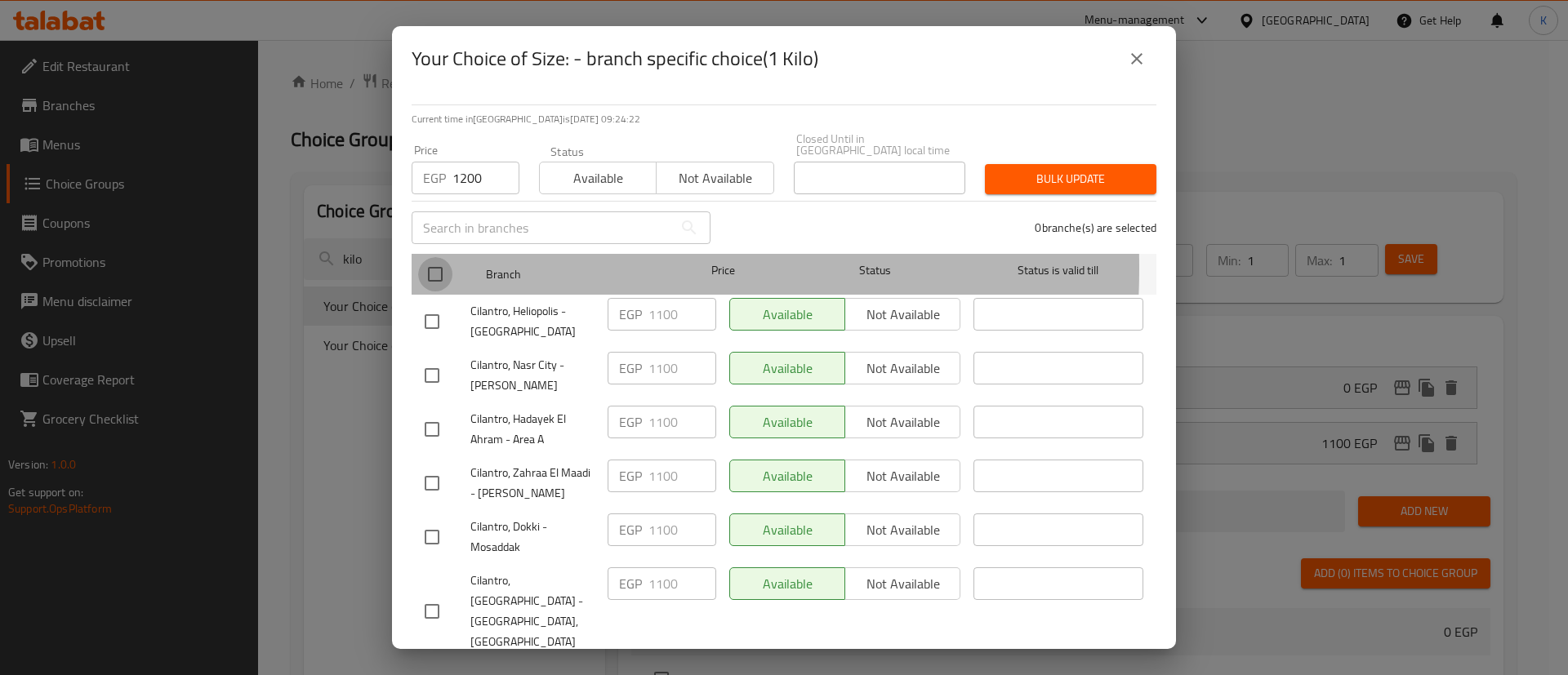
checkbox input "true"
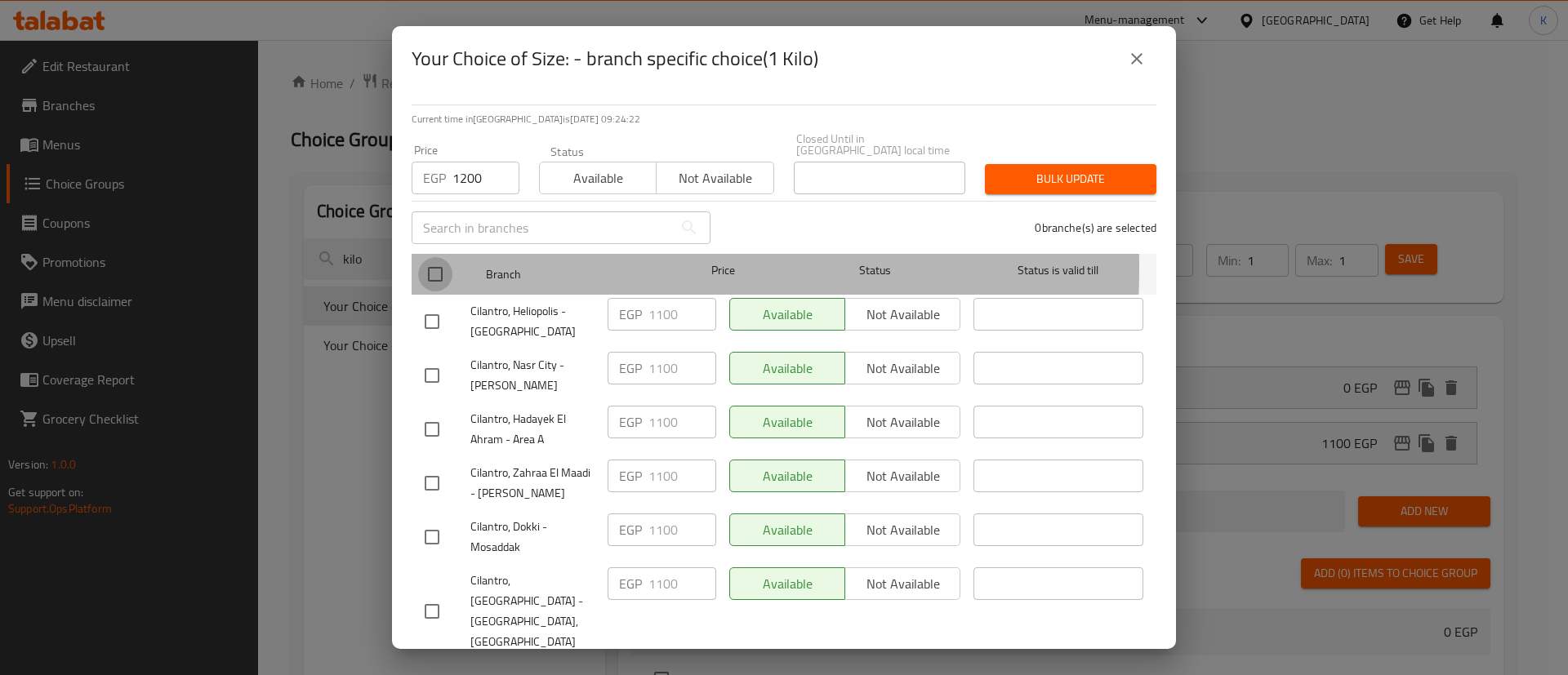
checkbox input "true"
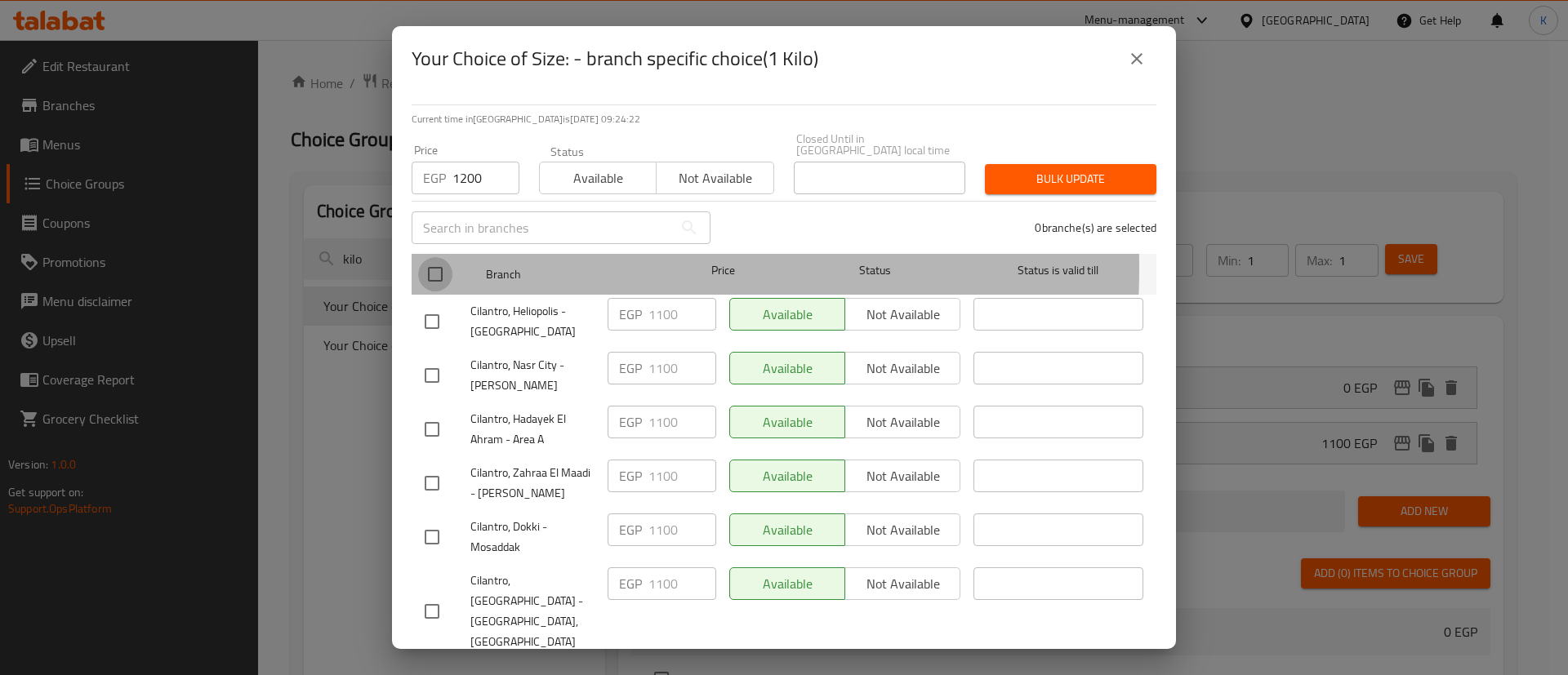
checkbox input "true"
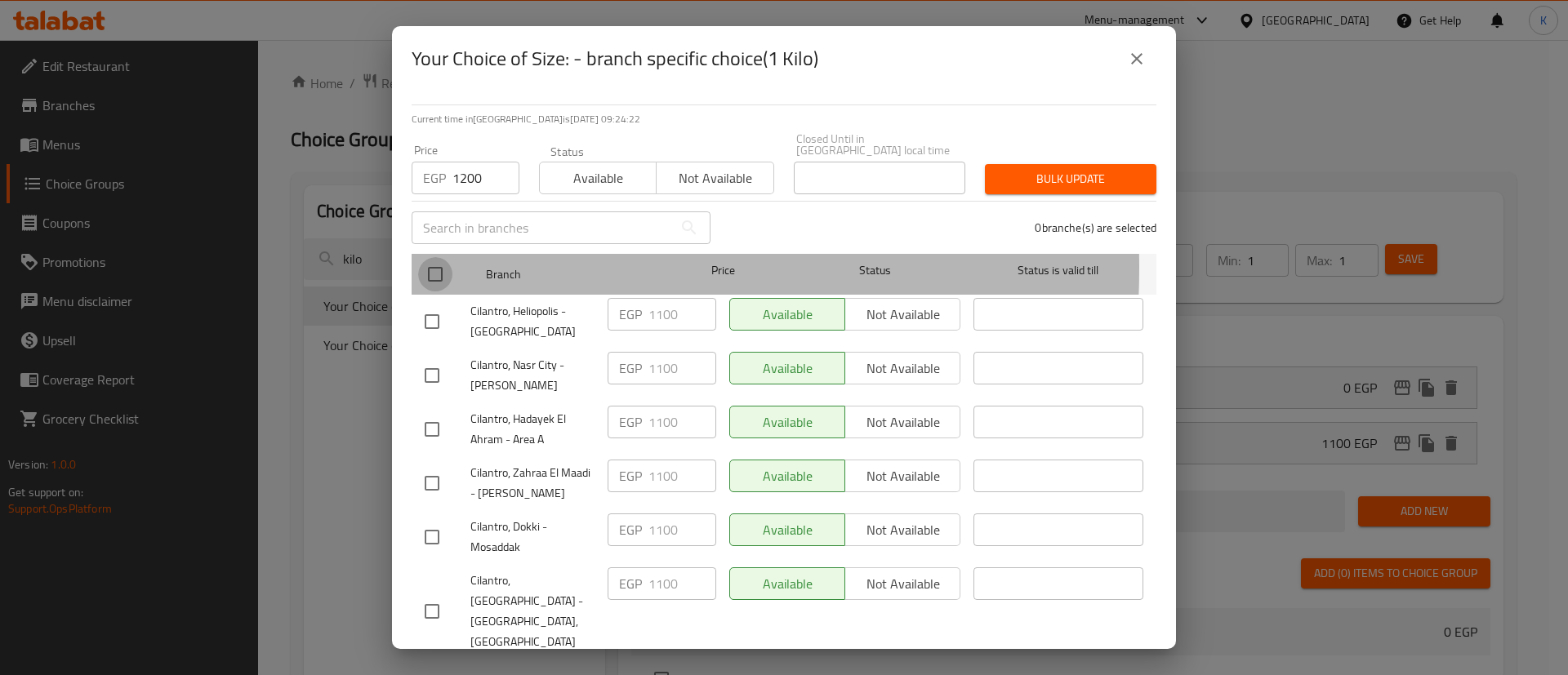
checkbox input "true"
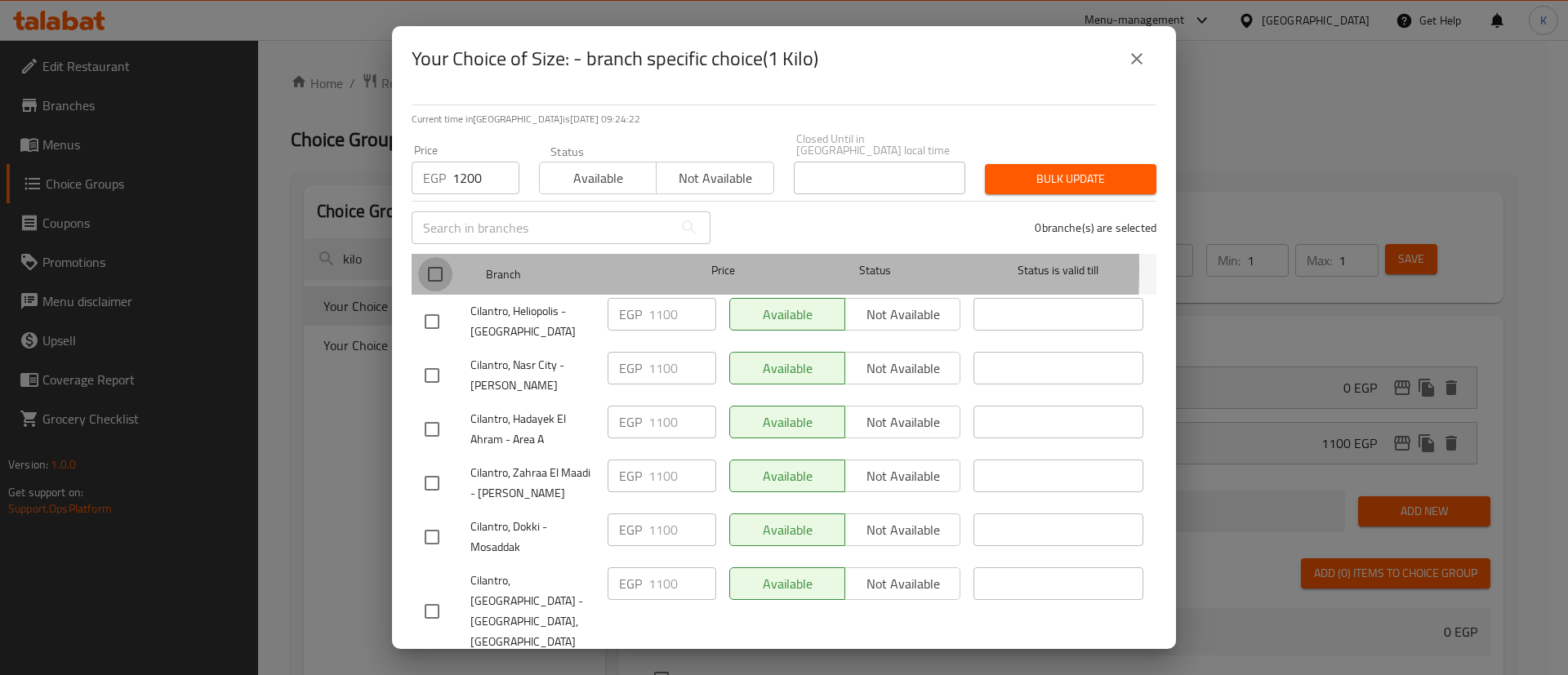
checkbox input "true"
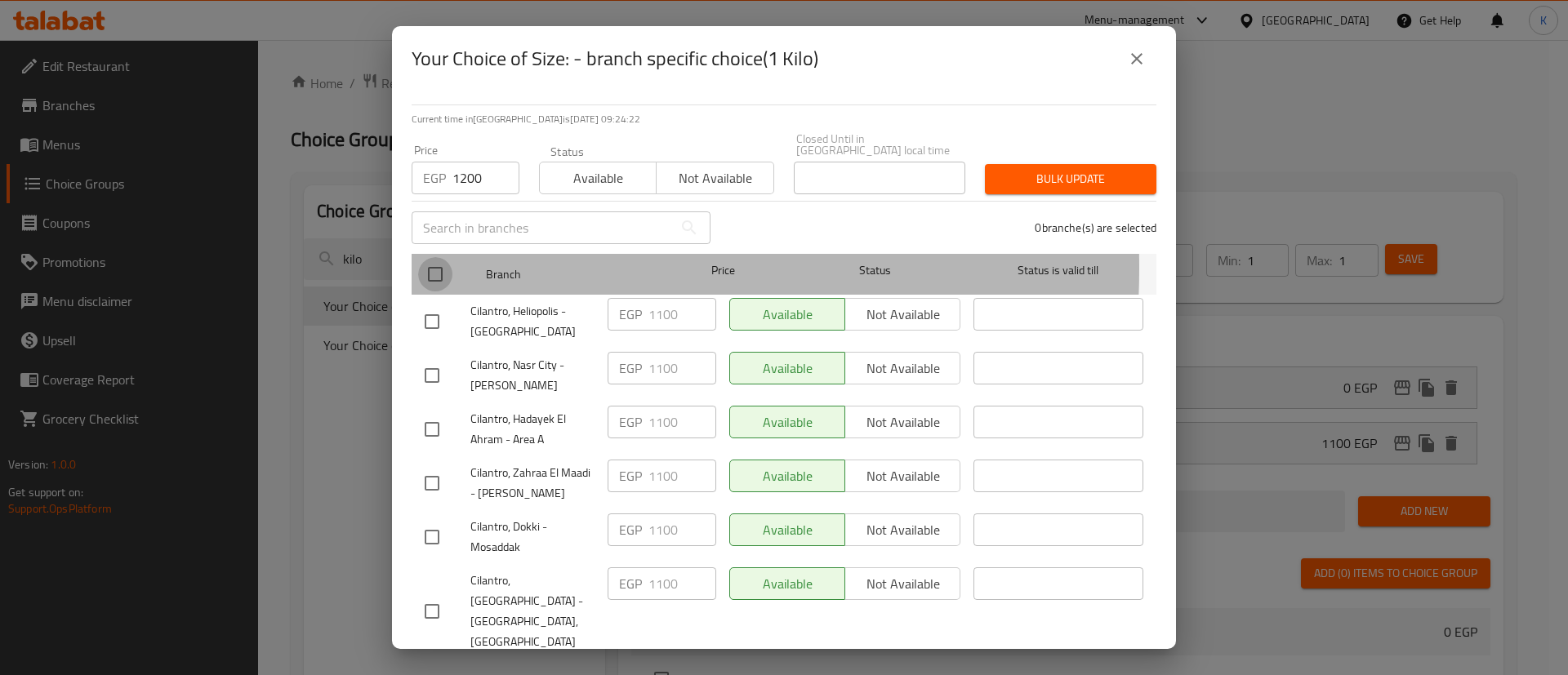
checkbox input "true"
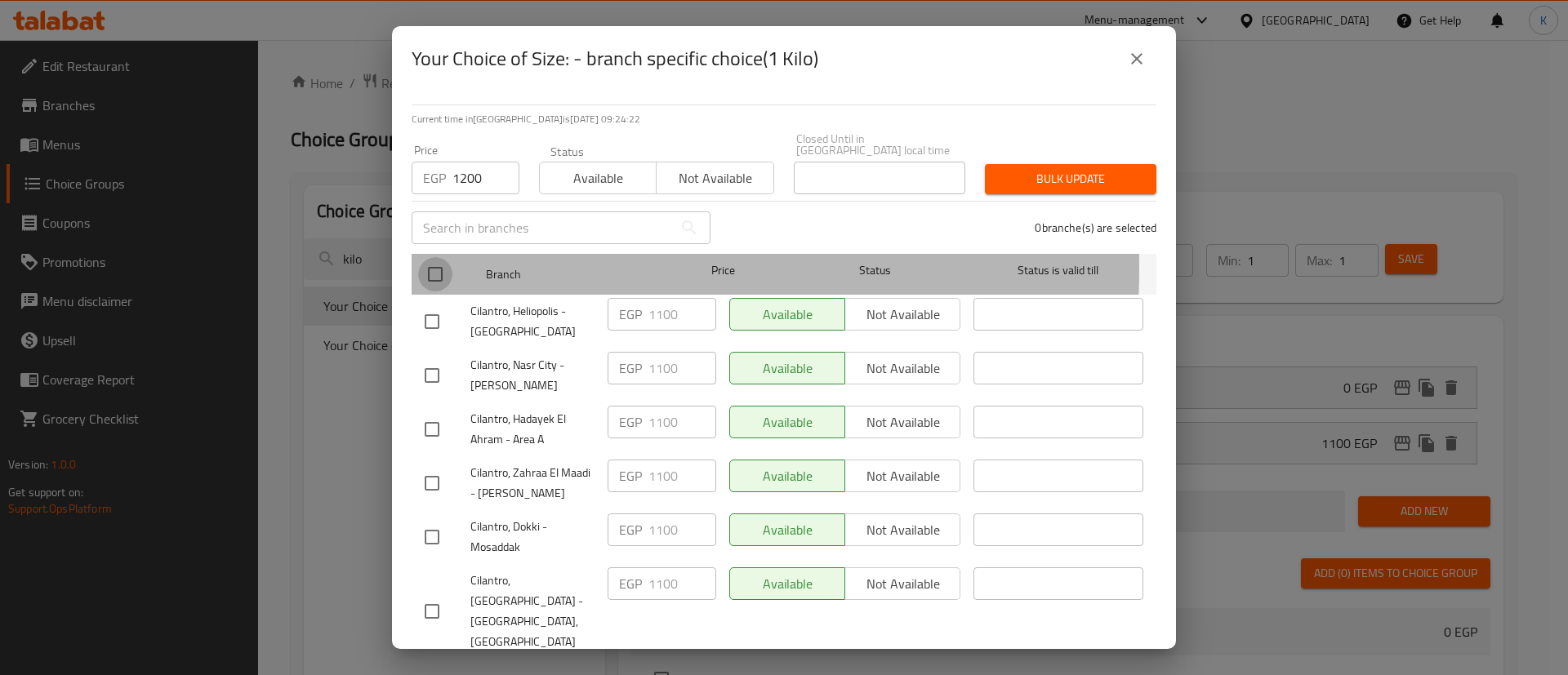
checkbox input "true"
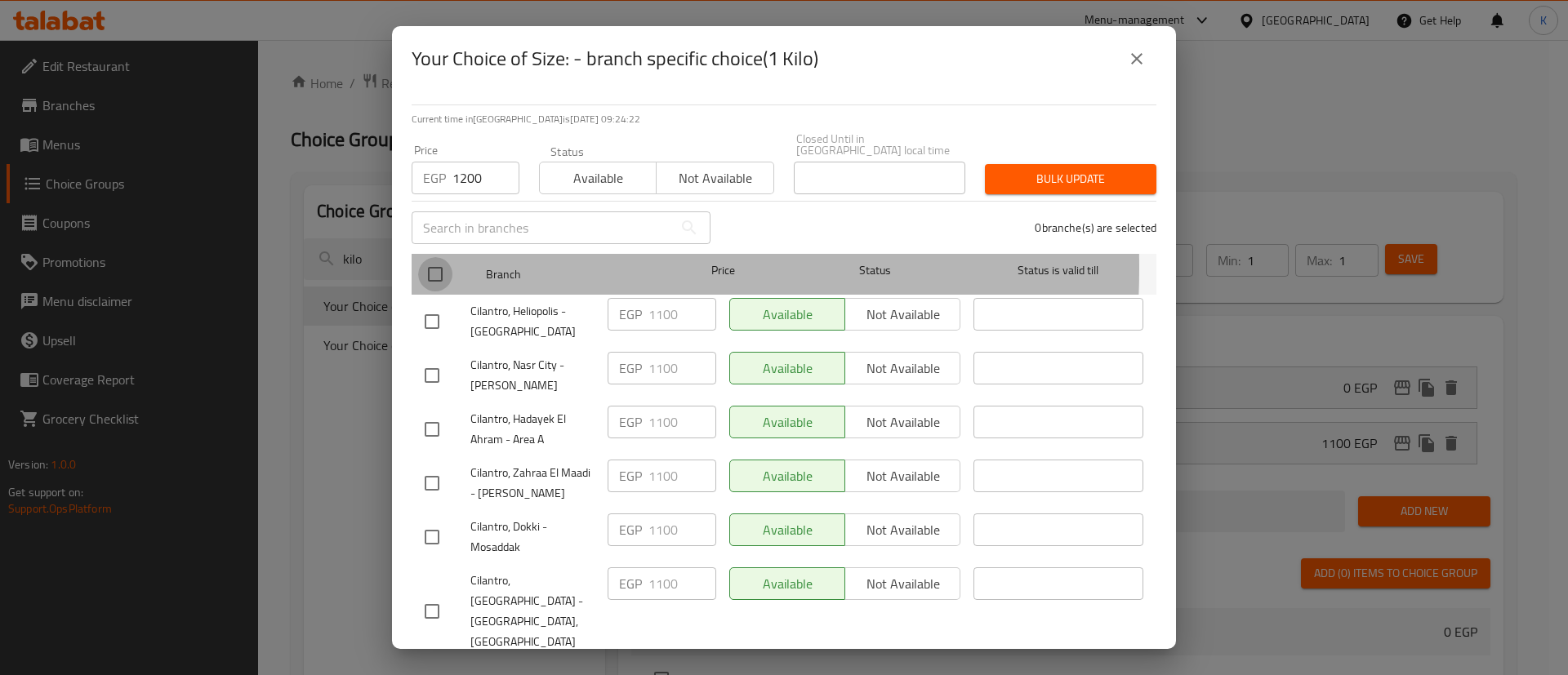
checkbox input "true"
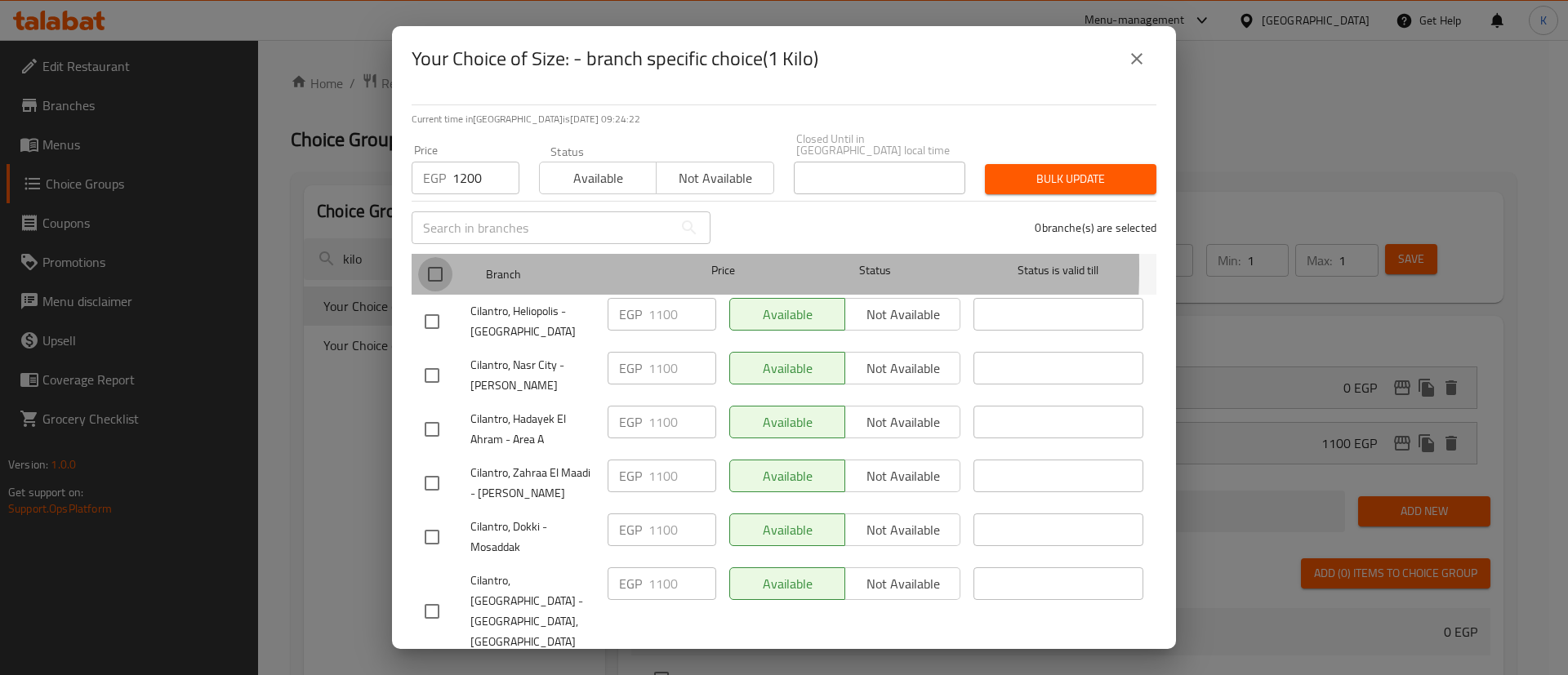
checkbox input "true"
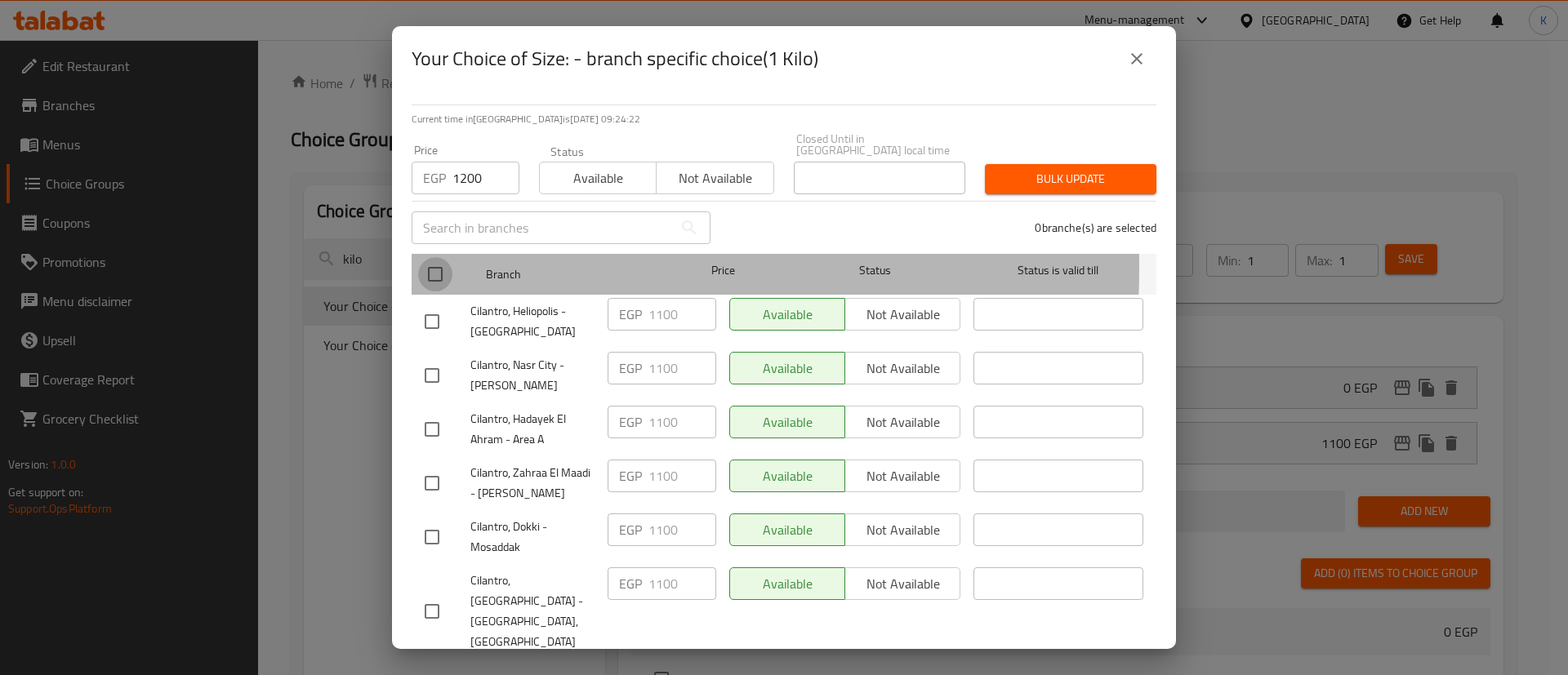
checkbox input "true"
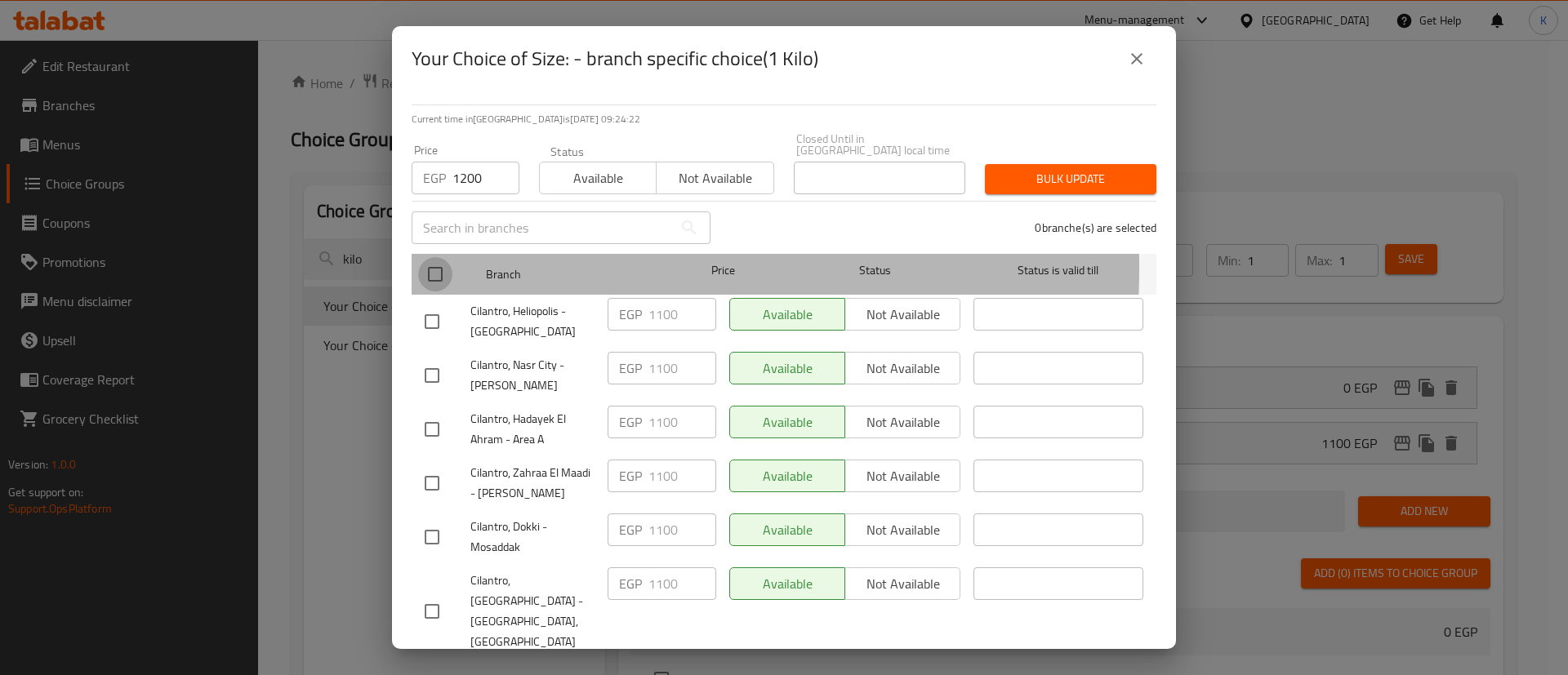
checkbox input "true"
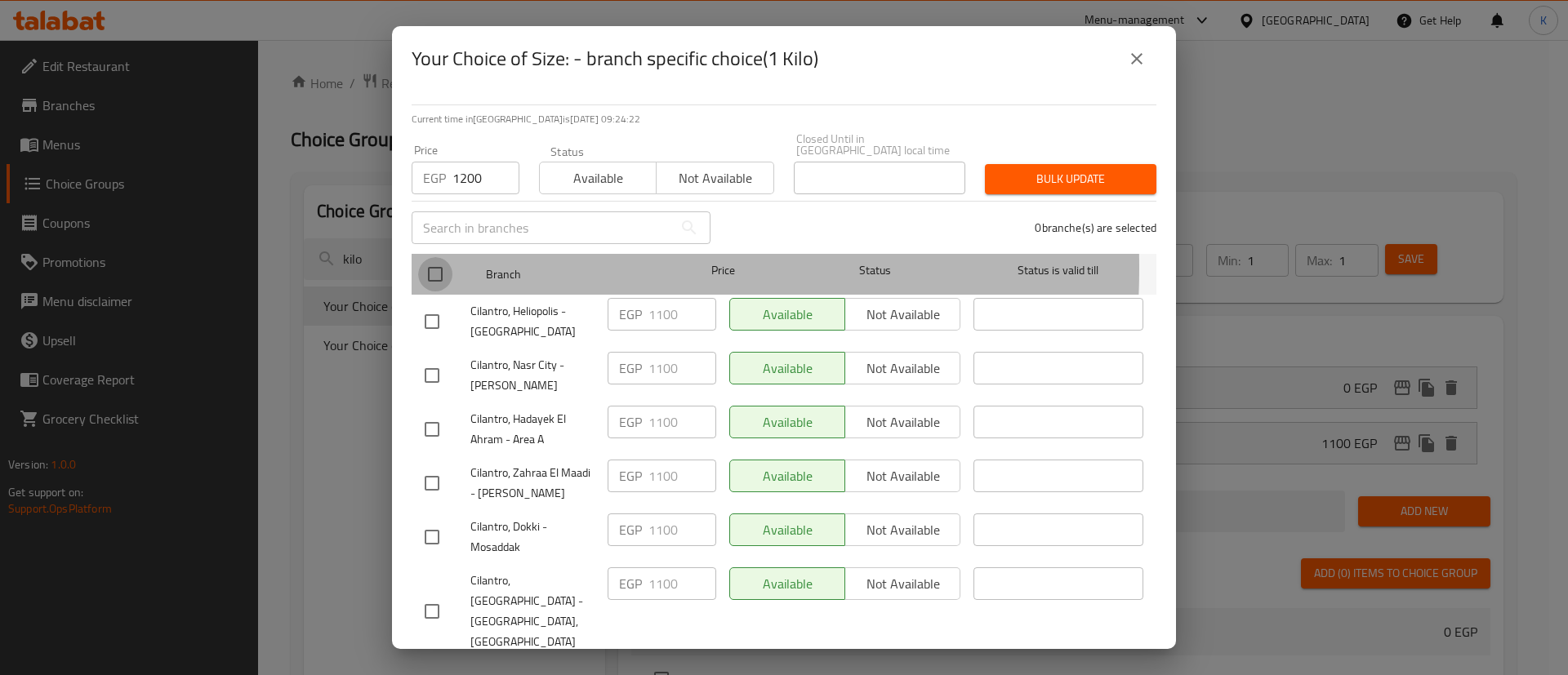
checkbox input "true"
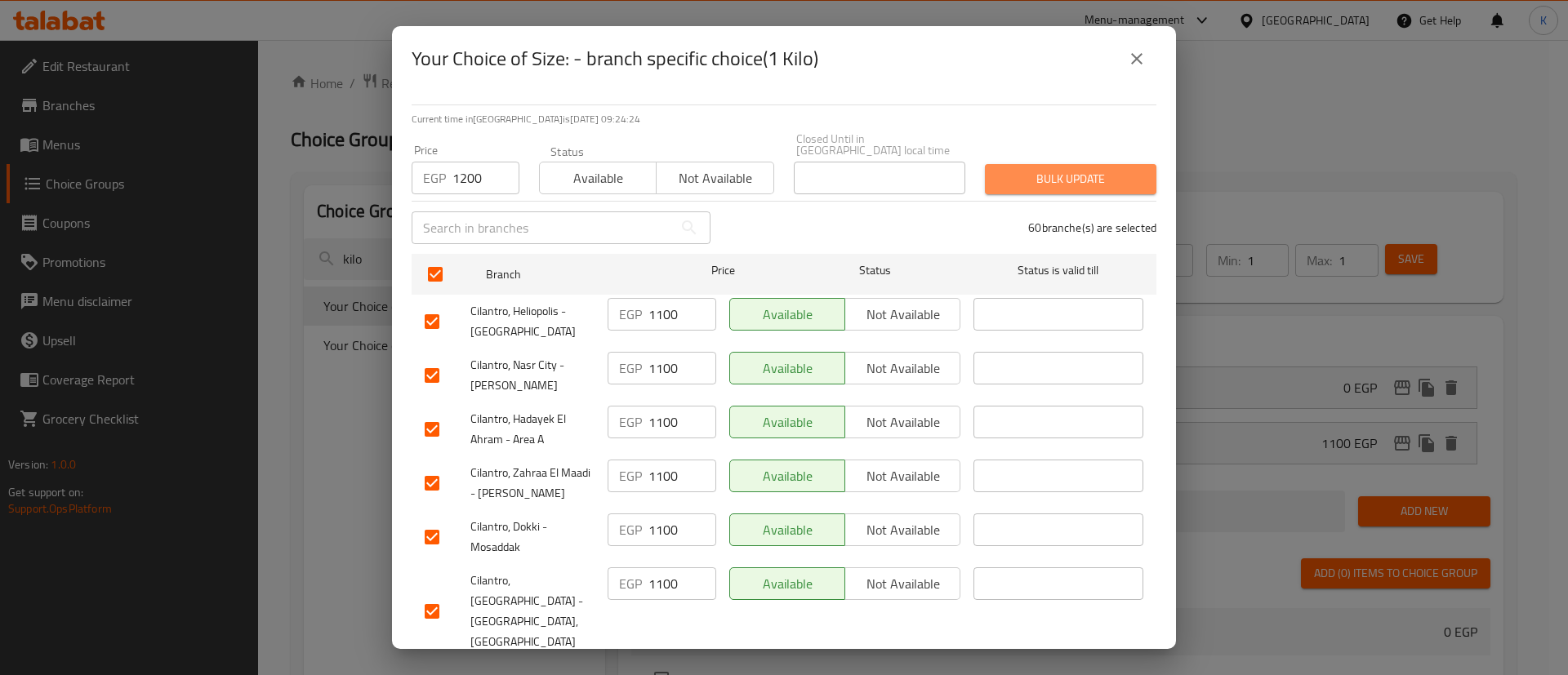
click at [1076, 178] on button "Bulk update" at bounding box center [1070, 179] width 172 height 30
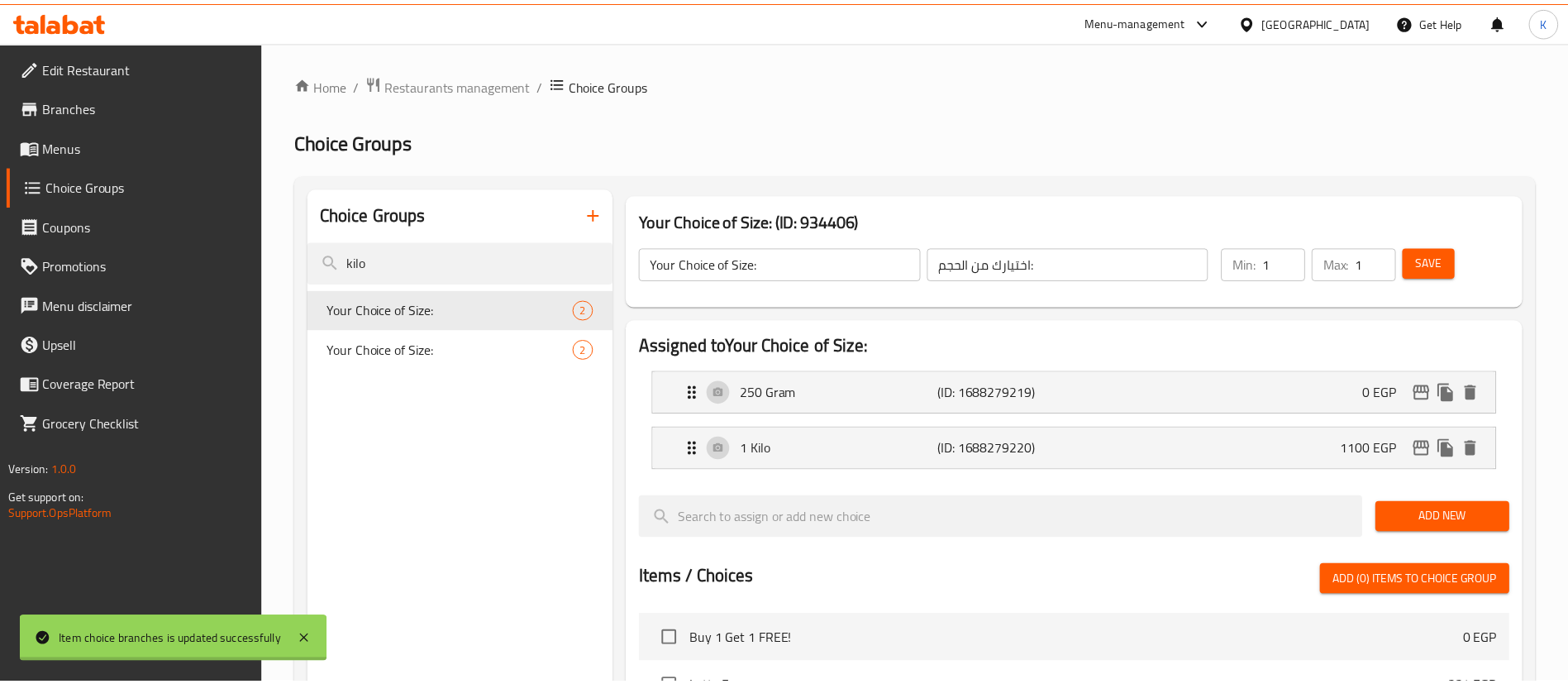
scroll to position [518, 0]
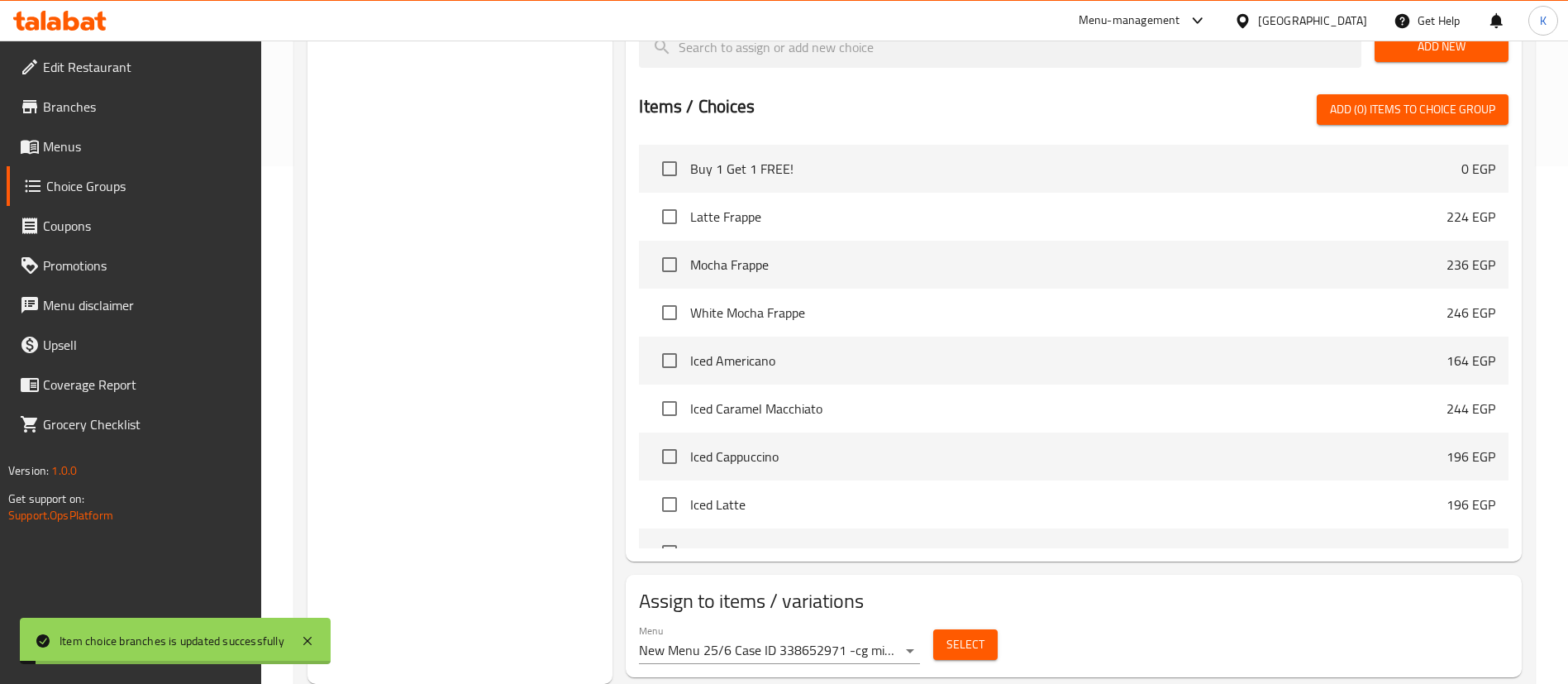
click at [1275, 480] on li "Iced Latte 196 EGP" at bounding box center [1073, 504] width 869 height 48
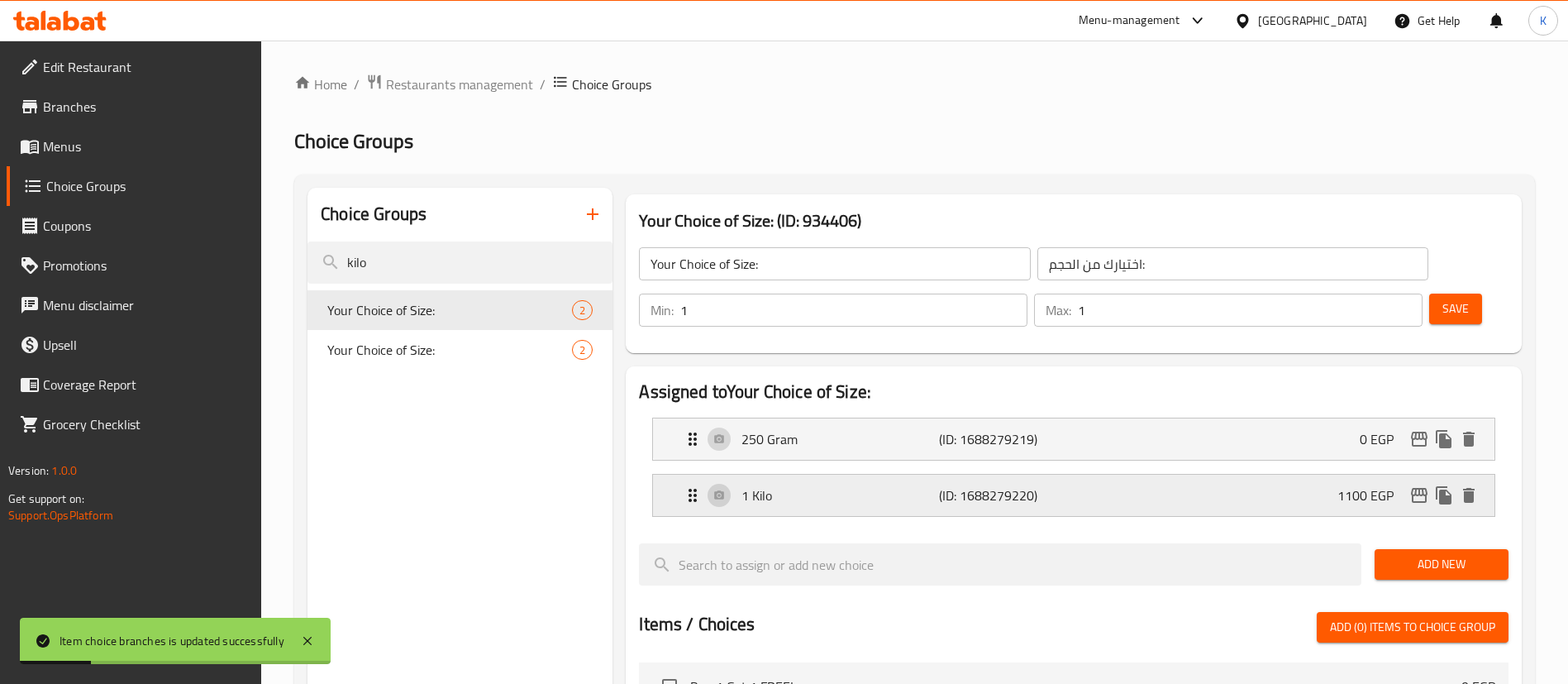
click at [1205, 474] on div "1 Kilo (ID: 1688279220) 1100 EGP" at bounding box center [1079, 495] width 792 height 42
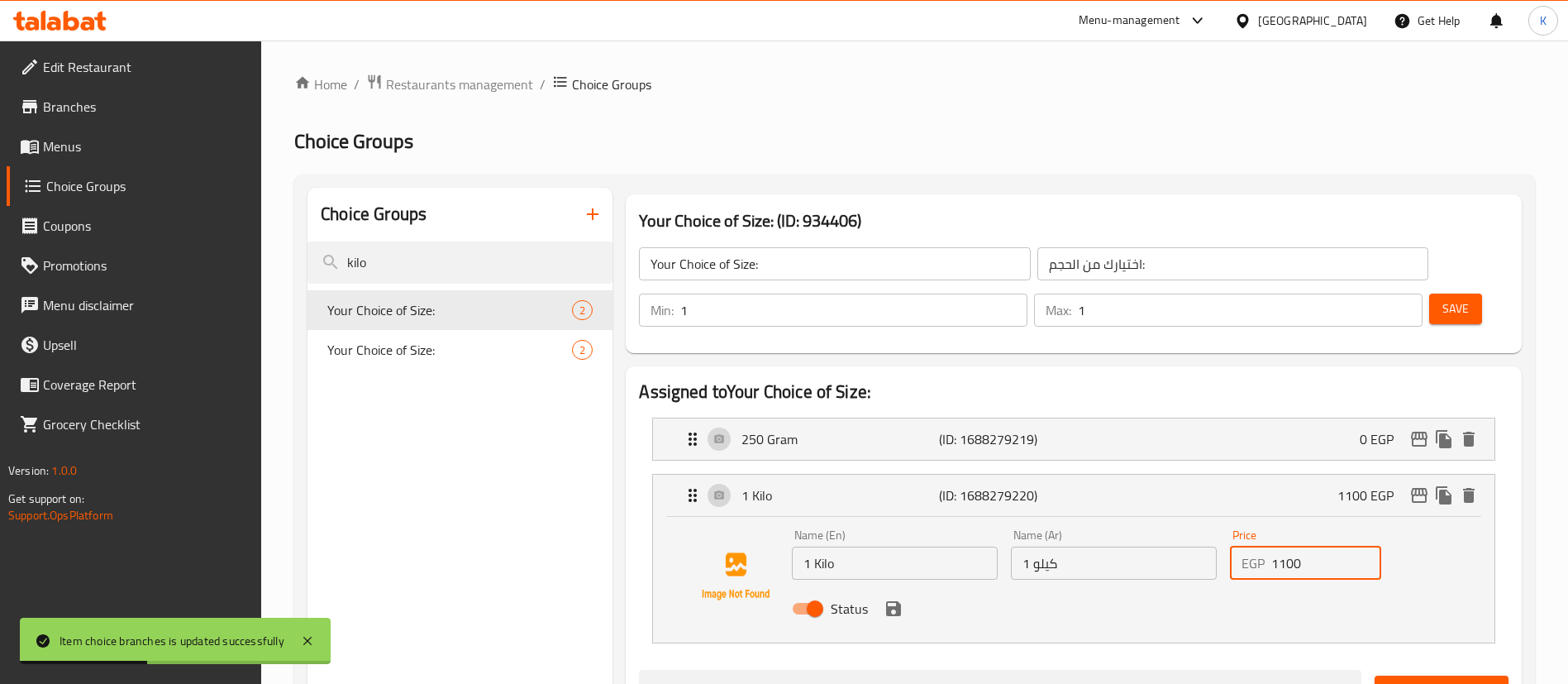
click at [1291, 547] on input "1100" at bounding box center [1326, 563] width 110 height 33
type input "1200"
click at [892, 597] on button "save" at bounding box center [893, 608] width 25 height 25
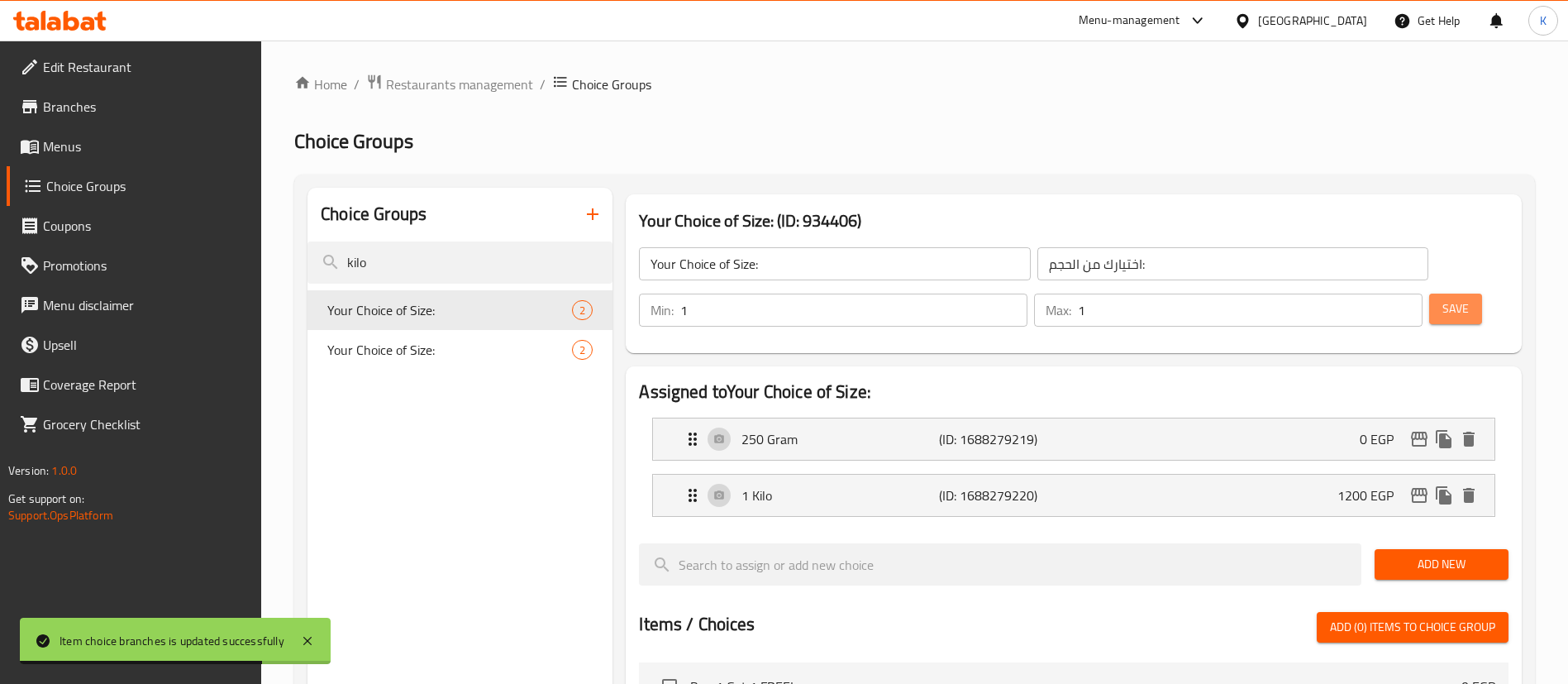
click at [1442, 299] on span "Save" at bounding box center [1455, 309] width 26 height 20
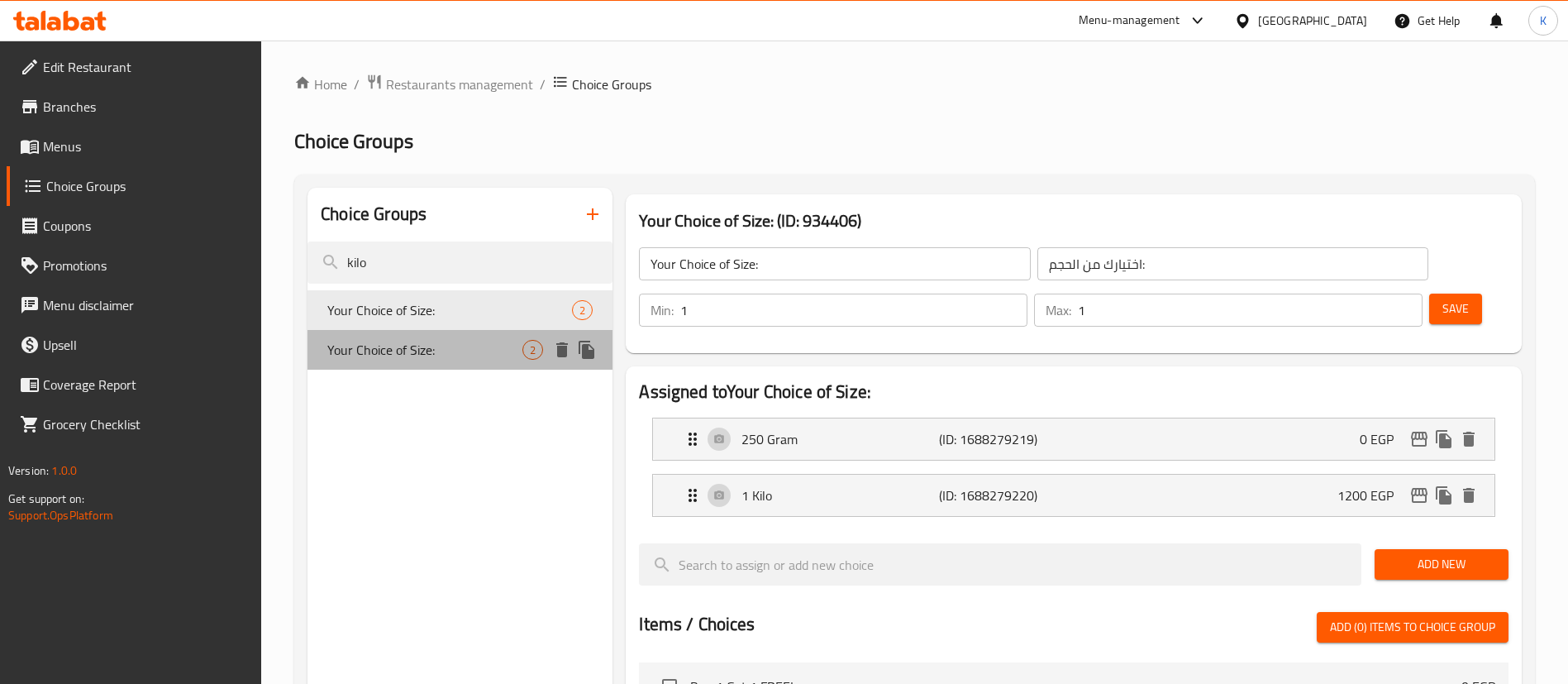
click at [449, 345] on span "Your Choice of Size:" at bounding box center [425, 350] width 195 height 20
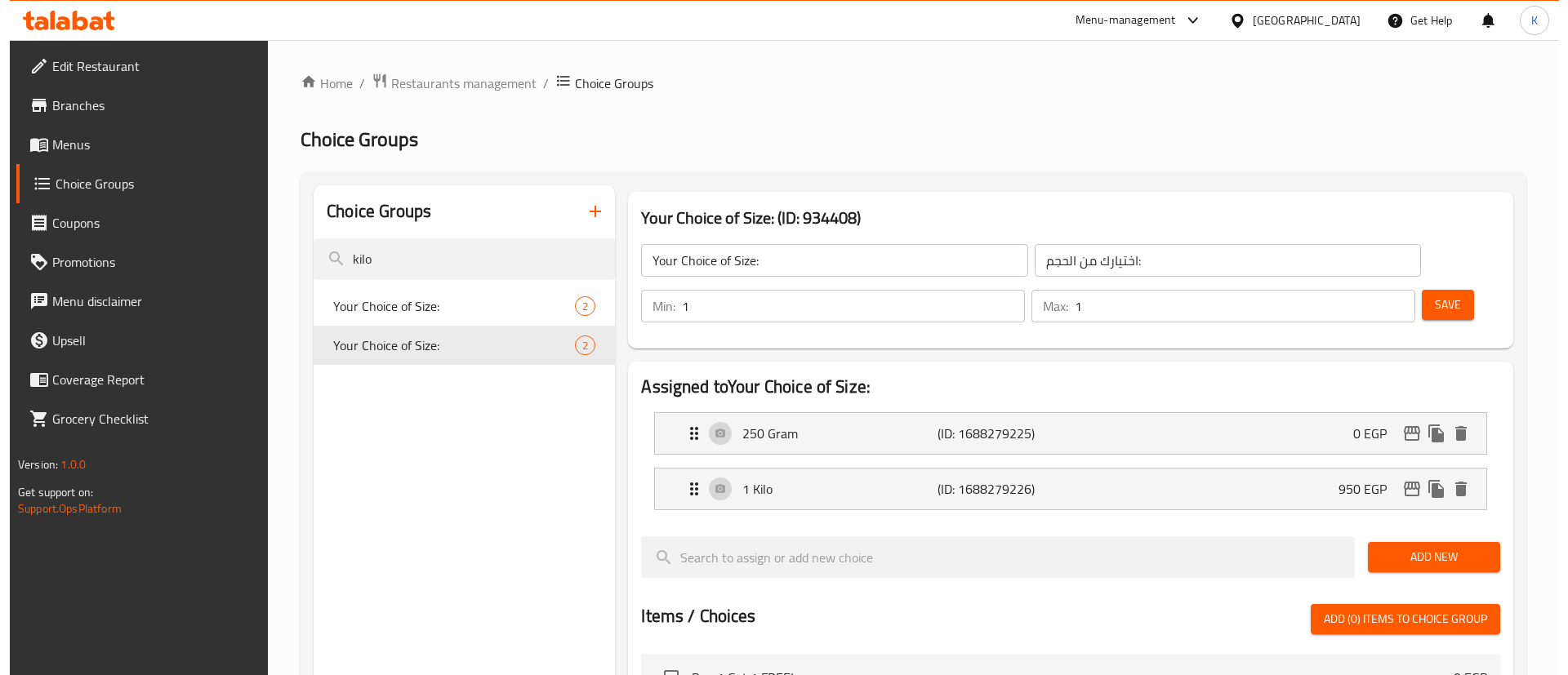
scroll to position [511, 0]
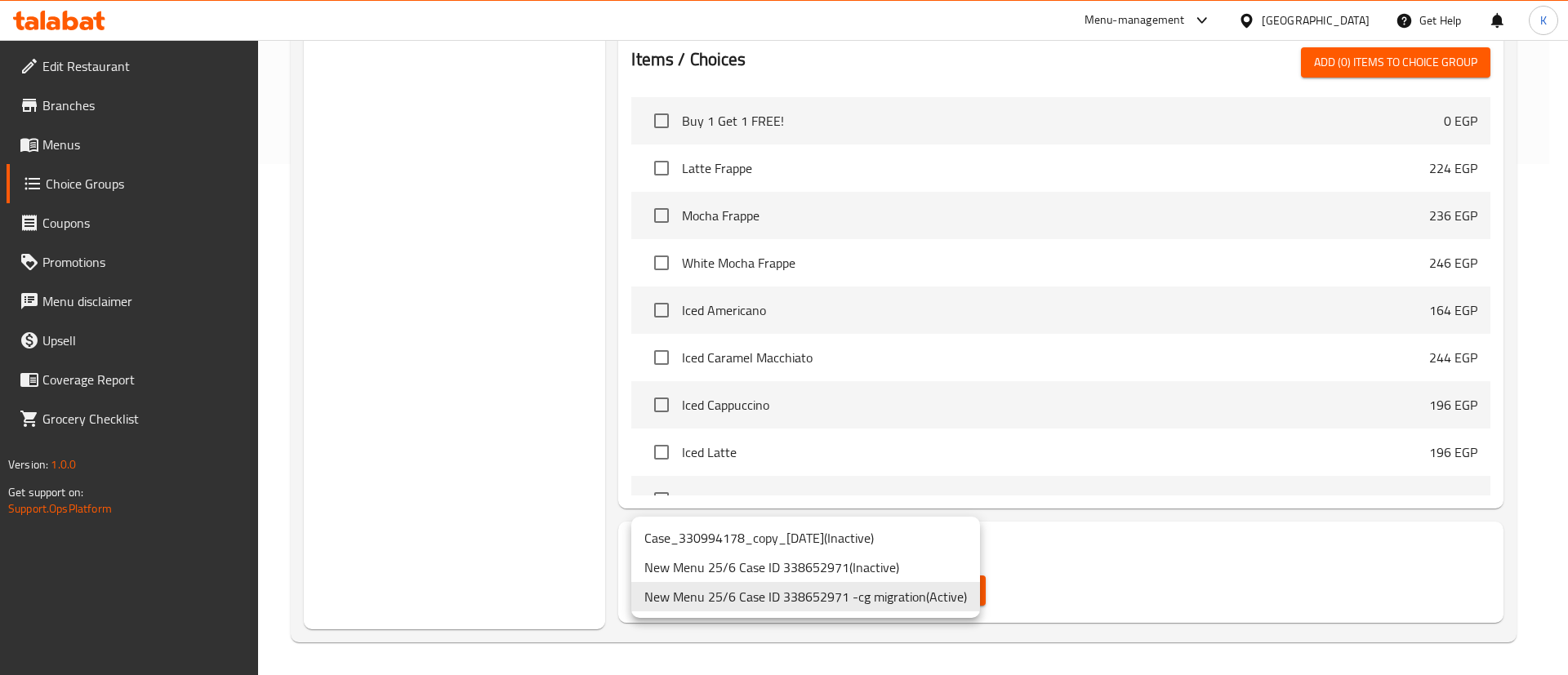
click at [1133, 573] on div at bounding box center [784, 338] width 1568 height 675
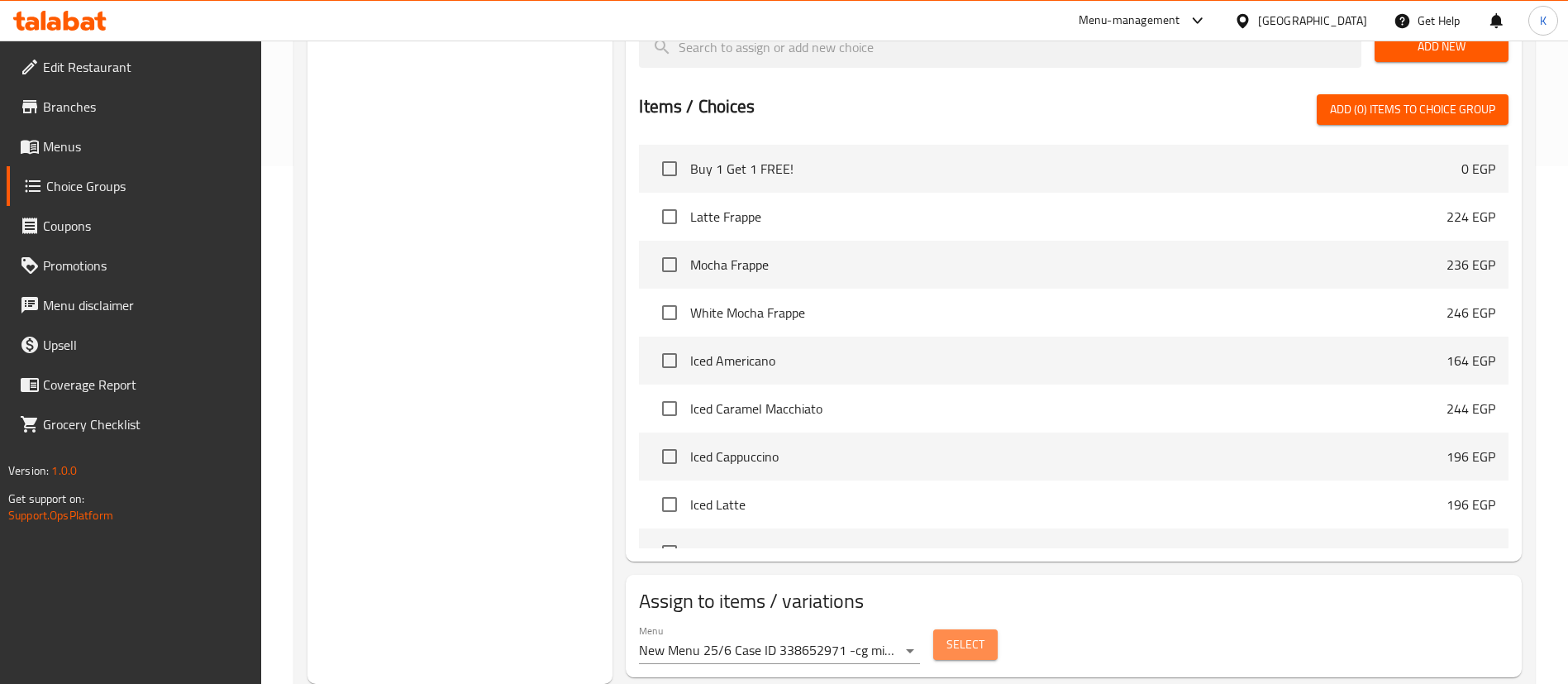
click at [972, 635] on span "Select" at bounding box center [965, 645] width 38 height 20
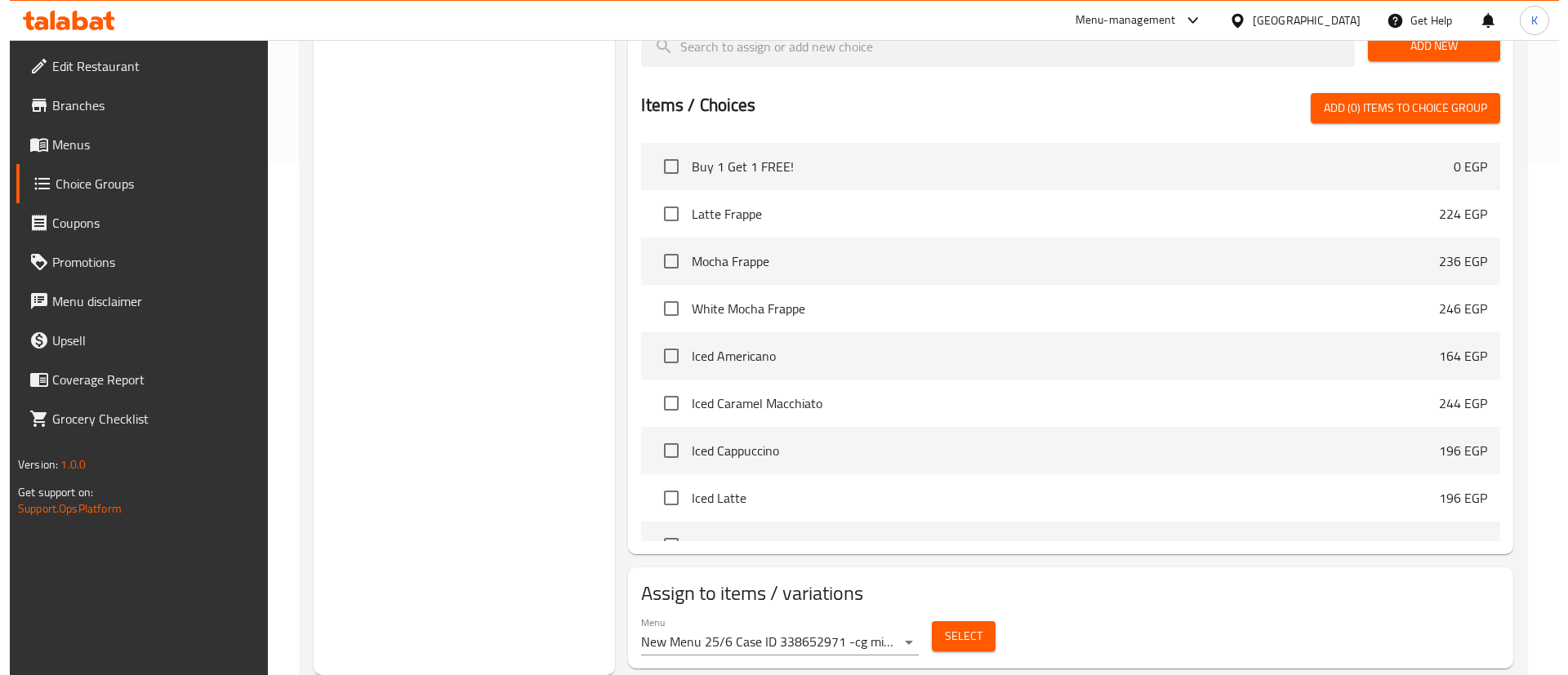
scroll to position [0, 0]
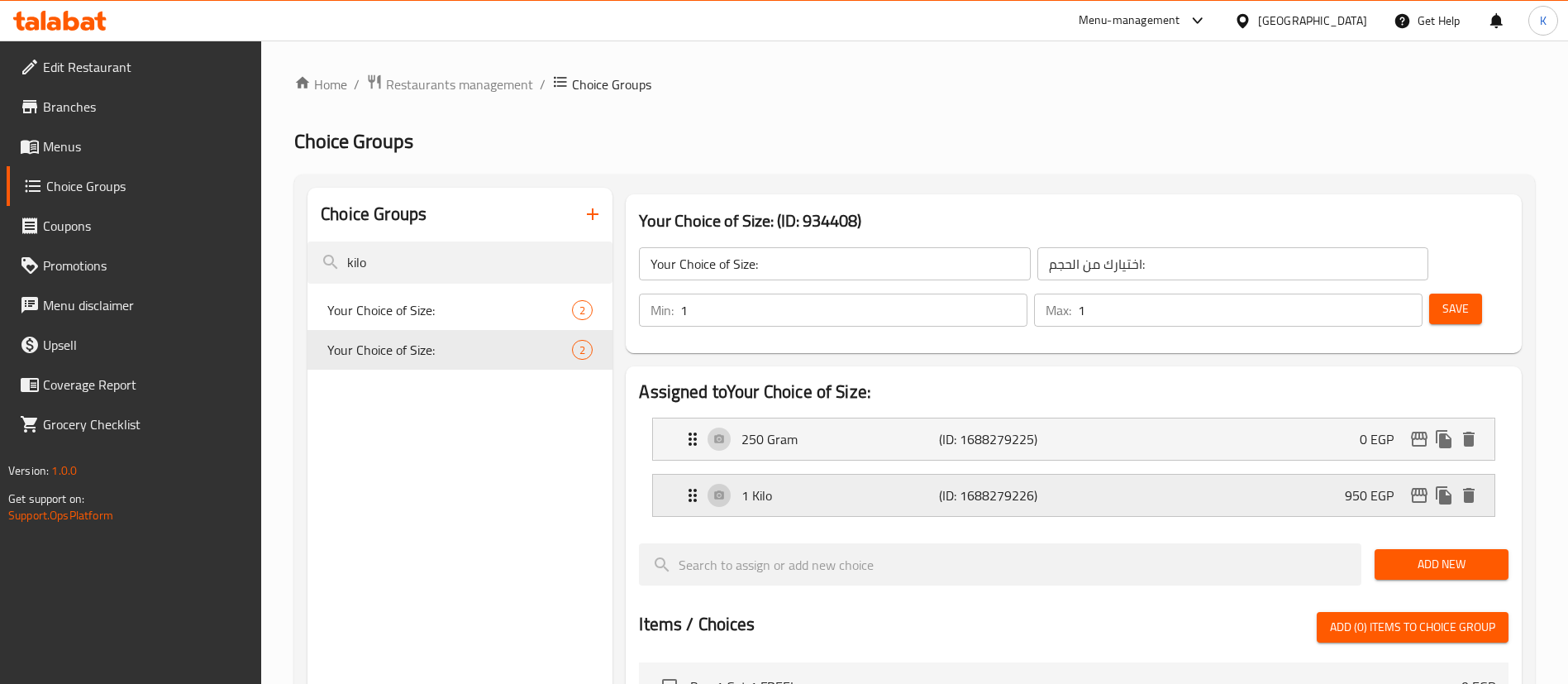
click at [1370, 485] on p "950 EGP" at bounding box center [1375, 495] width 62 height 20
click at [1417, 485] on icon "edit" at bounding box center [1419, 495] width 20 height 20
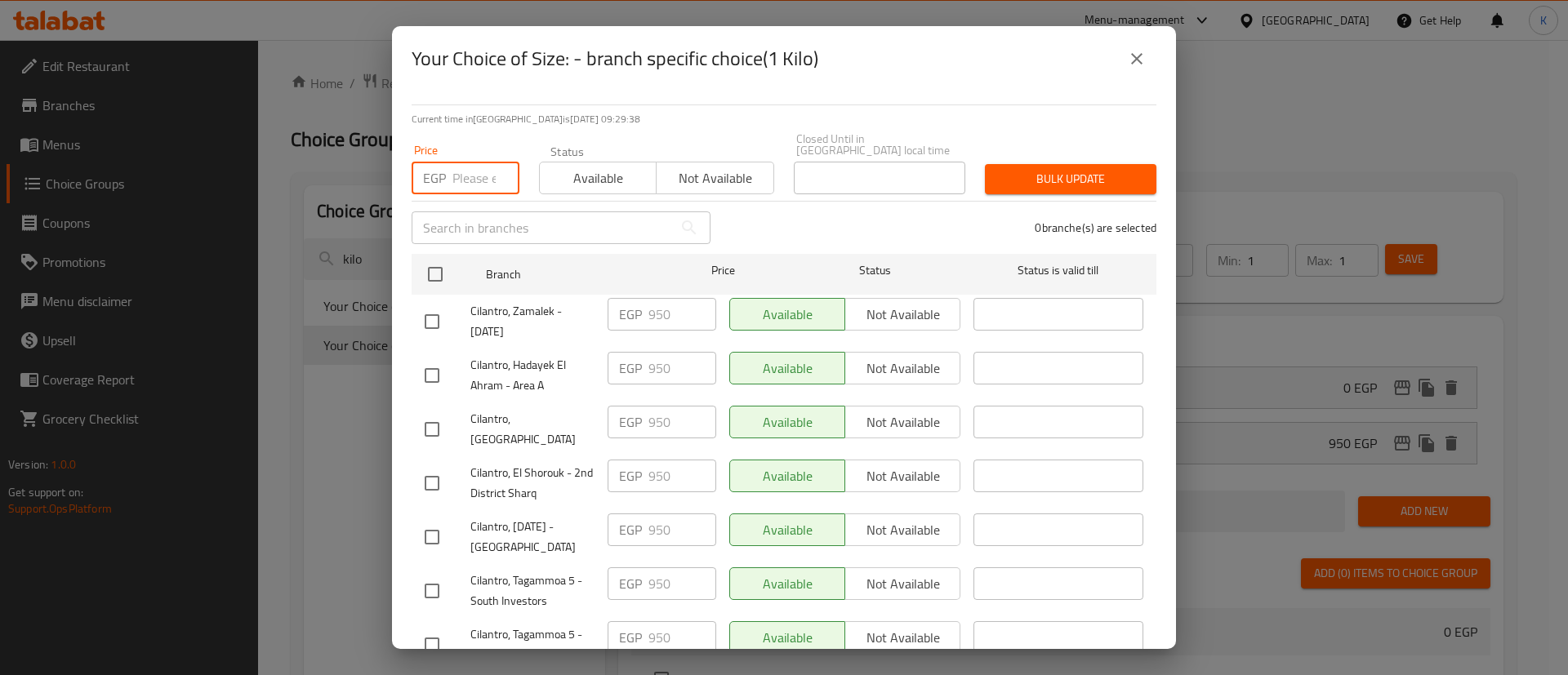
click at [458, 169] on input "number" at bounding box center [486, 178] width 67 height 33
type input "1060"
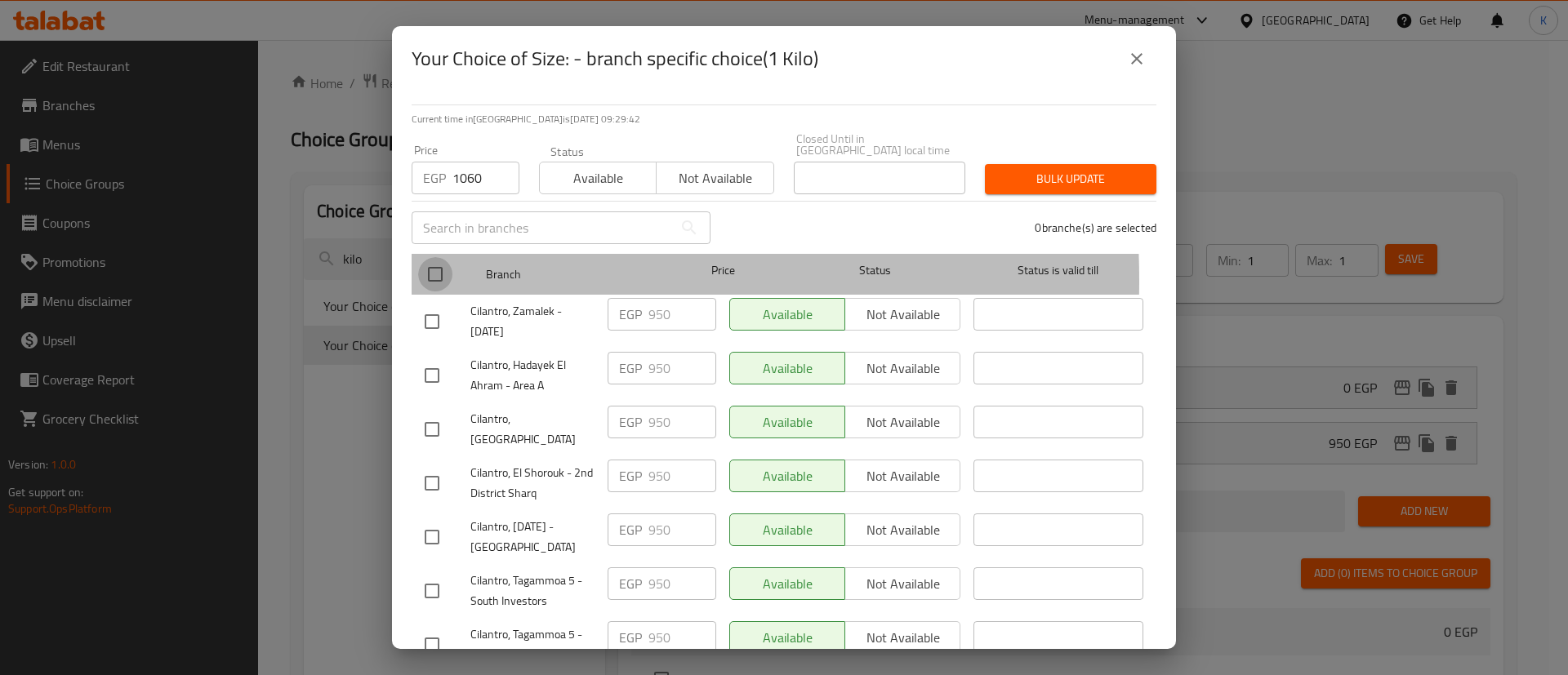
click at [431, 269] on input "checkbox" at bounding box center [435, 274] width 34 height 34
checkbox input "true"
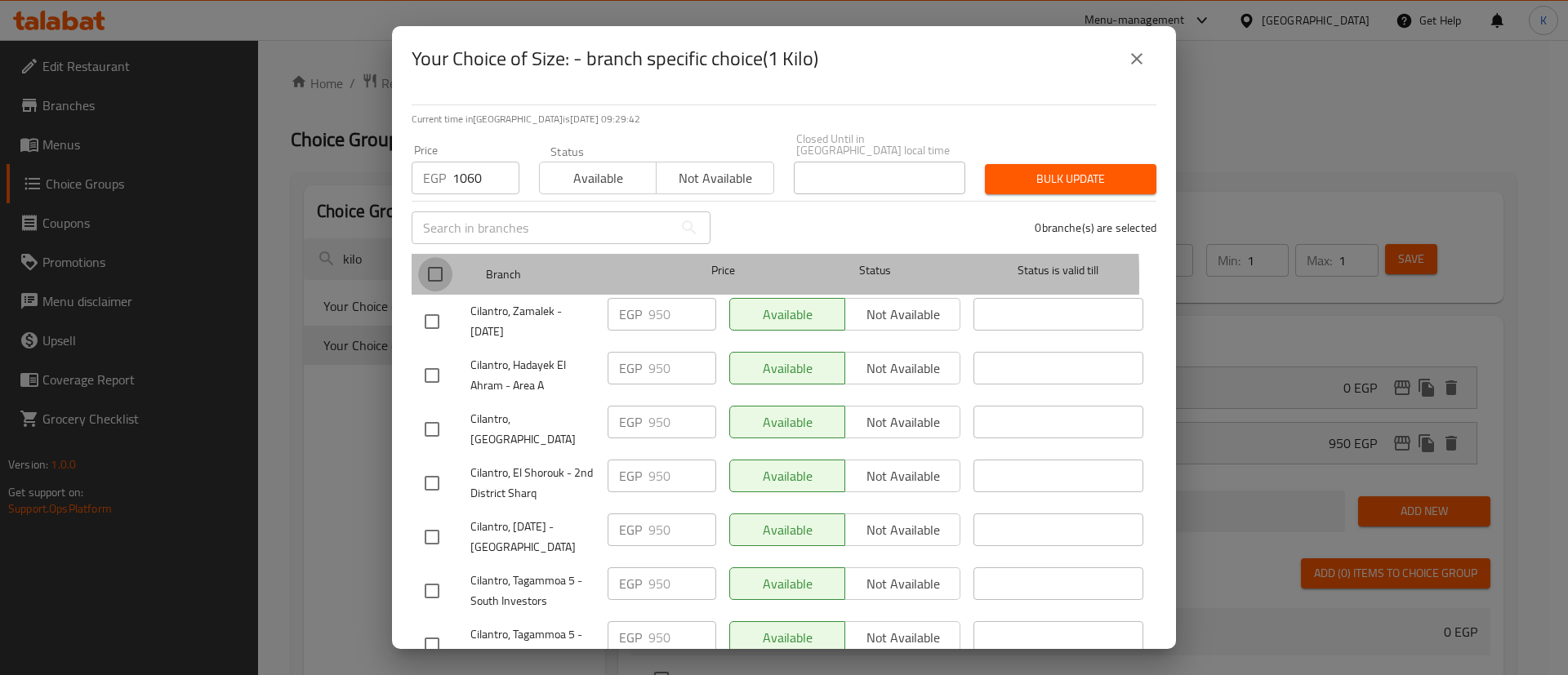
checkbox input "true"
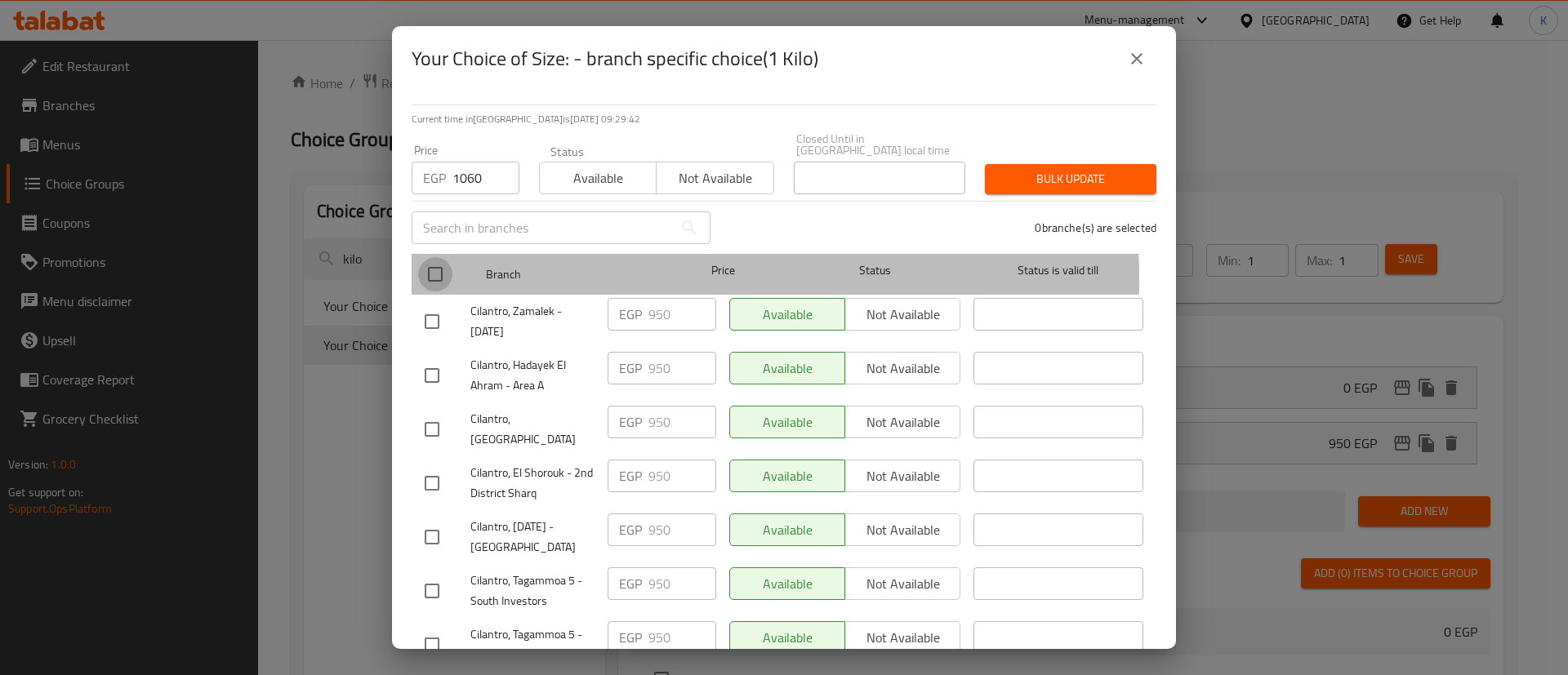
checkbox input "true"
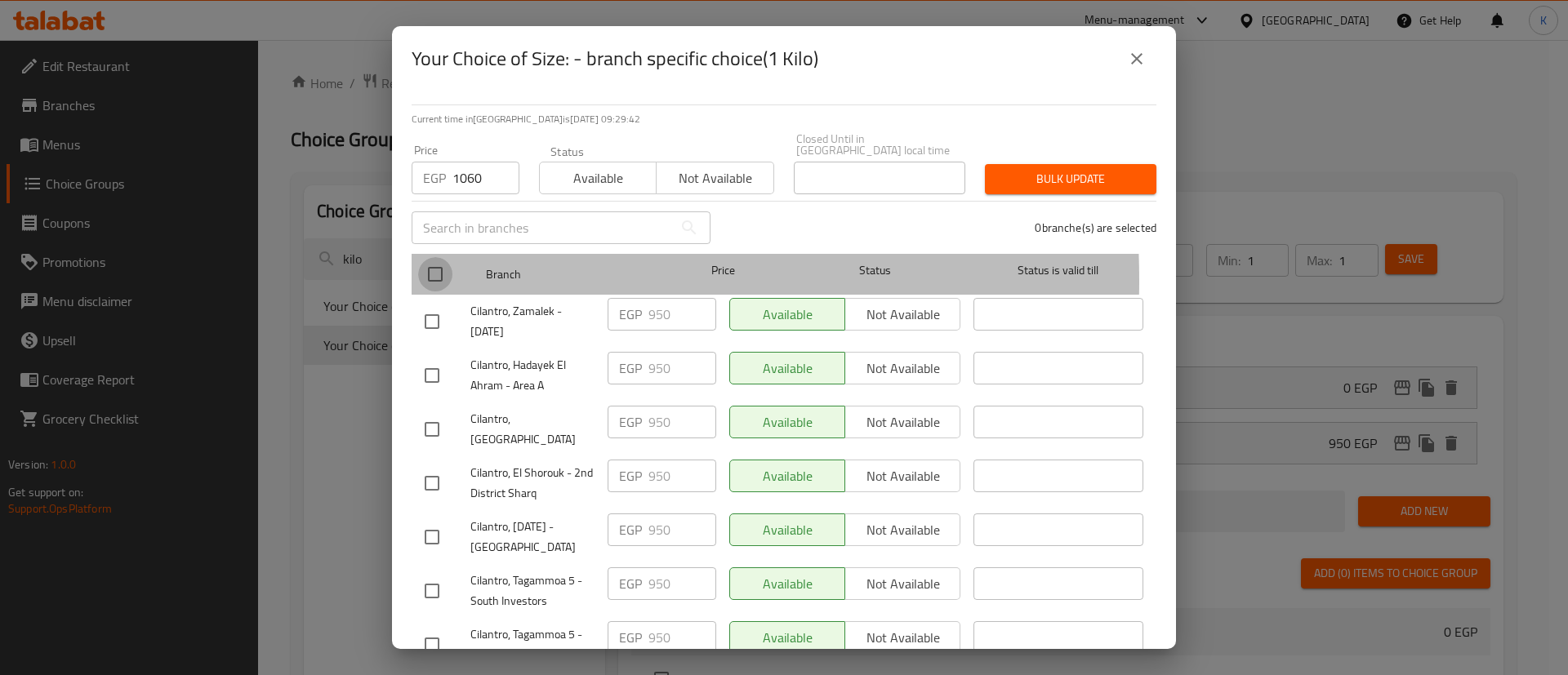
checkbox input "true"
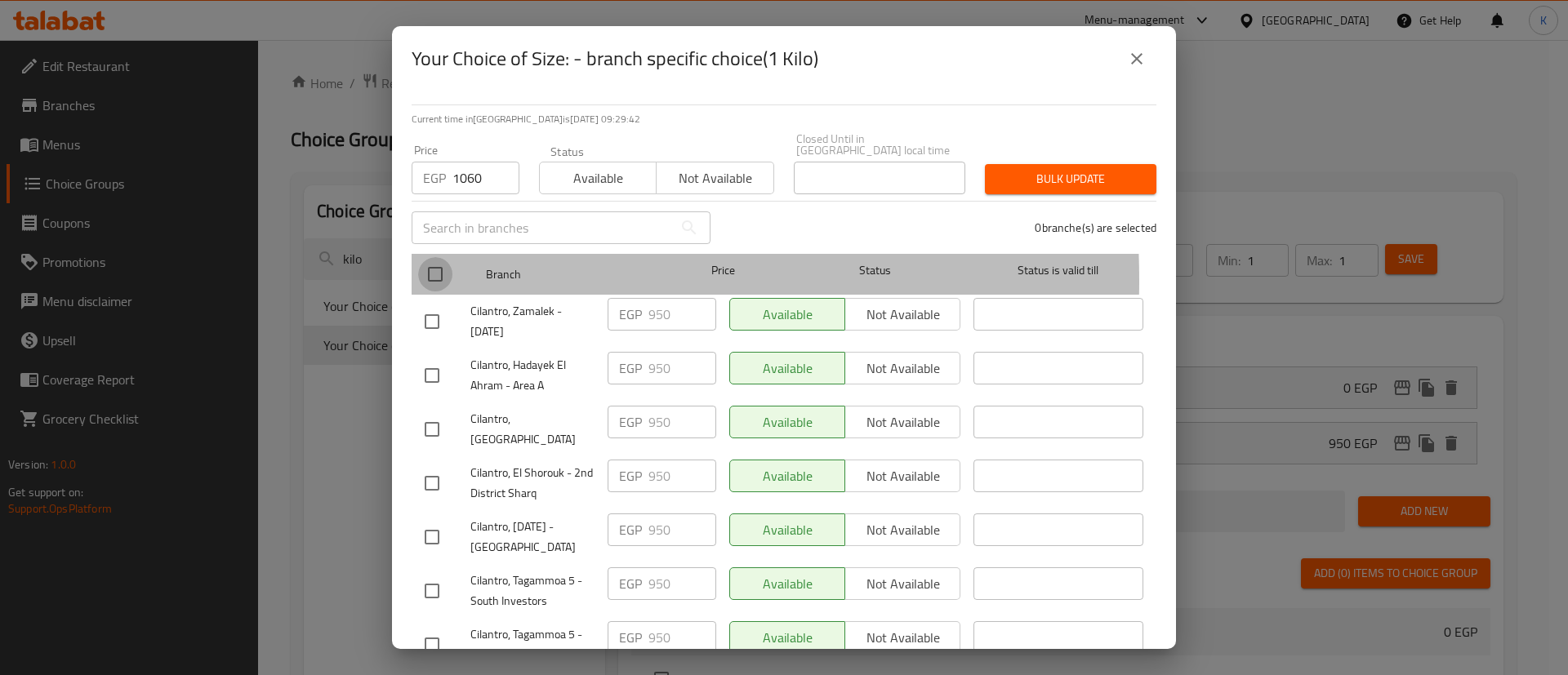
checkbox input "true"
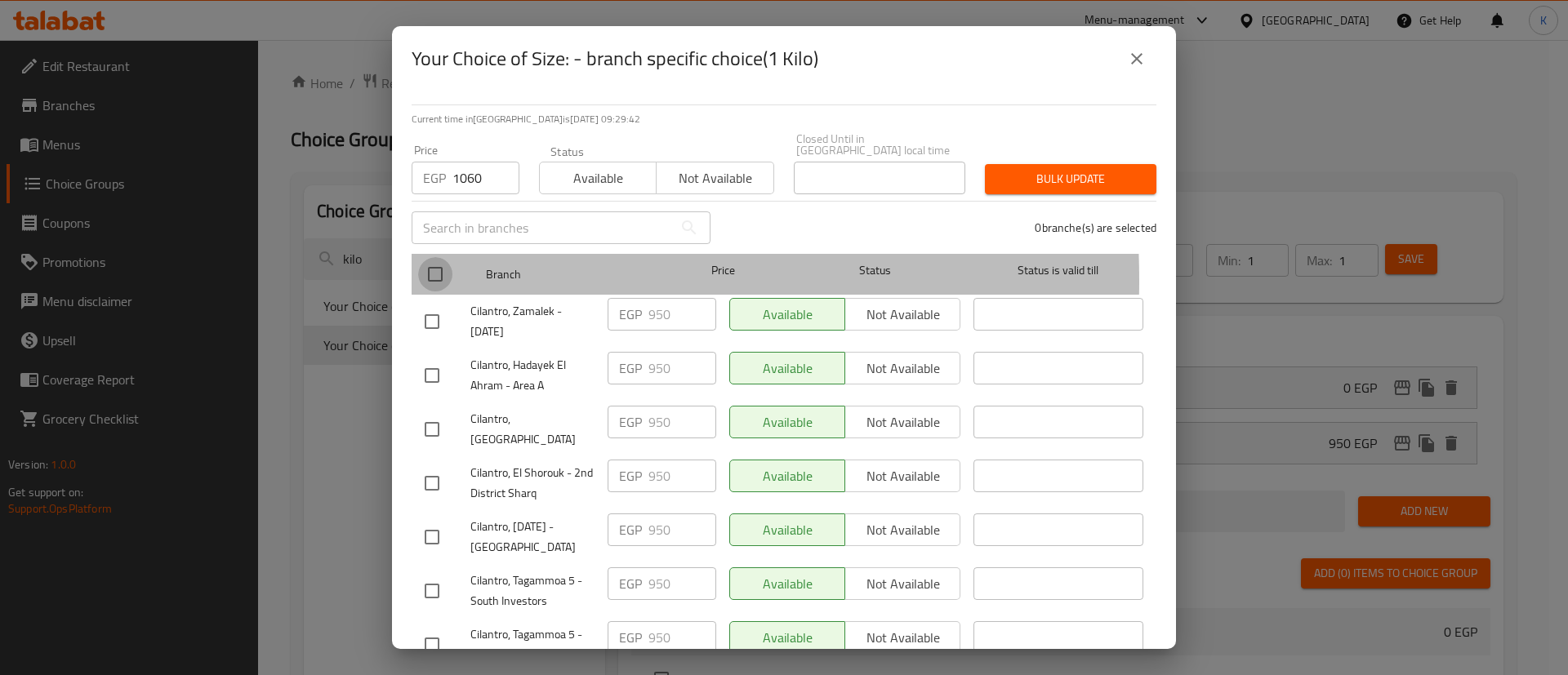
checkbox input "true"
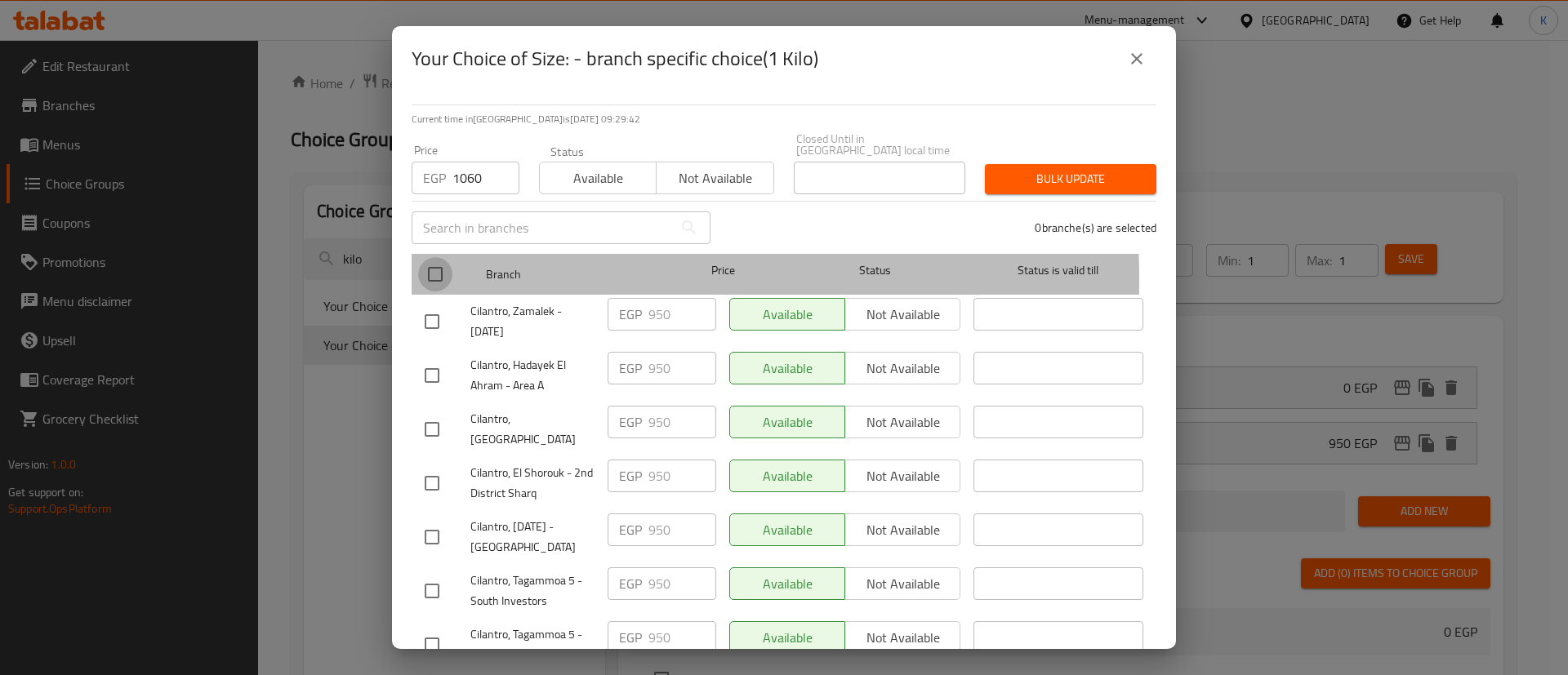
checkbox input "true"
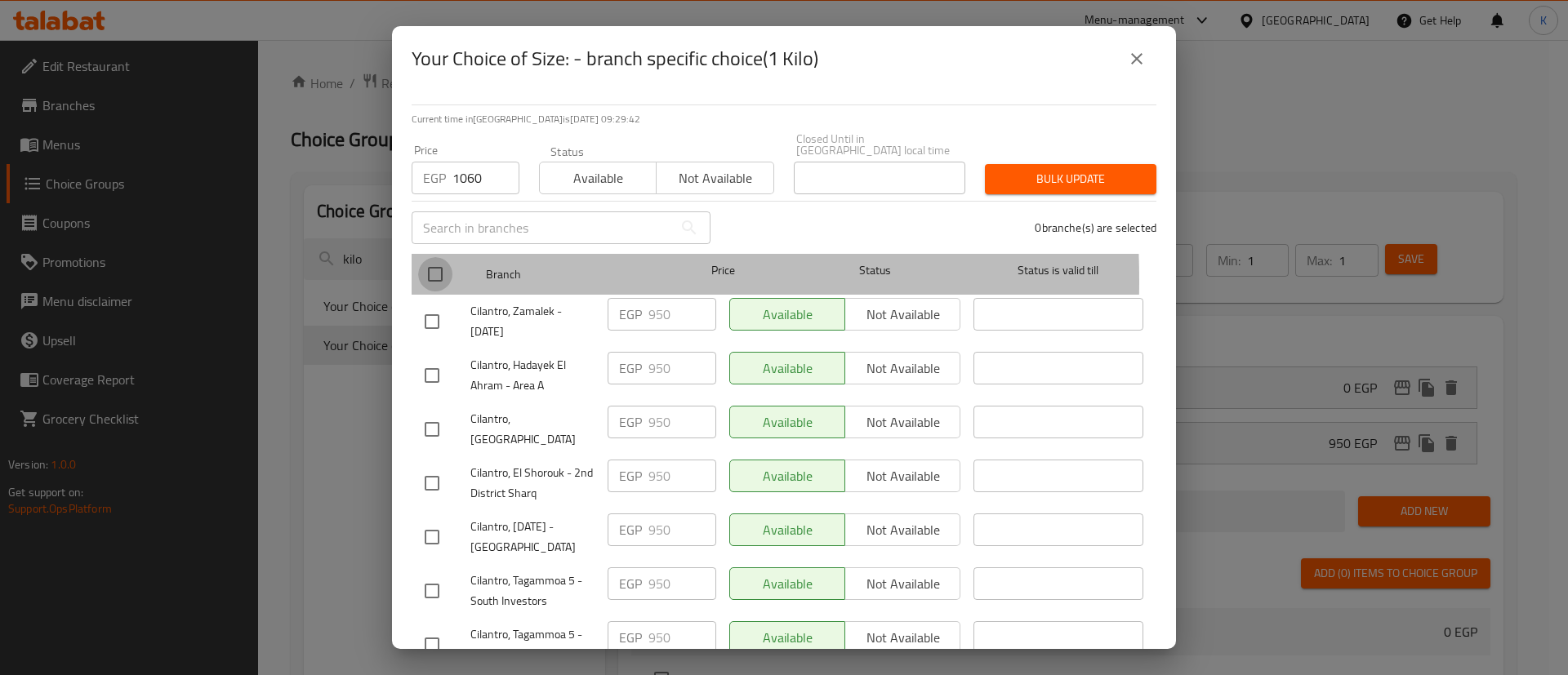
checkbox input "true"
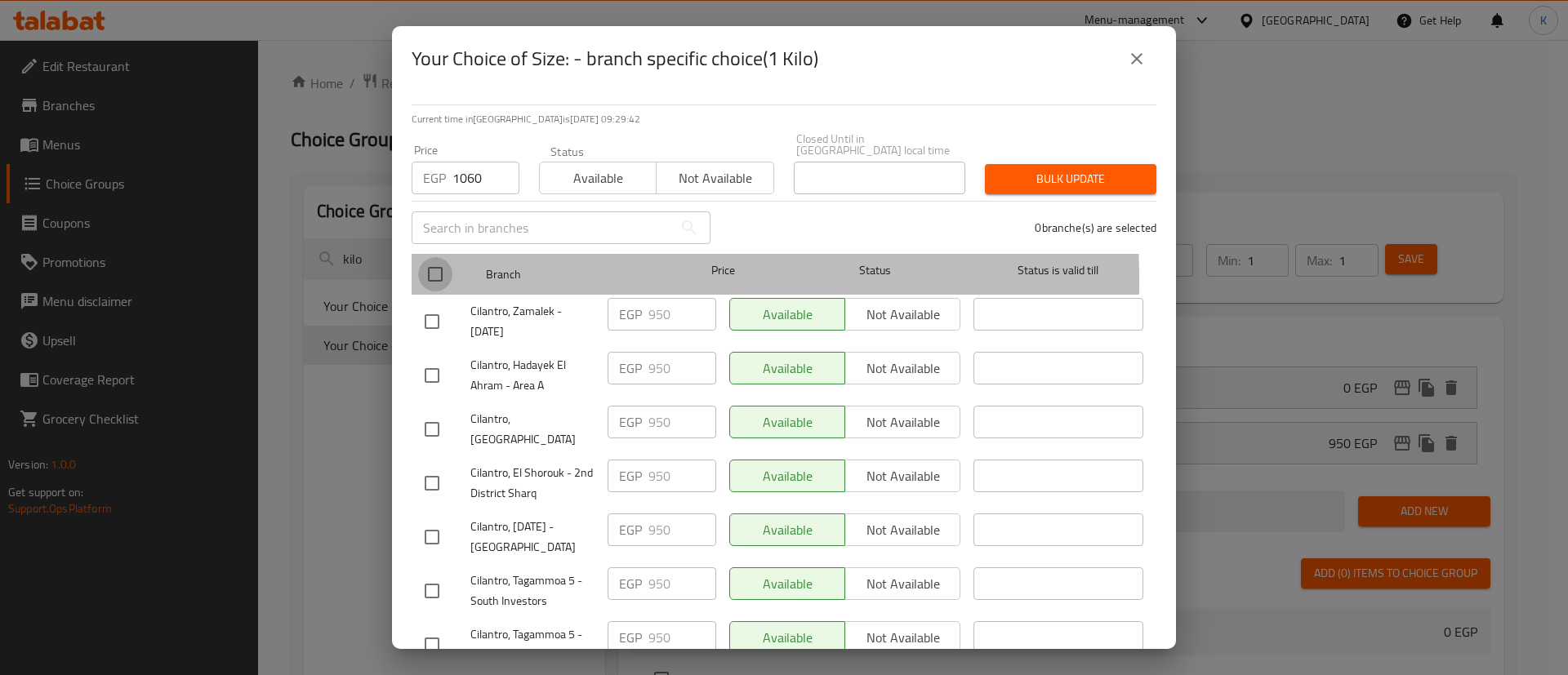
checkbox input "true"
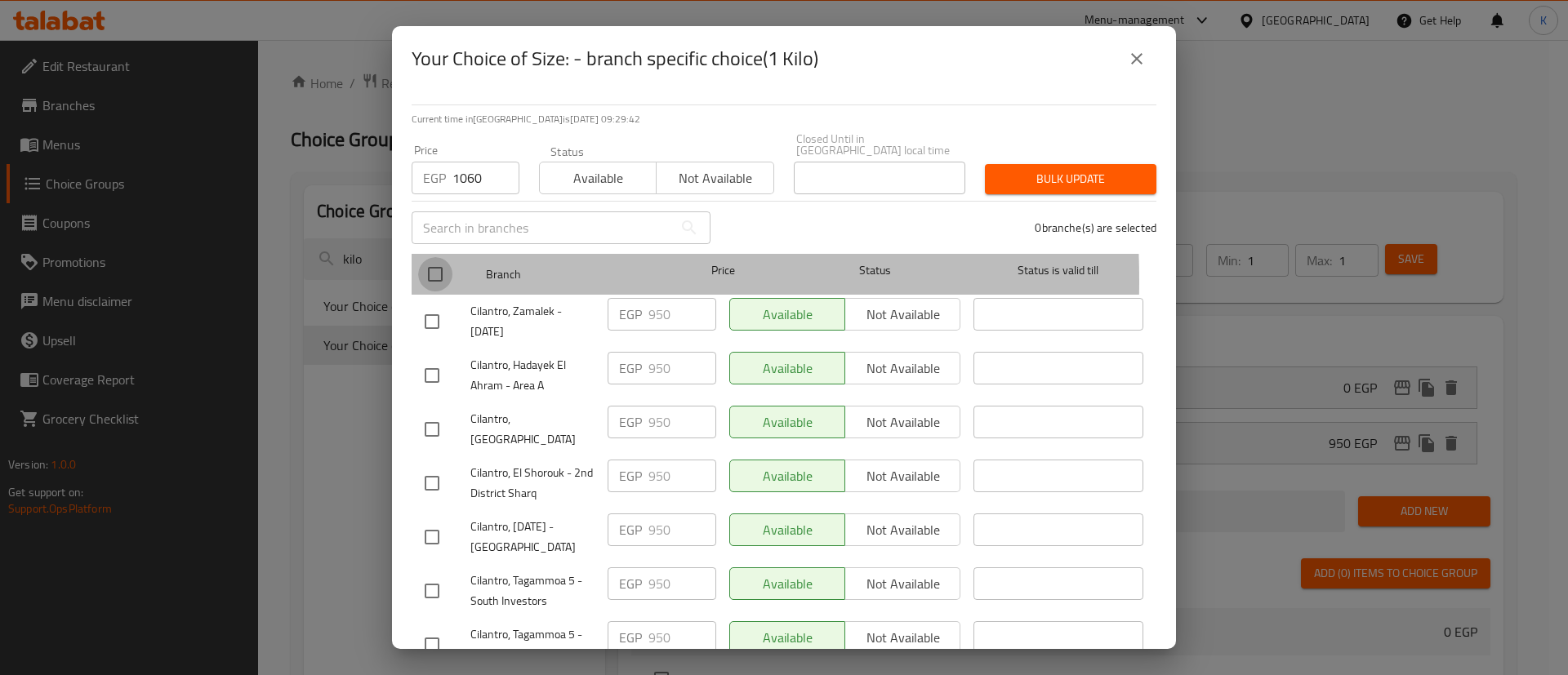
checkbox input "true"
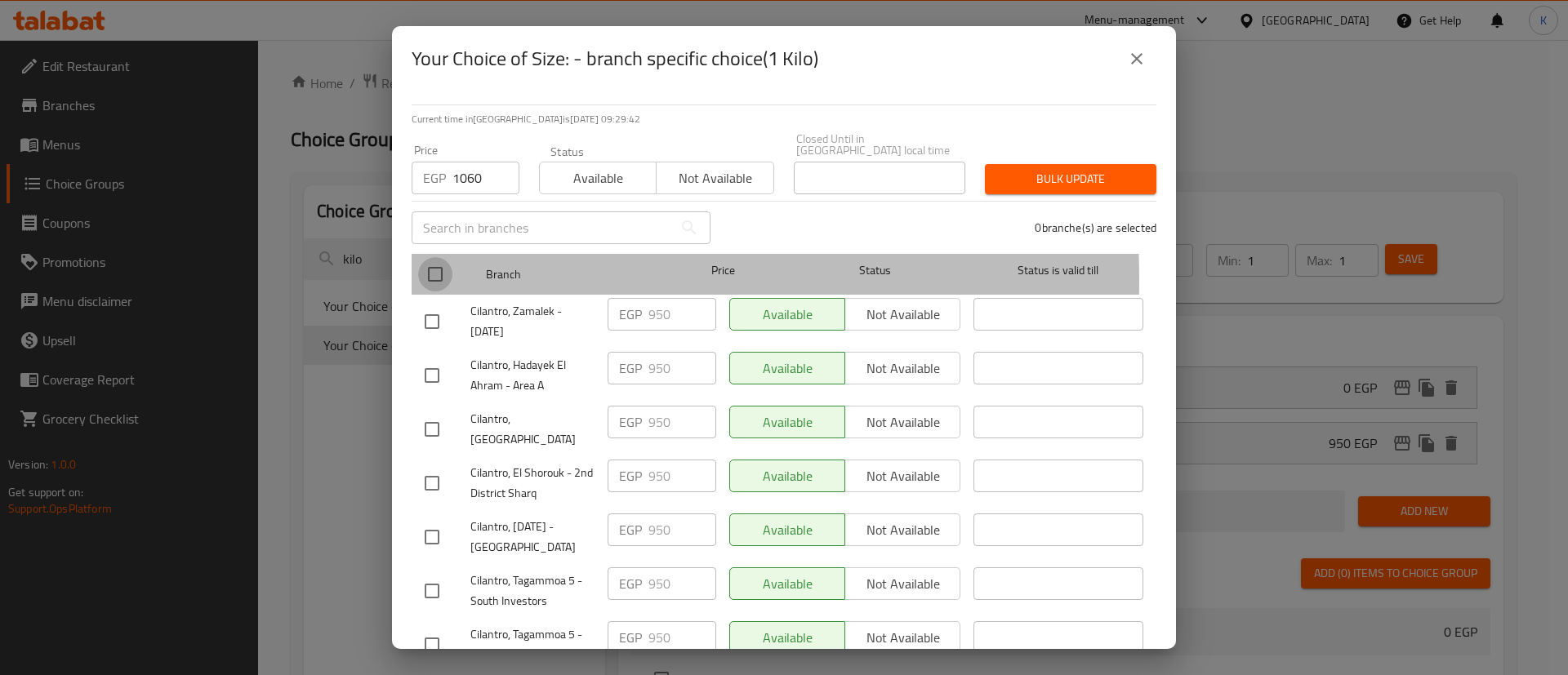
checkbox input "true"
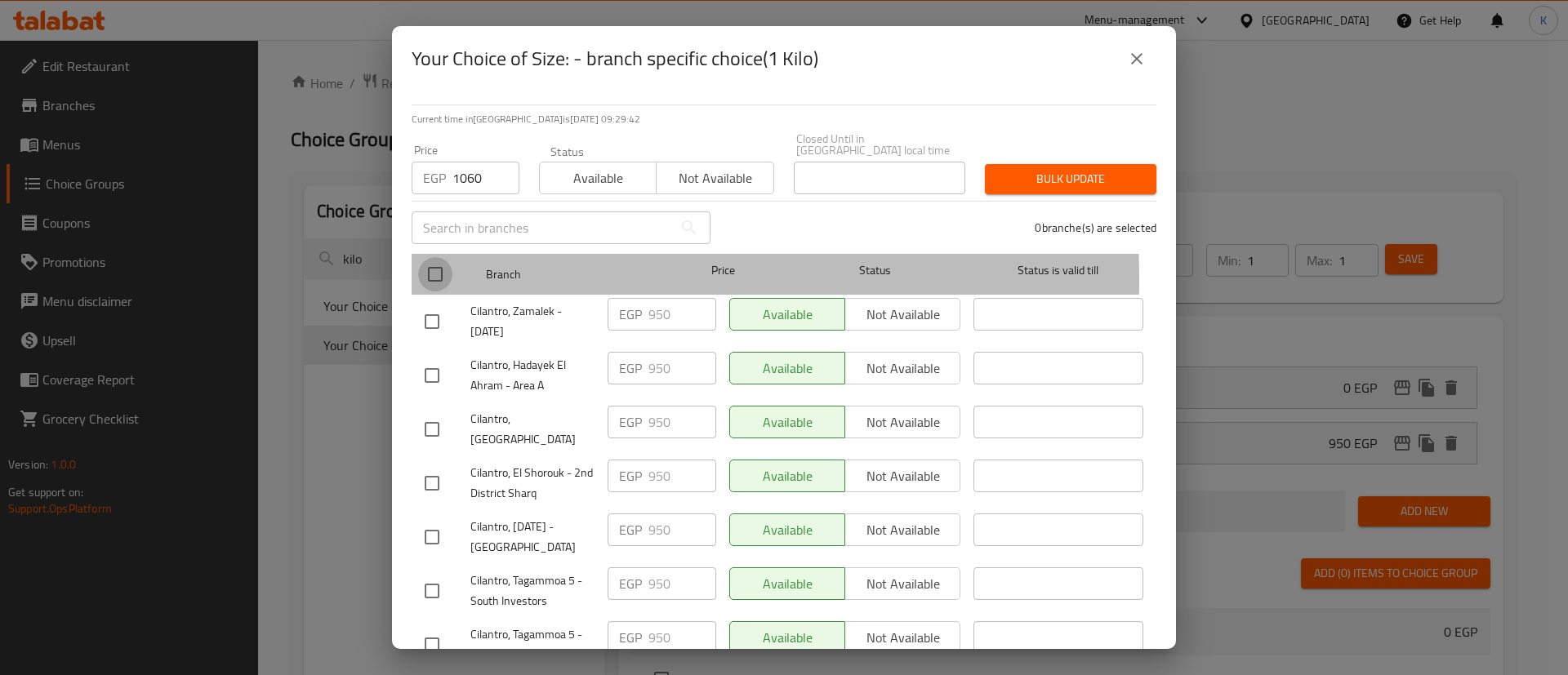
checkbox input "true"
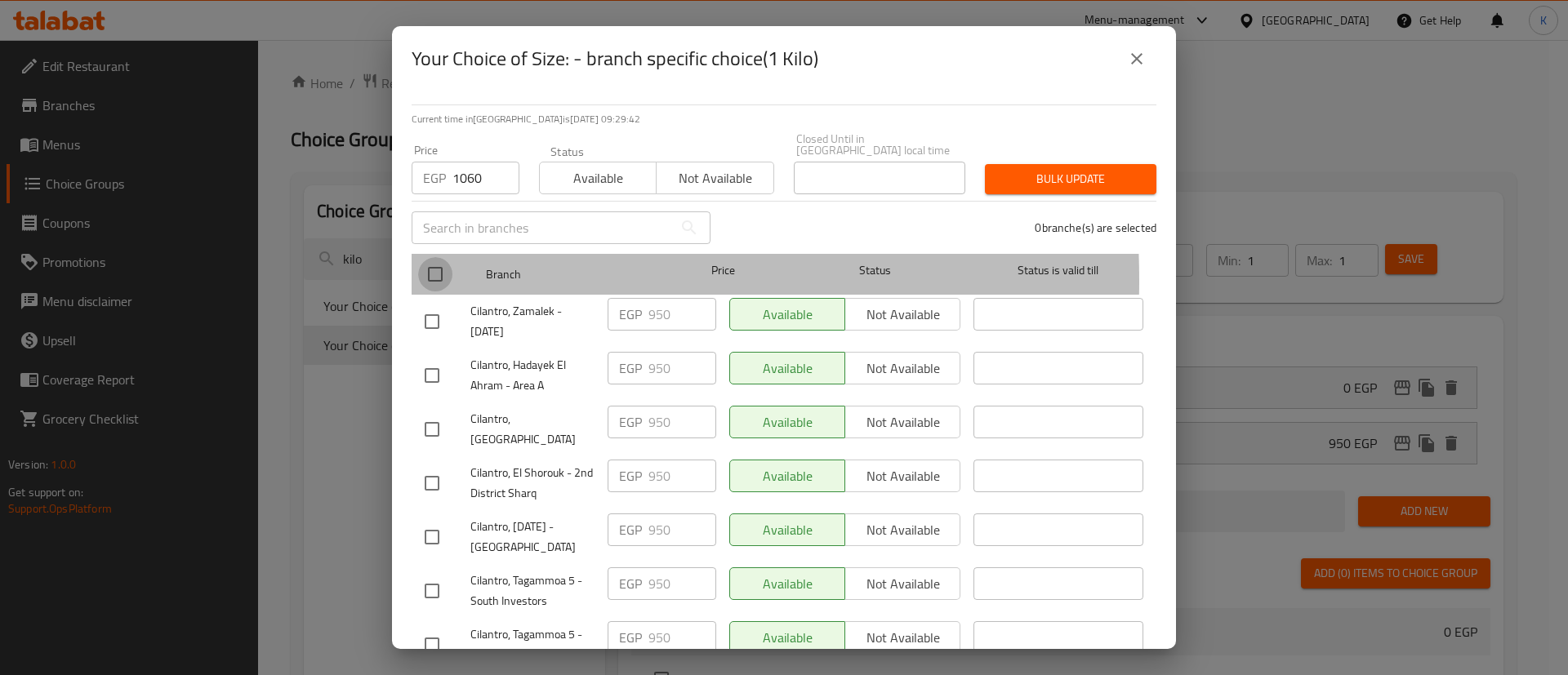
checkbox input "true"
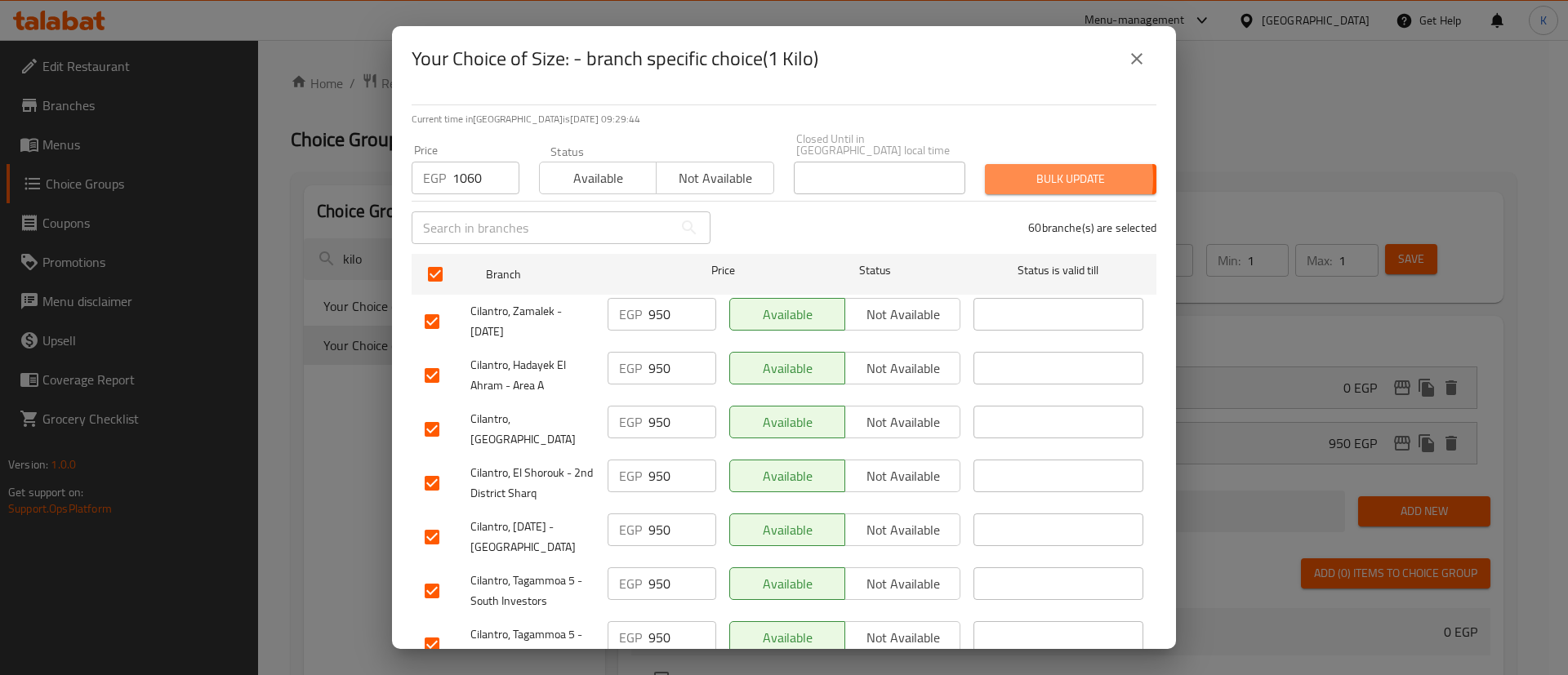
click at [1018, 169] on span "Bulk update" at bounding box center [1070, 179] width 145 height 20
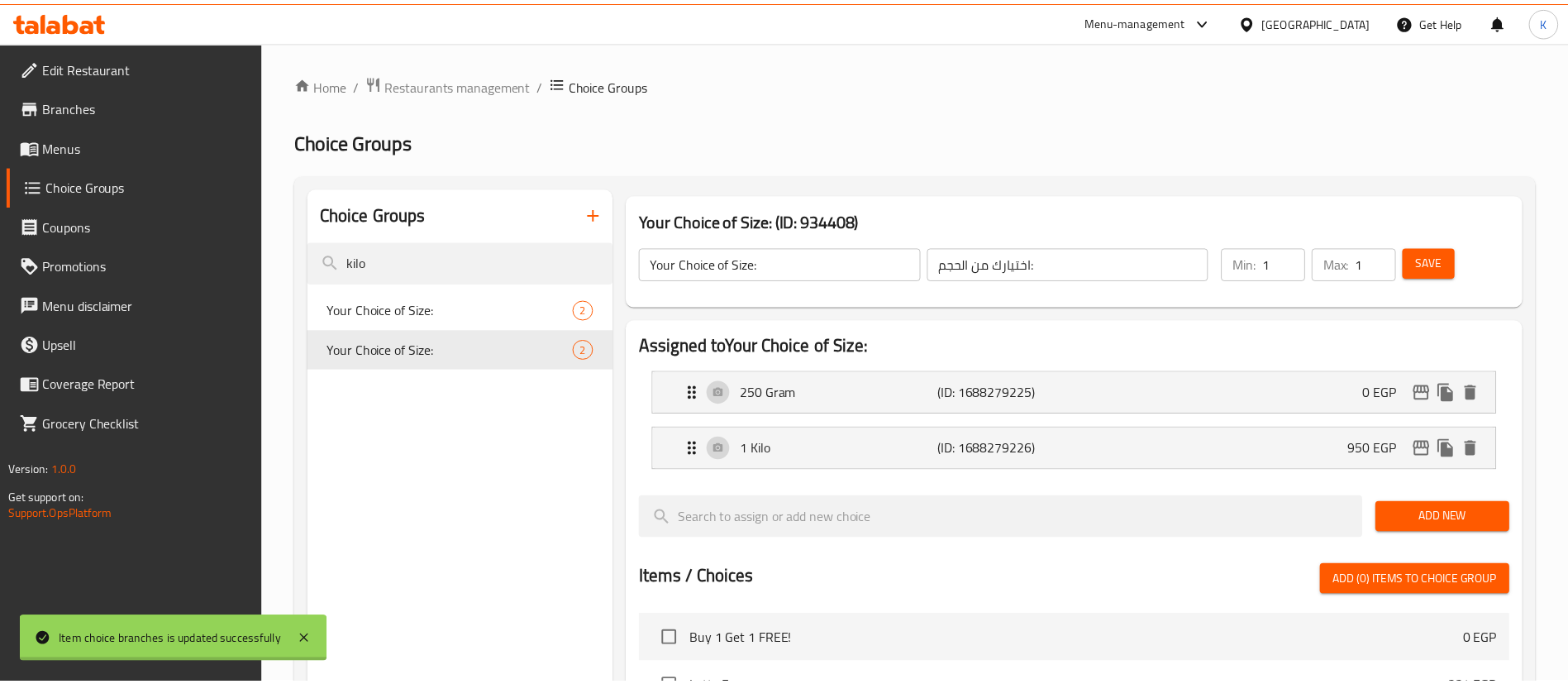
scroll to position [518, 0]
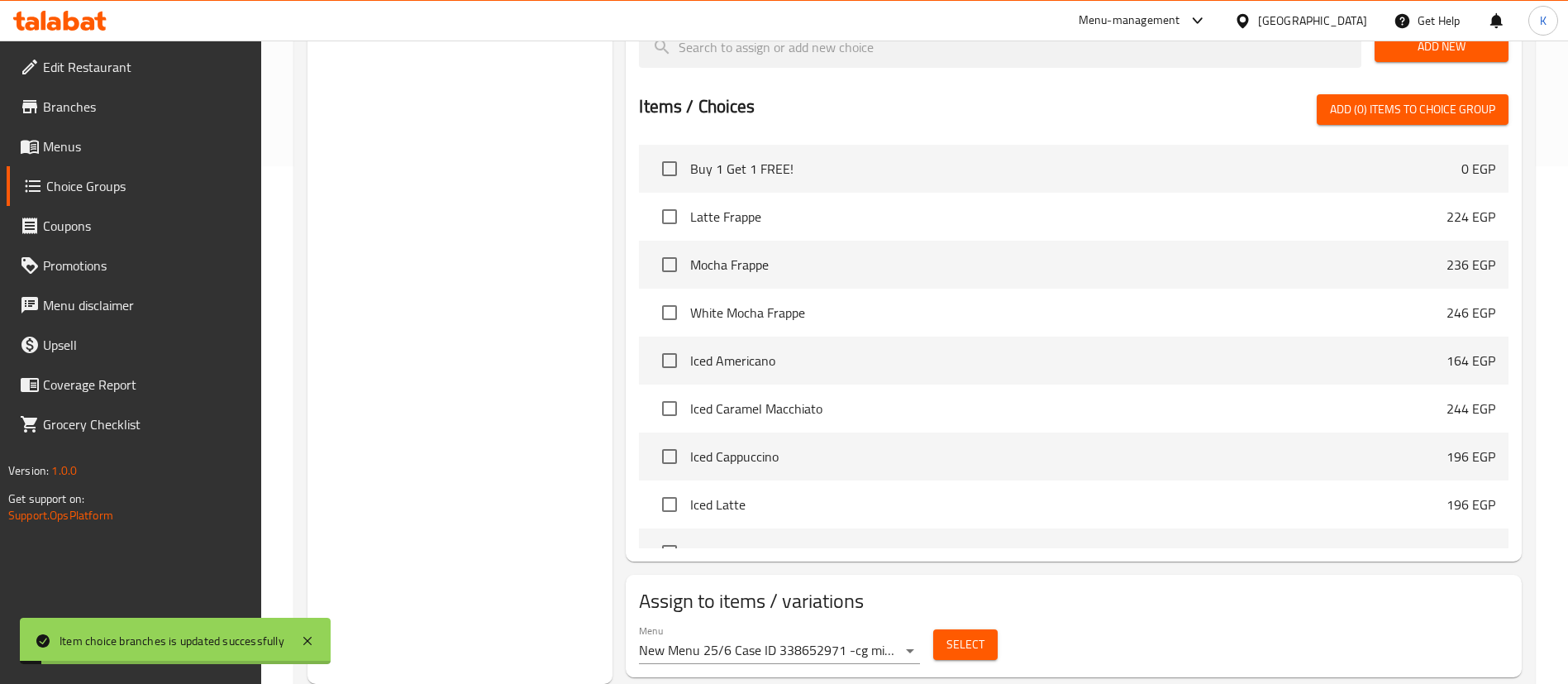
click at [1338, 495] on span "Iced Latte" at bounding box center [1069, 504] width 756 height 20
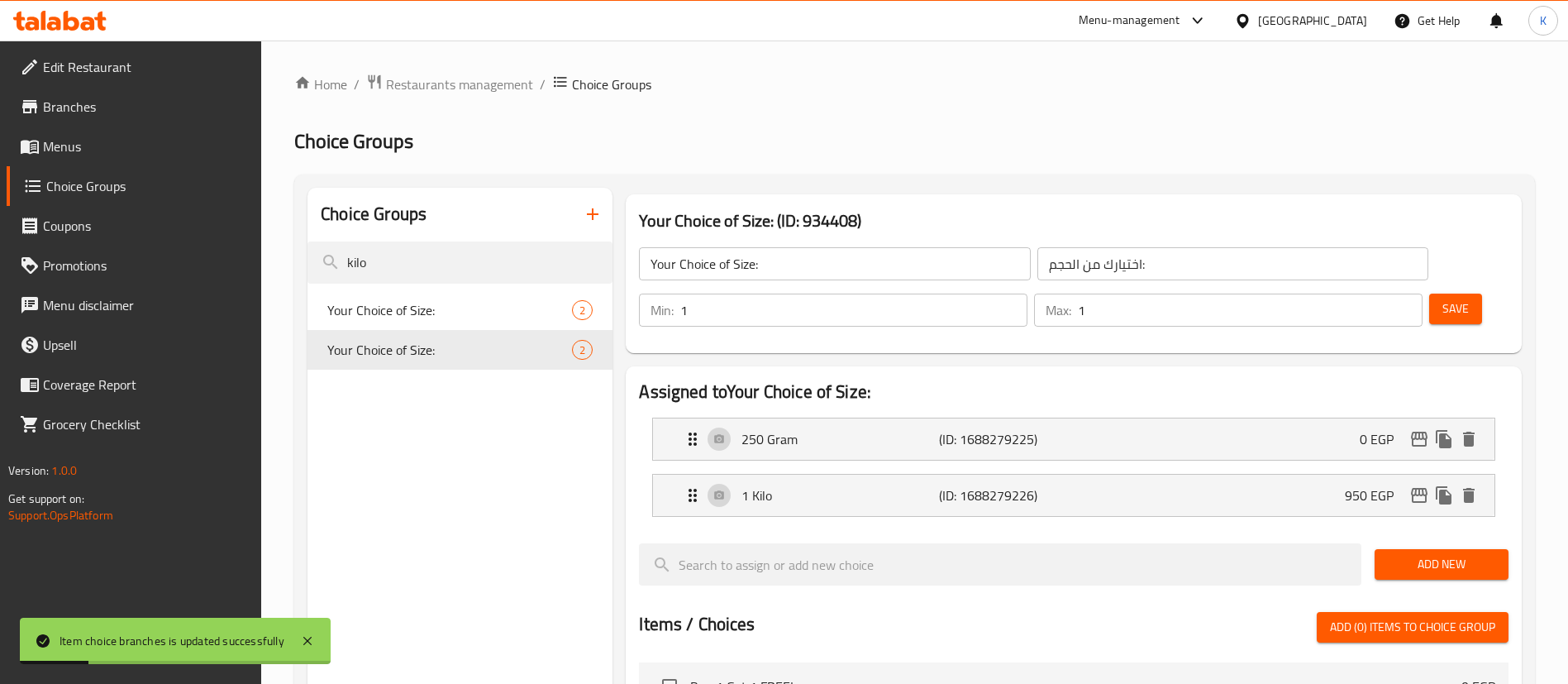
click at [1338, 474] on div "1 Kilo (ID: 1688279226) 950 EGP" at bounding box center [1079, 495] width 792 height 42
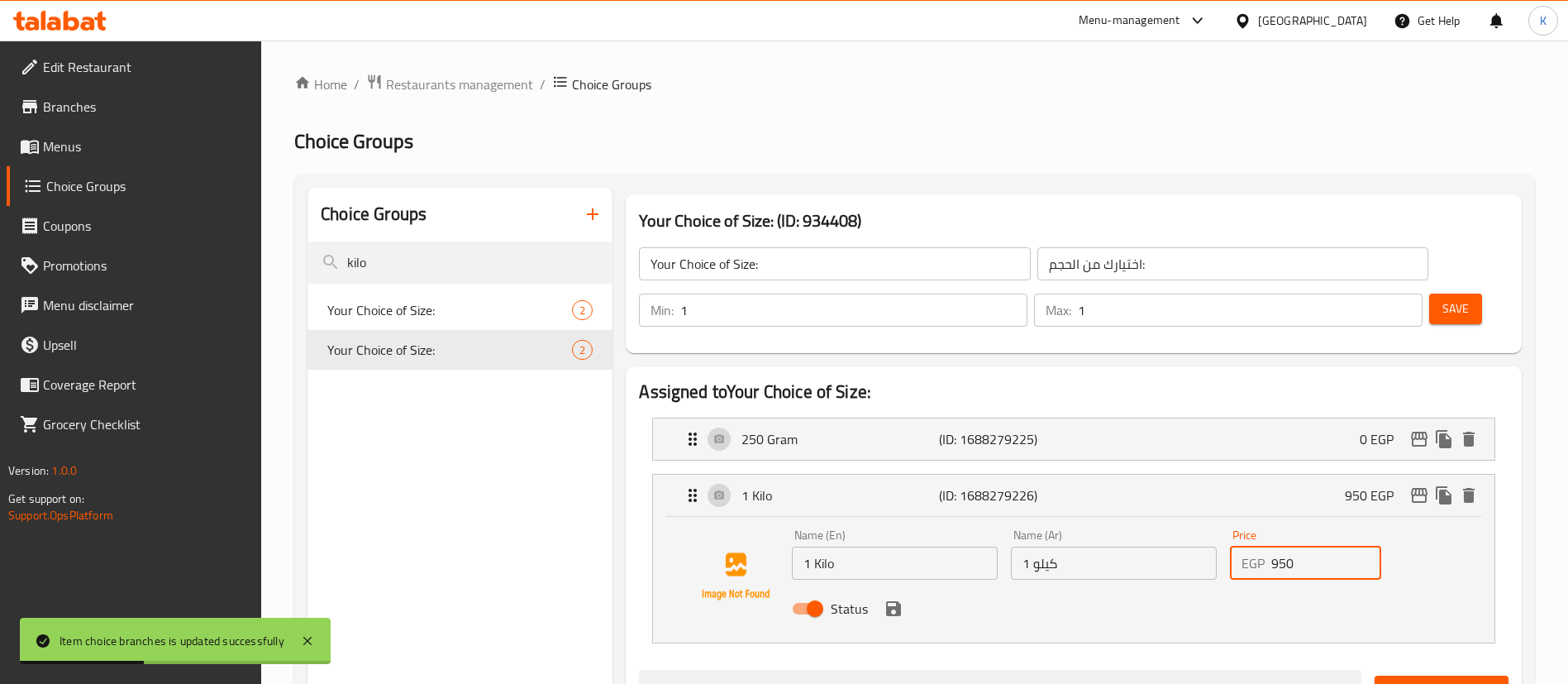
click at [1316, 547] on input "950" at bounding box center [1326, 563] width 110 height 33
paste input "106"
type input "1060"
click at [896, 597] on button "save" at bounding box center [893, 608] width 25 height 25
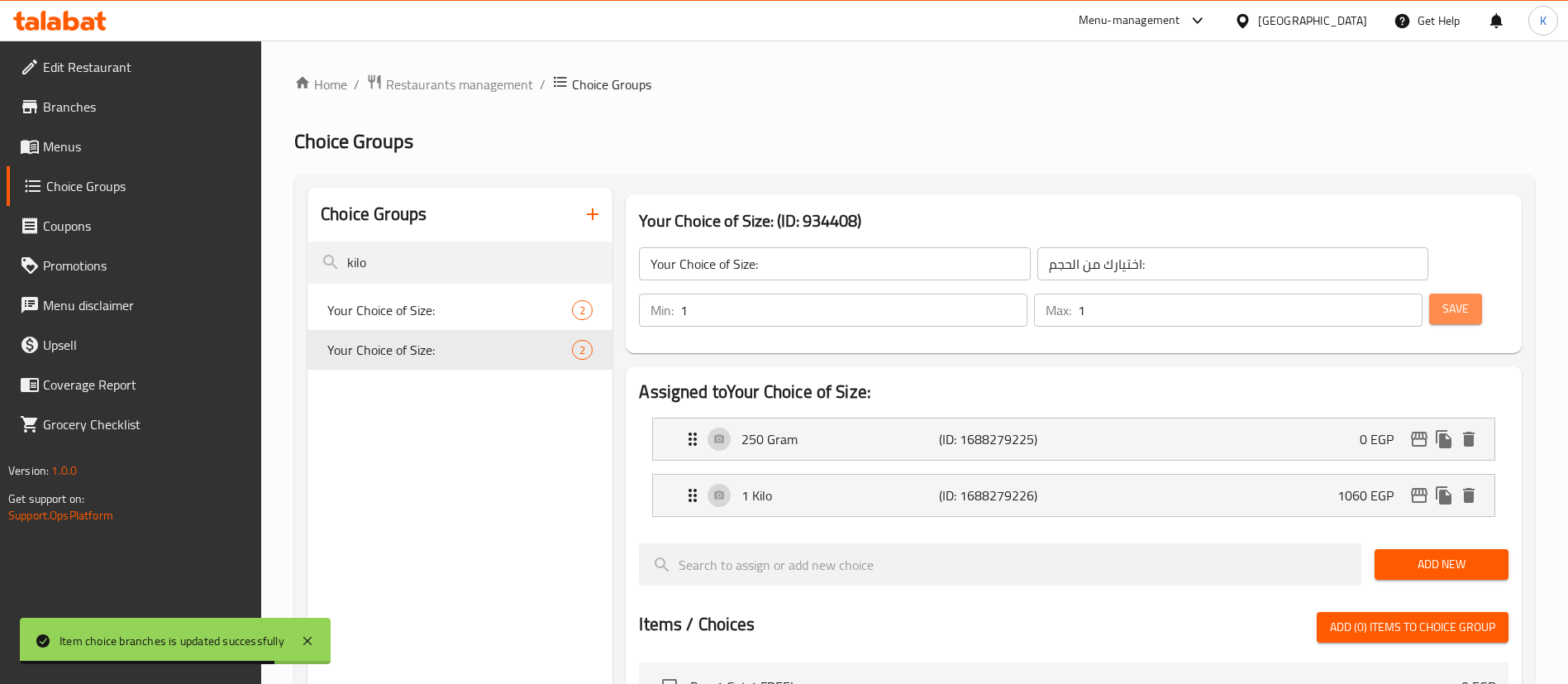
click at [1429, 294] on button "Save" at bounding box center [1455, 309] width 53 height 31
click at [471, 87] on span "Restaurants management" at bounding box center [459, 84] width 147 height 20
